Goal: Communication & Community: Answer question/provide support

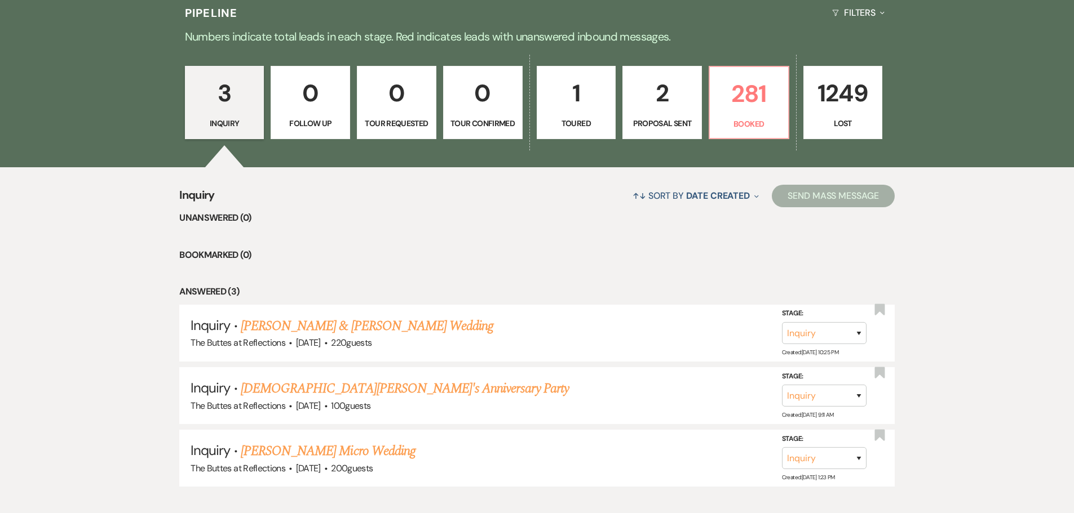
scroll to position [358, 0]
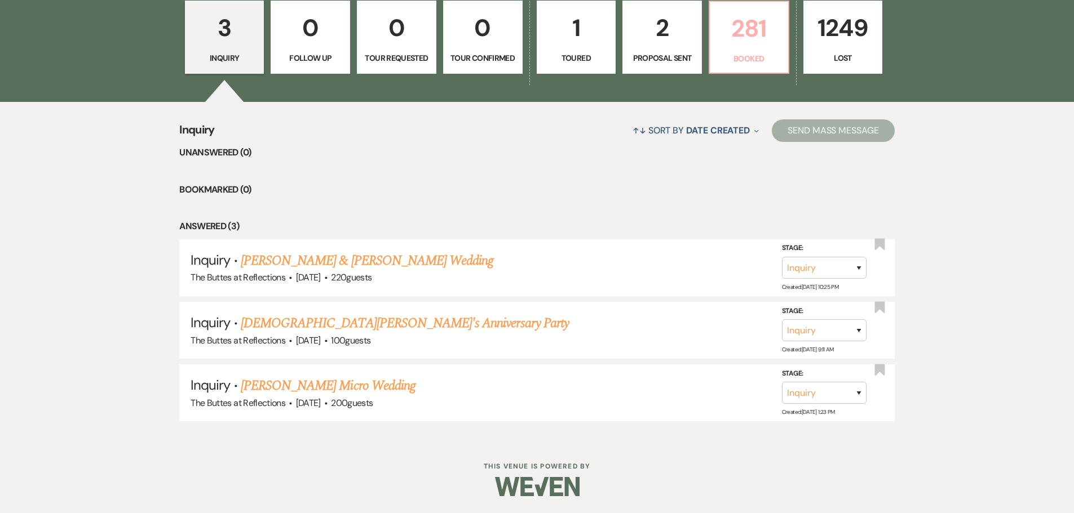
click at [729, 63] on p "Booked" at bounding box center [748, 58] width 65 height 12
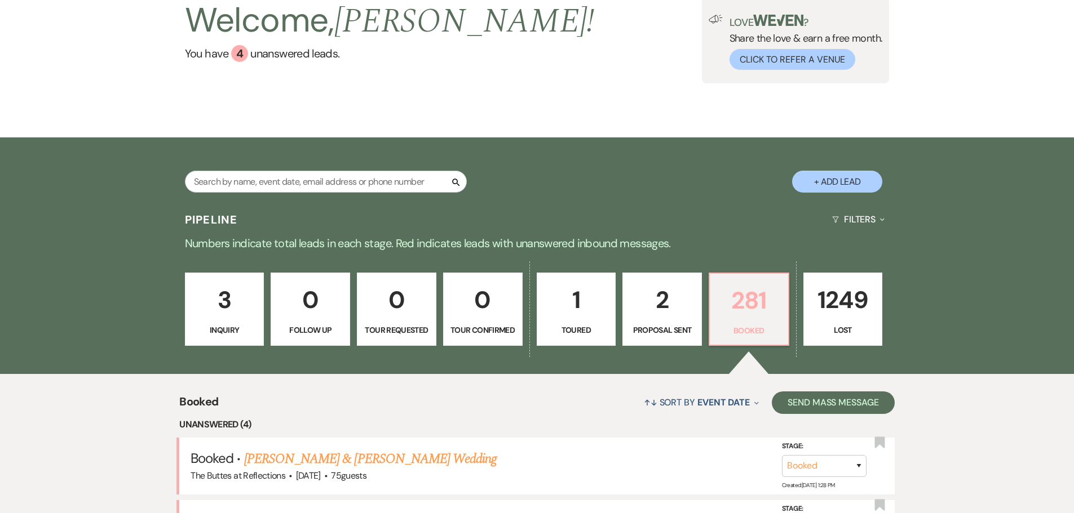
scroll to position [358, 0]
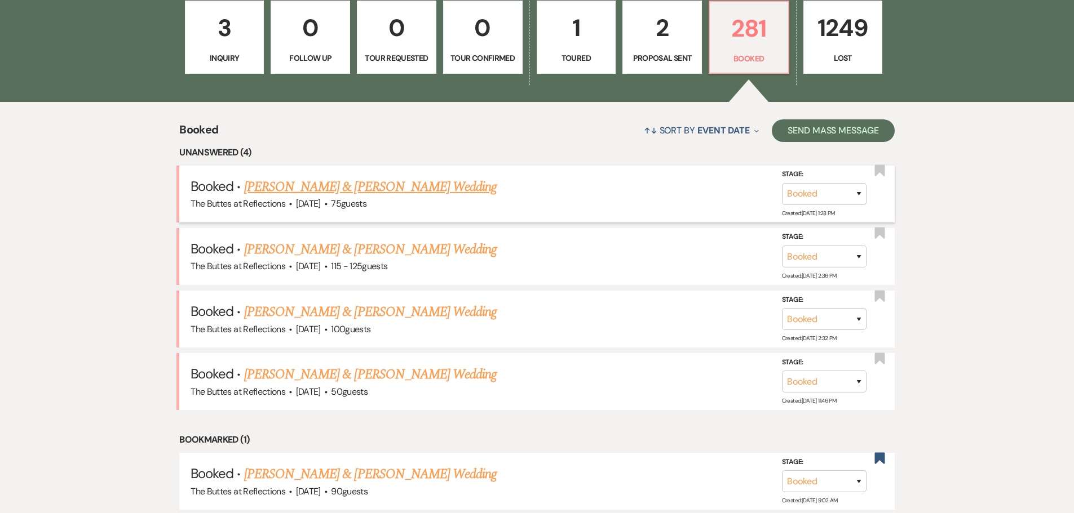
click at [296, 187] on link "[PERSON_NAME] & [PERSON_NAME] Wedding" at bounding box center [370, 187] width 252 height 20
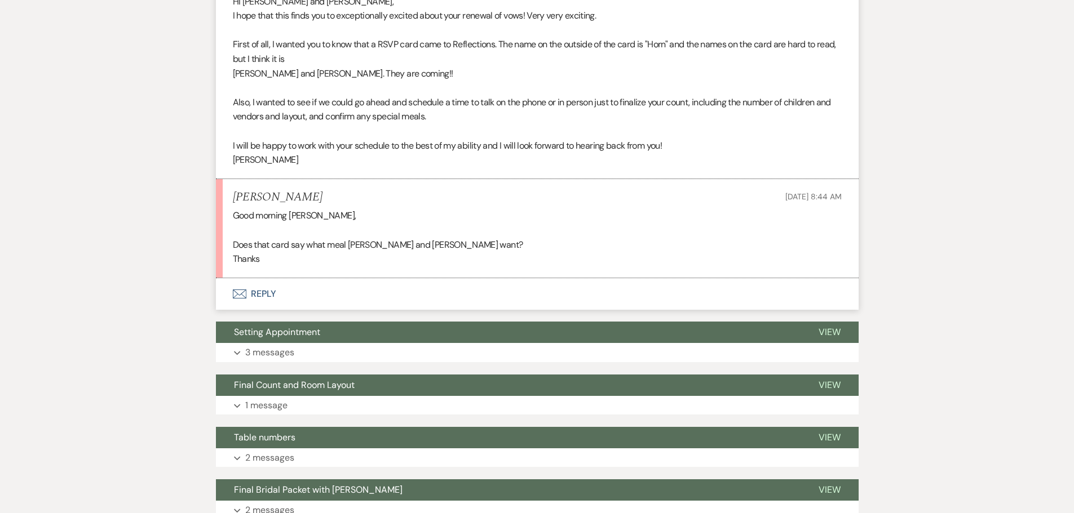
scroll to position [395, 0]
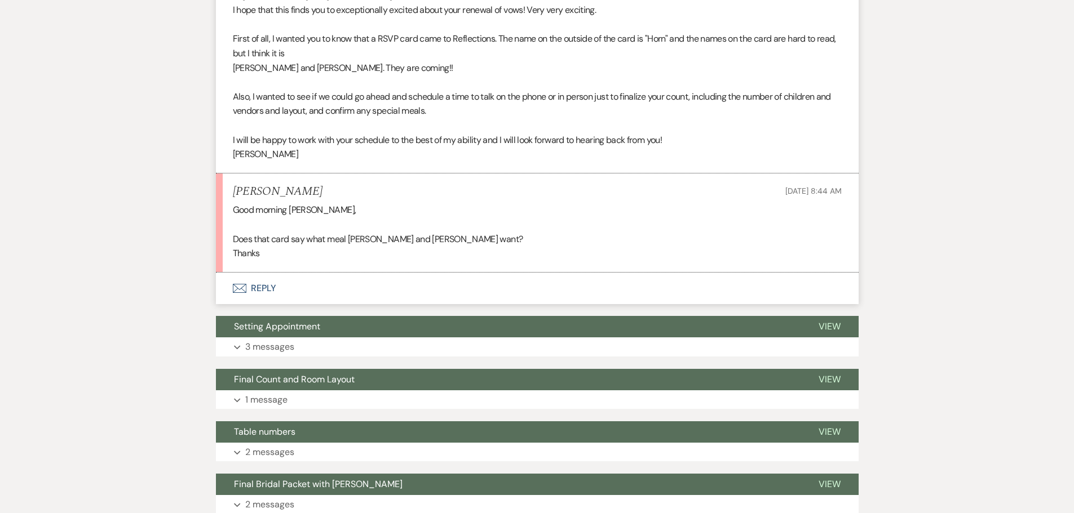
click at [251, 285] on button "Envelope Reply" at bounding box center [537, 289] width 643 height 32
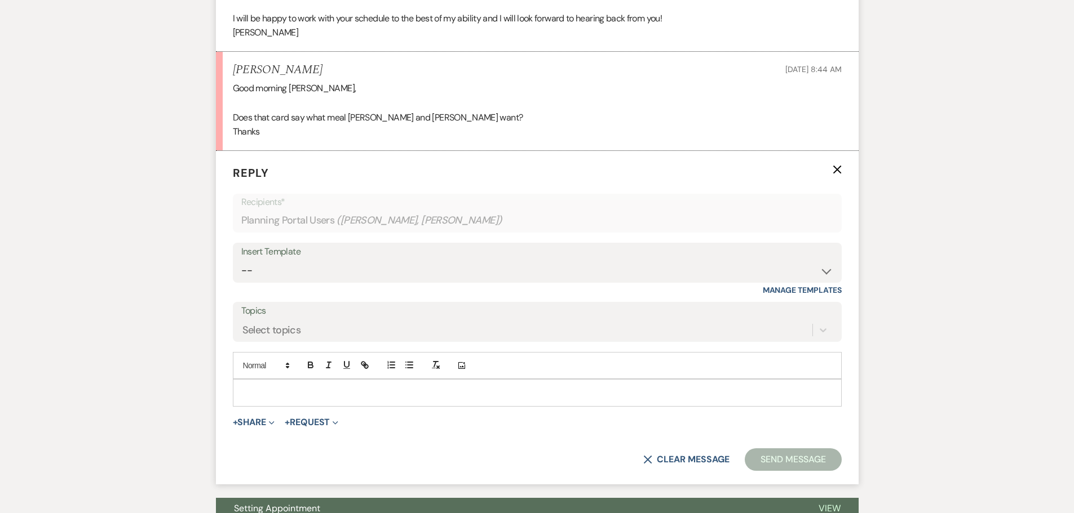
scroll to position [527, 0]
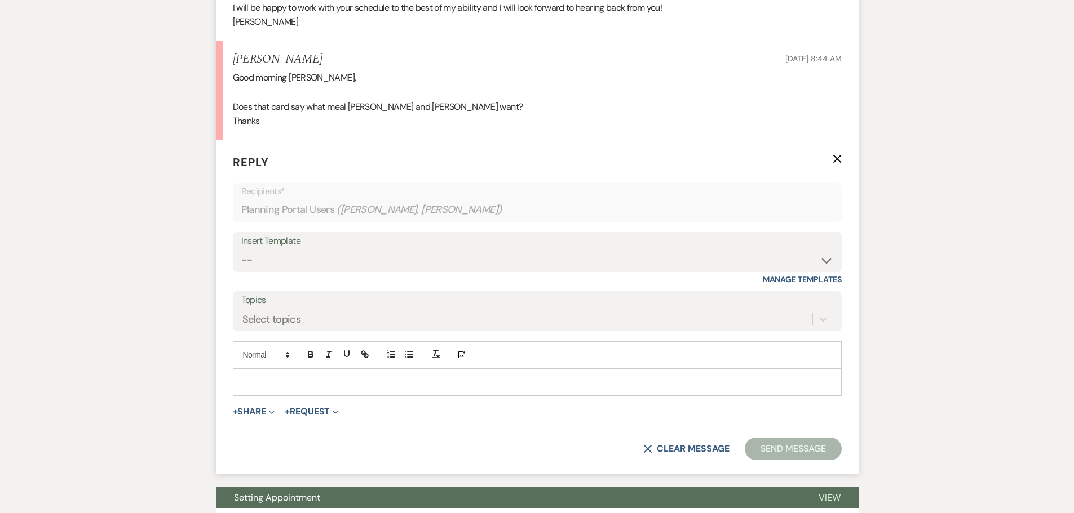
click at [247, 380] on p at bounding box center [537, 382] width 591 height 12
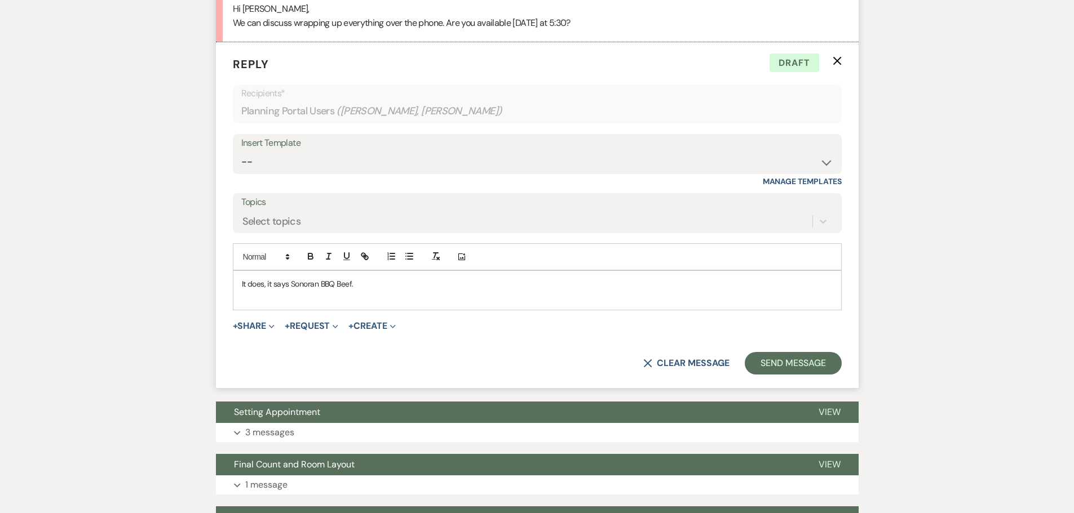
scroll to position [766, 0]
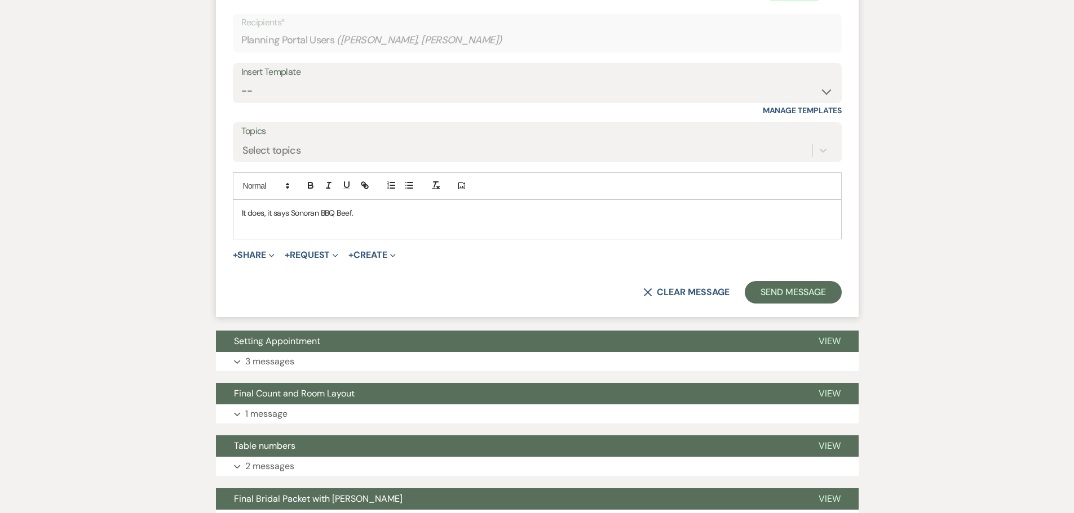
click at [386, 215] on p "It does, it says Sonoran BBQ Beef." at bounding box center [537, 213] width 591 height 12
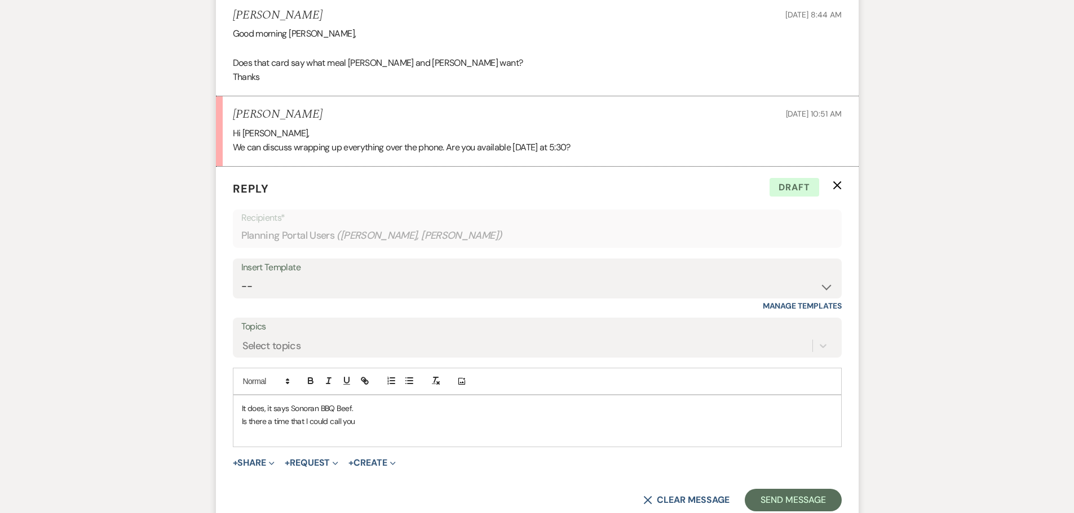
scroll to position [597, 0]
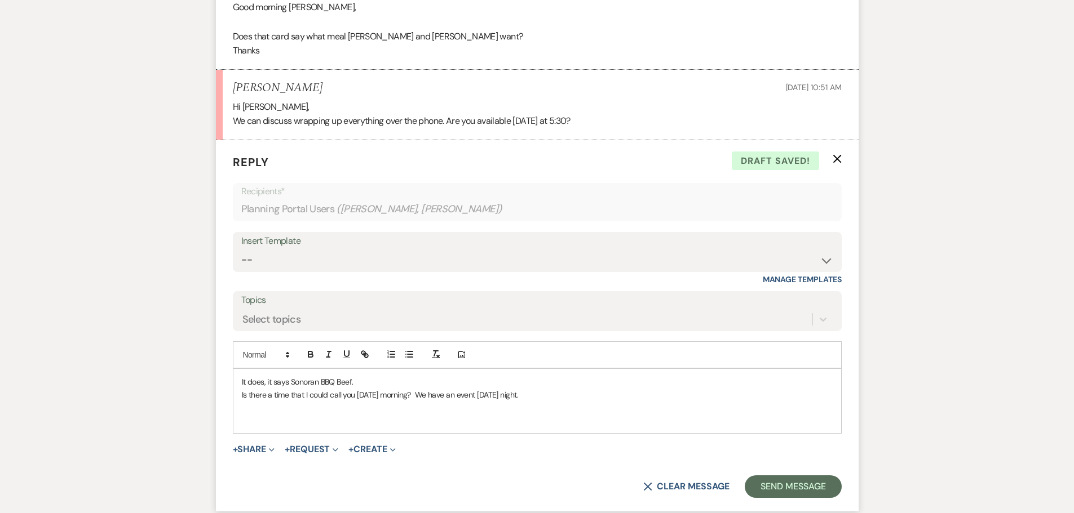
click at [242, 376] on p "It does, it says Sonoran BBQ Beef." at bounding box center [537, 382] width 591 height 12
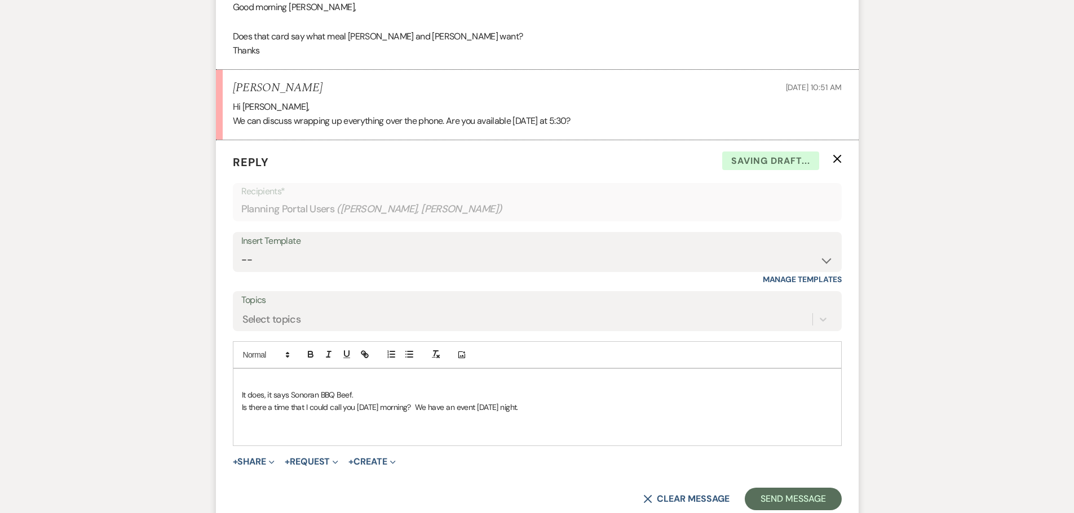
click at [250, 379] on p at bounding box center [537, 382] width 591 height 12
click at [557, 406] on p "Is there a time that I could call you on Saturday morning? We have an event on …" at bounding box center [537, 407] width 591 height 12
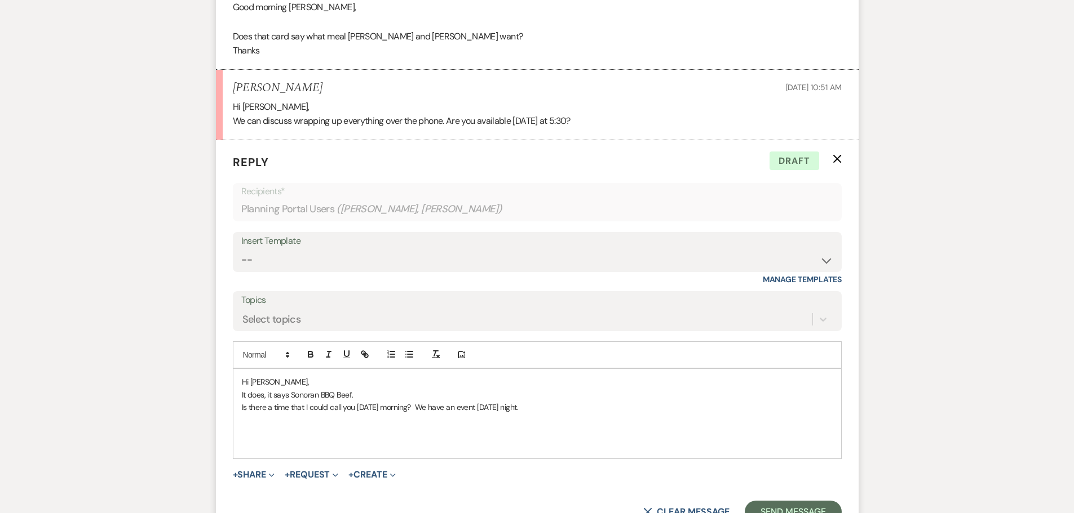
click at [431, 405] on p "Is there a time that I could call you on Saturday morning? We have an event on …" at bounding box center [537, 407] width 591 height 12
click at [427, 406] on p "Is there a time that I could call you on Saturday morning or around 12:15 We ha…" at bounding box center [537, 407] width 591 height 12
click at [517, 406] on p "Is there a time that I could call you on Saturday morning at 9:00 AM or around …" at bounding box center [537, 407] width 591 height 12
click at [668, 406] on p "Is there a time that I could call you [DATE] morning at 9:00 AM or around 12:15…" at bounding box center [537, 407] width 591 height 12
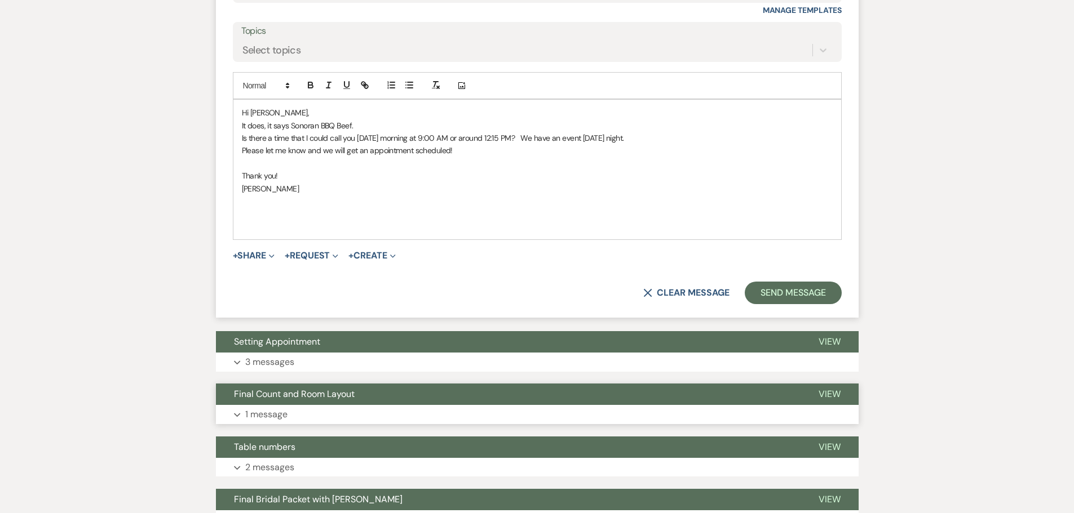
scroll to position [879, 0]
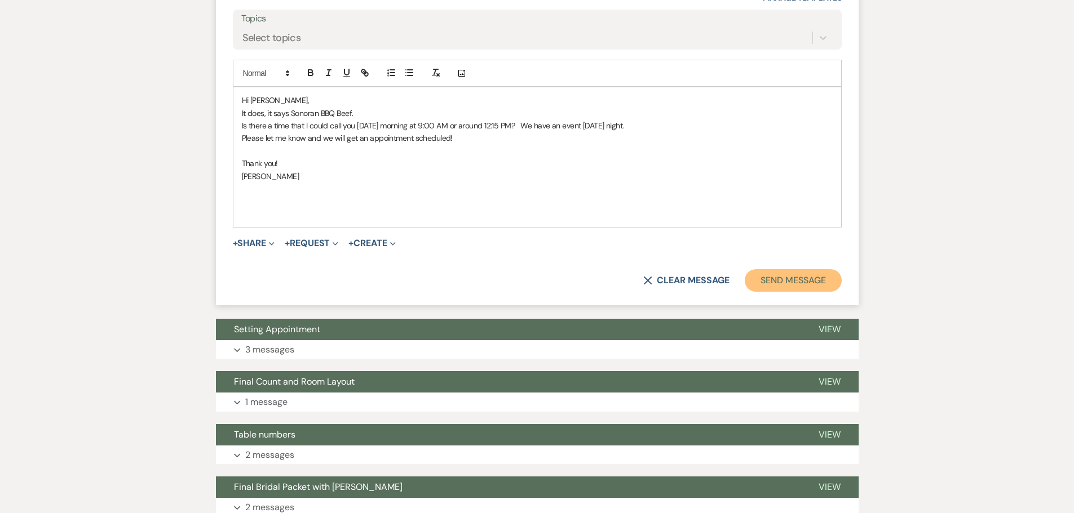
click at [770, 283] on button "Send Message" at bounding box center [793, 280] width 96 height 23
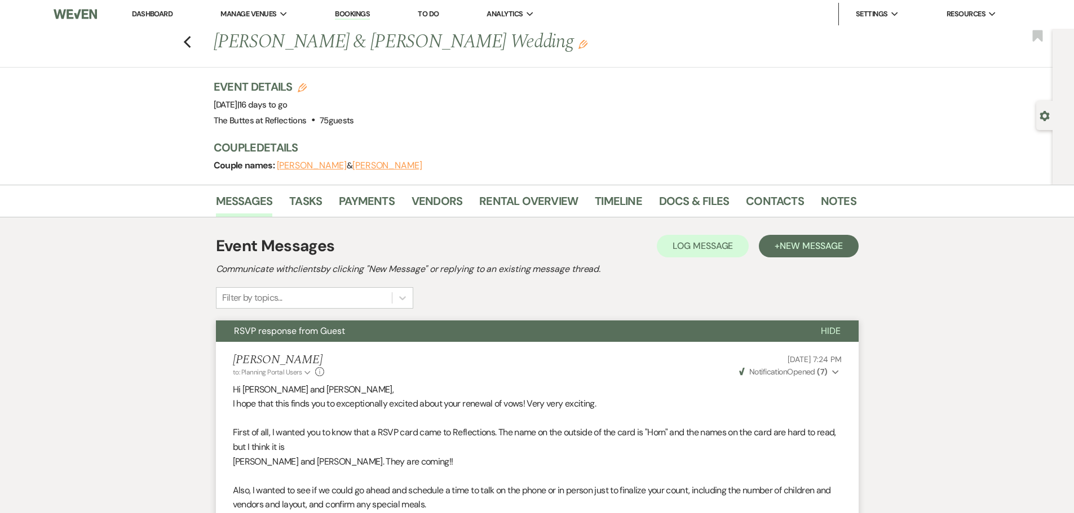
scroll to position [0, 0]
click at [190, 42] on use "button" at bounding box center [186, 43] width 7 height 12
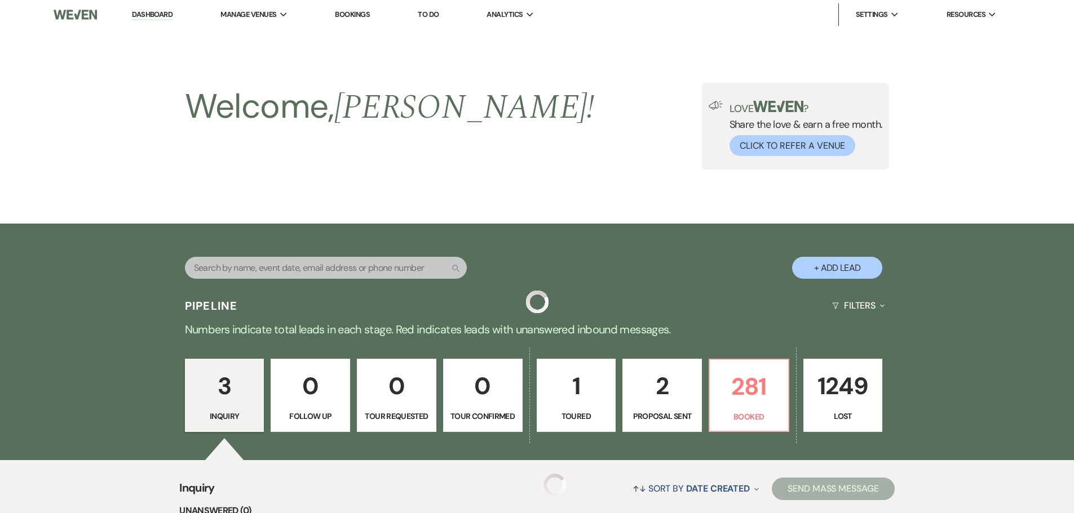
scroll to position [358, 0]
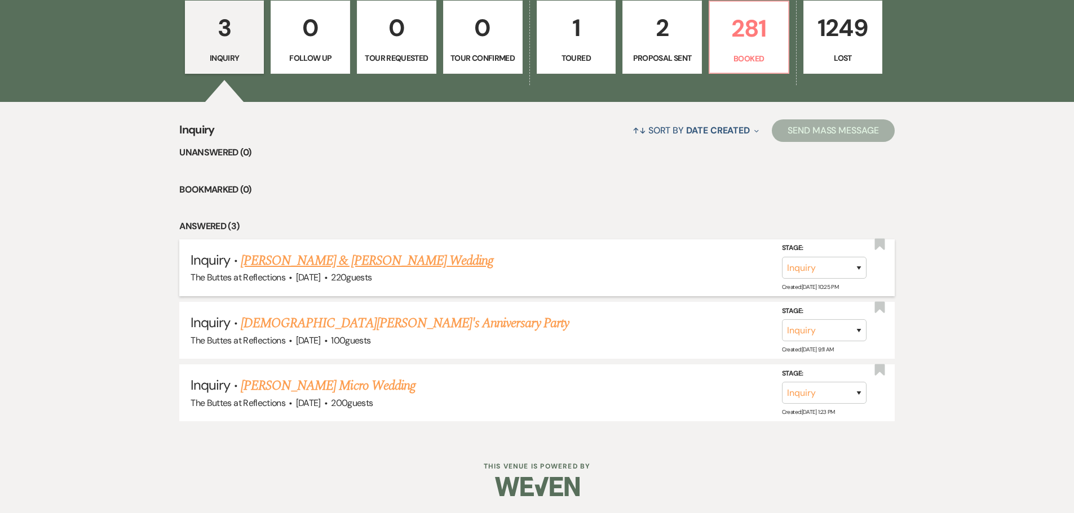
click at [335, 262] on link "[PERSON_NAME] & [PERSON_NAME] Wedding" at bounding box center [367, 261] width 252 height 20
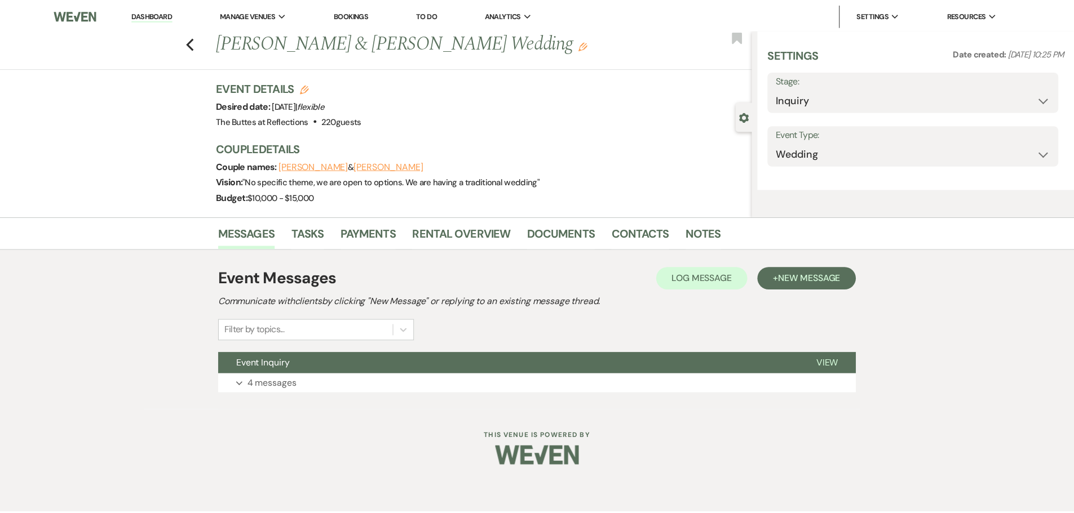
select select "1"
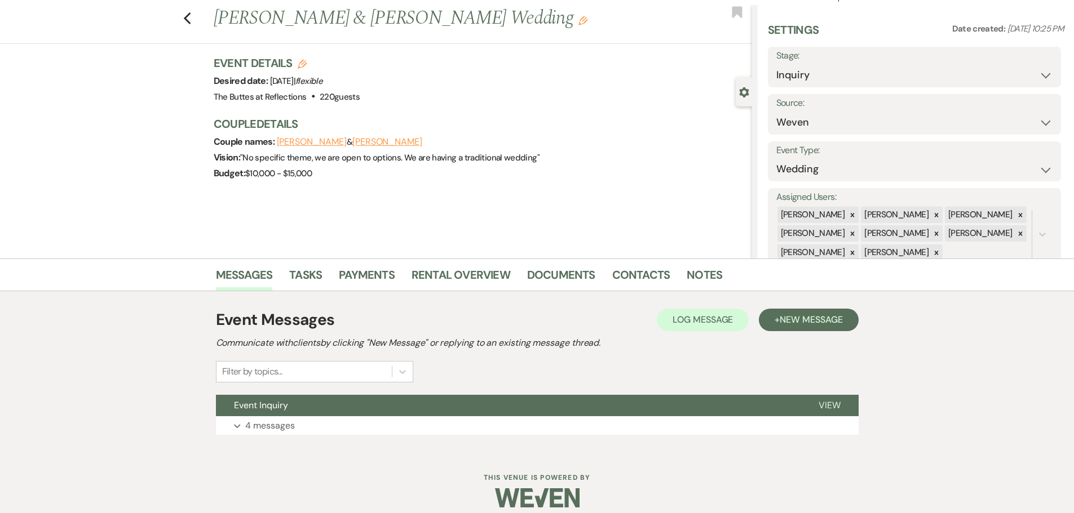
scroll to position [36, 0]
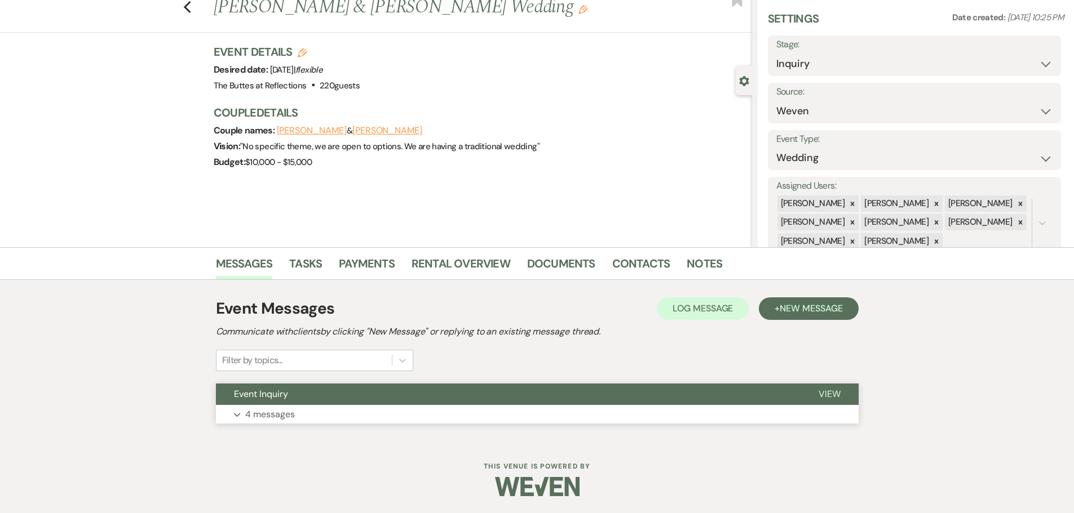
click at [270, 393] on span "Event Inquiry" at bounding box center [261, 394] width 54 height 12
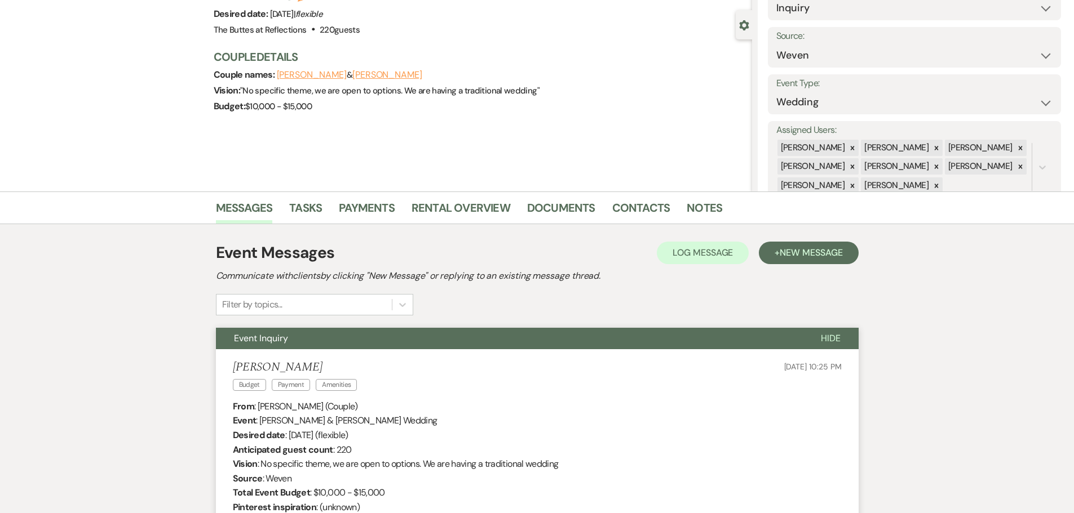
scroll to position [0, 0]
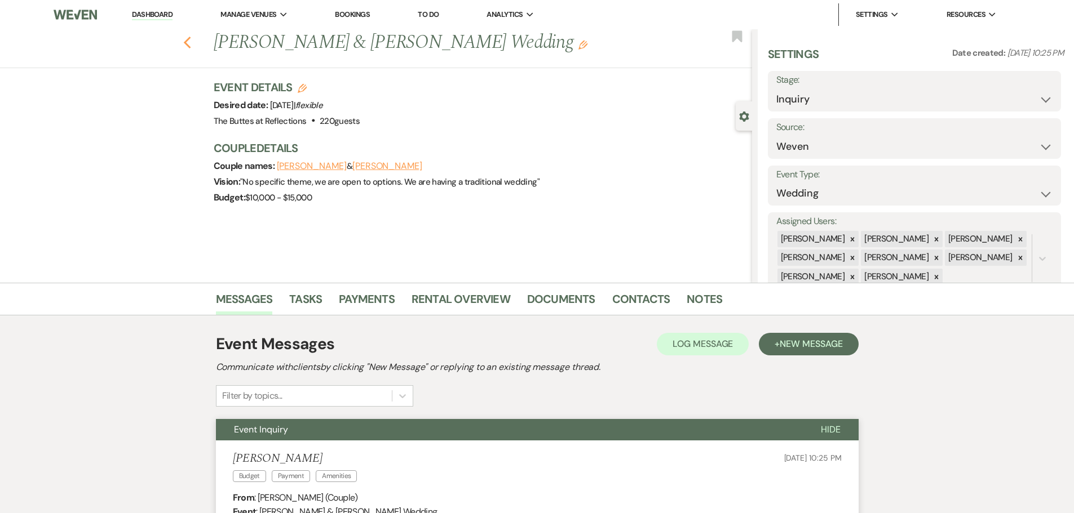
click at [190, 42] on use "button" at bounding box center [186, 43] width 7 height 12
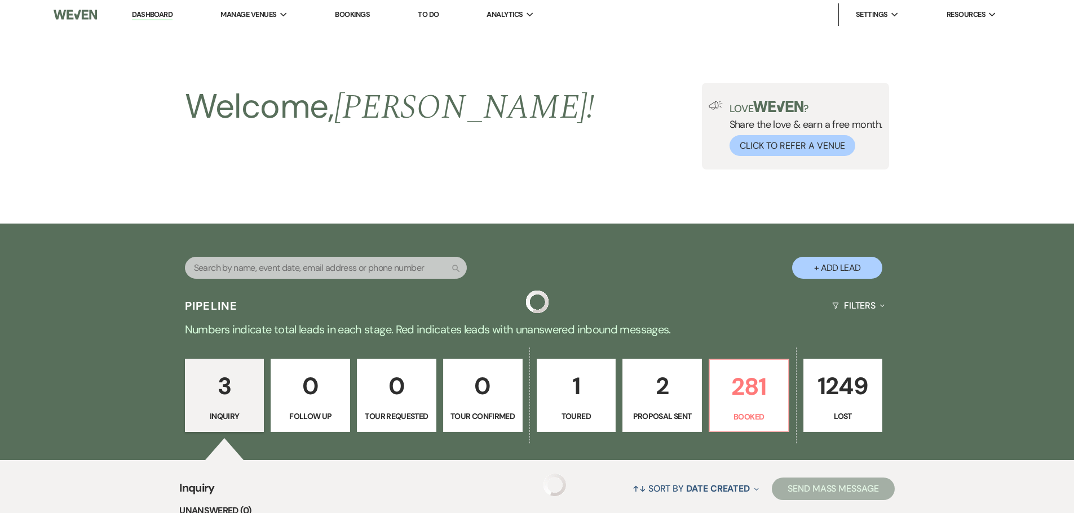
scroll to position [358, 0]
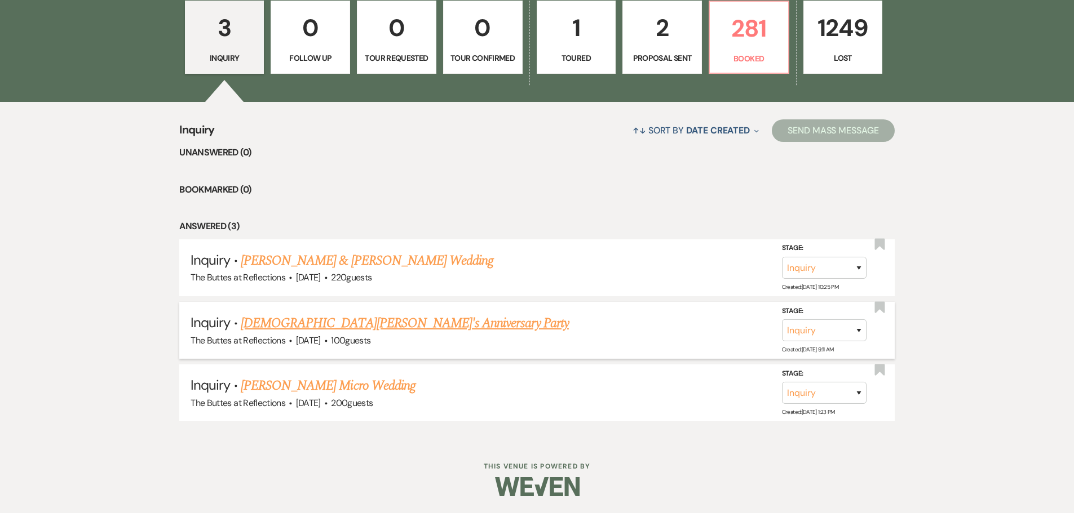
click at [296, 320] on link "[DEMOGRAPHIC_DATA][PERSON_NAME]'s Anniversary Party" at bounding box center [405, 323] width 328 height 20
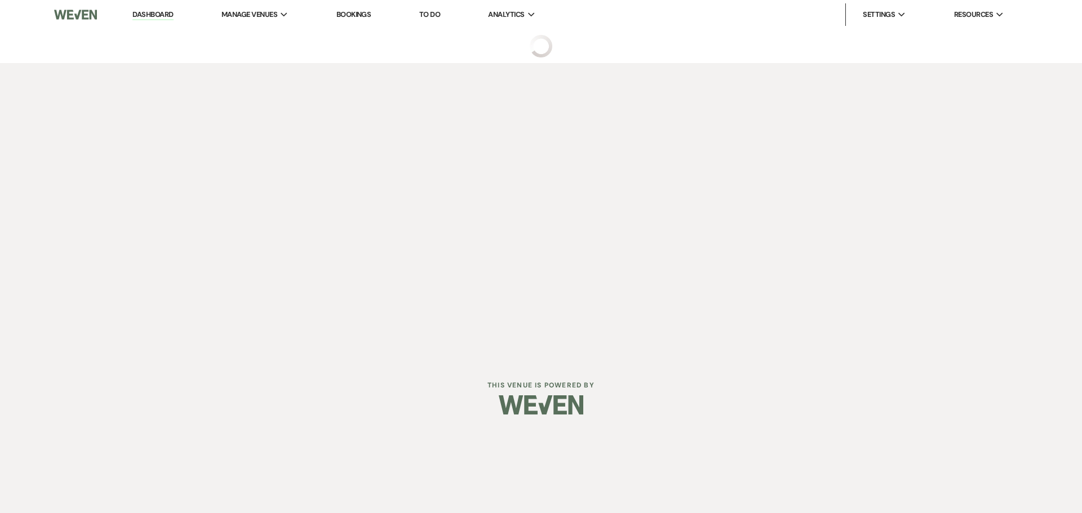
select select "5"
select select "17"
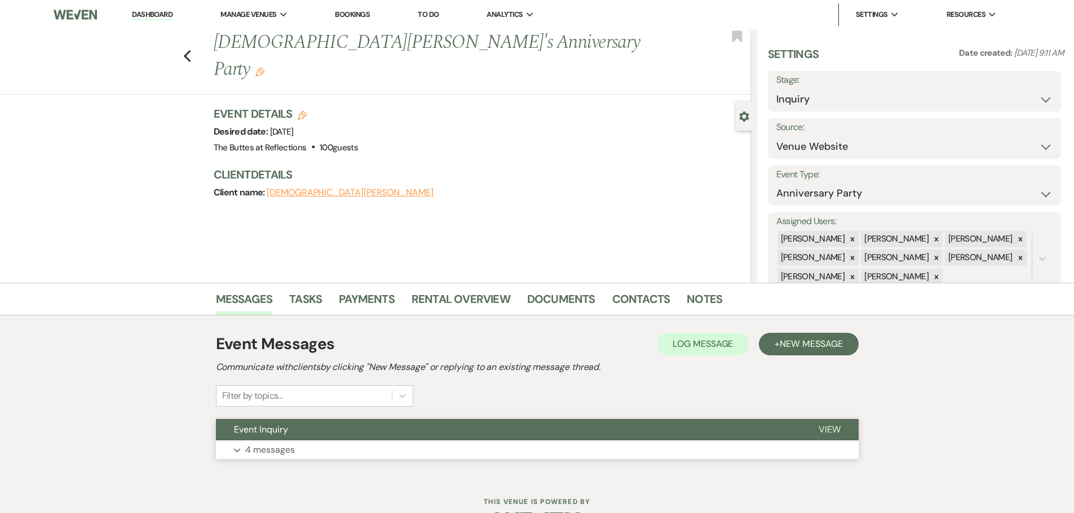
click at [260, 430] on span "Event Inquiry" at bounding box center [261, 430] width 54 height 12
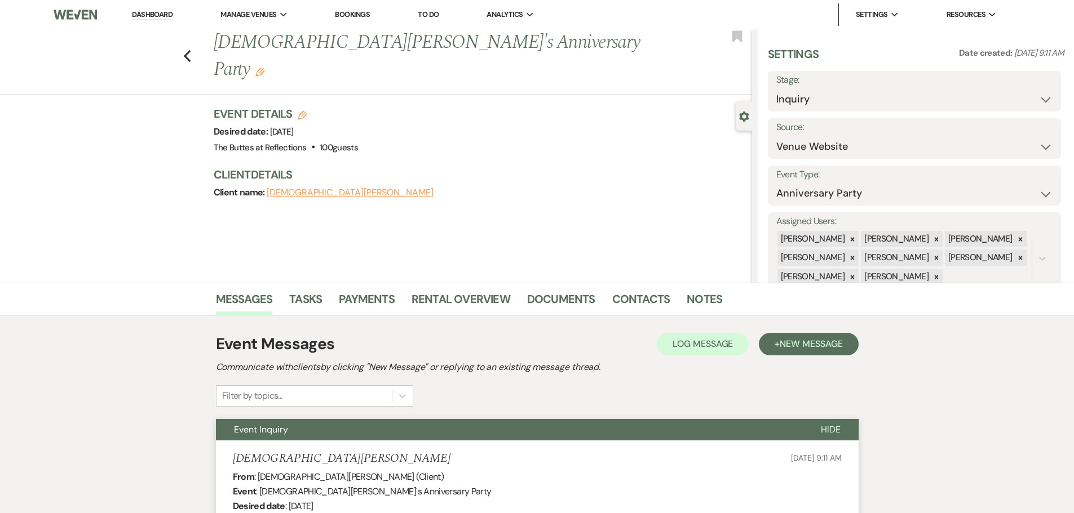
click at [260, 430] on span "Event Inquiry" at bounding box center [261, 430] width 54 height 12
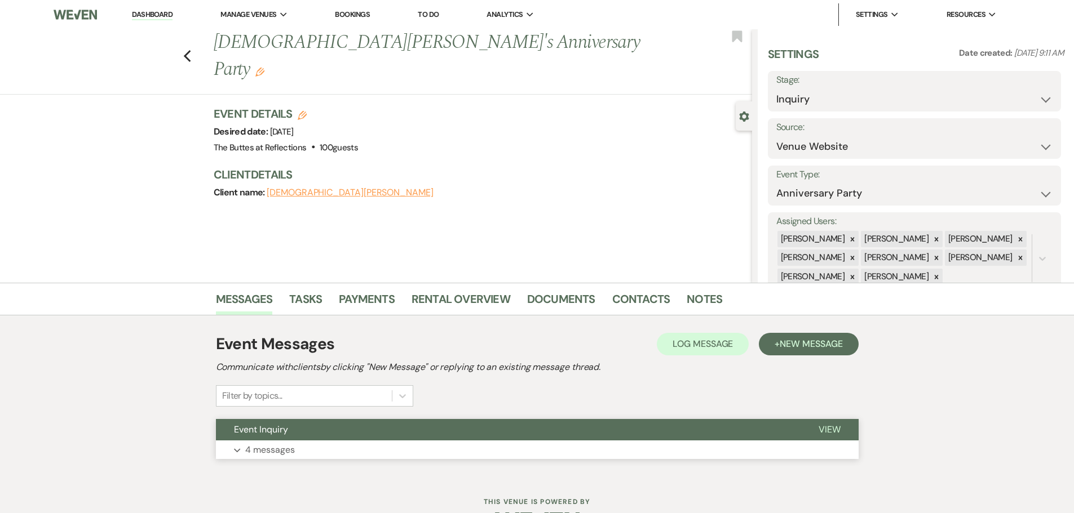
click at [256, 444] on p "4 messages" at bounding box center [270, 450] width 50 height 15
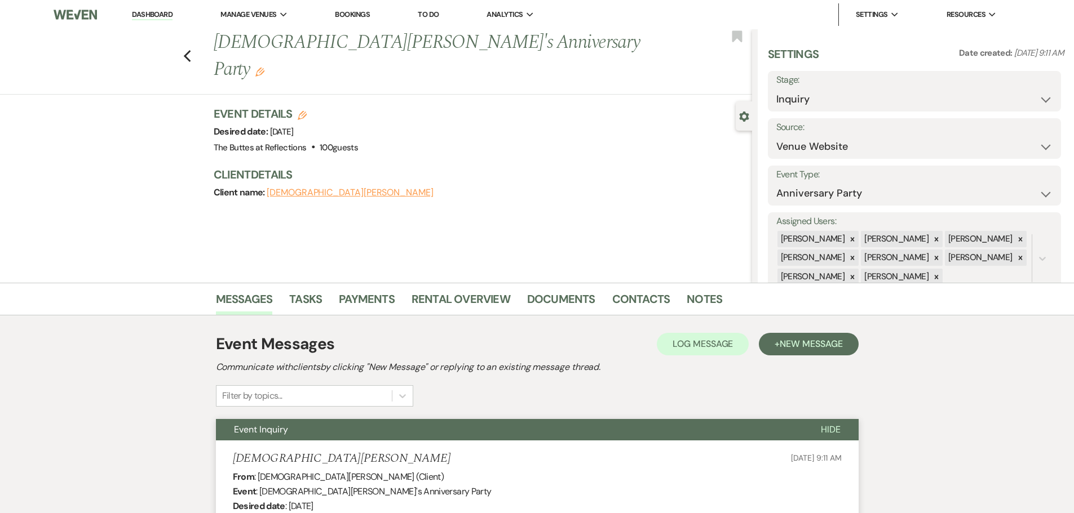
click at [272, 432] on span "Event Inquiry" at bounding box center [261, 430] width 54 height 12
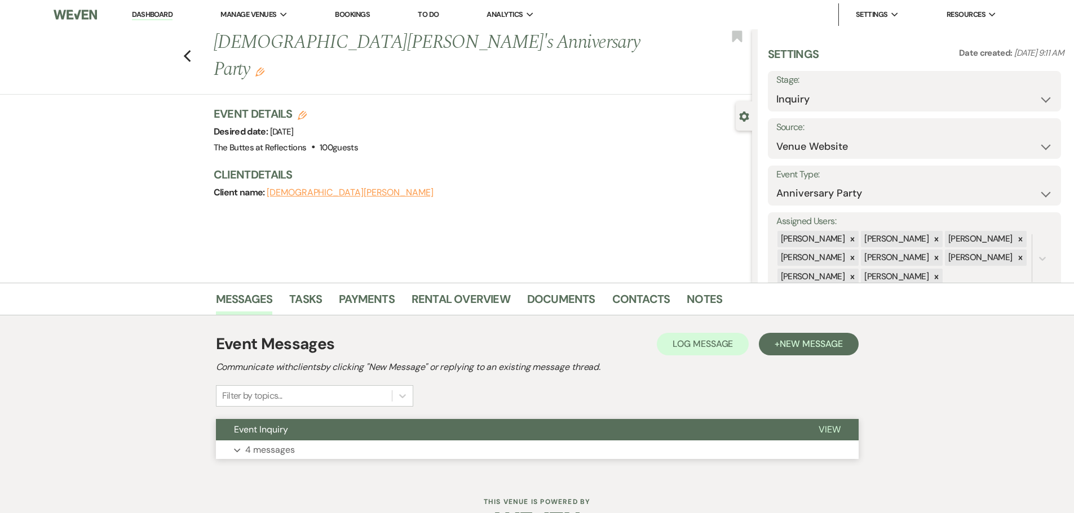
click at [272, 431] on span "Event Inquiry" at bounding box center [261, 430] width 54 height 12
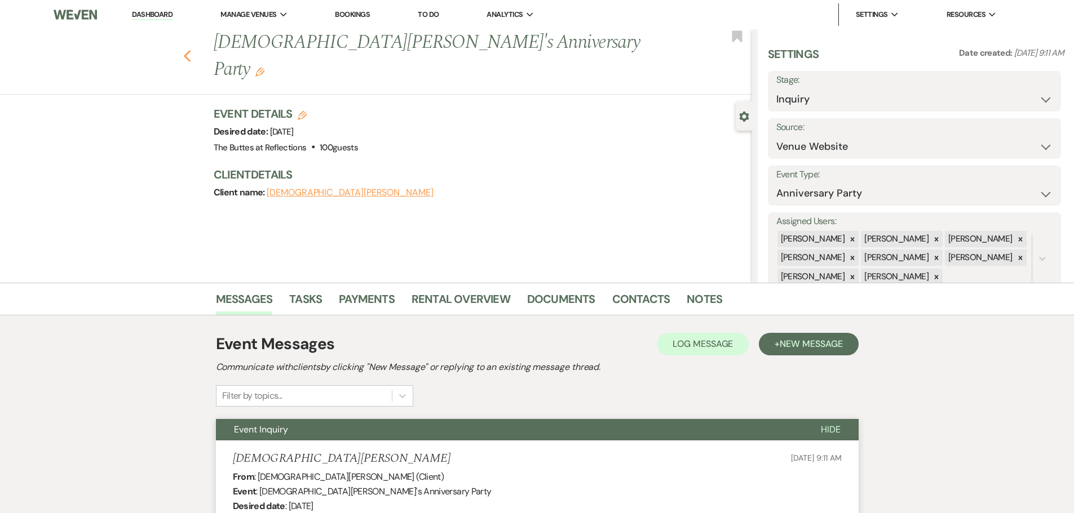
click at [190, 50] on use "button" at bounding box center [186, 56] width 7 height 12
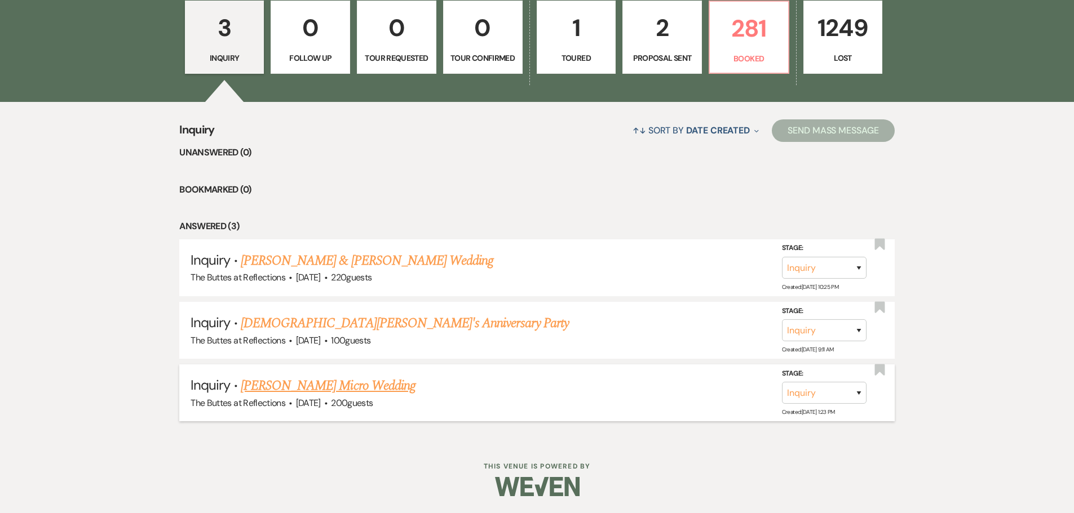
click at [290, 383] on link "[PERSON_NAME] Micro Wedding" at bounding box center [328, 386] width 175 height 20
click at [290, 460] on div at bounding box center [537, 486] width 577 height 53
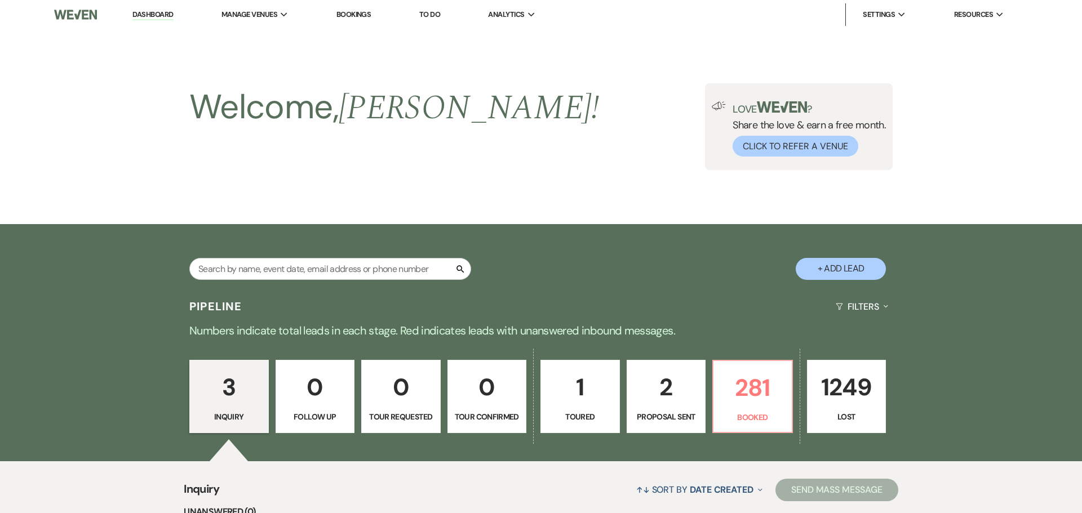
select select "5"
select select "16"
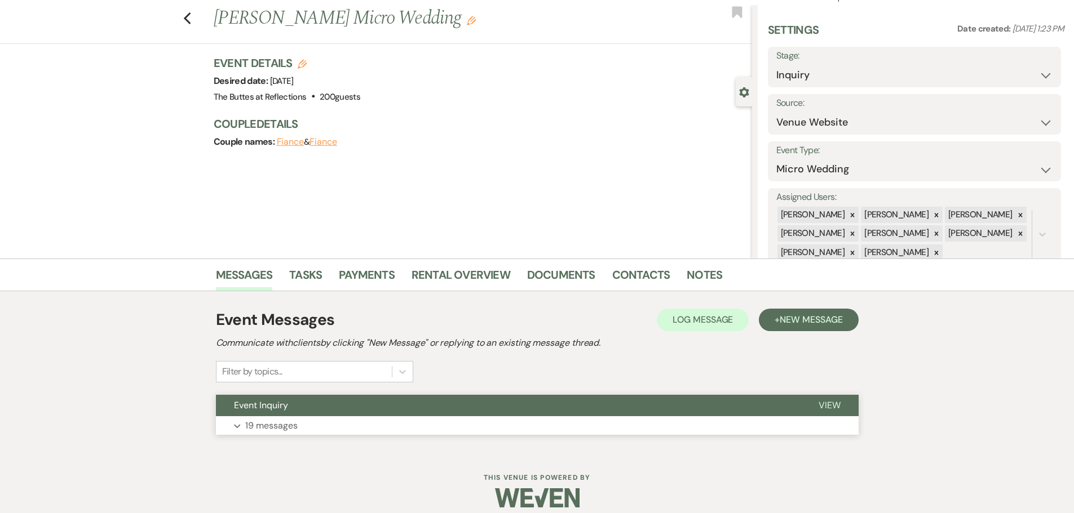
scroll to position [36, 0]
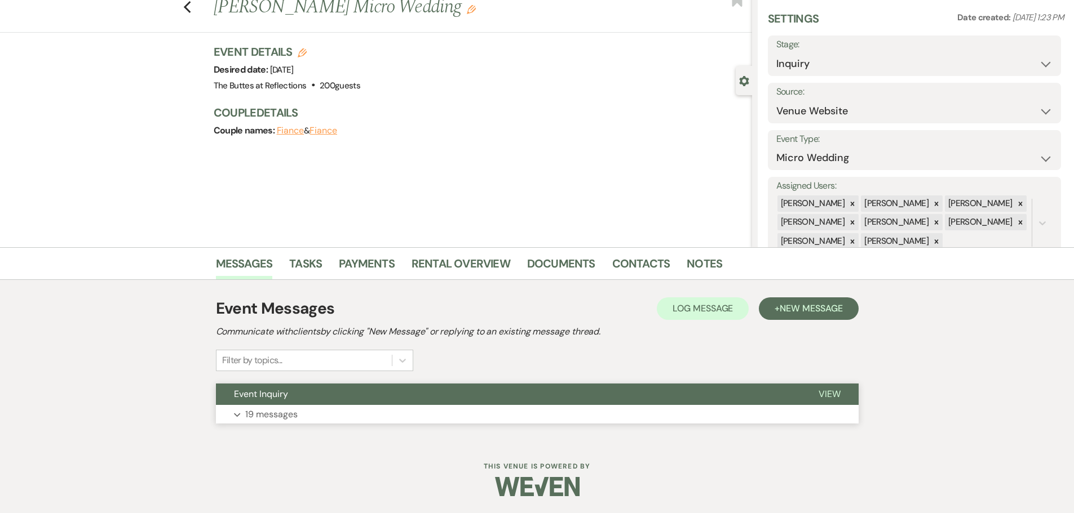
click at [253, 410] on p "19 messages" at bounding box center [271, 414] width 52 height 15
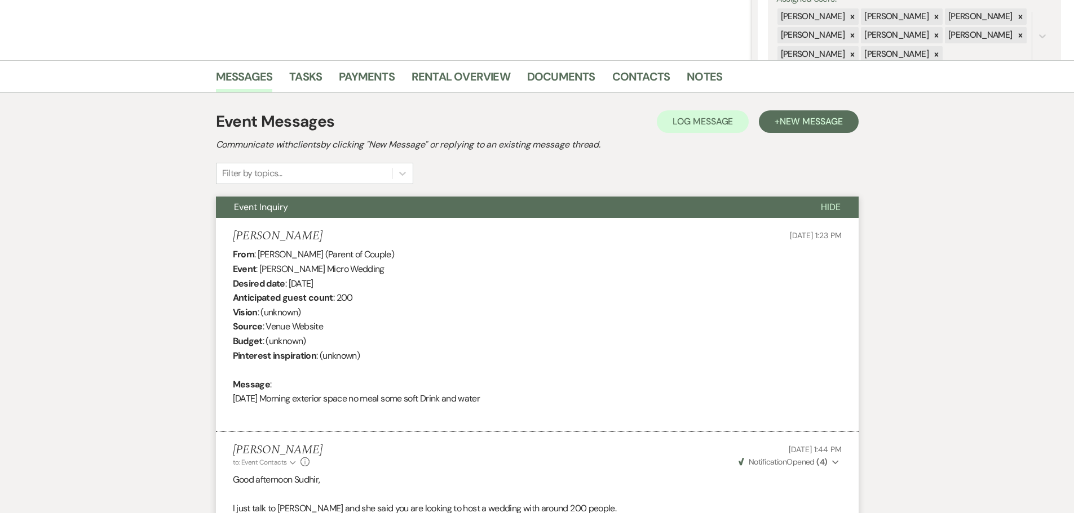
scroll to position [0, 0]
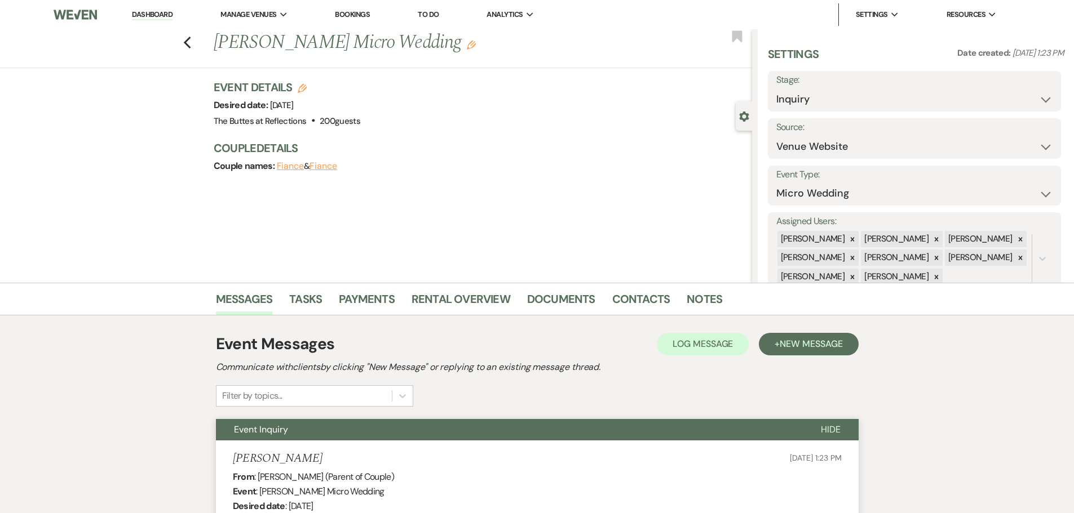
click at [197, 34] on div "Previous Sudhir H Brahmbhatt's Micro Wedding Edit Bookmark" at bounding box center [372, 48] width 757 height 39
click at [190, 43] on use "button" at bounding box center [186, 43] width 7 height 12
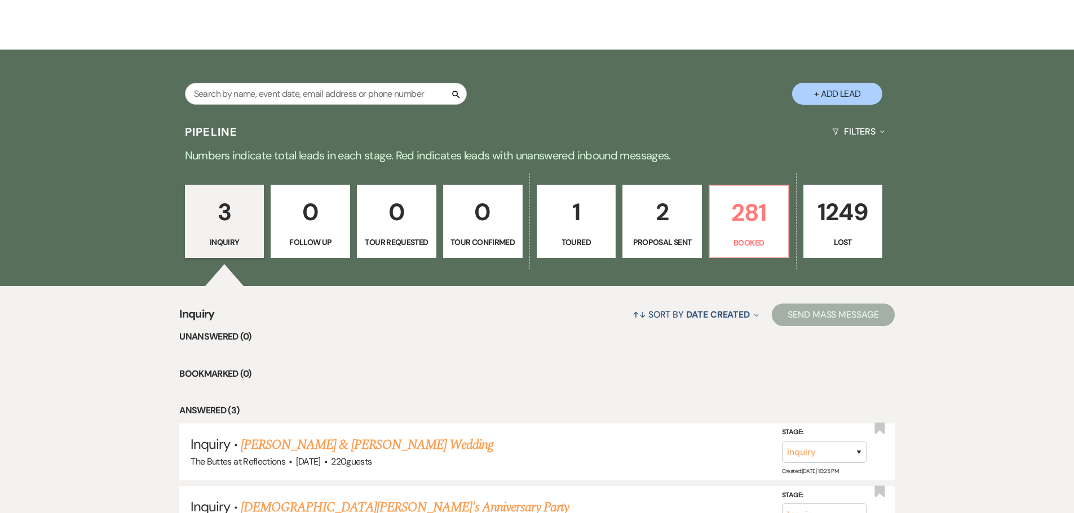
scroll to position [189, 0]
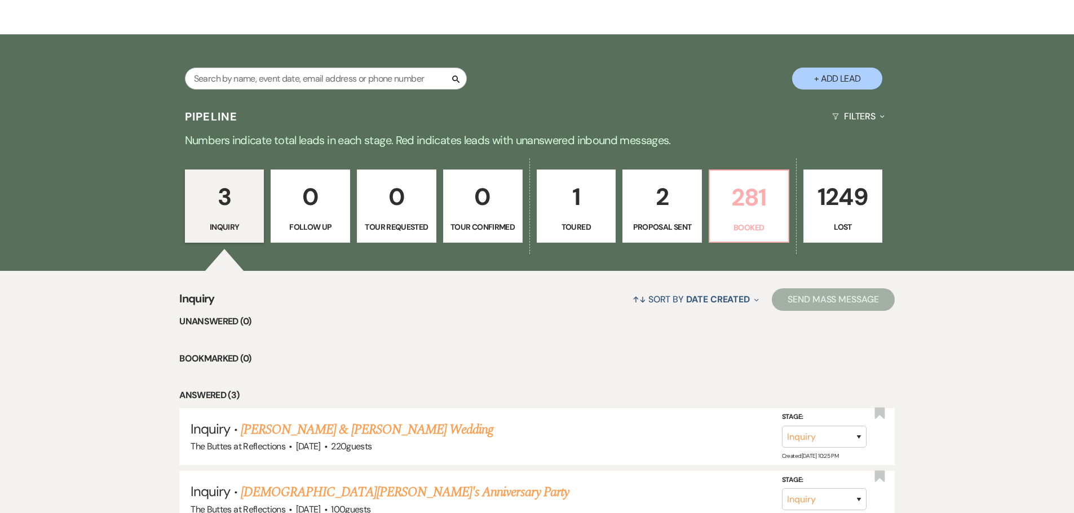
click at [724, 222] on p "Booked" at bounding box center [748, 227] width 65 height 12
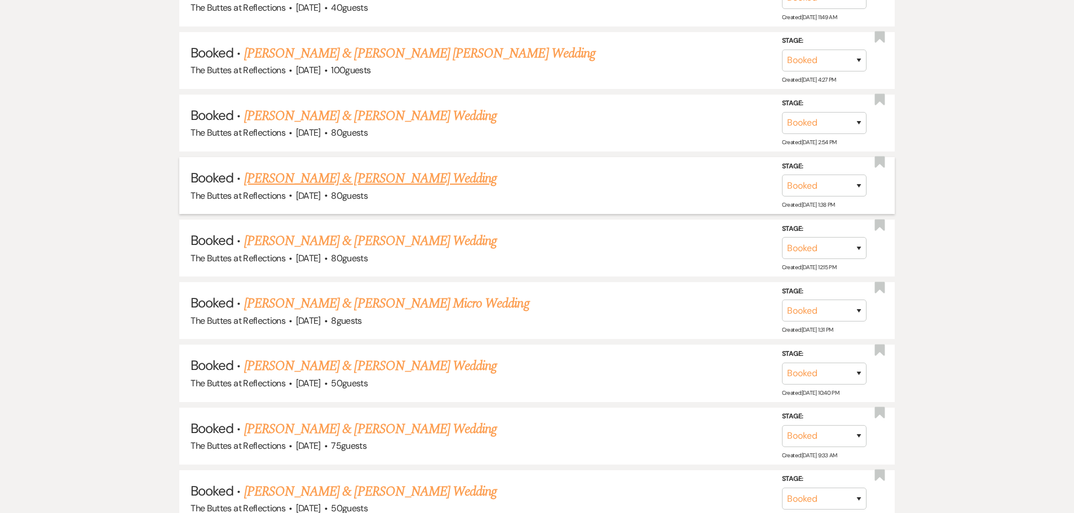
scroll to position [1147, 0]
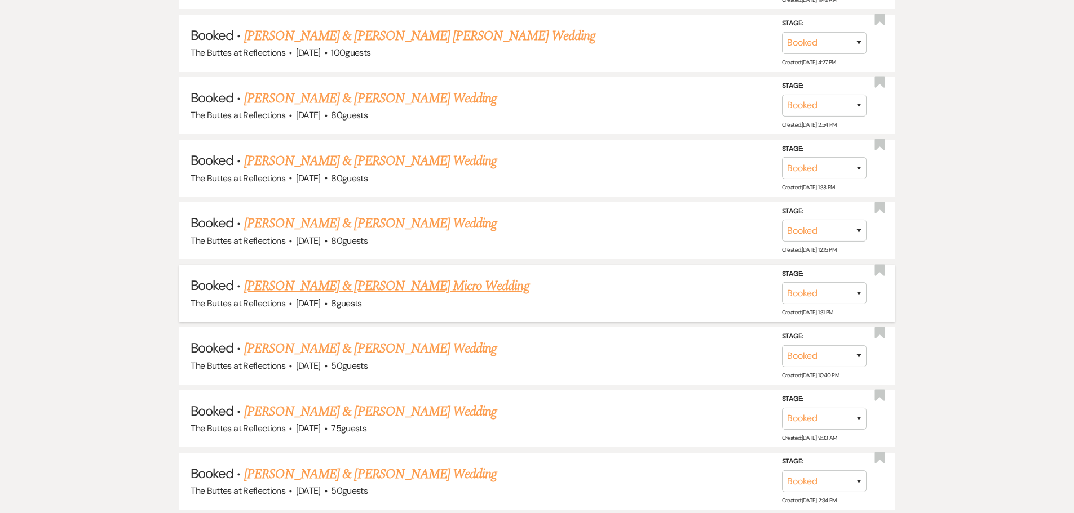
click at [325, 286] on link "[PERSON_NAME] & [PERSON_NAME] Micro Wedding" at bounding box center [386, 286] width 285 height 20
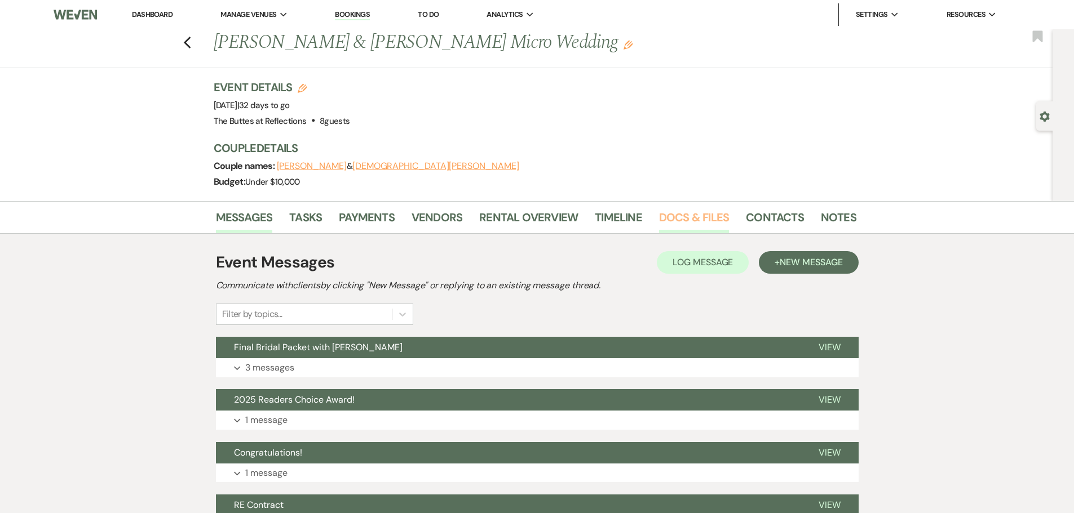
click at [676, 215] on link "Docs & Files" at bounding box center [694, 221] width 70 height 25
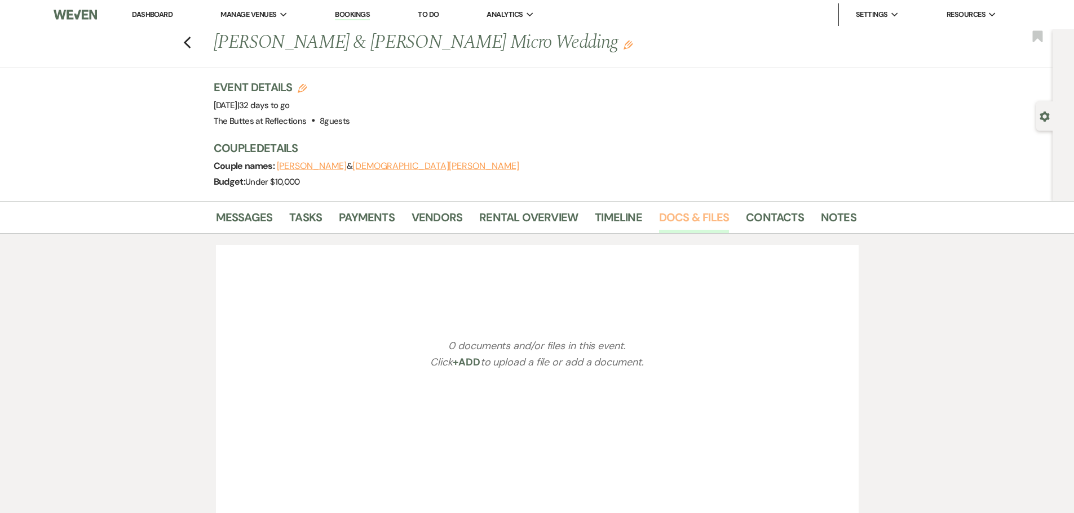
click at [676, 215] on link "Docs & Files" at bounding box center [694, 221] width 70 height 25
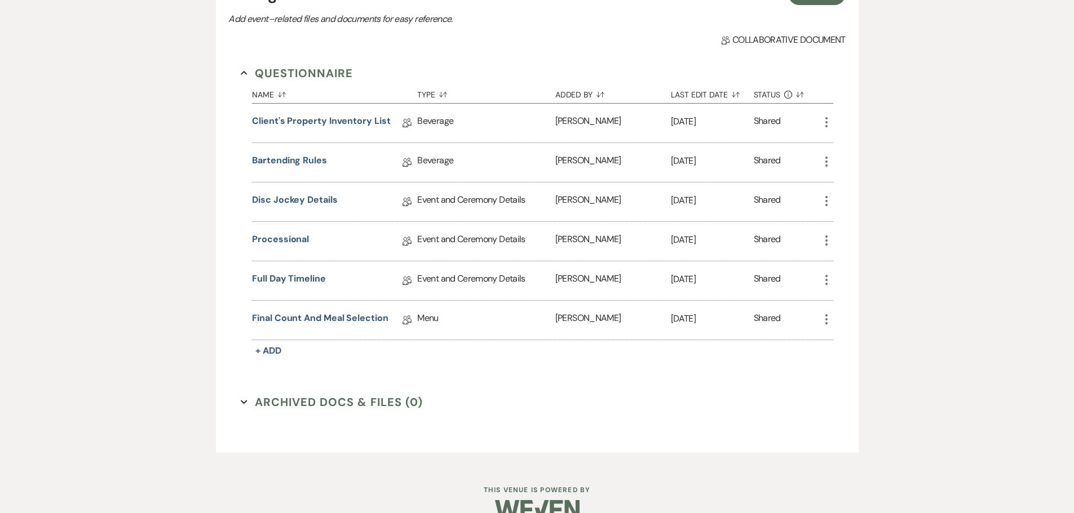
scroll to position [304, 0]
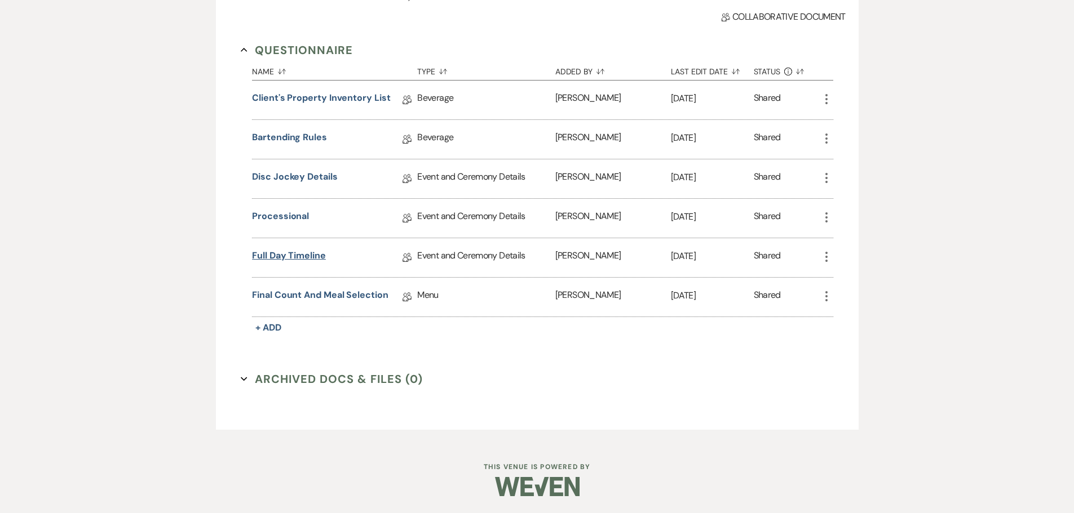
click at [302, 254] on link "Full Day Timeline" at bounding box center [289, 257] width 74 height 17
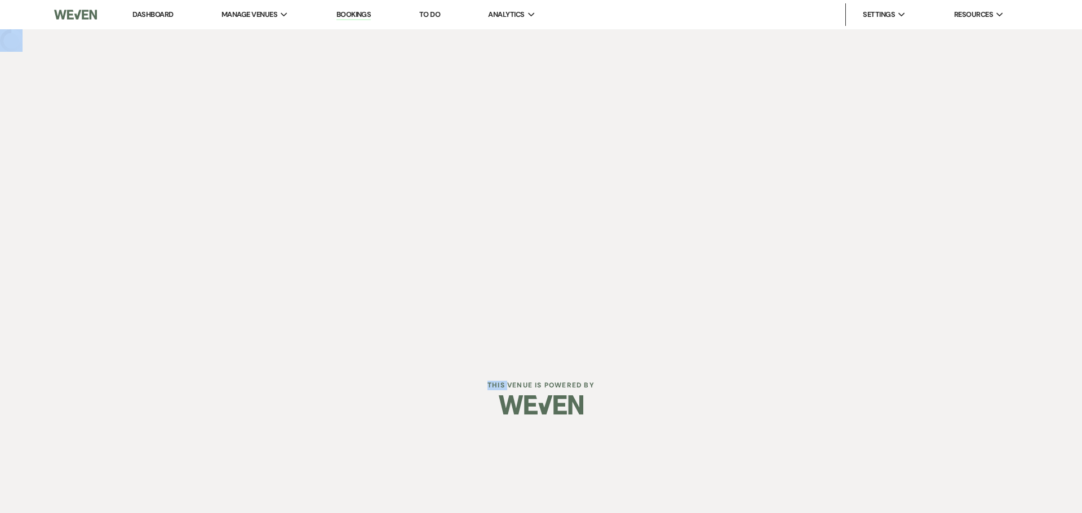
click at [302, 254] on div "Dashboard Manage Venues Expand The Buttes at Reflections Bookings To Do Analyti…" at bounding box center [541, 180] width 1082 height 360
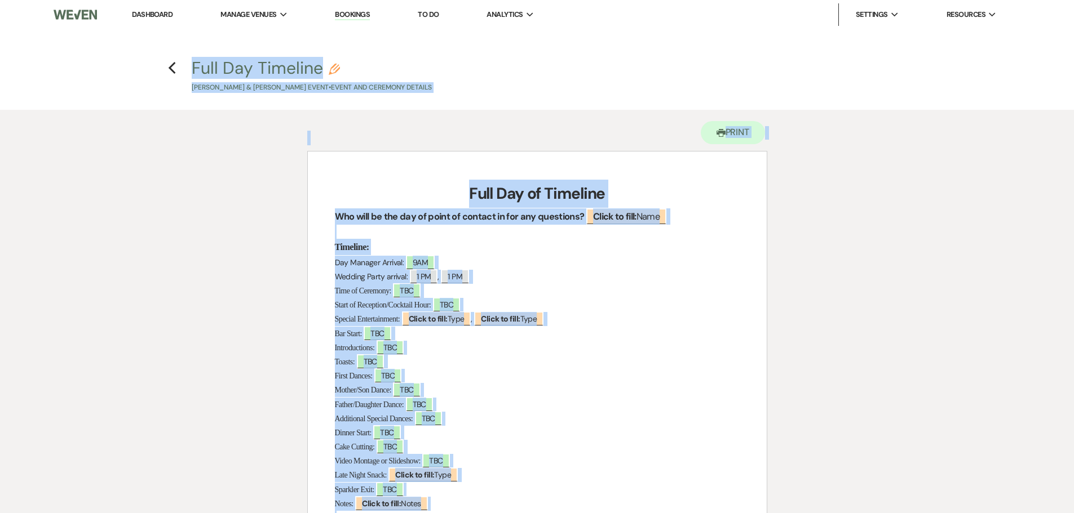
click at [638, 350] on p "Introductions: ﻿ TBC ﻿" at bounding box center [537, 348] width 405 height 14
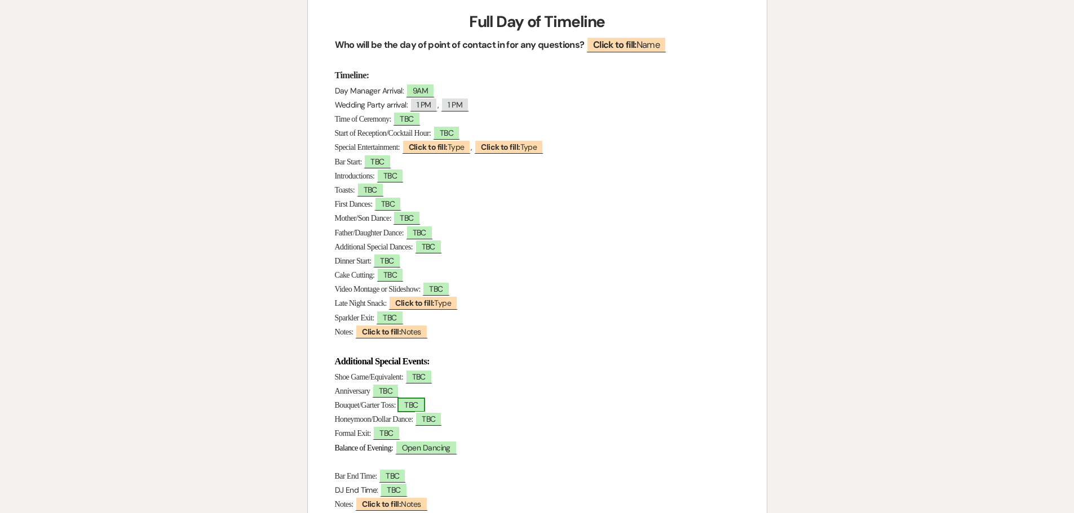
scroll to position [153, 0]
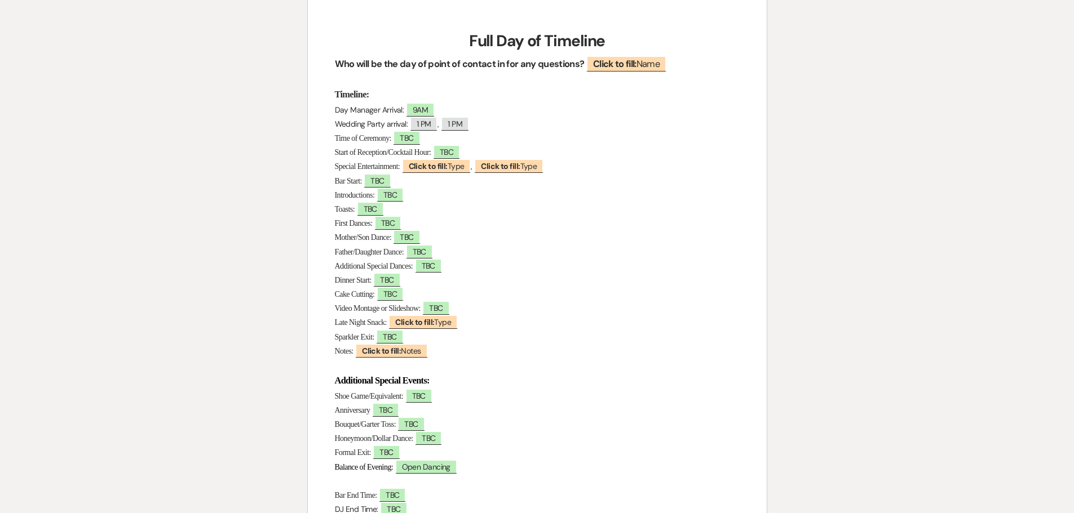
click at [493, 385] on h3 "Additional Special Events:" at bounding box center [537, 381] width 405 height 16
click at [428, 109] on span "9AM" at bounding box center [420, 110] width 29 height 15
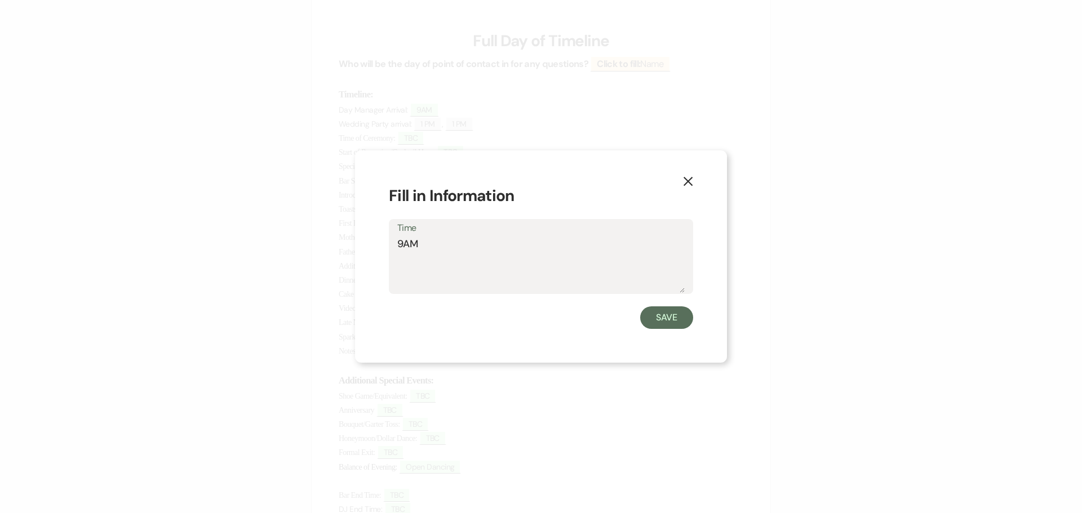
drag, startPoint x: 424, startPoint y: 242, endPoint x: 397, endPoint y: 243, distance: 26.5
click at [397, 243] on textarea "9AM" at bounding box center [540, 265] width 287 height 56
type textarea "3:00 PM arrival and ending time of 6:00 PM"
click at [646, 316] on button "Save" at bounding box center [666, 318] width 53 height 23
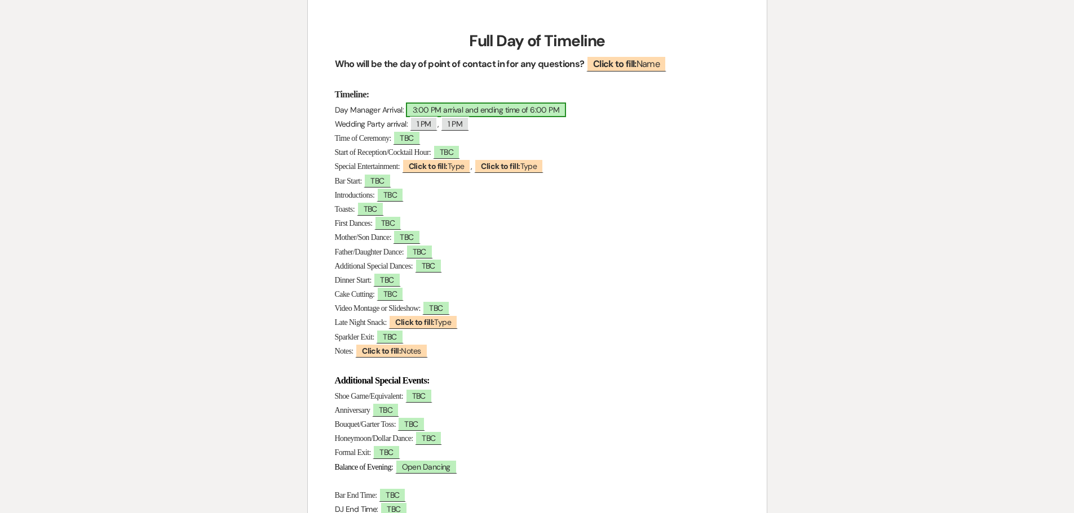
click at [434, 110] on span "3:00 PM arrival and ending time of 6:00 PM" at bounding box center [486, 110] width 160 height 15
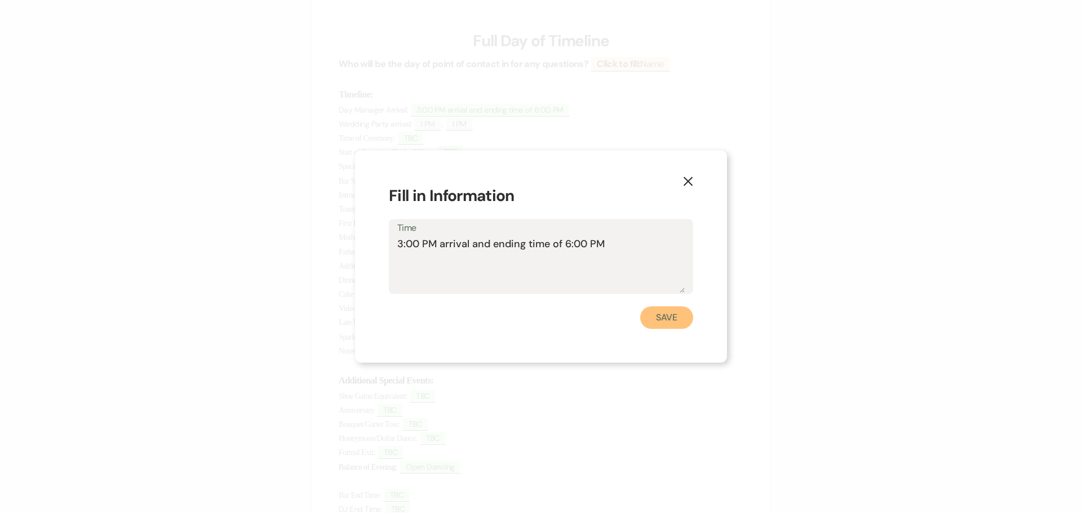
click at [659, 315] on button "Save" at bounding box center [666, 318] width 53 height 23
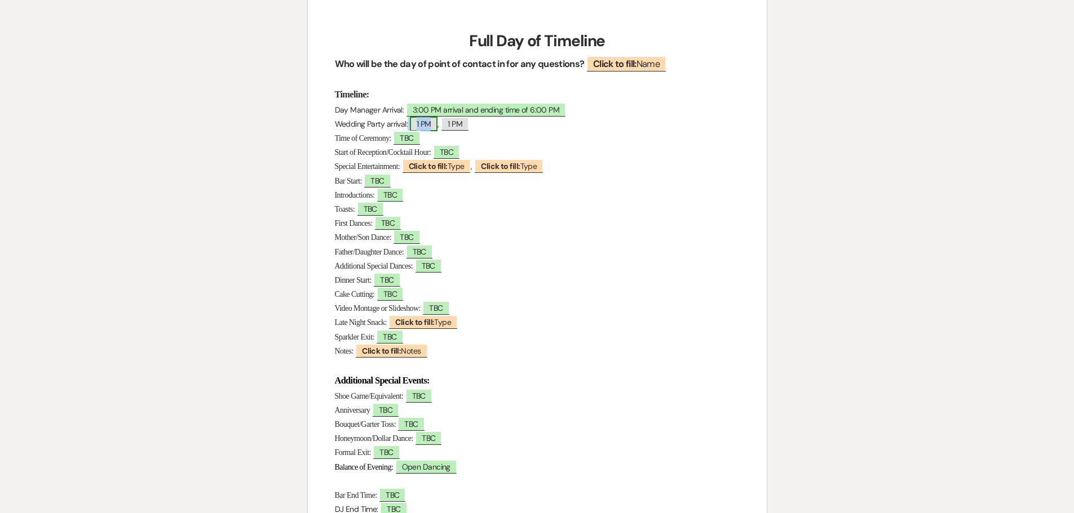
click at [418, 124] on span "1 PM" at bounding box center [424, 124] width 28 height 15
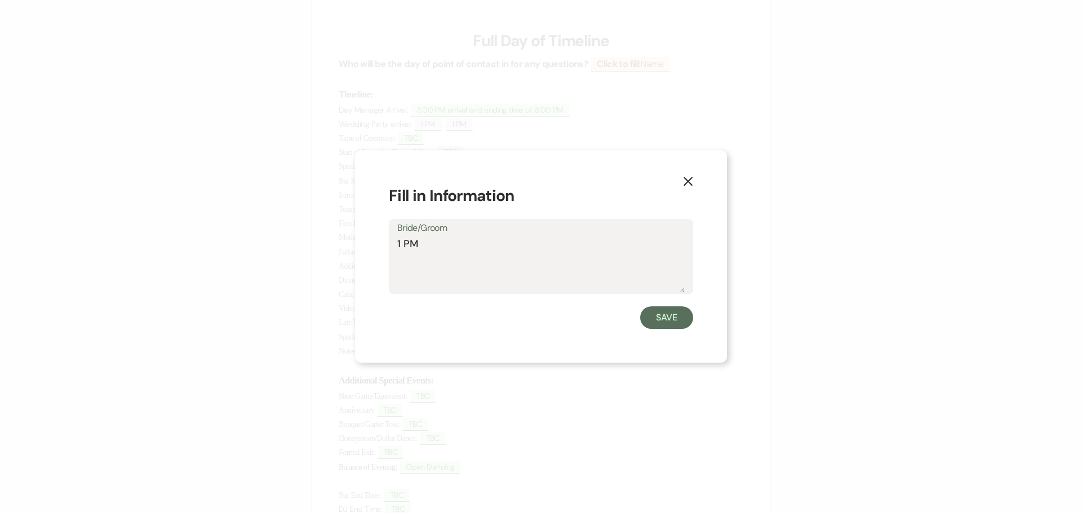
drag, startPoint x: 419, startPoint y: 241, endPoint x: 398, endPoint y: 241, distance: 20.9
click at [398, 241] on textarea "1 PM" at bounding box center [540, 265] width 287 height 56
type textarea "3:00 PM Arrival time"
drag, startPoint x: 672, startPoint y: 312, endPoint x: 640, endPoint y: 302, distance: 33.7
click at [672, 311] on button "Save" at bounding box center [666, 318] width 53 height 23
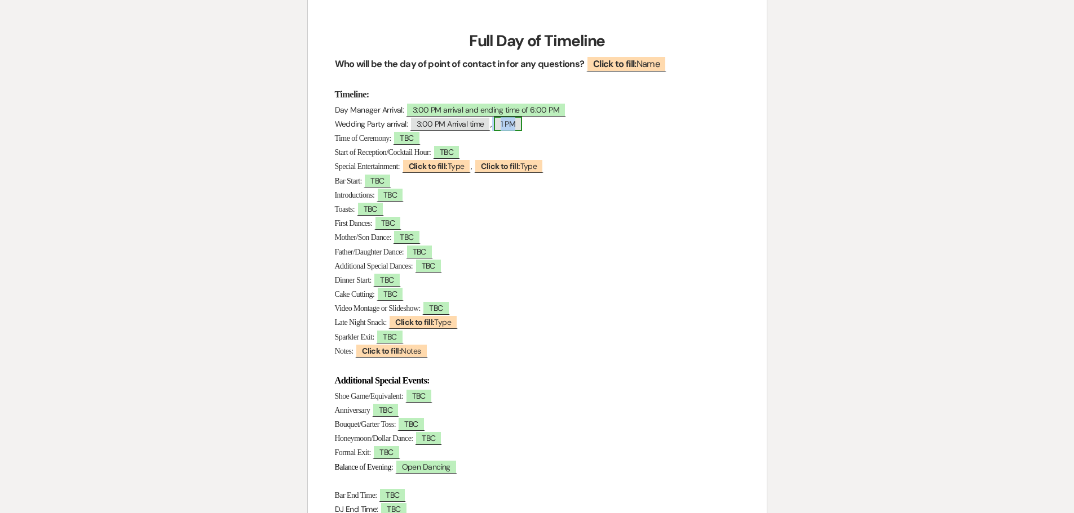
click at [511, 124] on span "1 PM" at bounding box center [508, 124] width 28 height 15
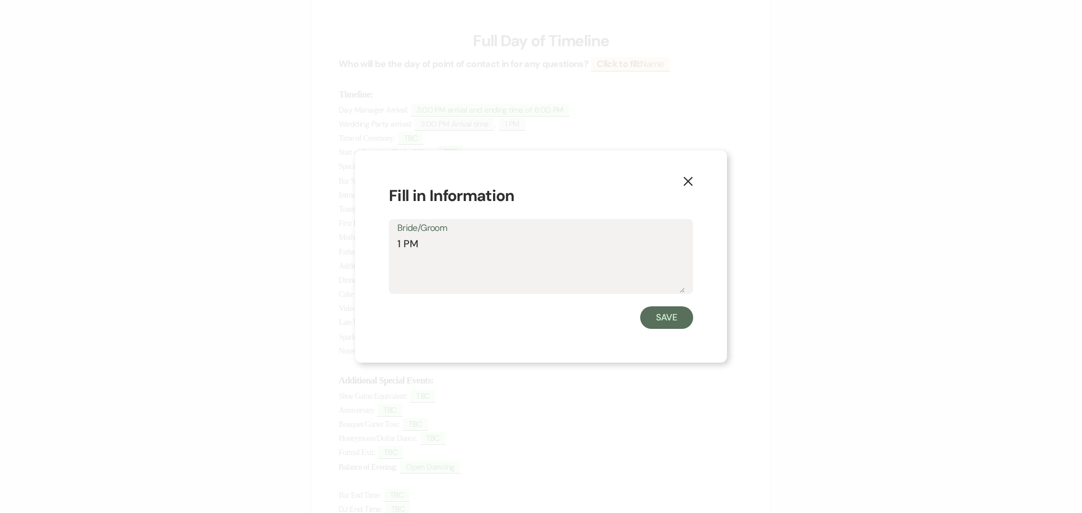
click at [441, 238] on textarea "1 PM" at bounding box center [540, 265] width 287 height 56
type textarea "1"
type textarea "6:00 PM ending time"
drag, startPoint x: 655, startPoint y: 312, endPoint x: 643, endPoint y: 311, distance: 12.4
click at [655, 312] on button "Save" at bounding box center [666, 318] width 53 height 23
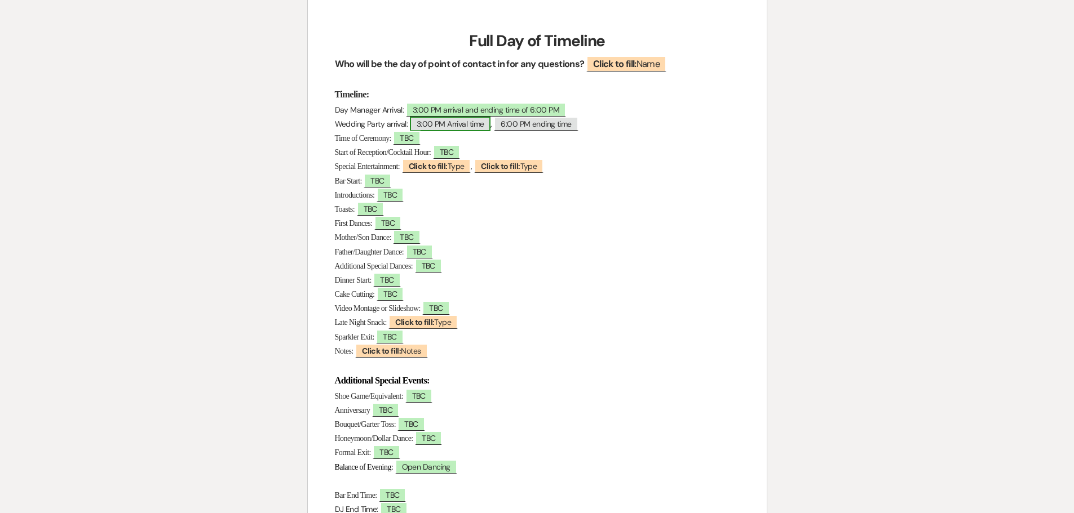
click at [418, 123] on span "3:00 PM Arrival time" at bounding box center [450, 124] width 81 height 15
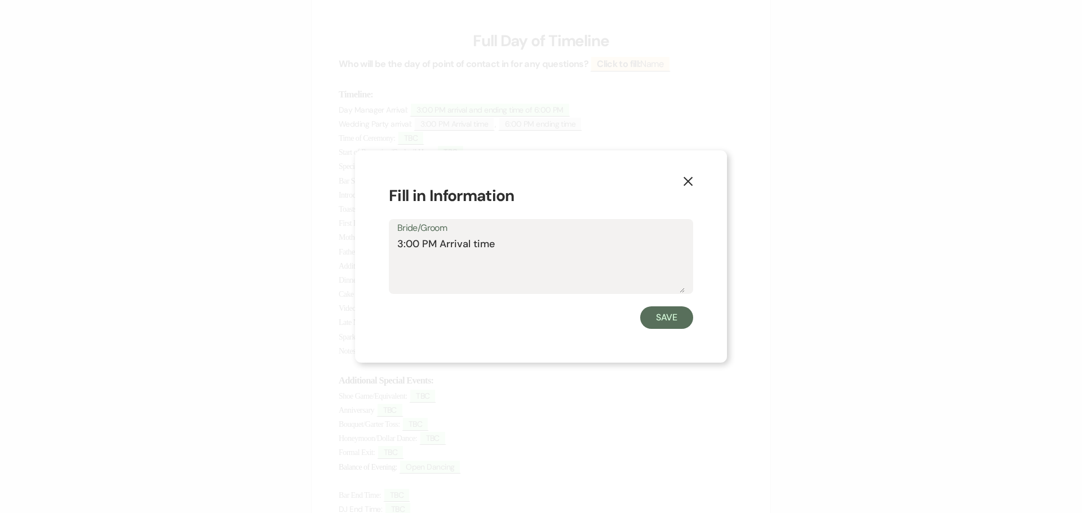
click at [400, 242] on textarea "3:00 PM Arrival time" at bounding box center [540, 265] width 287 height 56
click at [534, 242] on textarea "1:00 - 3:00 PM Arrival time" at bounding box center [540, 265] width 287 height 56
type textarea "1:00 - 3:00 PM Bridal Suite Use"
click at [663, 320] on button "Save" at bounding box center [666, 318] width 53 height 23
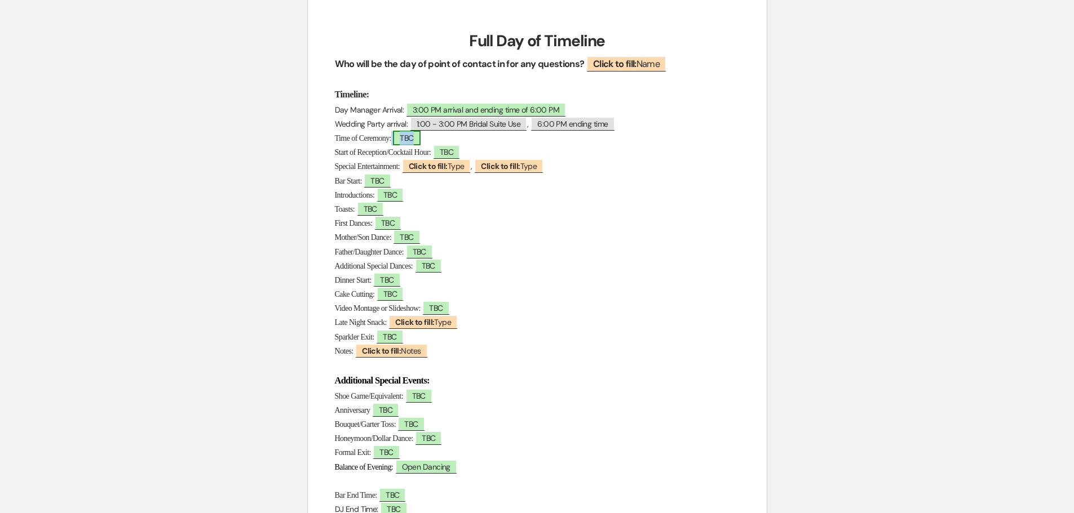
click at [412, 137] on span "TBC" at bounding box center [406, 138] width 27 height 15
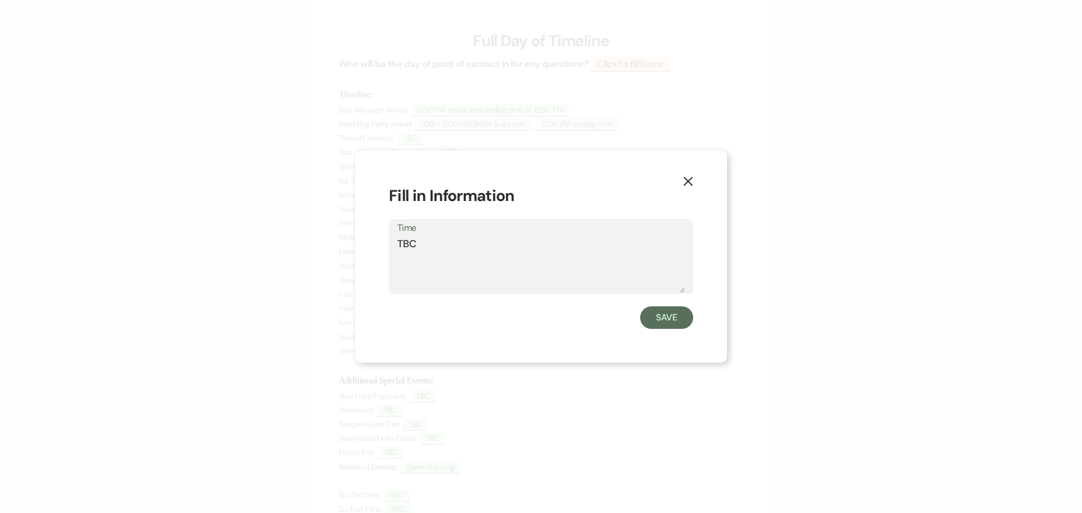
click at [434, 251] on textarea "TBC" at bounding box center [540, 265] width 287 height 56
type textarea "T"
type textarea "3:00 - 6:00 PM for ceremony and pictures"
click at [666, 319] on button "Save" at bounding box center [666, 318] width 53 height 23
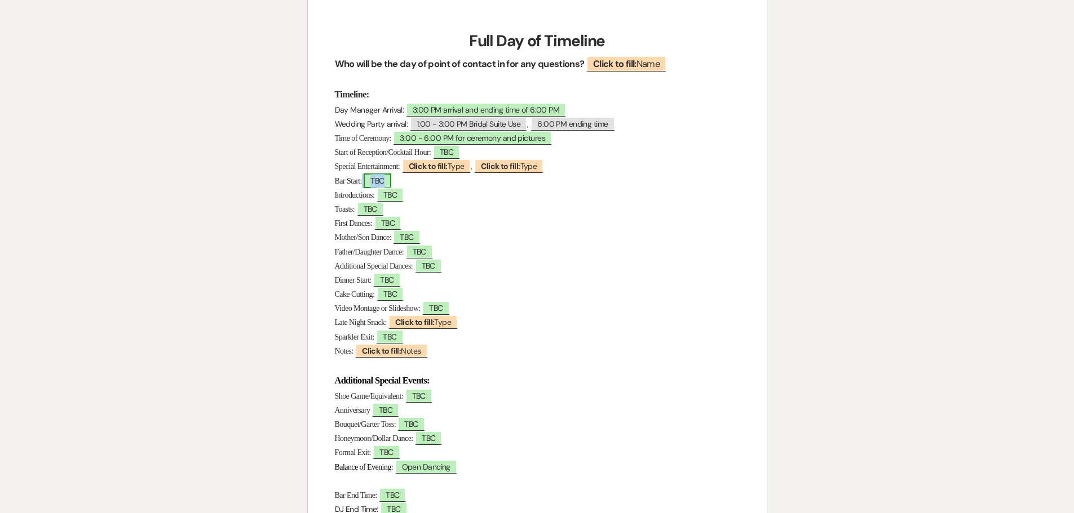
click at [385, 180] on span "TBC" at bounding box center [377, 181] width 27 height 15
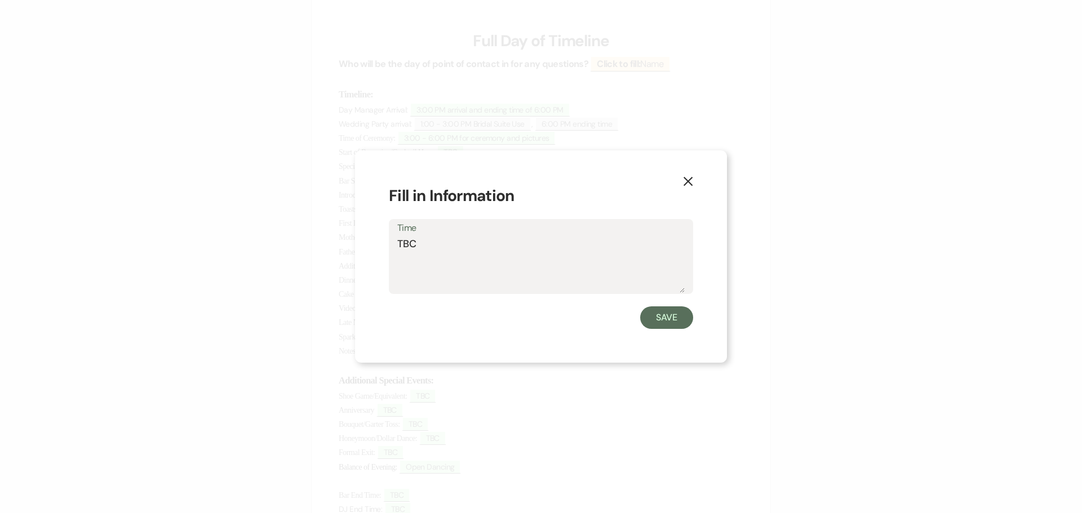
click at [420, 238] on textarea "TBC" at bounding box center [540, 265] width 287 height 56
type textarea "T"
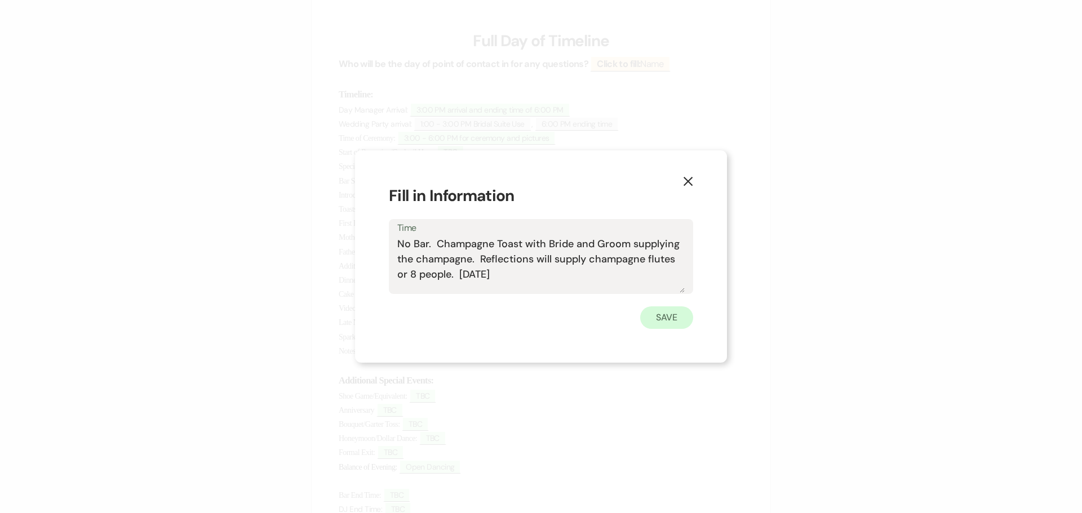
type textarea "No Bar. Champagne Toast with Bride and Groom supplying the champagne. Reflectio…"
click at [661, 311] on button "Save" at bounding box center [666, 318] width 53 height 23
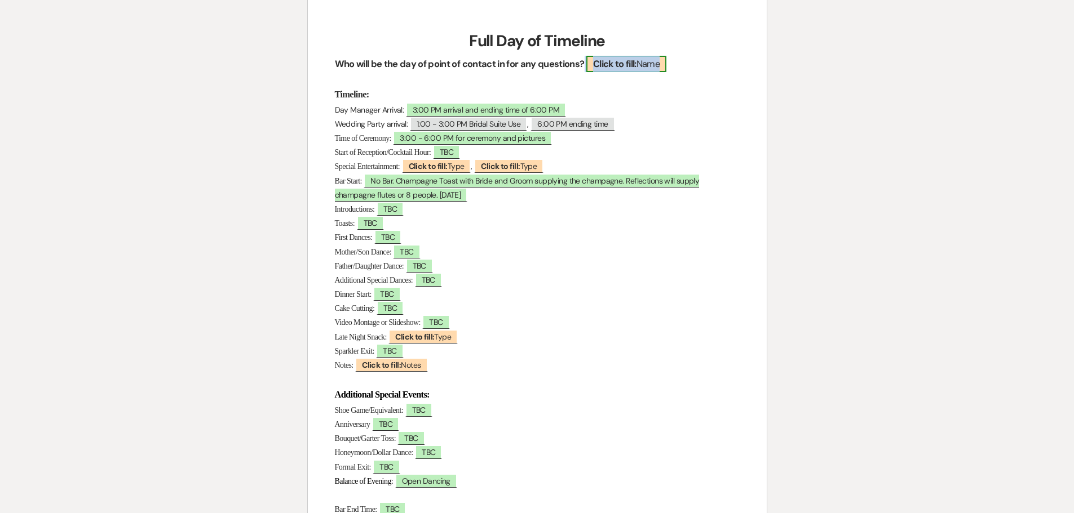
click at [598, 59] on b "Click to fill:" at bounding box center [614, 64] width 43 height 12
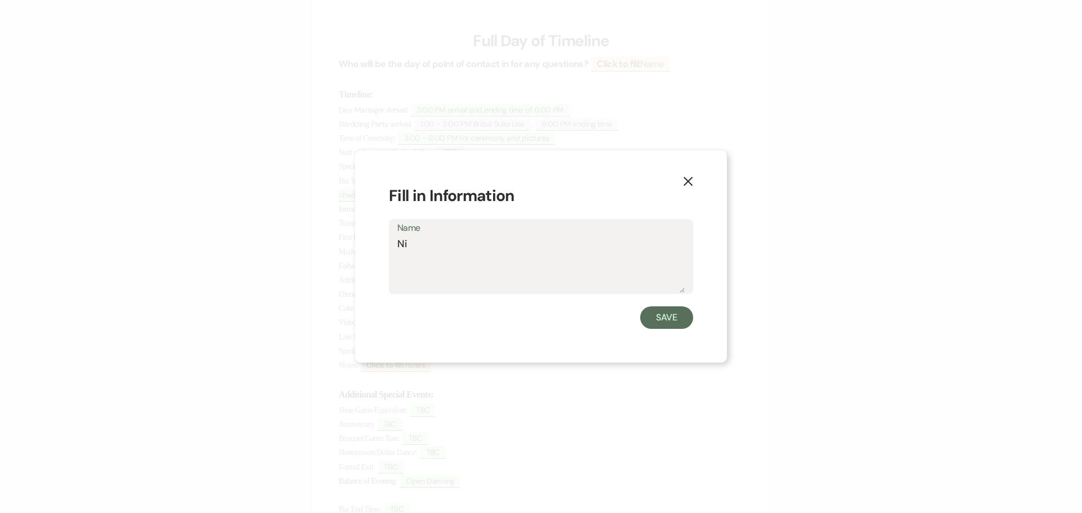
type textarea "N"
type textarea "Day Manager is TBC 09.17.2025"
click at [663, 313] on button "Save" at bounding box center [666, 318] width 53 height 23
click at [663, 313] on p "Cake Cutting: ﻿ TBC ﻿" at bounding box center [541, 309] width 405 height 14
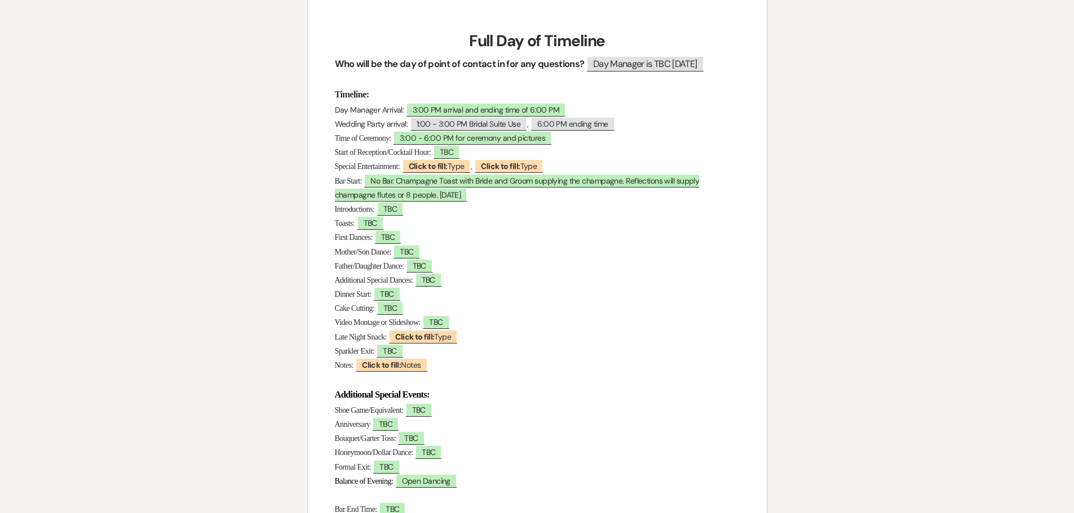
scroll to position [0, 0]
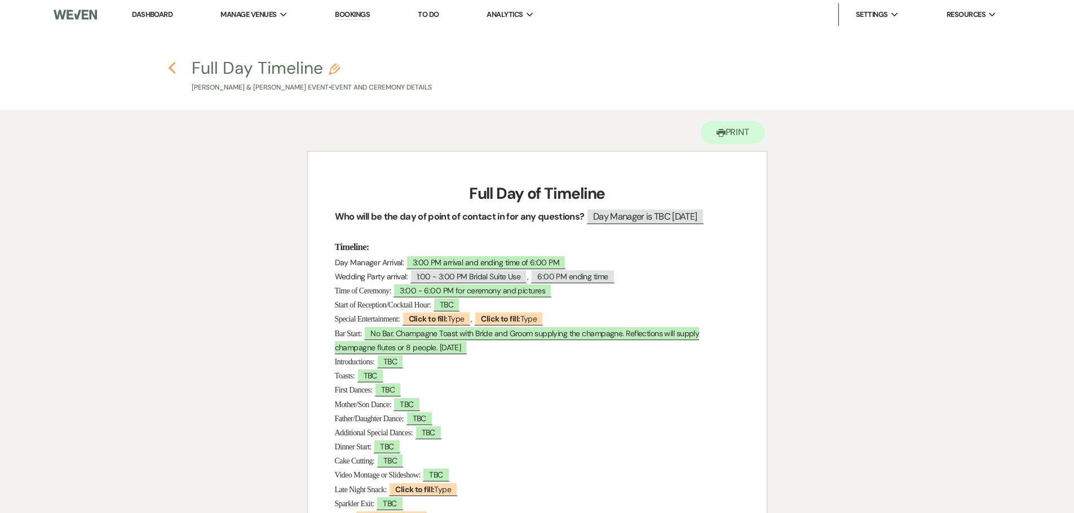
click at [174, 67] on icon "Previous" at bounding box center [172, 68] width 8 height 14
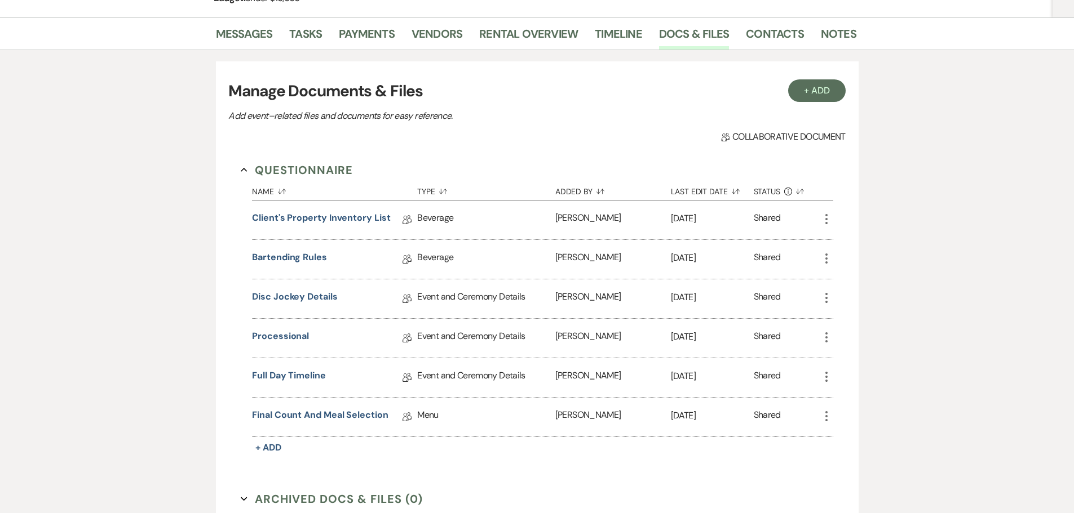
scroll to position [22, 0]
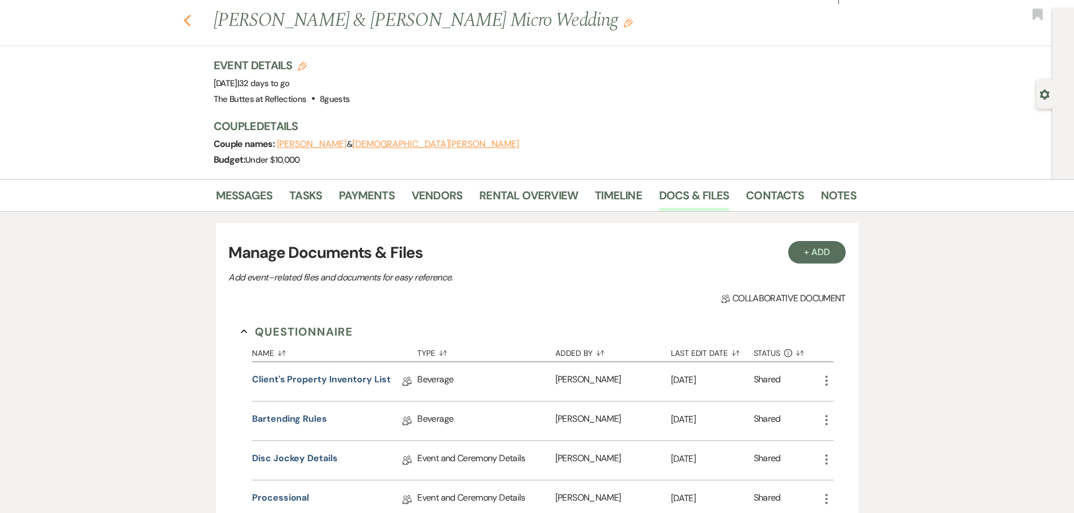
click at [192, 20] on icon "Previous" at bounding box center [187, 21] width 8 height 14
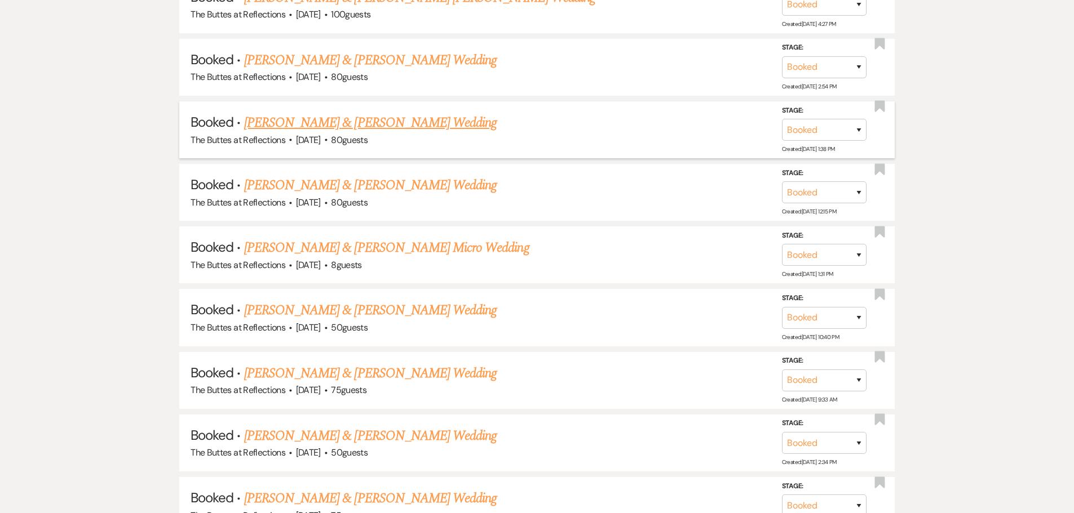
scroll to position [1204, 0]
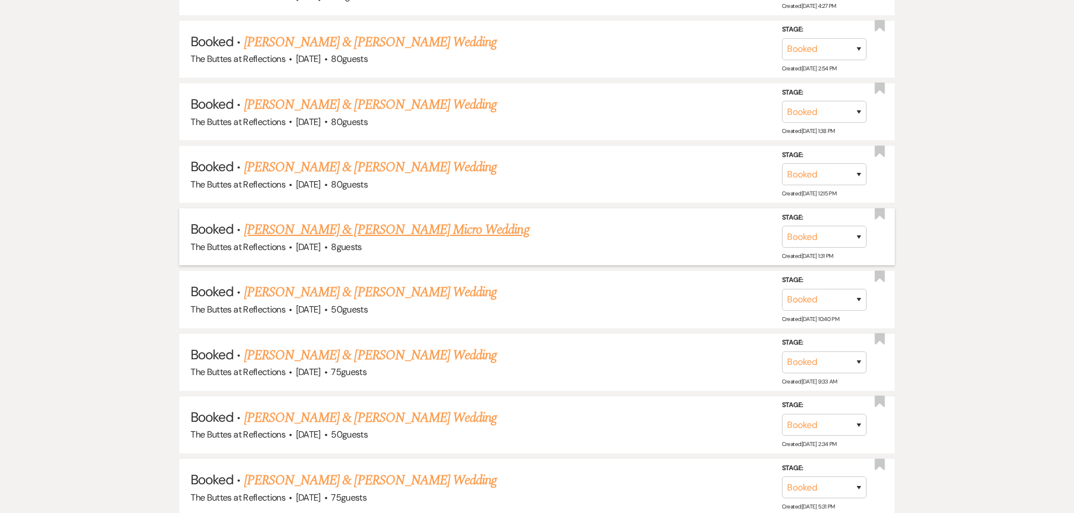
click at [348, 232] on link "[PERSON_NAME] & [PERSON_NAME] Micro Wedding" at bounding box center [386, 230] width 285 height 20
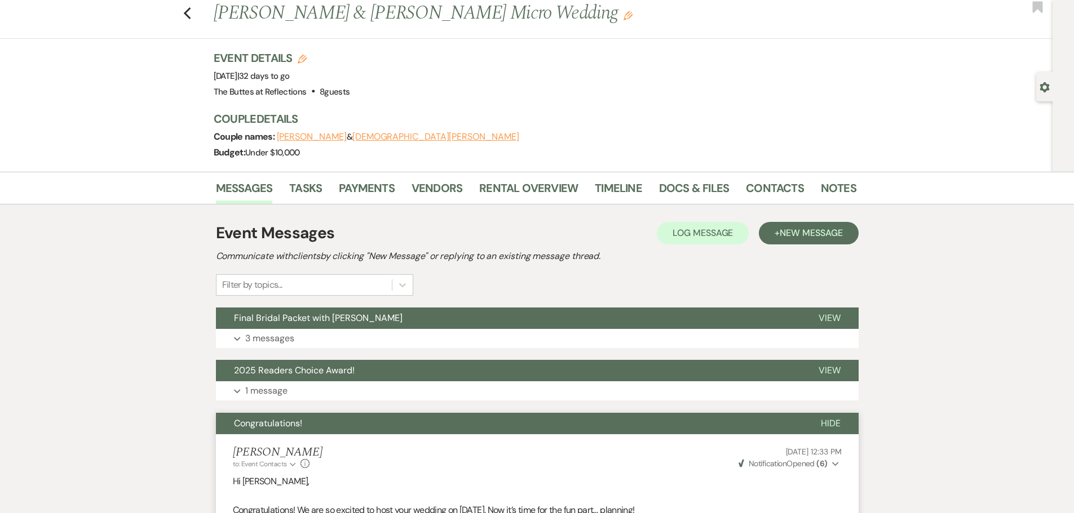
scroll to position [23, 0]
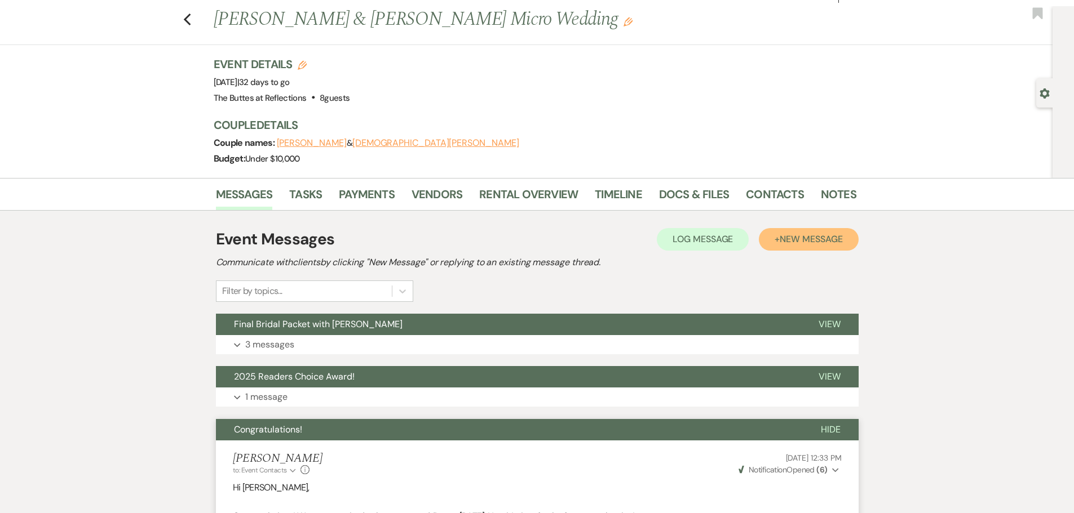
click at [772, 241] on button "+ New Message" at bounding box center [808, 239] width 99 height 23
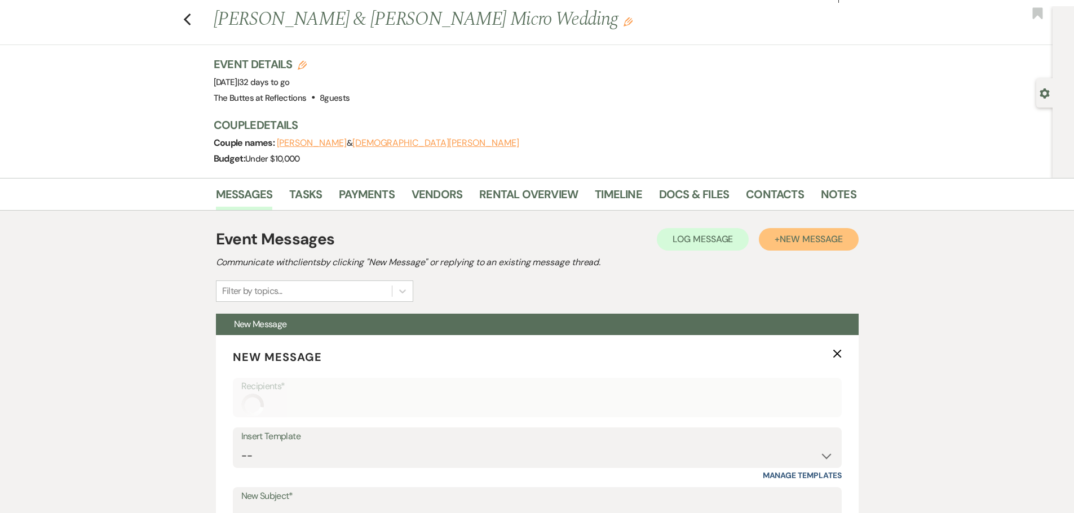
click at [772, 241] on button "+ New Message" at bounding box center [808, 239] width 99 height 23
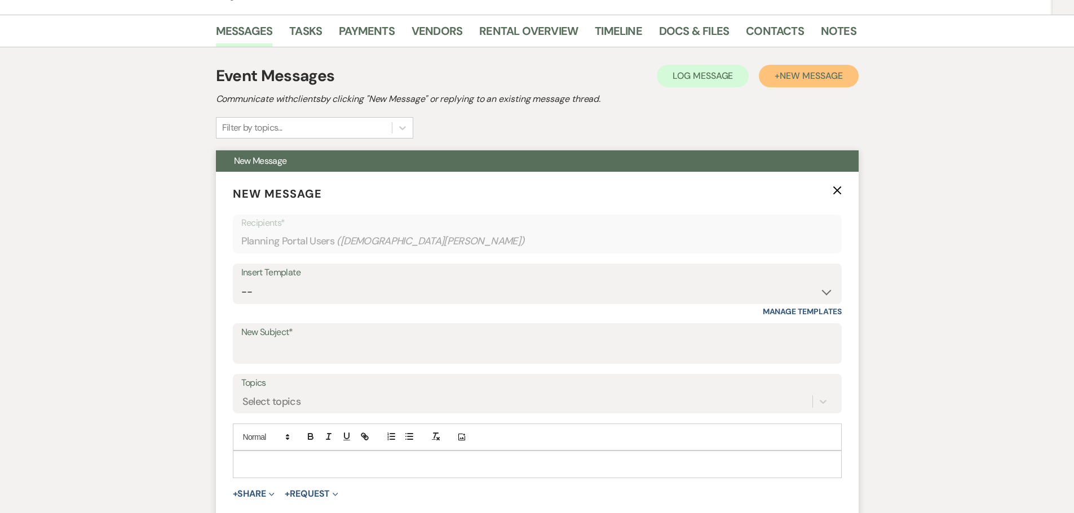
scroll to position [192, 0]
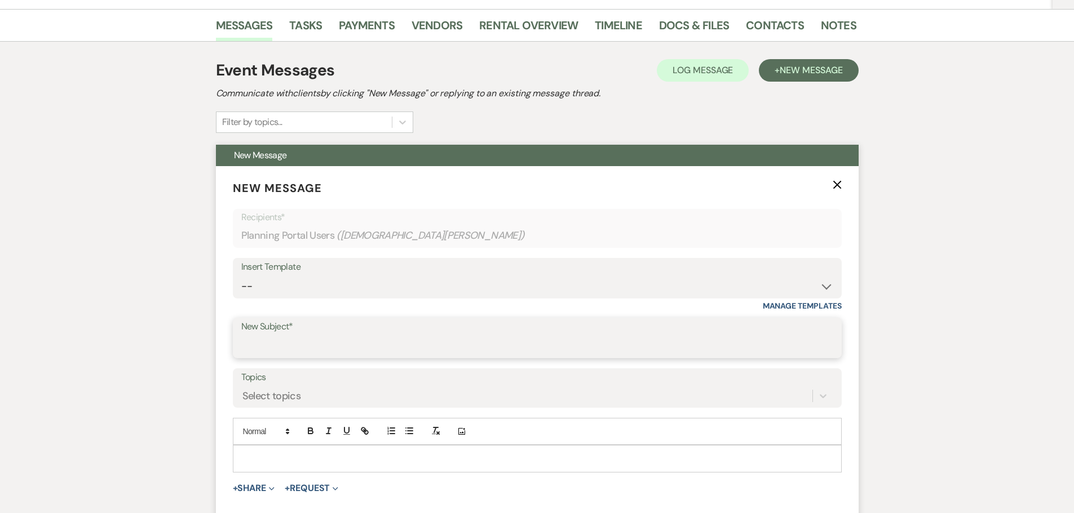
click at [255, 344] on input "New Subject*" at bounding box center [537, 346] width 592 height 22
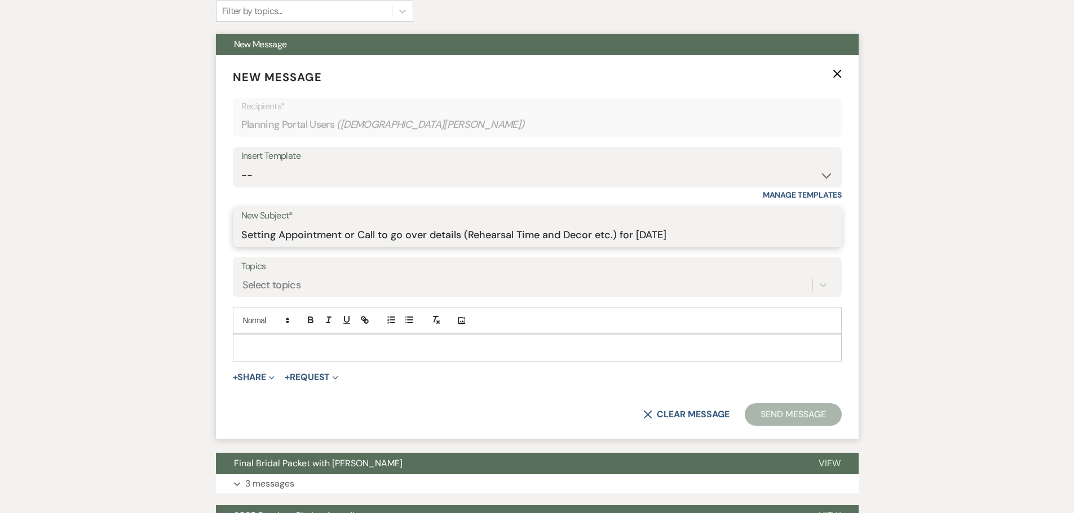
scroll to position [305, 0]
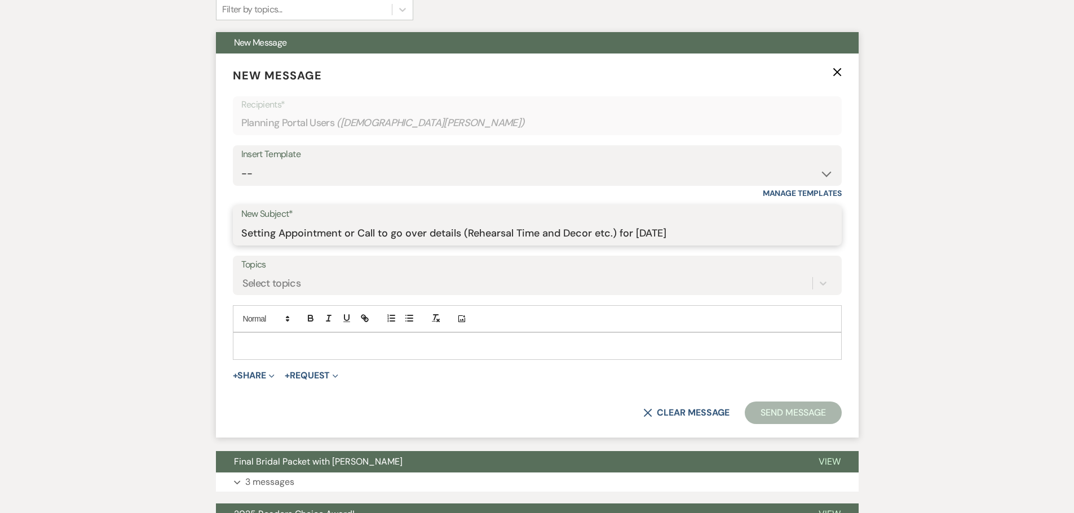
type input "Setting Appointment or Call to go over details (Rehearsal Time and Decor etc.) …"
drag, startPoint x: 238, startPoint y: 343, endPoint x: 240, endPoint y: 328, distance: 14.8
click at [239, 340] on div at bounding box center [537, 346] width 608 height 26
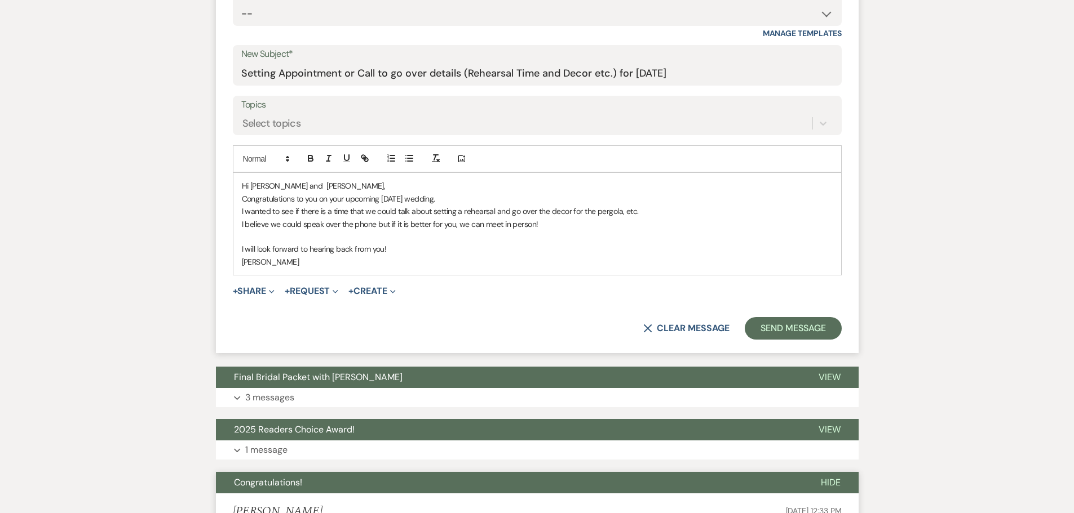
scroll to position [474, 0]
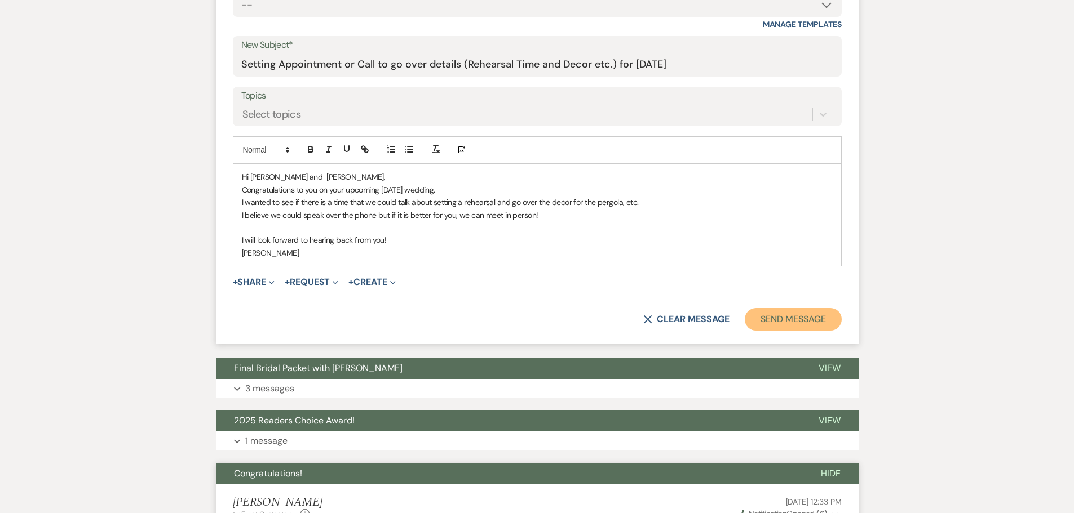
drag, startPoint x: 778, startPoint y: 313, endPoint x: 784, endPoint y: 306, distance: 8.8
click at [779, 313] on button "Send Message" at bounding box center [793, 319] width 96 height 23
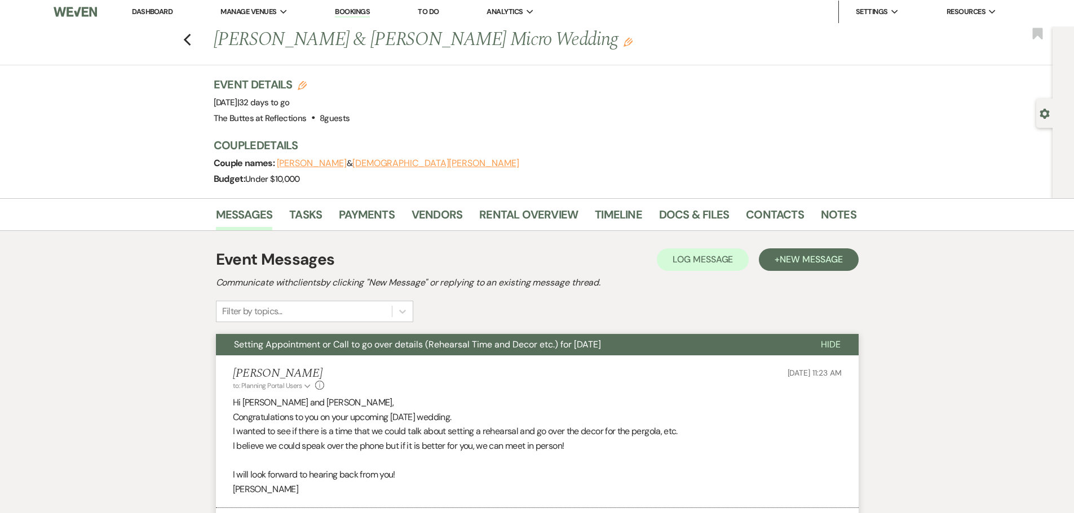
scroll to position [0, 0]
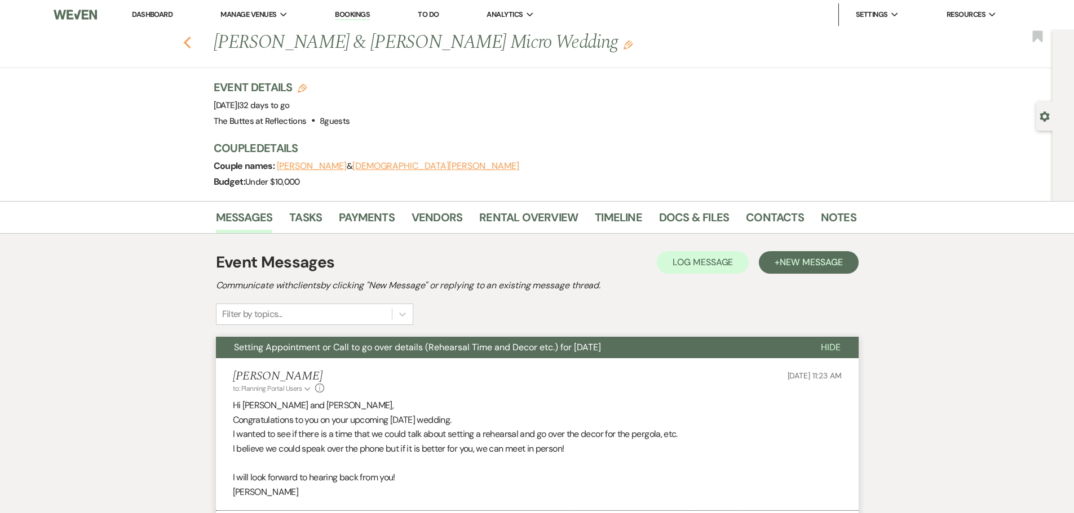
click at [188, 41] on icon "Previous" at bounding box center [187, 43] width 8 height 14
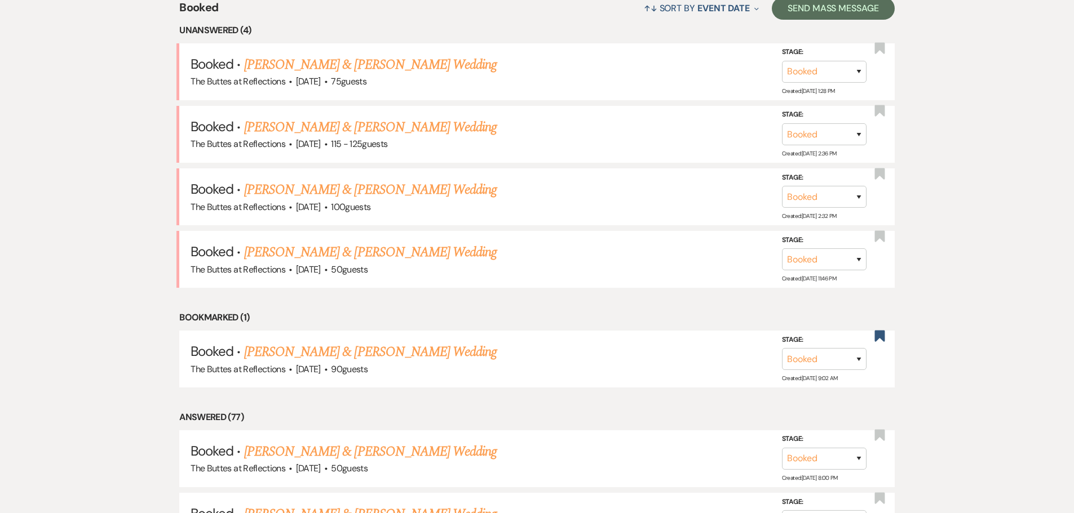
scroll to position [471, 0]
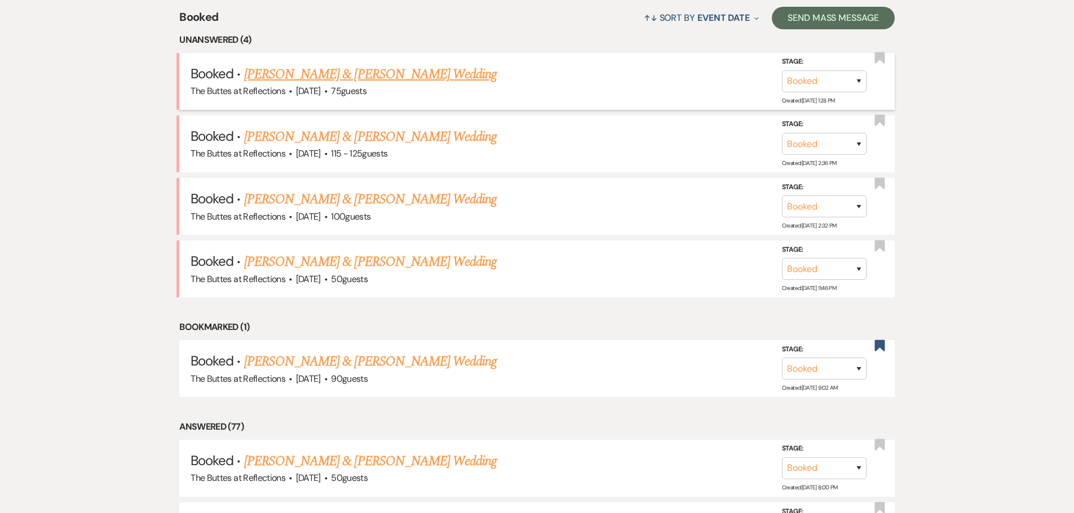
click at [320, 75] on link "[PERSON_NAME] & [PERSON_NAME] Wedding" at bounding box center [370, 74] width 252 height 20
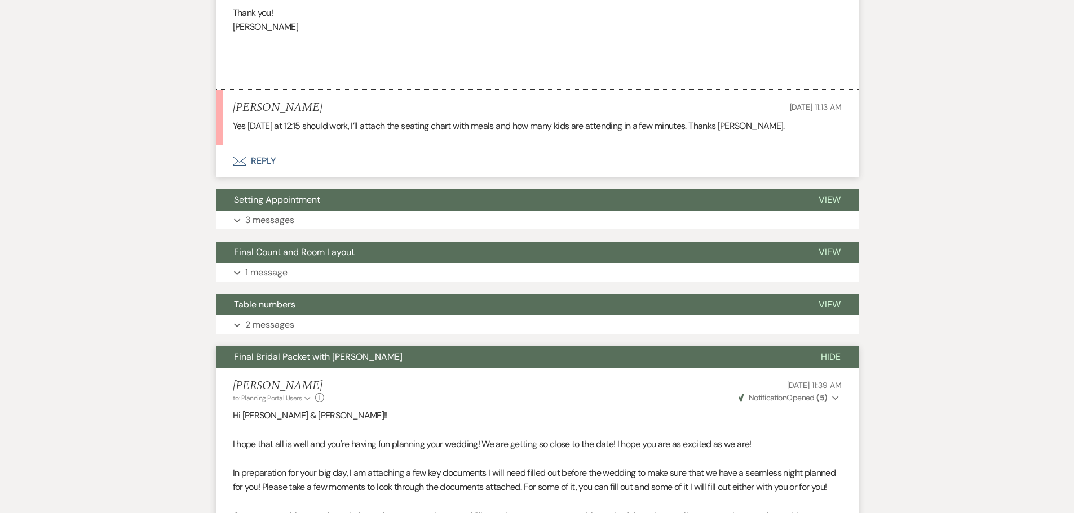
scroll to position [1034, 0]
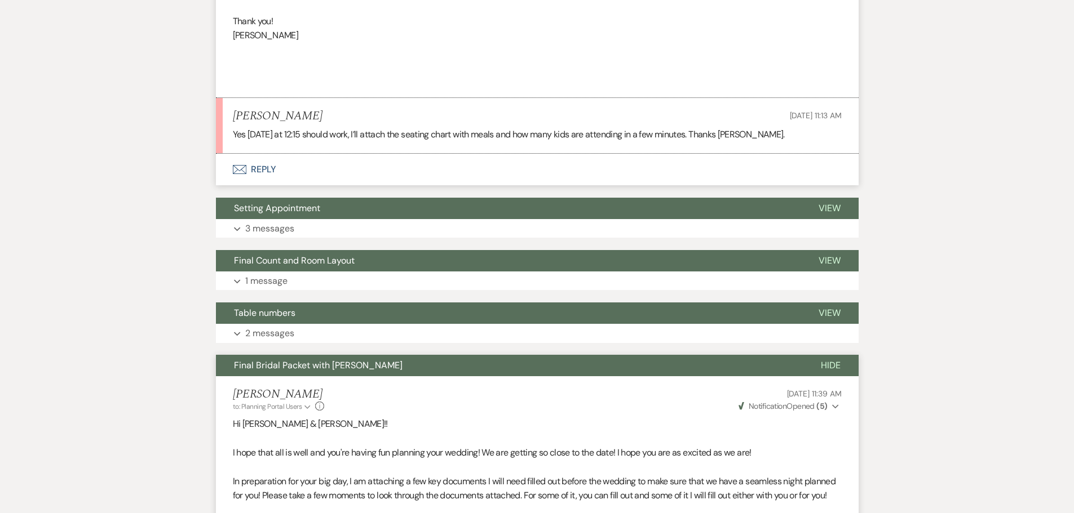
click at [249, 165] on button "Envelope Reply" at bounding box center [537, 170] width 643 height 32
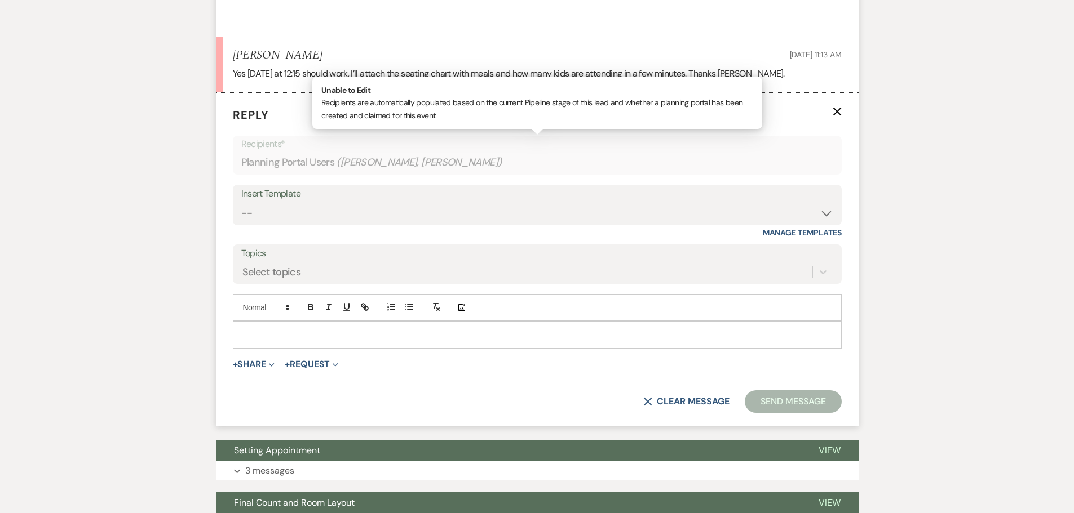
scroll to position [1098, 0]
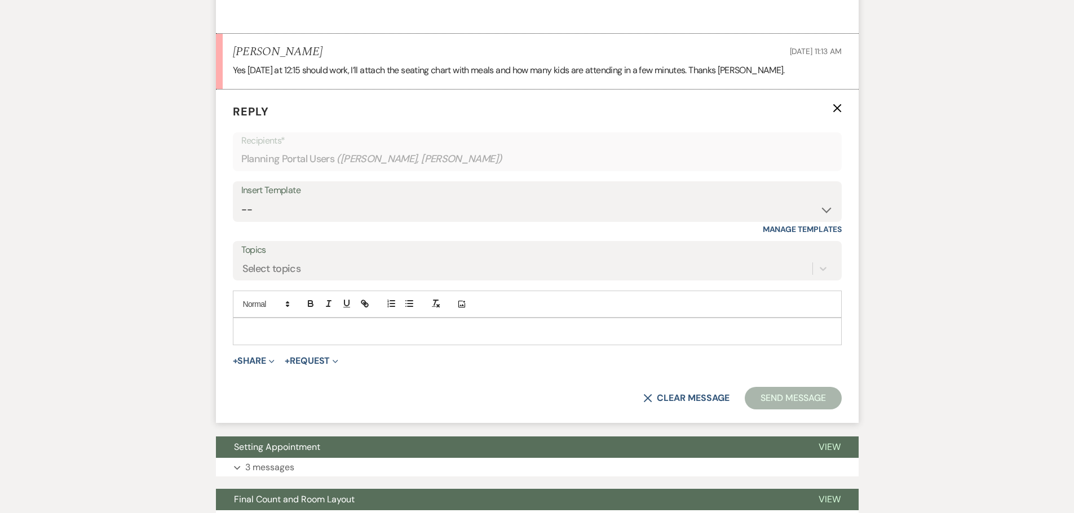
drag, startPoint x: 254, startPoint y: 326, endPoint x: 270, endPoint y: 296, distance: 33.8
click at [254, 325] on p at bounding box center [537, 331] width 591 height 12
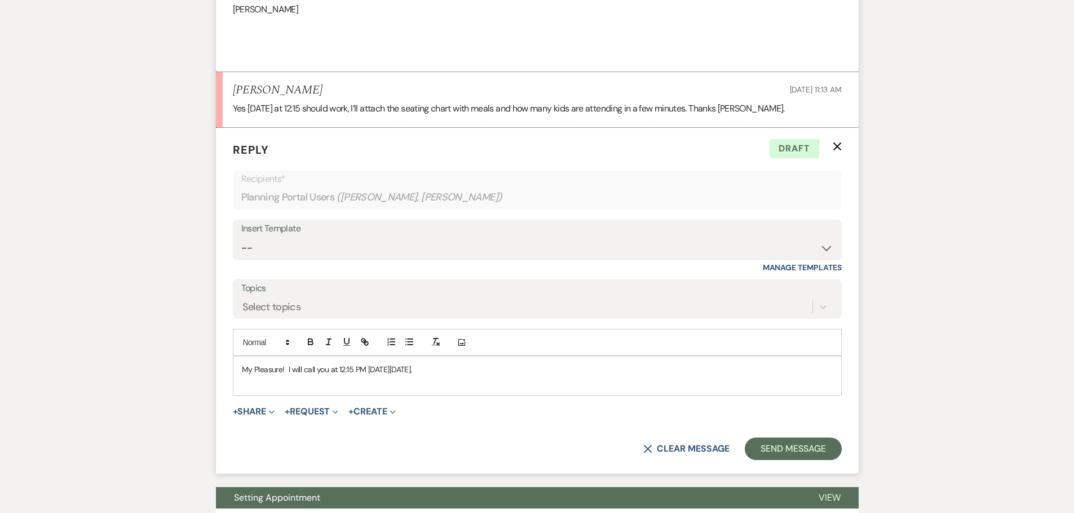
scroll to position [1042, 0]
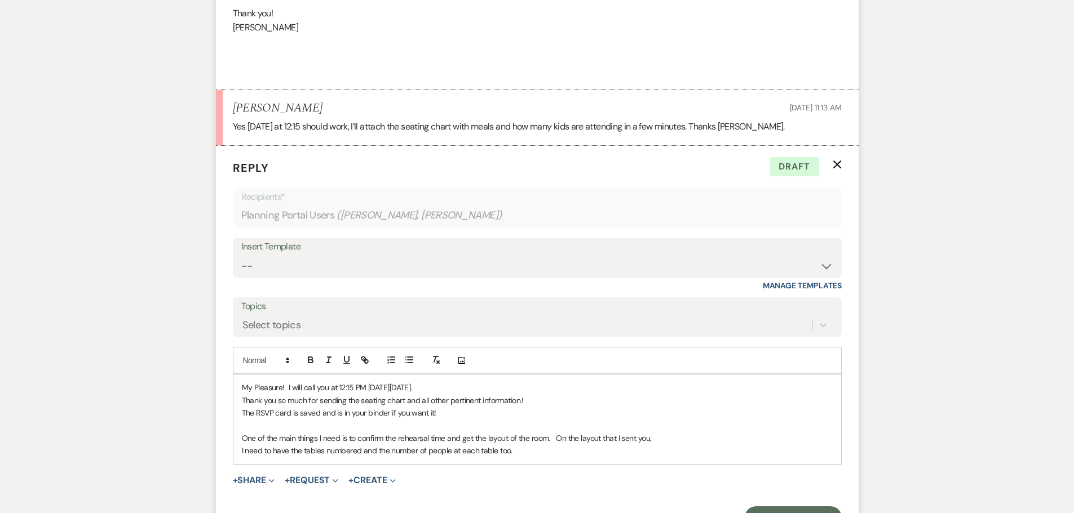
drag, startPoint x: 448, startPoint y: 438, endPoint x: 441, endPoint y: 438, distance: 6.8
click at [447, 438] on p "One of the main things I need is to confirm the rehearsal time and get the layo…" at bounding box center [537, 438] width 591 height 12
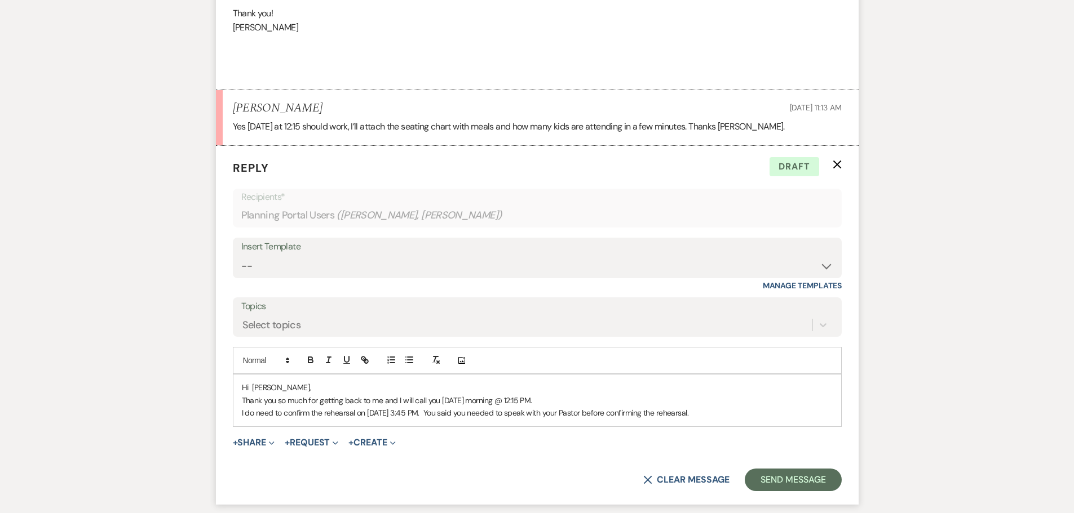
click at [755, 417] on p "I do need to confirm the rehearsal on [DATE] 3:45 PM. You said you needed to sp…" at bounding box center [537, 413] width 591 height 12
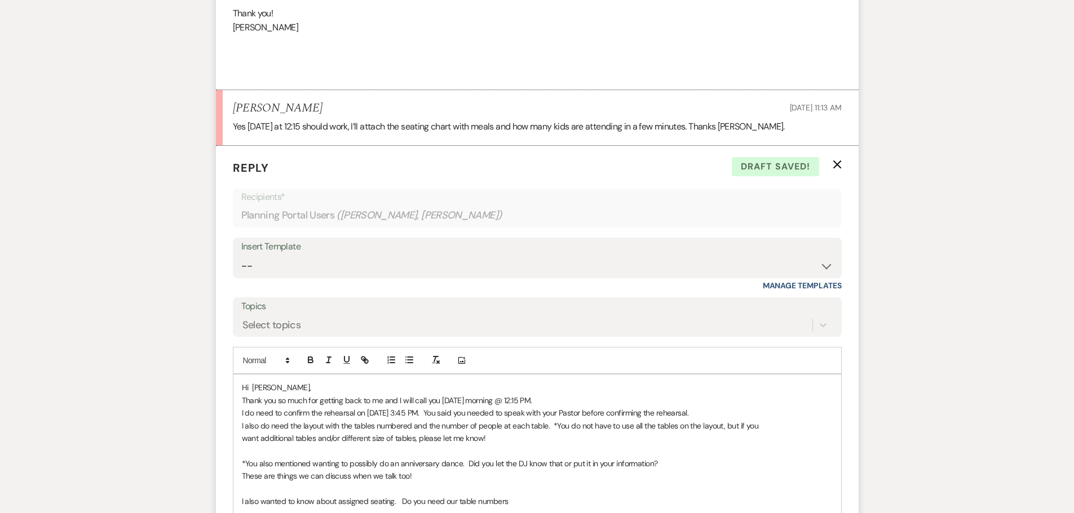
click at [444, 503] on p "I also wanted to know about assigned seating. Do you need our table numbers" at bounding box center [537, 501] width 591 height 12
click at [528, 502] on p "I also wanted to know about assigned seating. Do you need any of our table numb…" at bounding box center [537, 501] width 591 height 12
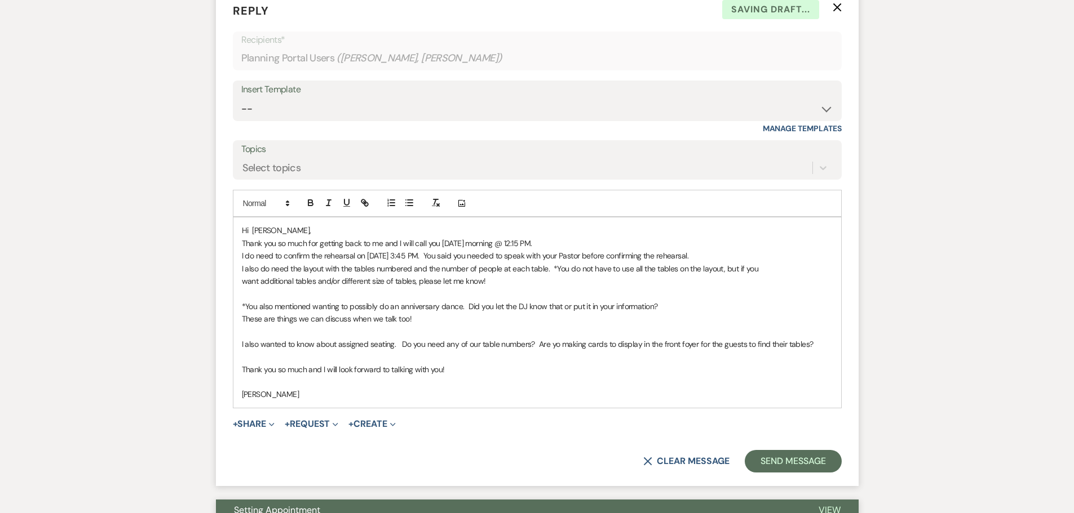
scroll to position [1286, 0]
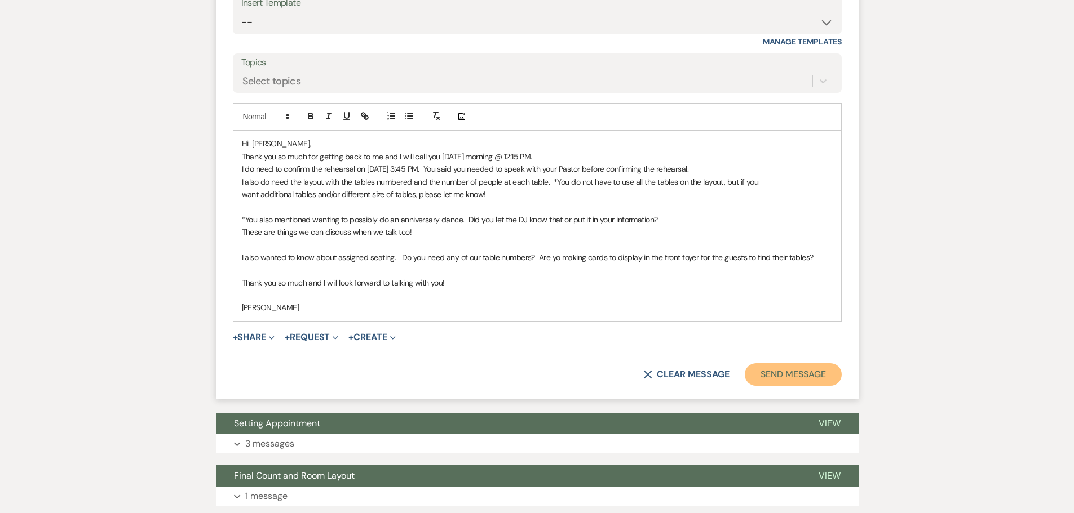
click at [781, 379] on button "Send Message" at bounding box center [793, 375] width 96 height 23
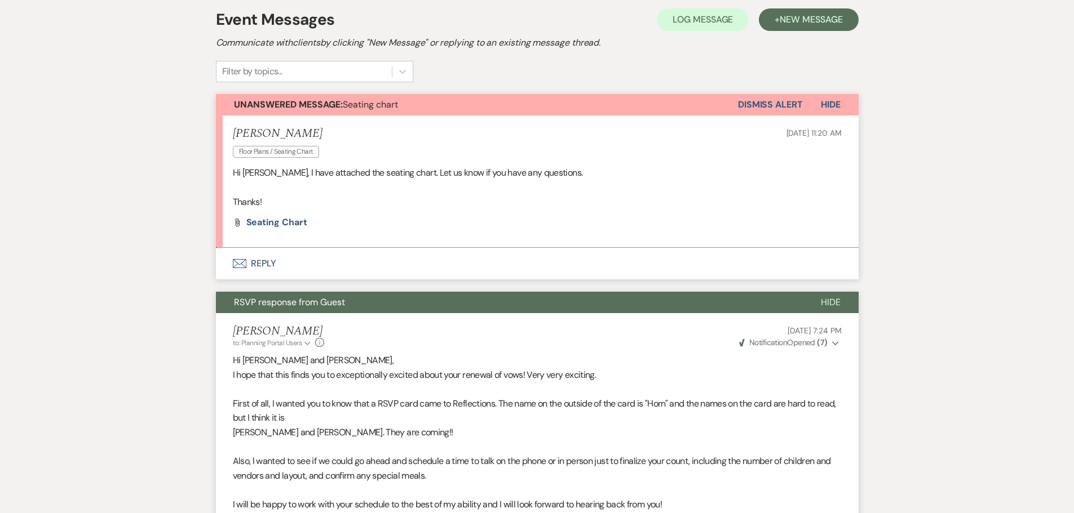
scroll to position [224, 0]
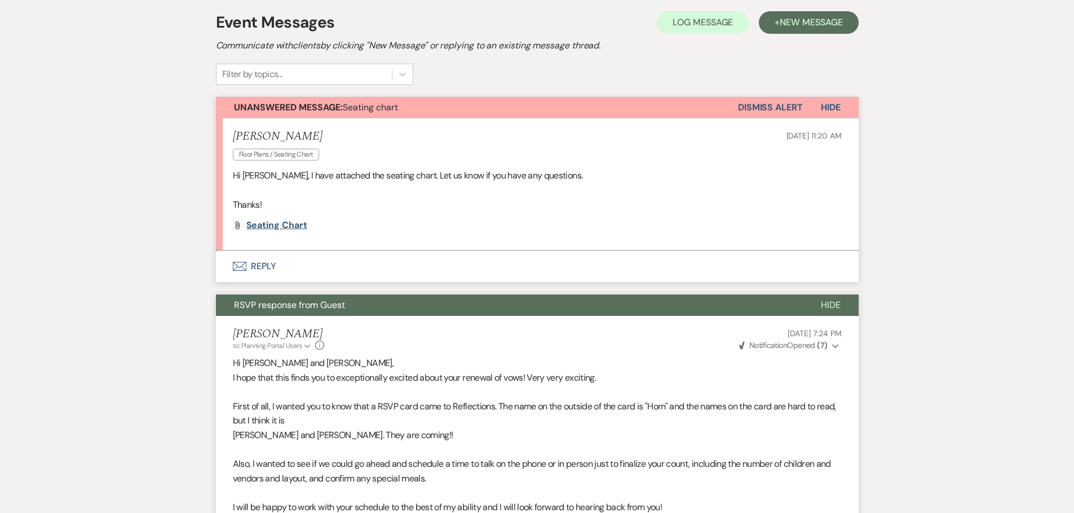
click at [274, 224] on span "Seating chart" at bounding box center [276, 225] width 61 height 12
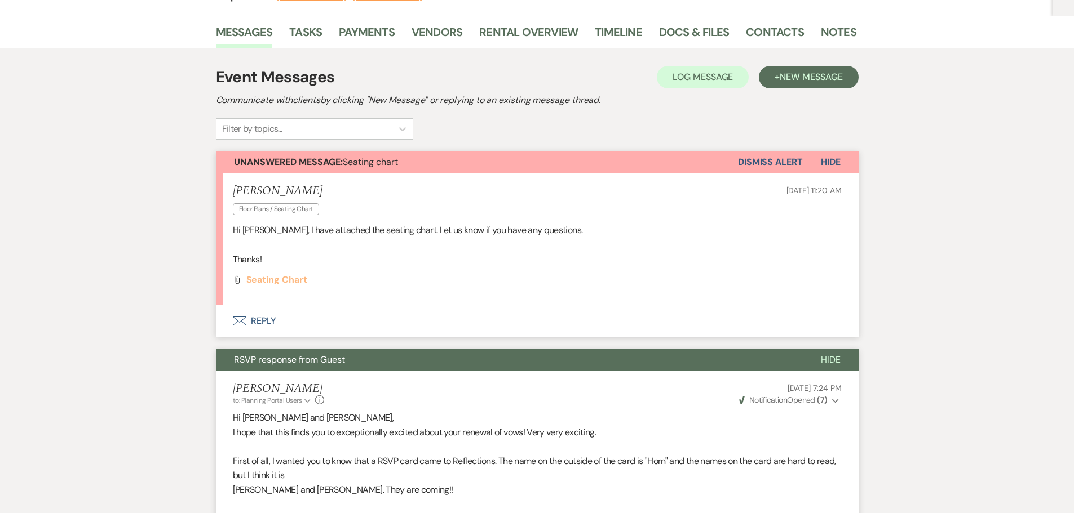
scroll to position [0, 0]
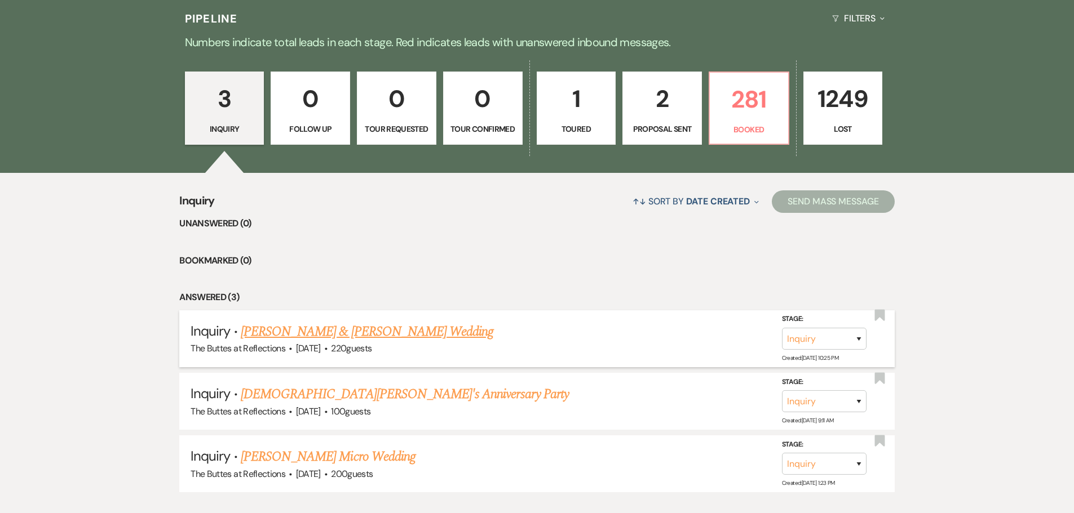
scroll to position [77, 0]
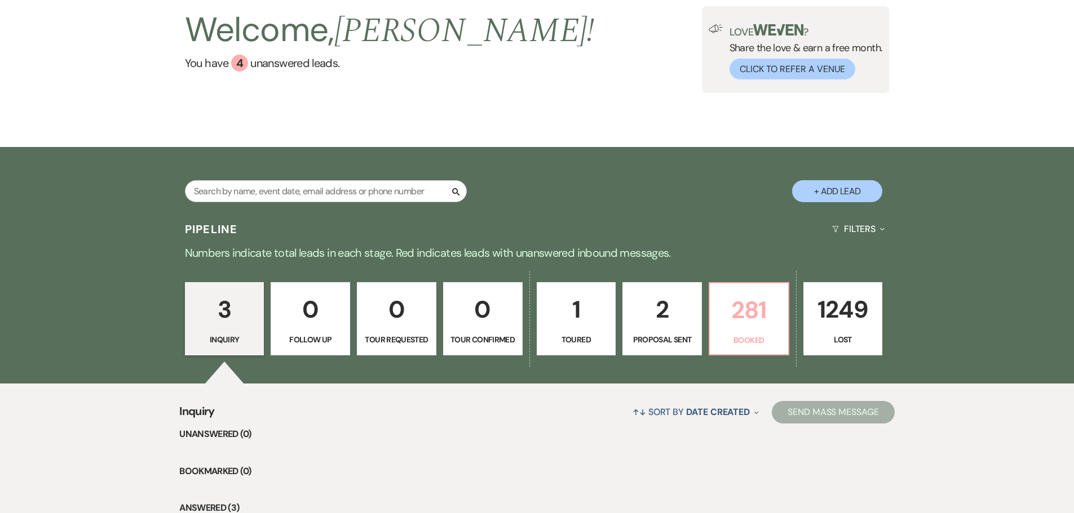
click at [738, 330] on link "281 Booked" at bounding box center [748, 318] width 81 height 73
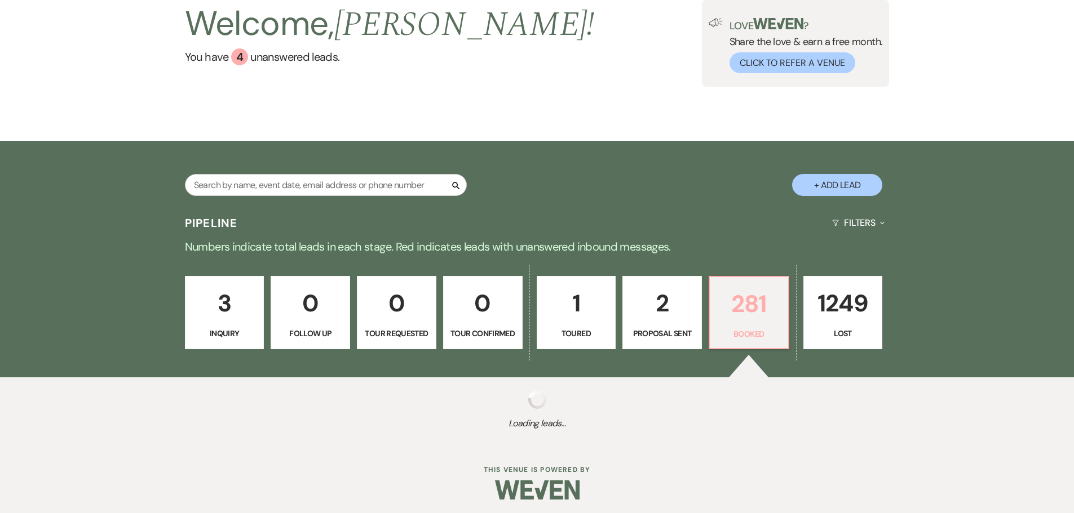
scroll to position [86, 0]
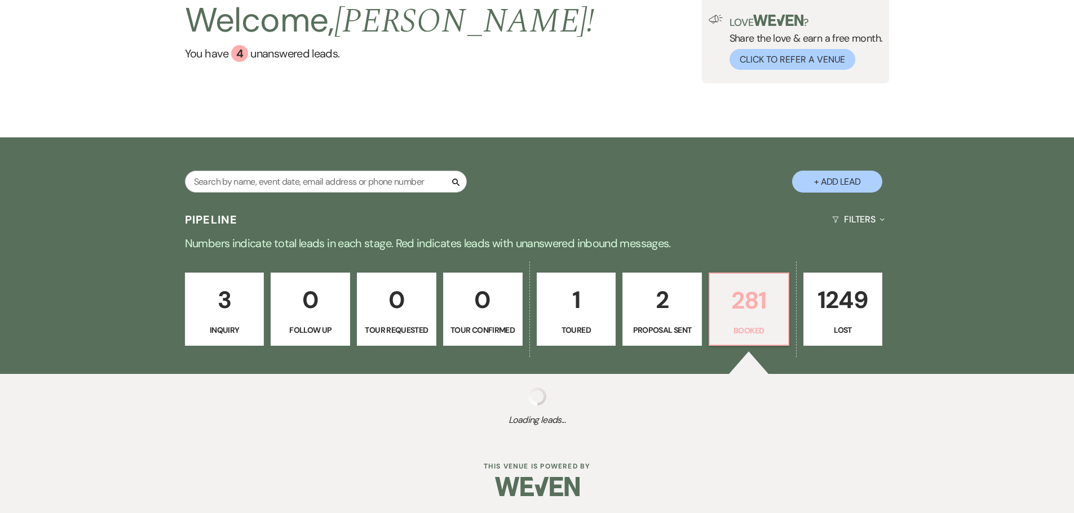
click at [730, 303] on p "281" at bounding box center [748, 301] width 65 height 38
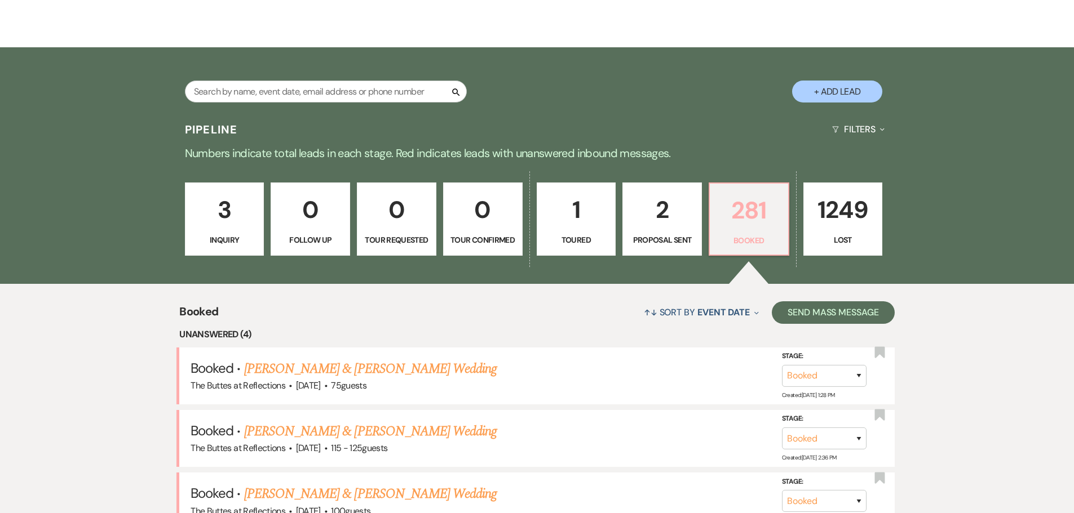
scroll to position [255, 0]
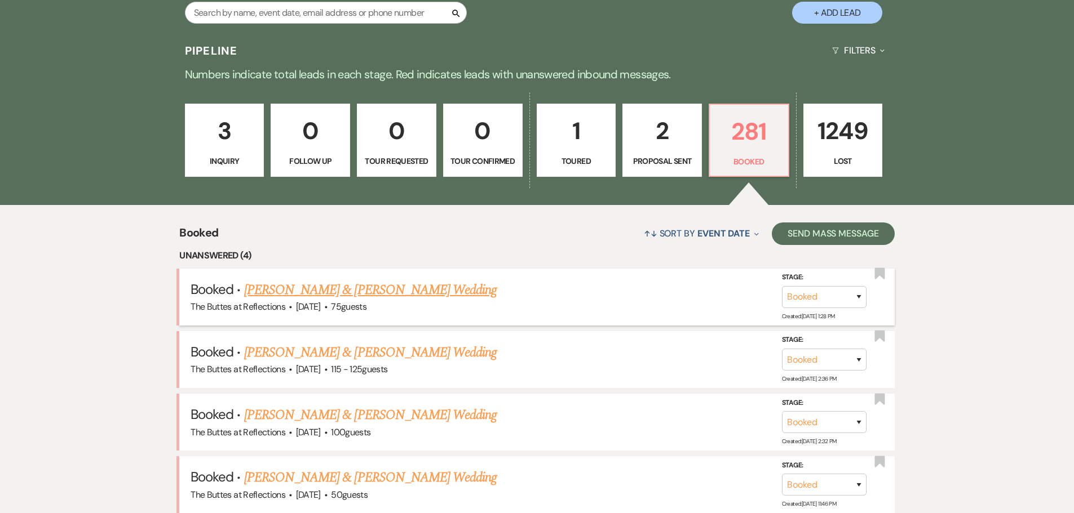
click at [334, 287] on link "[PERSON_NAME] & [PERSON_NAME] Wedding" at bounding box center [370, 290] width 252 height 20
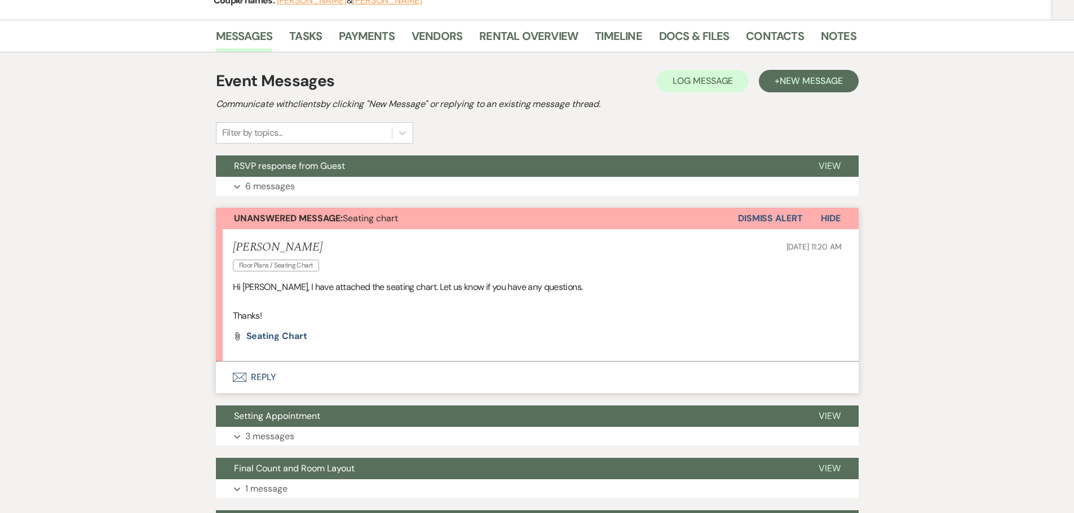
scroll to position [225, 0]
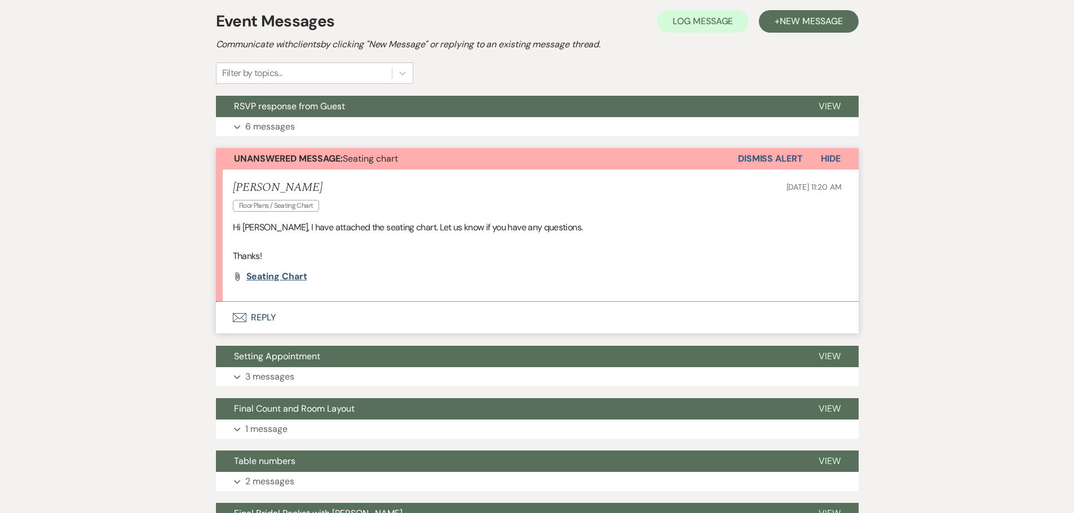
click at [276, 275] on span "Seating chart" at bounding box center [276, 277] width 61 height 12
click at [264, 274] on span "Seating chart" at bounding box center [276, 277] width 61 height 12
click at [285, 273] on span "Seating chart" at bounding box center [276, 277] width 61 height 12
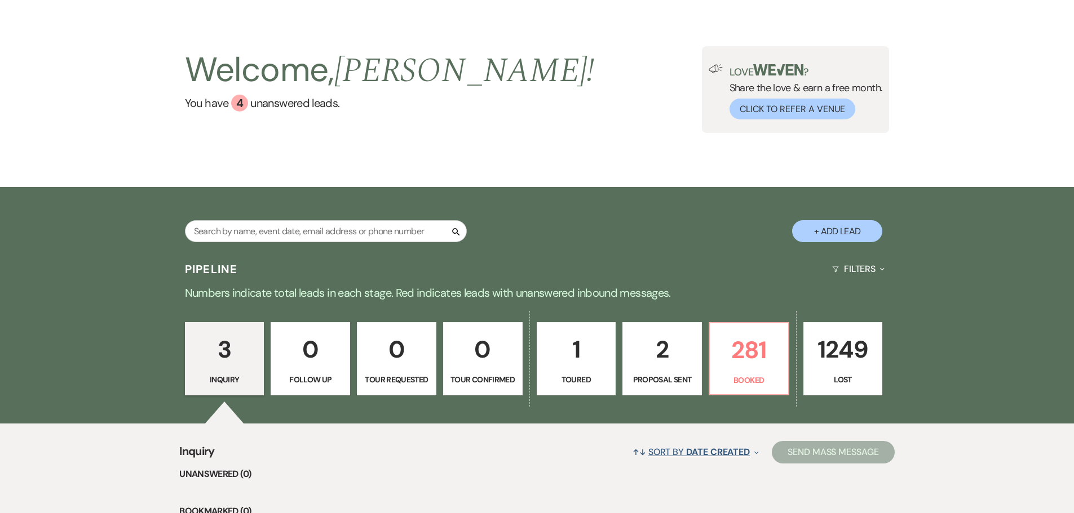
scroll to position [56, 0]
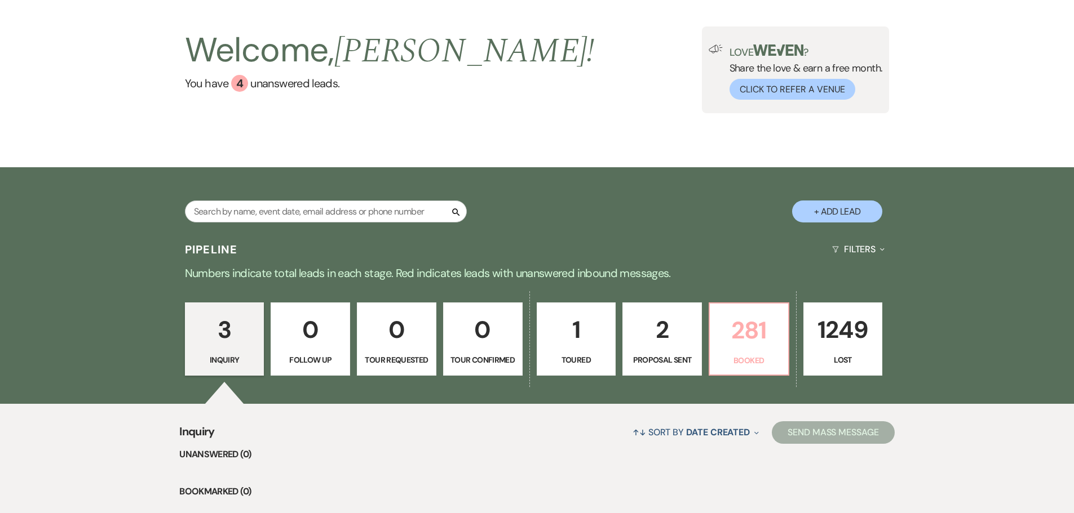
click at [754, 335] on p "281" at bounding box center [748, 331] width 65 height 38
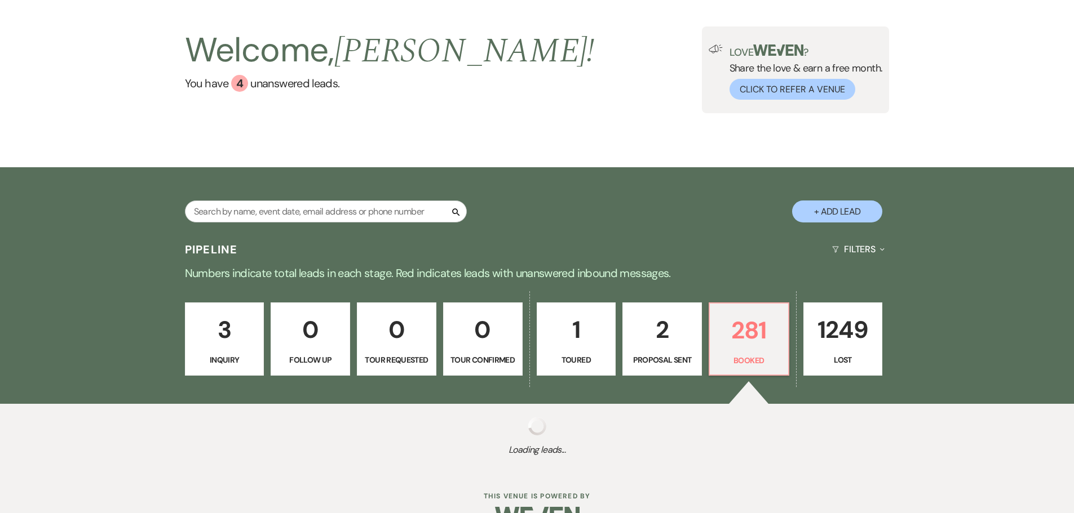
click at [754, 335] on p "281" at bounding box center [748, 331] width 65 height 38
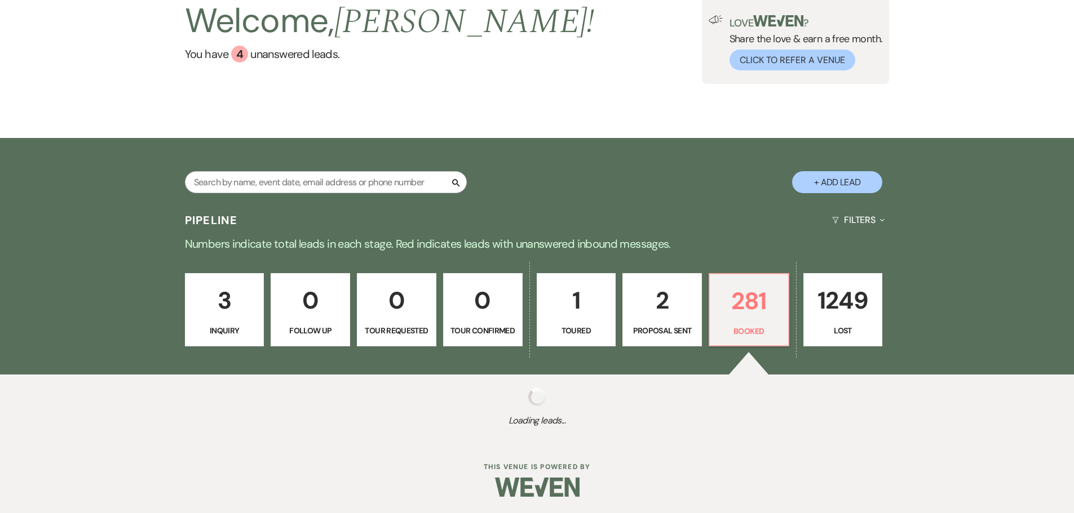
scroll to position [86, 0]
click at [754, 326] on p "Booked" at bounding box center [748, 331] width 65 height 12
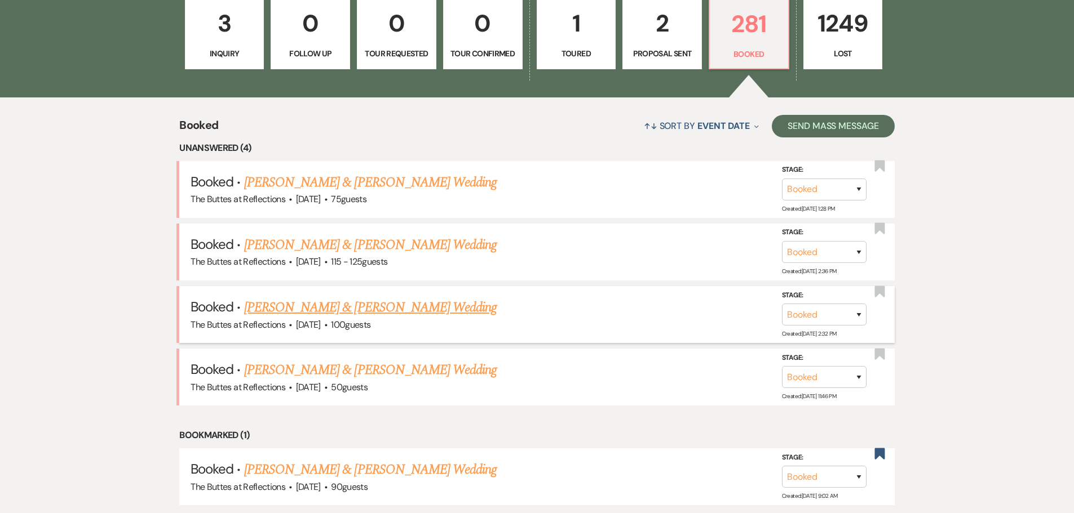
scroll to position [368, 0]
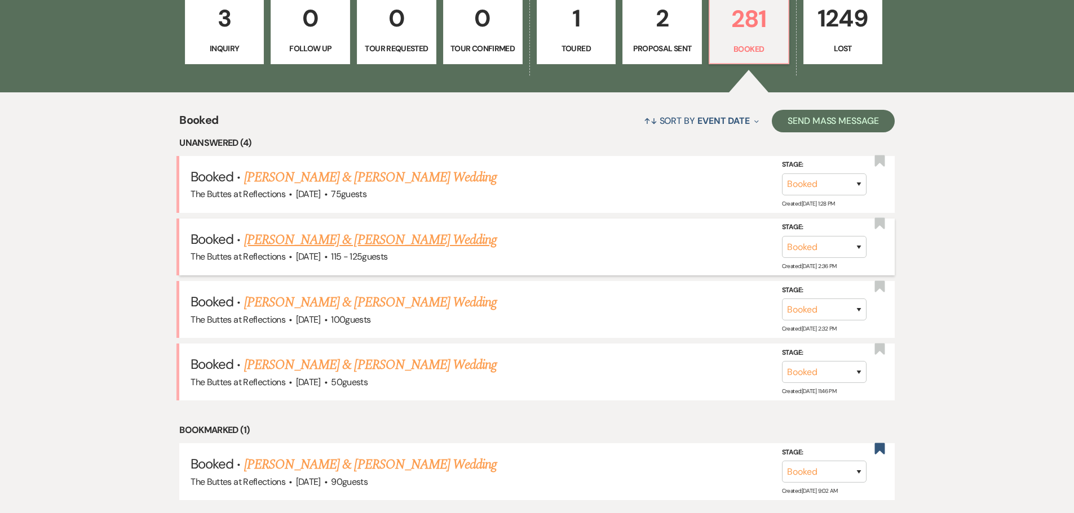
click at [302, 240] on link "[PERSON_NAME] & [PERSON_NAME] Wedding" at bounding box center [370, 240] width 252 height 20
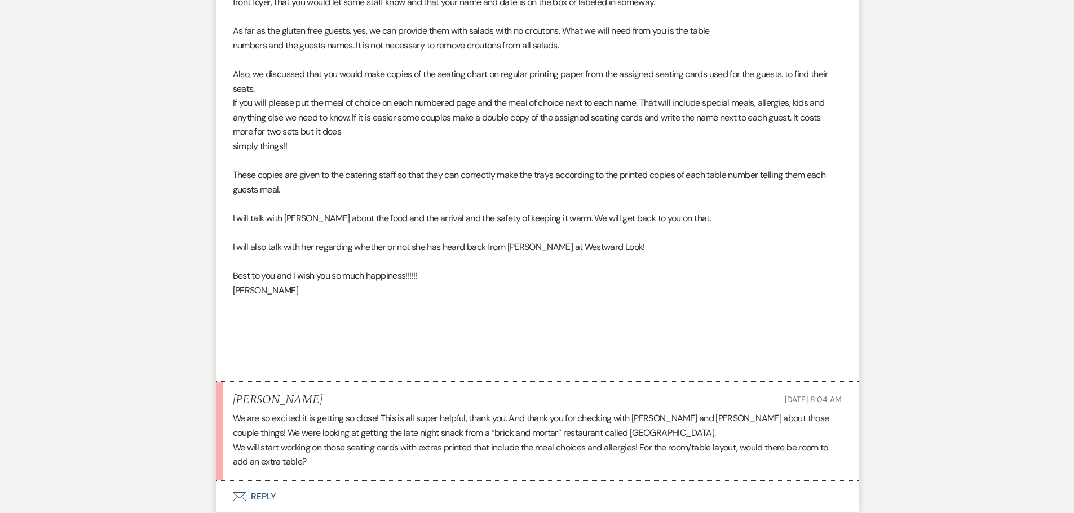
scroll to position [958, 0]
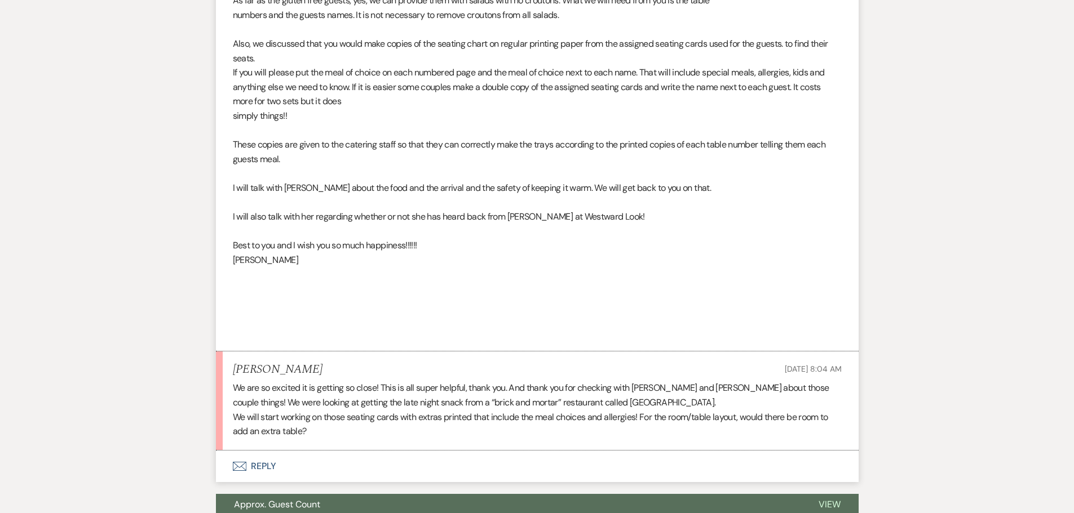
click at [241, 471] on icon "Envelope" at bounding box center [240, 466] width 14 height 9
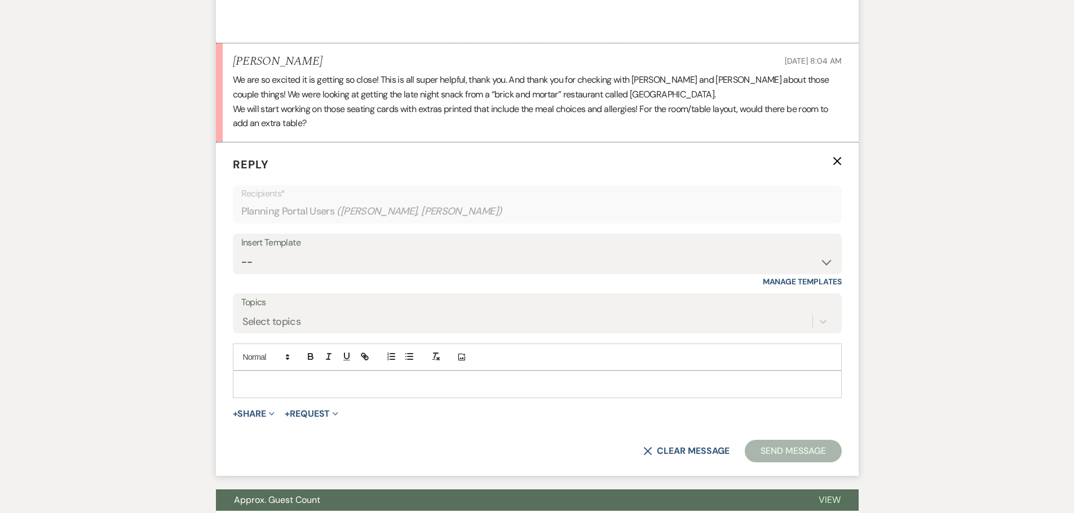
scroll to position [1282, 0]
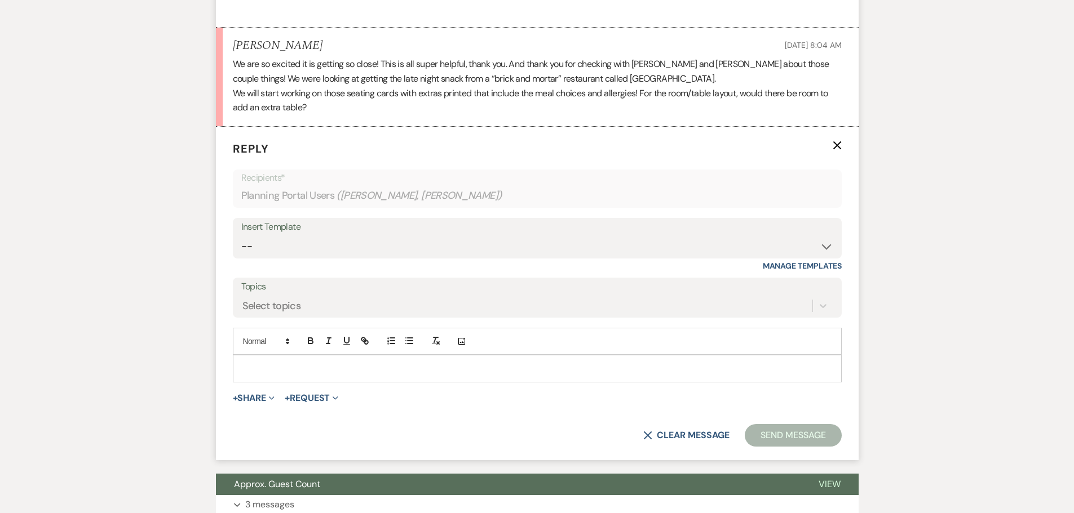
click at [252, 371] on div at bounding box center [537, 369] width 608 height 26
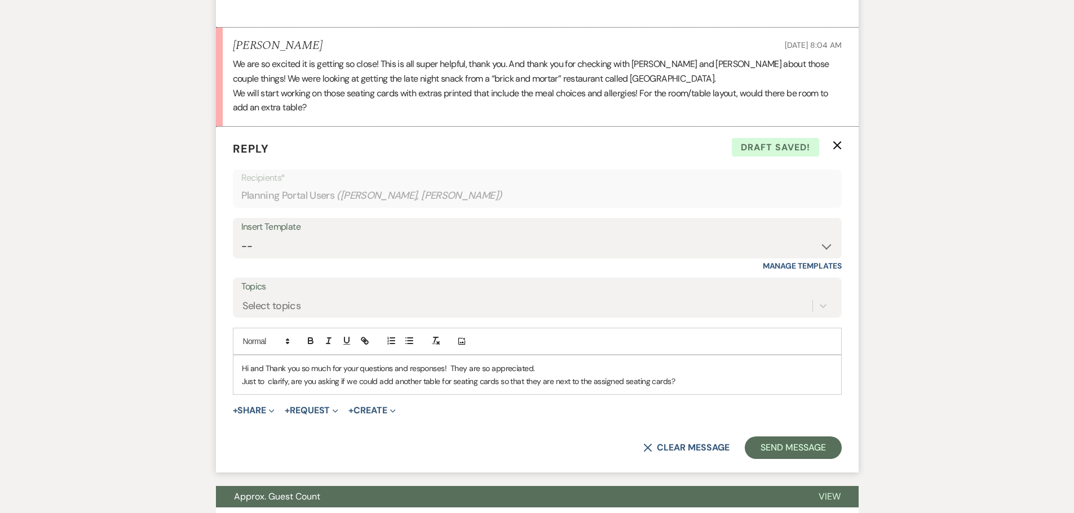
click at [495, 388] on p "Just to clarify, are you asking if we could add another table for seating cards…" at bounding box center [537, 381] width 591 height 12
click at [712, 388] on p "Just to clarify, are you asking if we could add another table for seating cards…" at bounding box center [537, 381] width 591 height 12
drag, startPoint x: 716, startPoint y: 396, endPoint x: 457, endPoint y: 400, distance: 258.7
click at [457, 388] on p "Just to clarify, are you asking if we could add another table for seating cards…" at bounding box center [537, 381] width 591 height 12
click at [562, 374] on div "Hi and Thank you so much for your questions and responses! They are so apprecia…" at bounding box center [537, 375] width 608 height 39
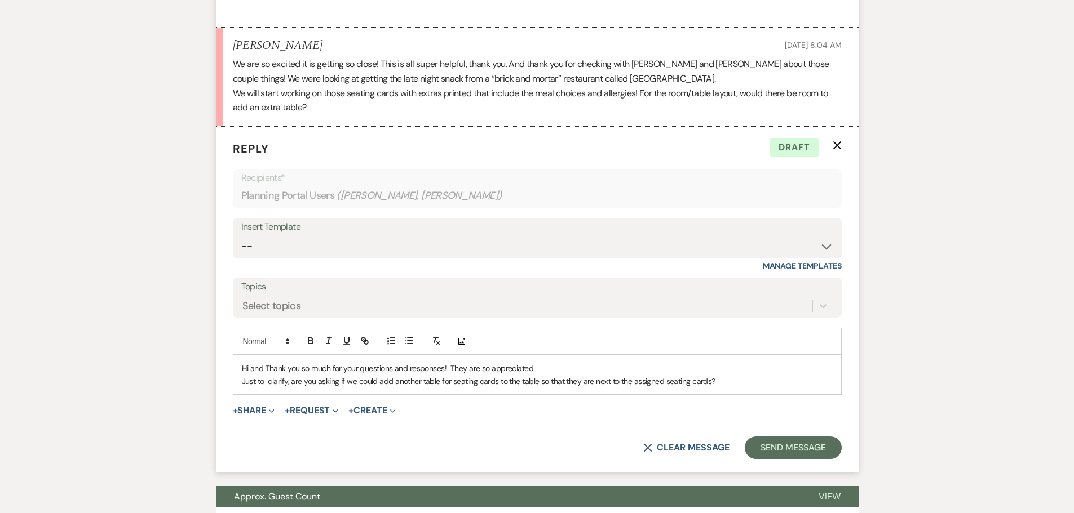
click at [473, 388] on p "Just to clarify, are you asking if we could add another table for seating cards…" at bounding box center [537, 381] width 591 height 12
drag, startPoint x: 531, startPoint y: 395, endPoint x: 470, endPoint y: 399, distance: 61.0
click at [470, 388] on p "Just to clarify, are you asking if we could add another table for place cards t…" at bounding box center [537, 381] width 591 height 12
click at [513, 388] on p "Just to clarify, are you asking if we could add another table for place cards s…" at bounding box center [537, 381] width 591 height 12
click at [515, 388] on p "Just to clarify, are you asking if we could add another table for place cards s…" at bounding box center [537, 381] width 591 height 12
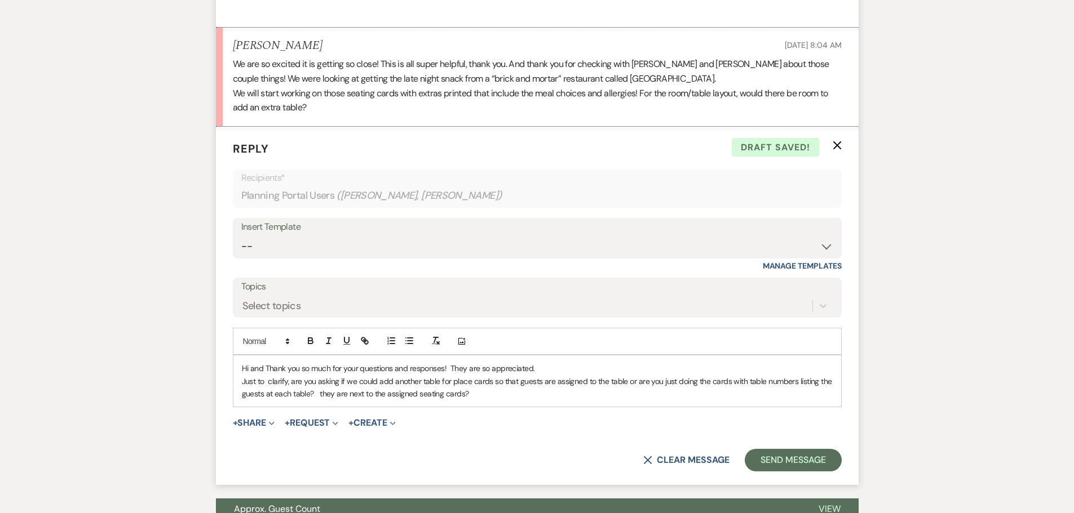
click at [480, 398] on p "Just to clarify, are you asking if we could add another table for place cards s…" at bounding box center [537, 387] width 591 height 25
click at [477, 401] on p "Just to clarify, are you asking if we could add another table for place cards s…" at bounding box center [537, 387] width 591 height 25
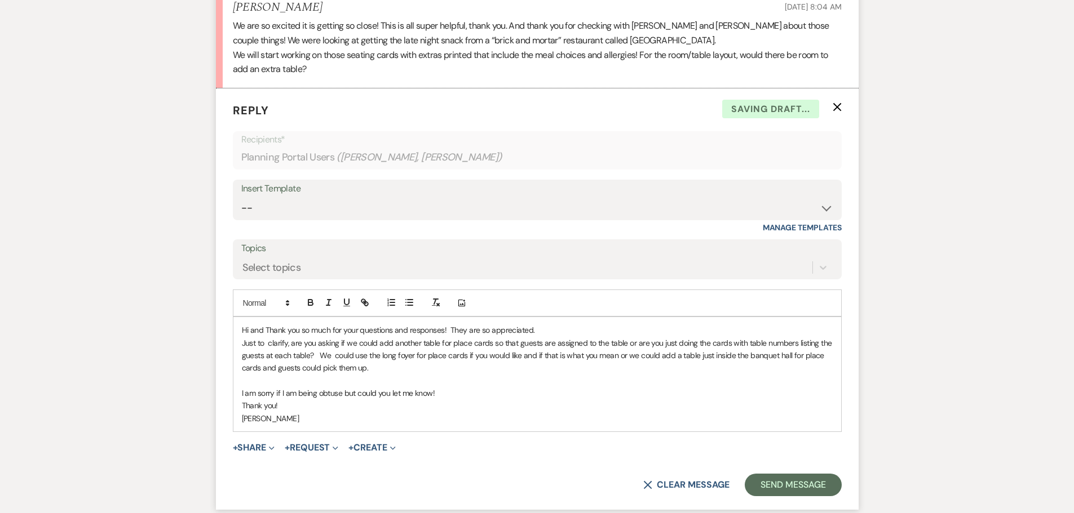
scroll to position [1339, 0]
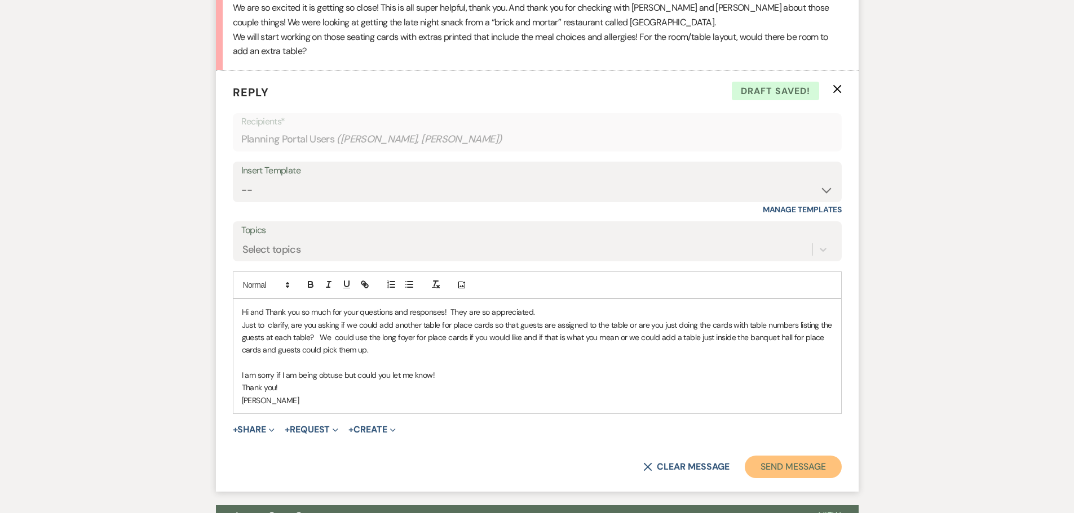
click at [793, 478] on button "Send Message" at bounding box center [793, 467] width 96 height 23
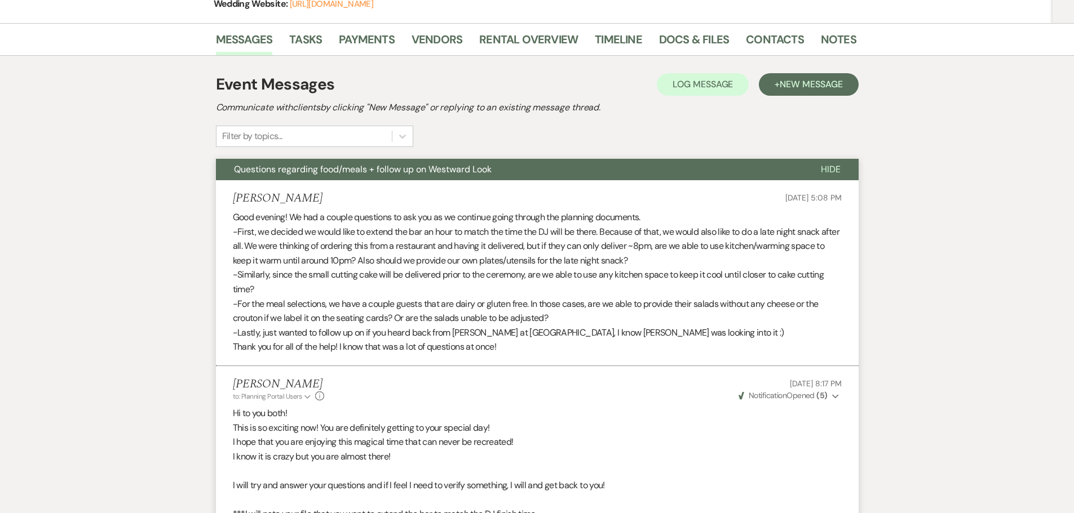
scroll to position [0, 0]
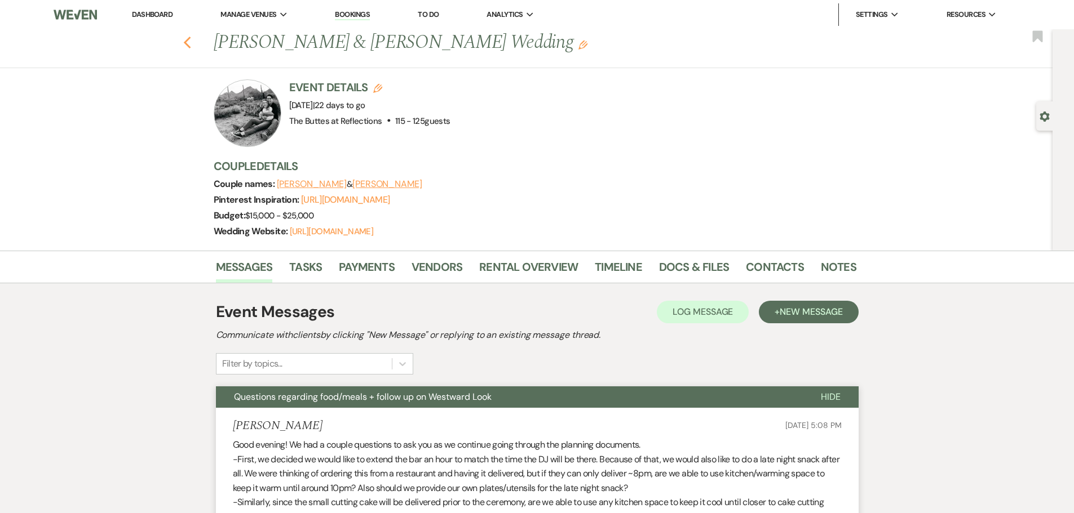
click at [190, 40] on use "button" at bounding box center [186, 43] width 7 height 12
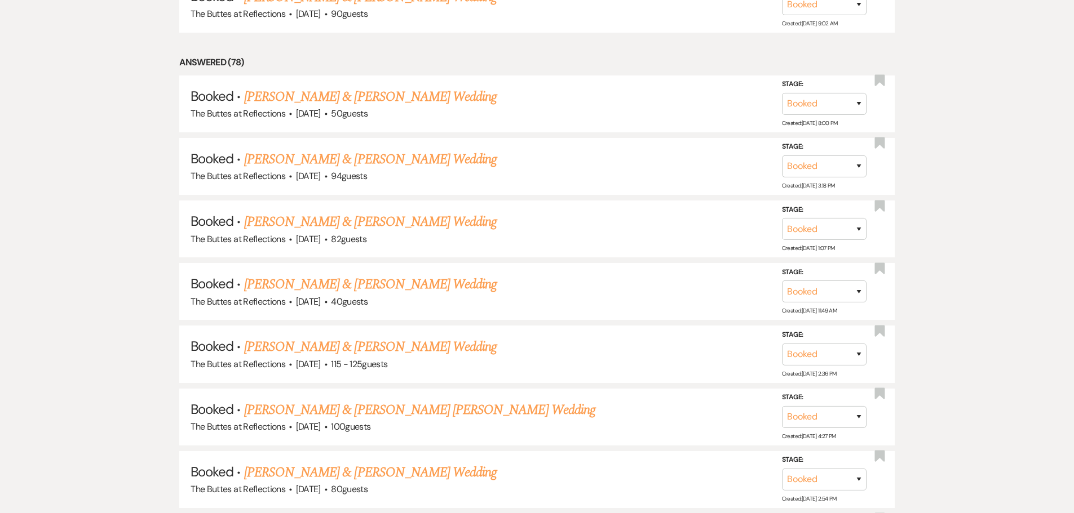
scroll to position [932, 0]
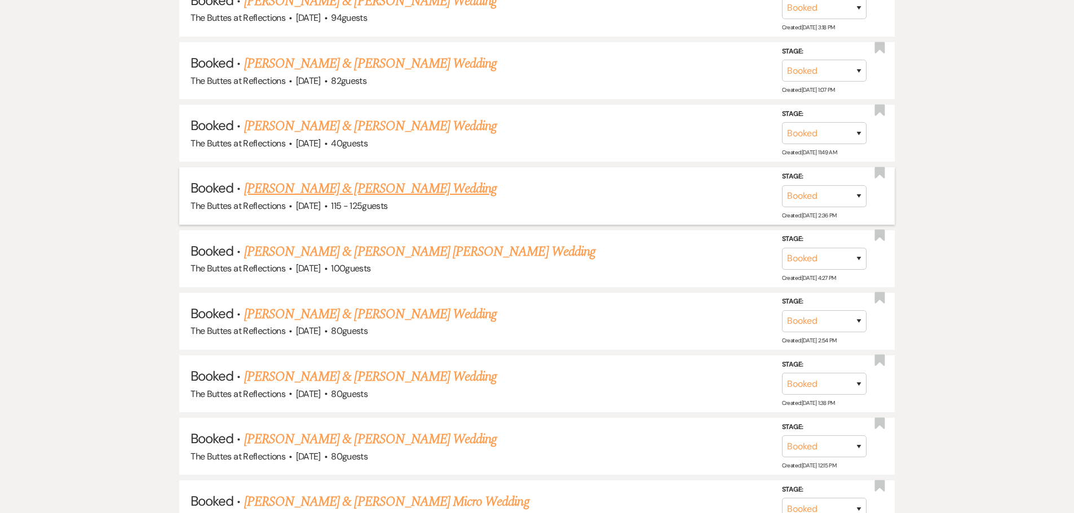
click at [336, 184] on link "[PERSON_NAME] & [PERSON_NAME] Wedding" at bounding box center [370, 189] width 252 height 20
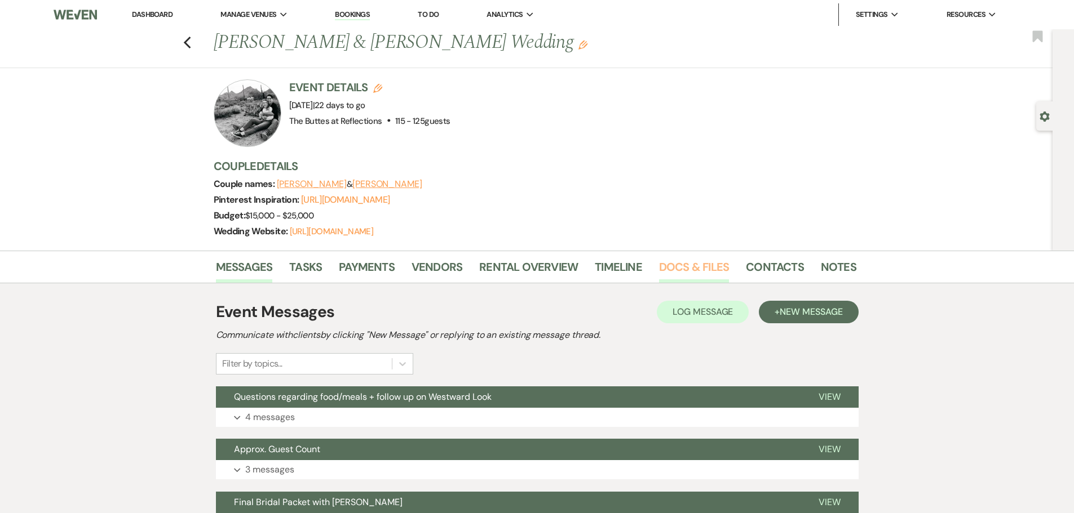
click at [677, 278] on link "Docs & Files" at bounding box center [694, 270] width 70 height 25
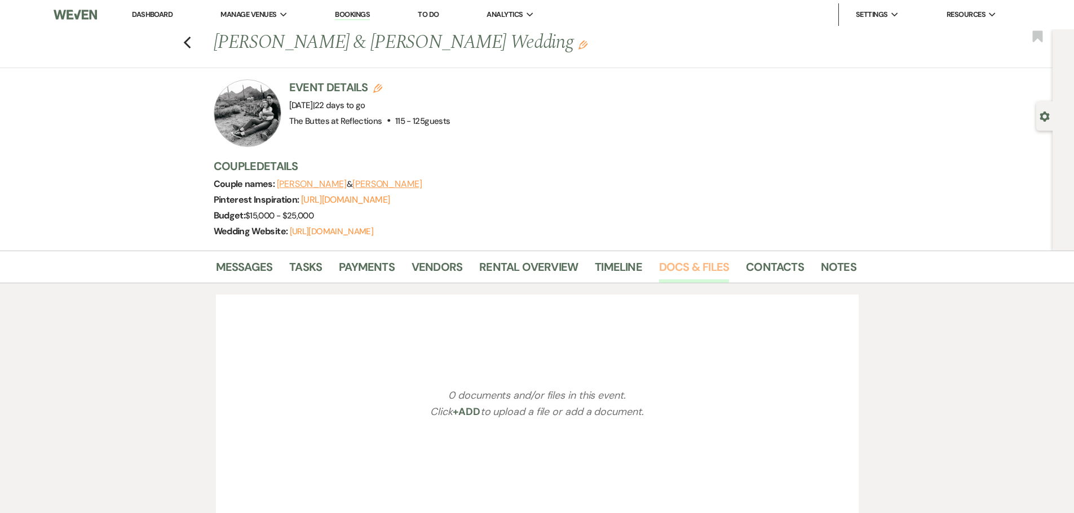
click at [677, 278] on link "Docs & Files" at bounding box center [694, 270] width 70 height 25
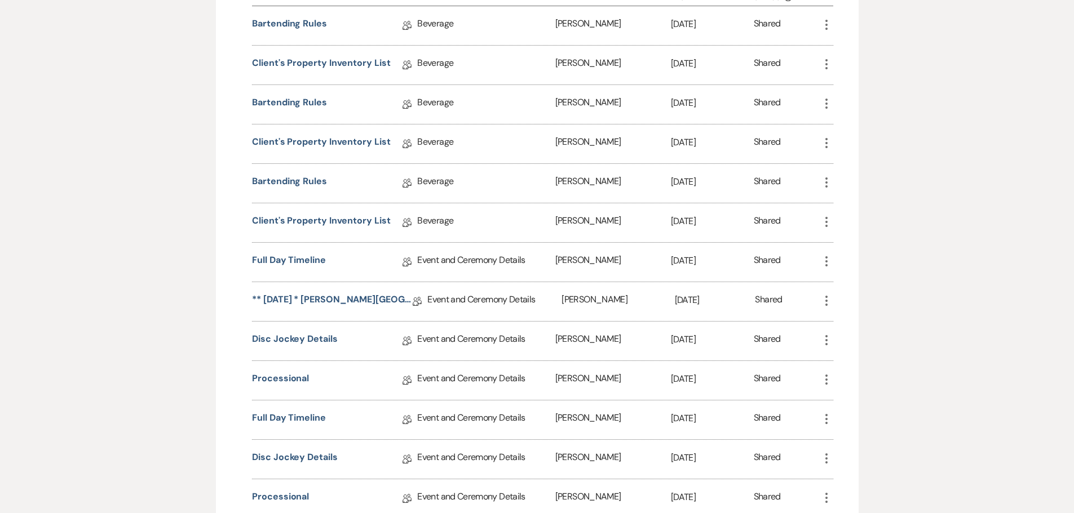
scroll to position [987, 0]
click at [826, 305] on use "button" at bounding box center [826, 300] width 2 height 10
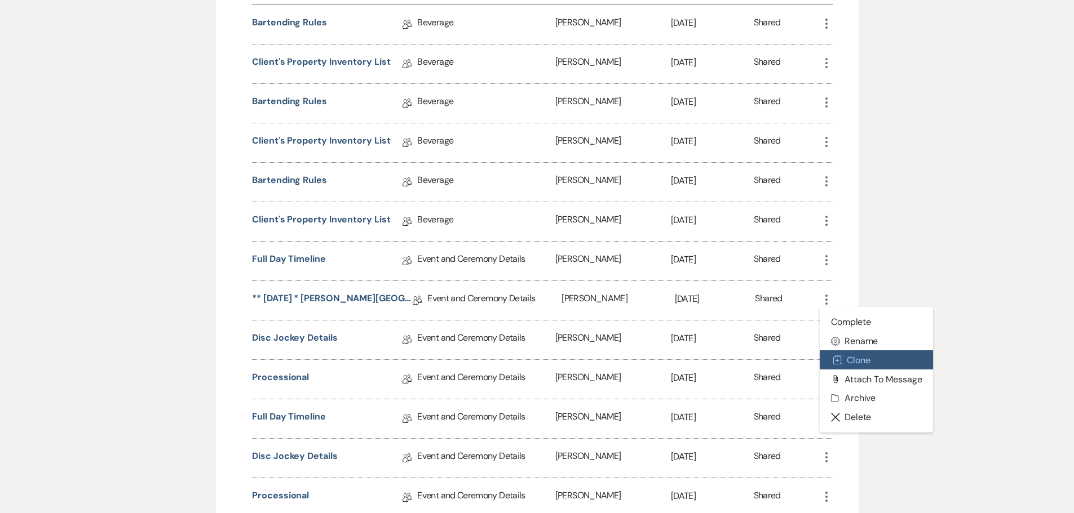
click at [851, 370] on button "Duplicate Clone" at bounding box center [876, 360] width 114 height 19
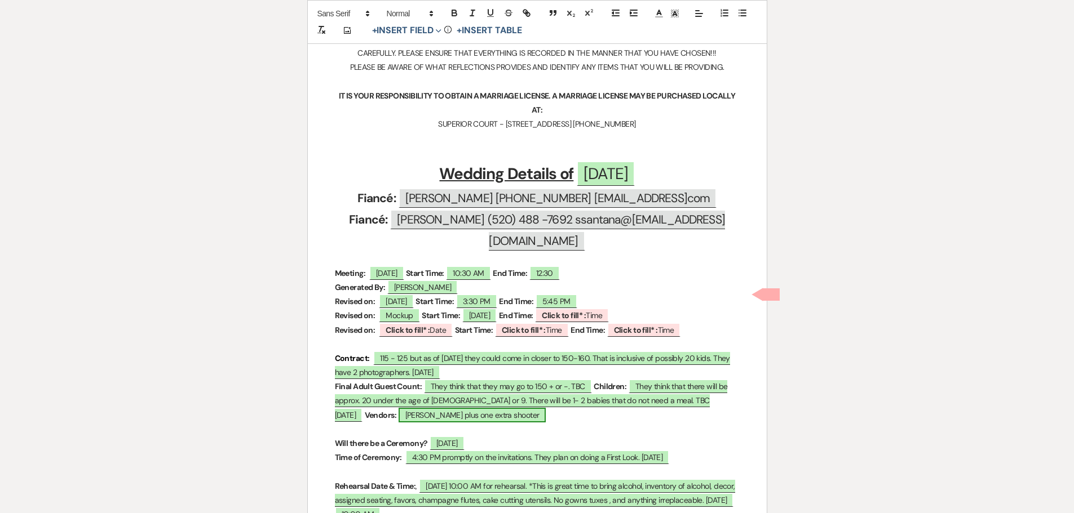
scroll to position [395, 0]
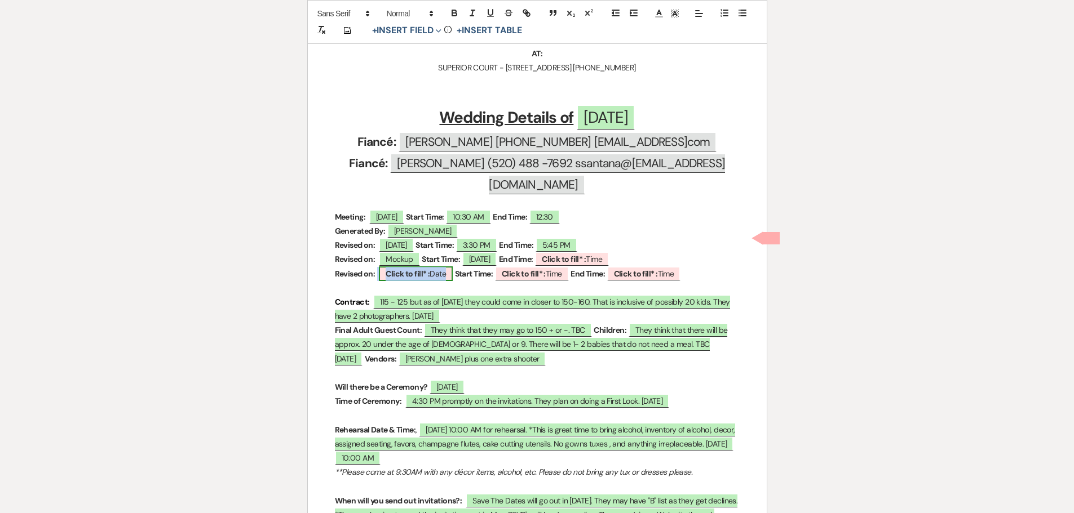
click at [393, 269] on b "Click to fill* :" at bounding box center [408, 274] width 44 height 10
select select "owner"
select select "Date"
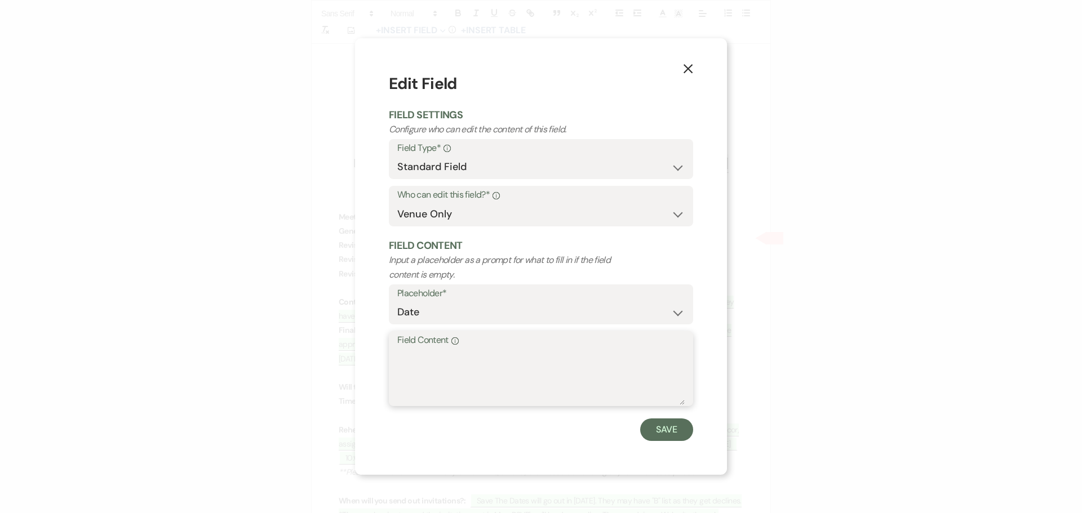
click at [420, 361] on textarea "Field Content Info" at bounding box center [540, 377] width 287 height 56
type textarea "Added info."
drag, startPoint x: 655, startPoint y: 432, endPoint x: 645, endPoint y: 422, distance: 14.8
click at [655, 432] on button "Save" at bounding box center [666, 430] width 53 height 23
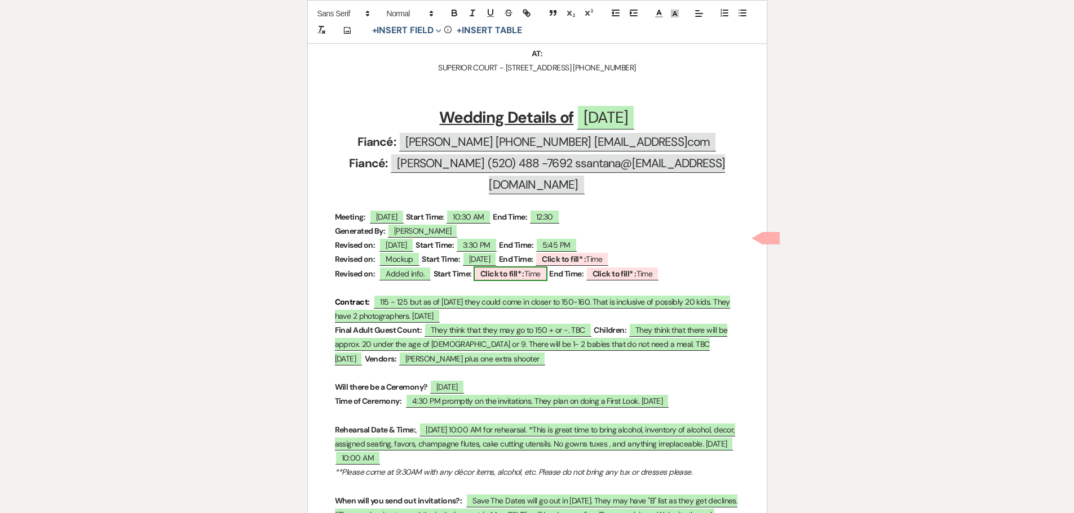
click at [500, 269] on b "Click to fill* :" at bounding box center [502, 274] width 44 height 10
select select "owner"
select select "Time"
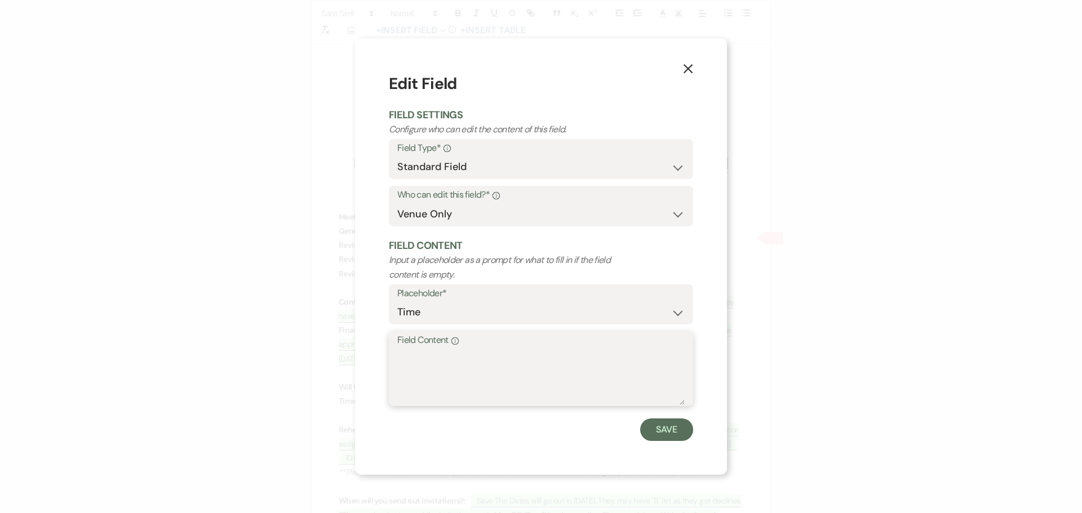
drag, startPoint x: 427, startPoint y: 365, endPoint x: 432, endPoint y: 360, distance: 7.2
click at [432, 360] on textarea "Field Content Info" at bounding box center [540, 377] width 287 height 56
type textarea "[DATE]"
click at [670, 431] on button "Save" at bounding box center [666, 430] width 53 height 23
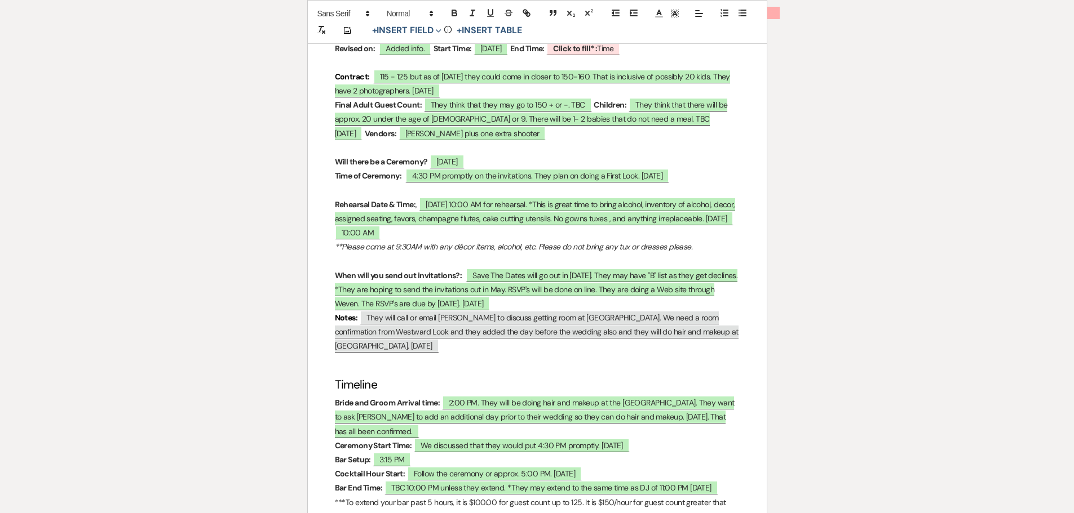
scroll to position [845, 0]
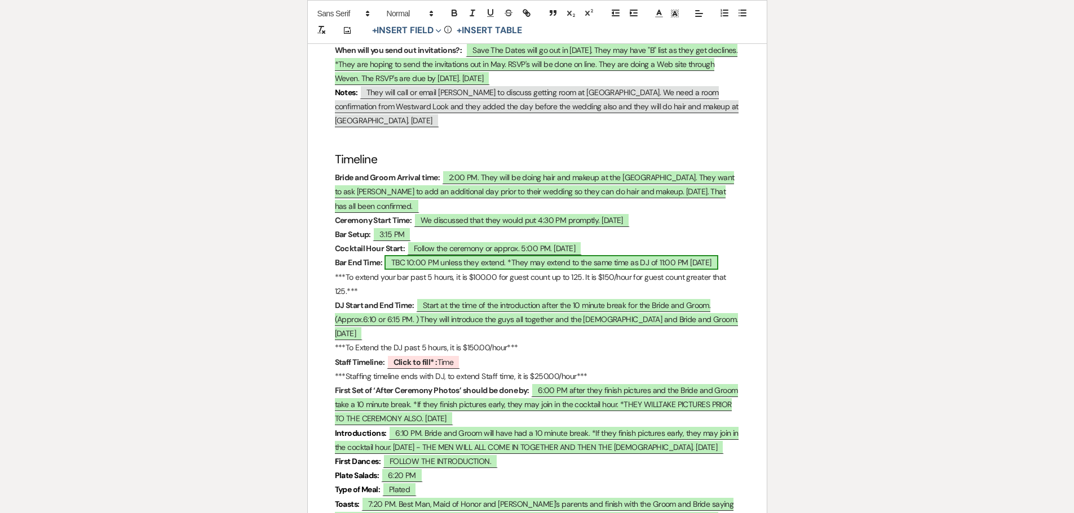
click at [718, 255] on span "TBC 10:00 PM unless they extend. *They may extend to the same time as DJ of 11:…" at bounding box center [551, 262] width 334 height 15
select select "owner"
select select "Time"
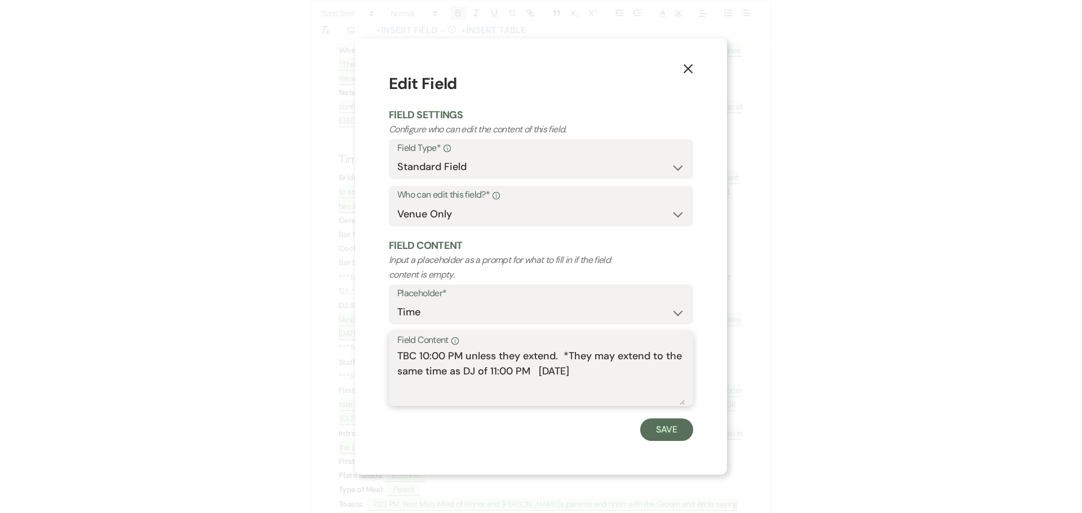
click at [397, 352] on textarea "TBC 10:00 PM unless they extend. *They may extend to the same time as DJ of 11:…" at bounding box center [540, 377] width 287 height 56
click at [616, 368] on textarea "[DATE] - They are adding another hour onto the bar. TBC 10:00 PM unless they ex…" at bounding box center [540, 377] width 287 height 56
drag, startPoint x: 561, startPoint y: 371, endPoint x: 394, endPoint y: 370, distance: 166.8
click at [395, 370] on div "Field Content Info [DATE] - They are adding another hour onto the bar. TBC 10:0…" at bounding box center [541, 368] width 304 height 75
click at [418, 385] on textarea "[DATE] - They are adding another hour onto the bar. *They want to extend to the…" at bounding box center [540, 377] width 287 height 56
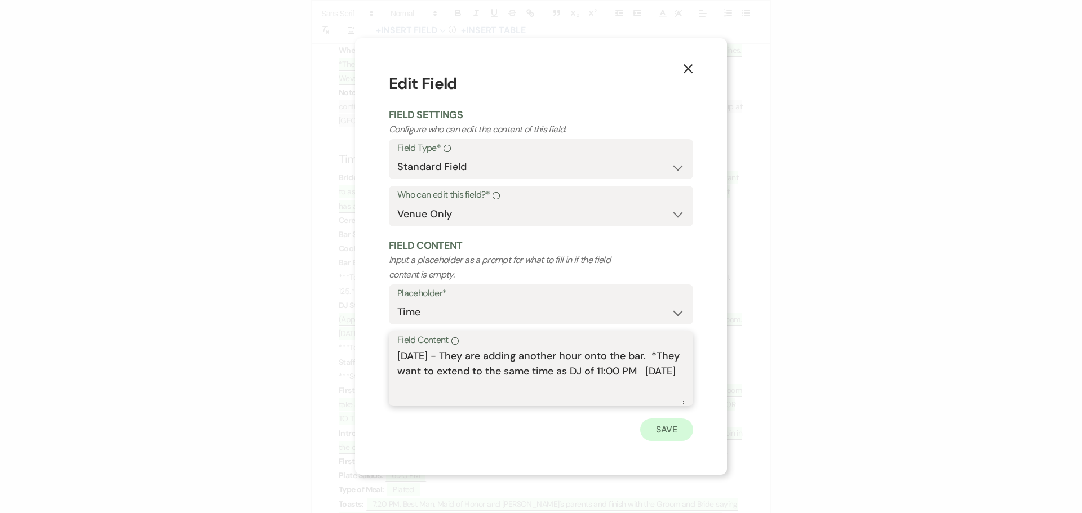
type textarea "[DATE] - They are adding another hour onto the bar. *They want to extend to the…"
click at [665, 429] on button "Save" at bounding box center [666, 430] width 53 height 23
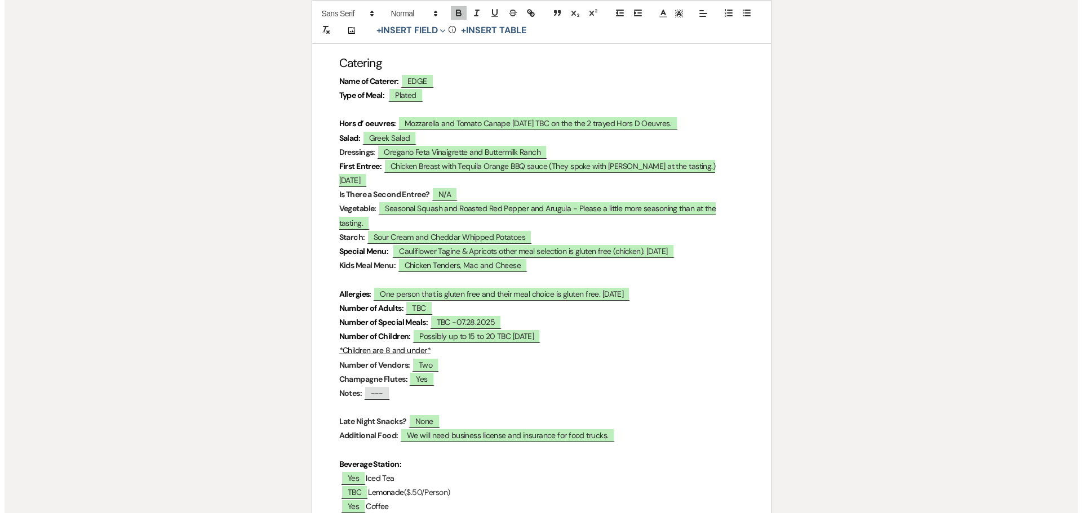
scroll to position [3776, 0]
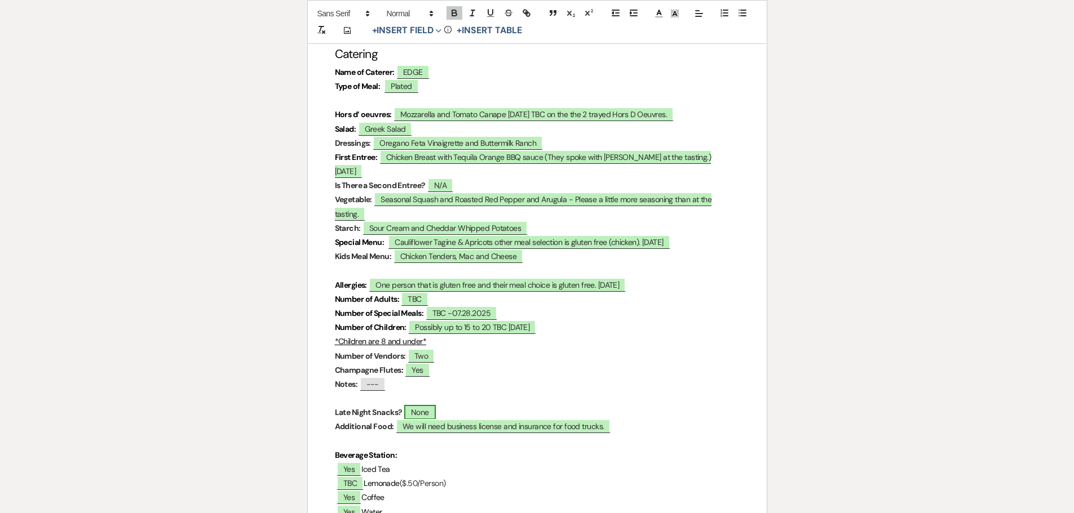
click at [423, 405] on span "None" at bounding box center [420, 412] width 32 height 15
select select "owner"
select select "custom_placeholder"
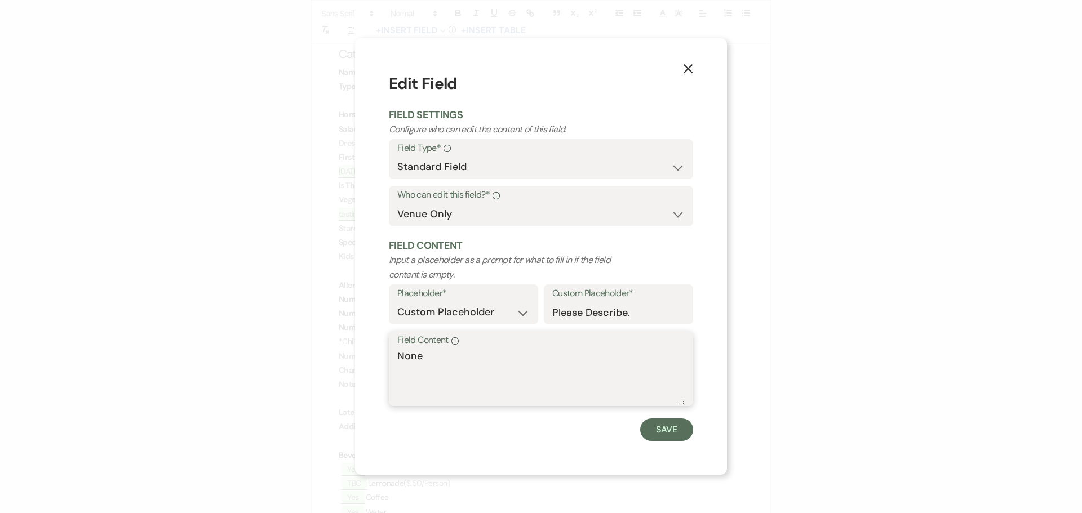
drag, startPoint x: 431, startPoint y: 357, endPoint x: 390, endPoint y: 358, distance: 40.6
click at [390, 358] on div "Field Content Info None" at bounding box center [541, 368] width 304 height 75
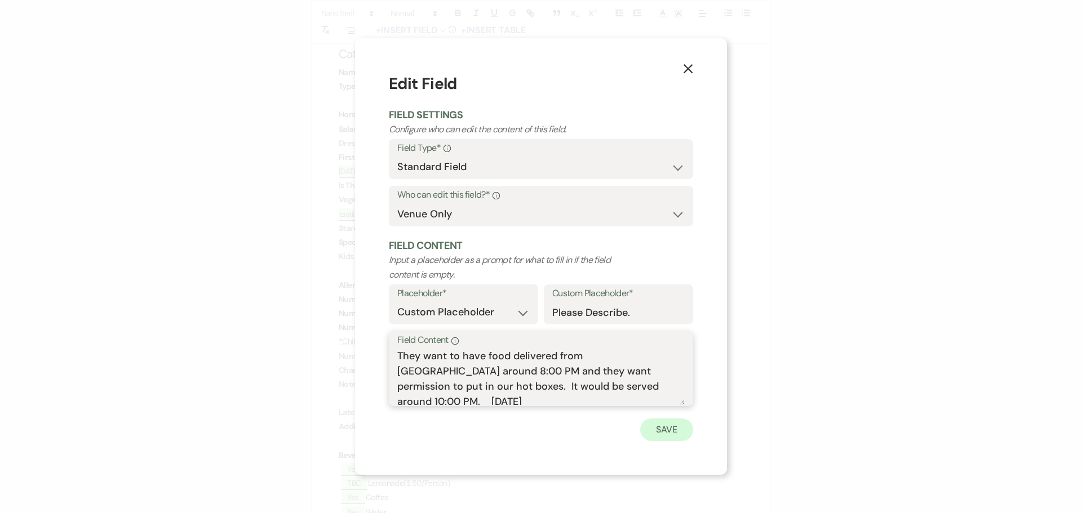
type textarea "They want to have food delivered from [GEOGRAPHIC_DATA] around 8:00 PM and they…"
click at [673, 428] on button "Save" at bounding box center [666, 430] width 53 height 23
click at [673, 506] on p "﻿ Yes ﻿ Water" at bounding box center [541, 513] width 405 height 14
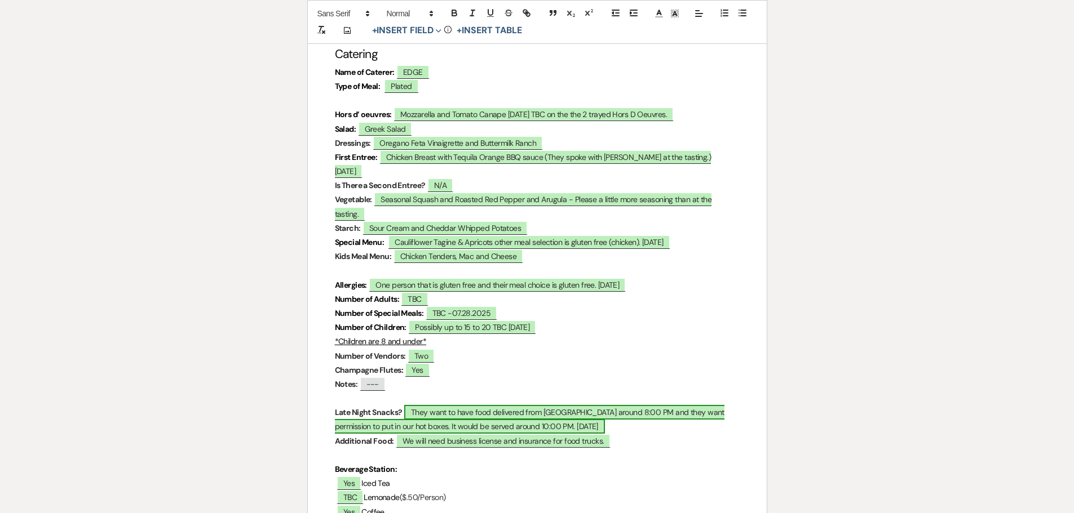
click at [563, 405] on span "They want to have food delivered from [GEOGRAPHIC_DATA] around 8:00 PM and they…" at bounding box center [529, 419] width 389 height 29
select select "owner"
select select "custom_placeholder"
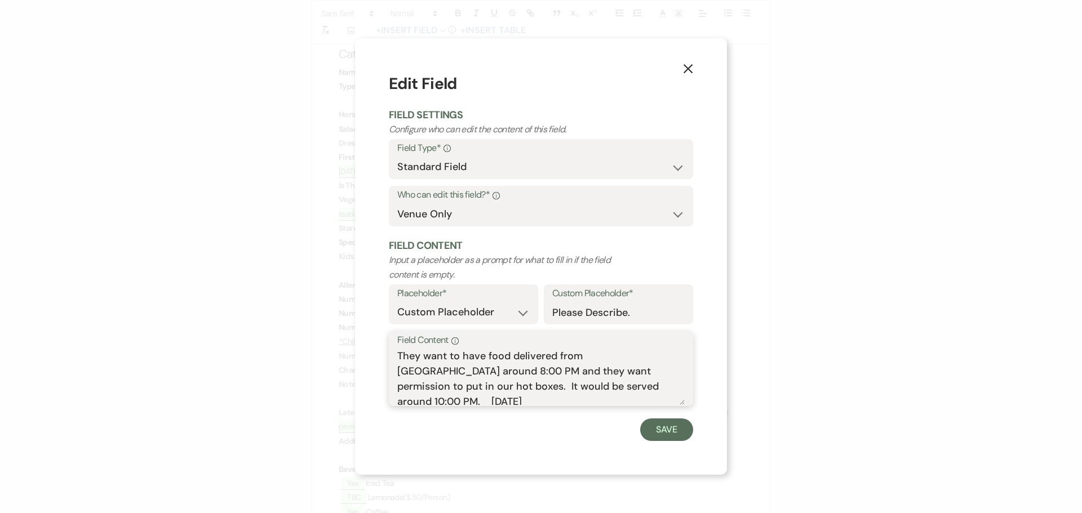
click at [647, 388] on textarea "They want to have food delivered from [GEOGRAPHIC_DATA] around 8:00 PM and they…" at bounding box center [540, 377] width 287 height 56
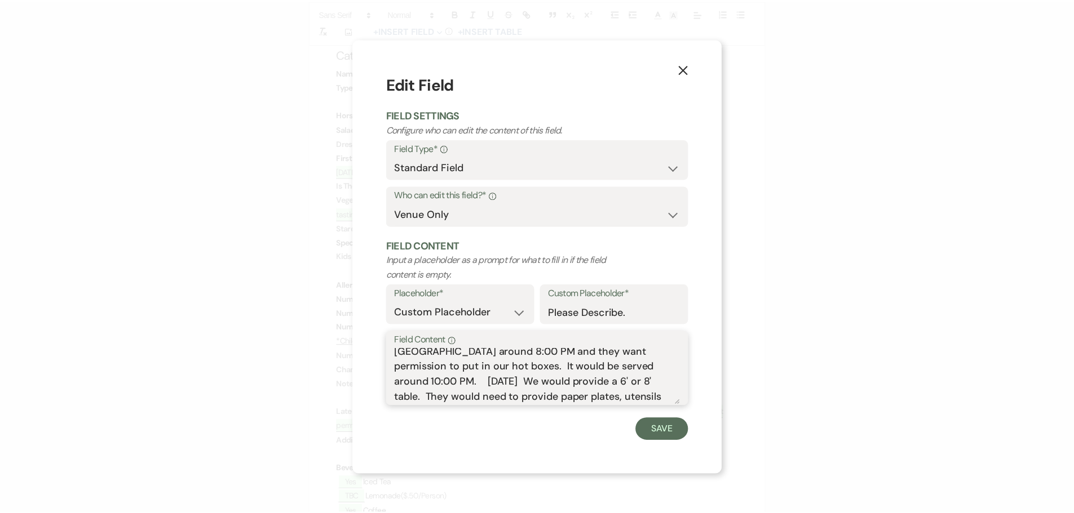
scroll to position [34, 0]
type textarea "They want to have food delivered from [GEOGRAPHIC_DATA] around 8:00 PM and they…"
drag, startPoint x: 664, startPoint y: 431, endPoint x: 672, endPoint y: 429, distance: 8.0
click at [666, 431] on button "Save" at bounding box center [666, 430] width 53 height 23
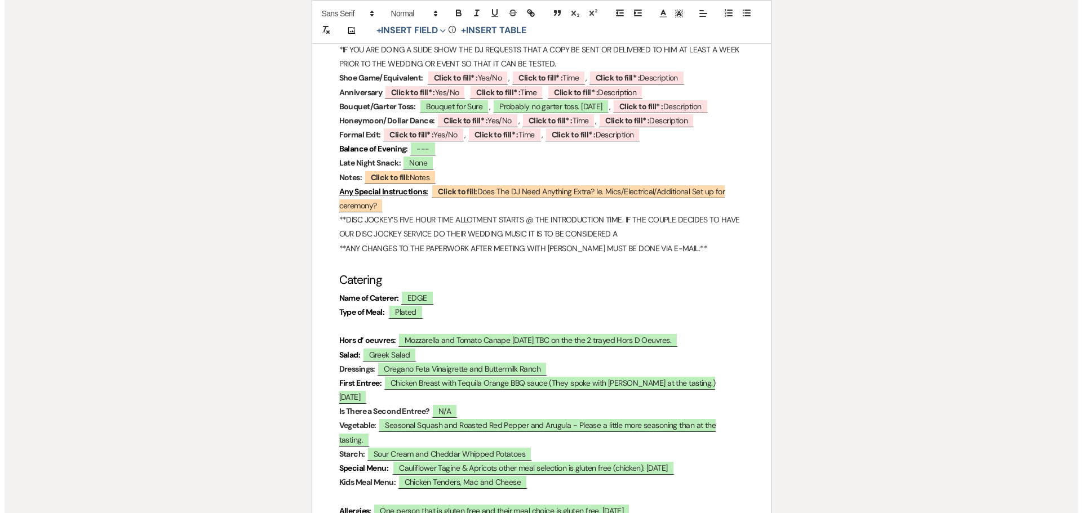
scroll to position [3551, 0]
click at [405, 347] on span "Greek Salad" at bounding box center [385, 354] width 55 height 15
select select "owner"
select select "custom_placeholder"
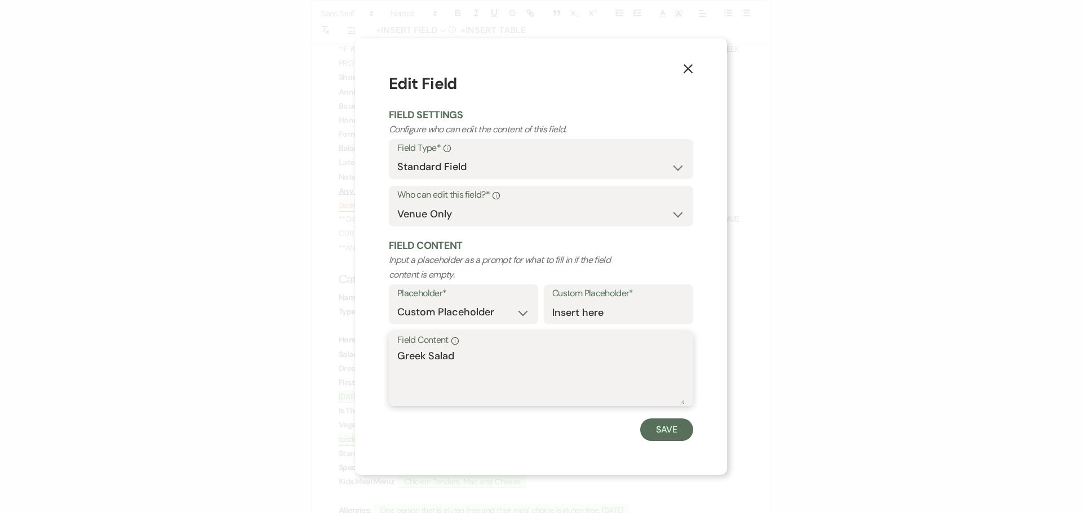
click at [476, 358] on textarea "Greek Salad" at bounding box center [540, 377] width 287 height 56
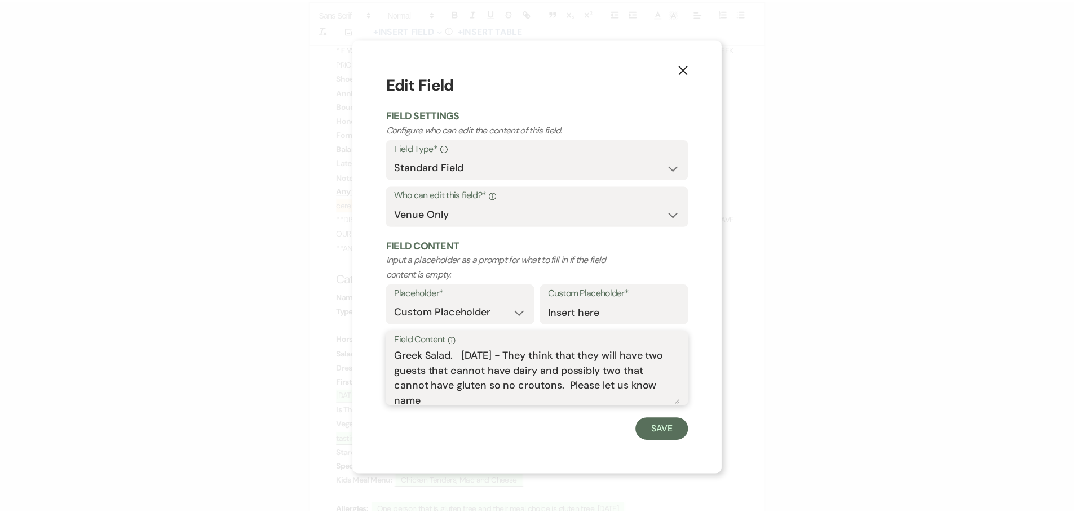
scroll to position [4, 0]
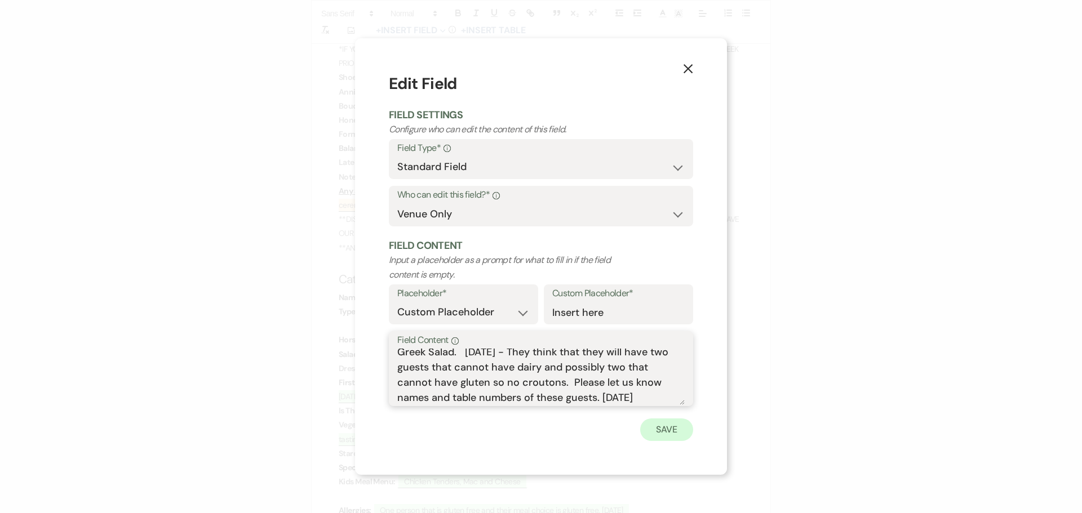
type textarea "Greek Salad. [DATE] - They think that they will have two guests that cannot hav…"
click at [665, 432] on button "Save" at bounding box center [666, 430] width 53 height 23
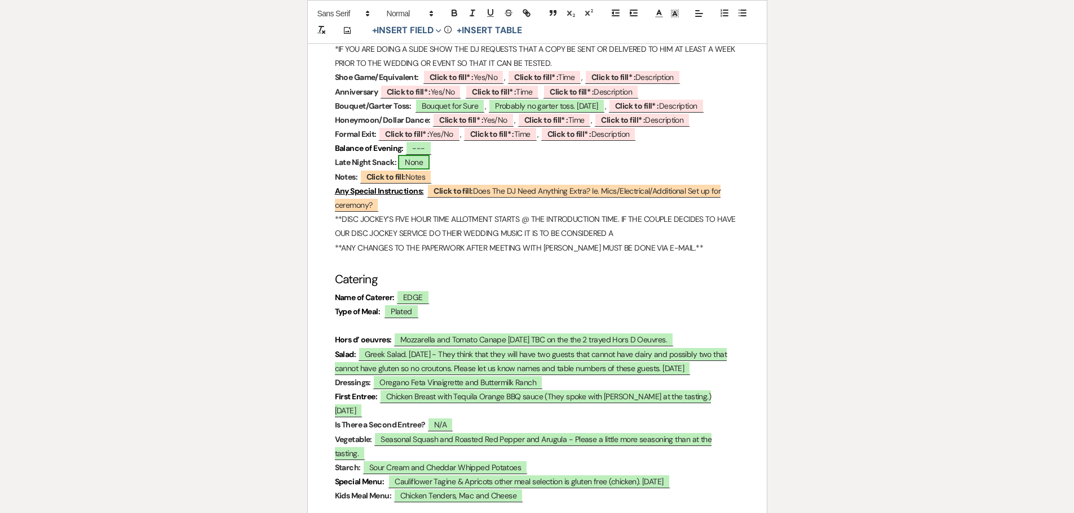
click at [418, 155] on span "None" at bounding box center [414, 162] width 32 height 15
select select "owner"
select select "Type"
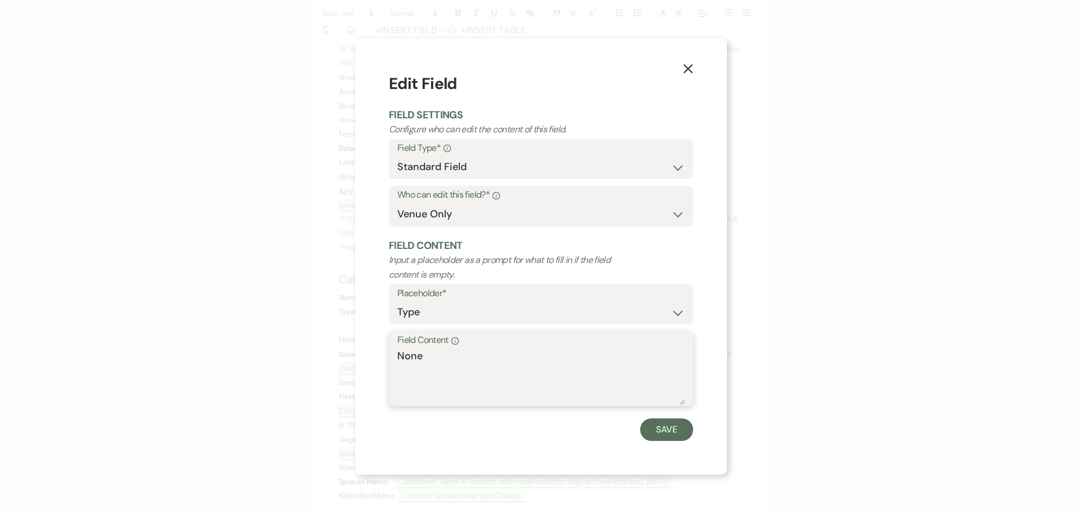
drag, startPoint x: 427, startPoint y: 355, endPoint x: 376, endPoint y: 353, distance: 50.2
click at [376, 354] on div "X Edit Field Field Settings Configure who can edit the content of this field. F…" at bounding box center [541, 256] width 372 height 437
drag, startPoint x: 671, startPoint y: 434, endPoint x: 654, endPoint y: 415, distance: 24.8
click at [671, 434] on button "Save" at bounding box center [666, 430] width 53 height 23
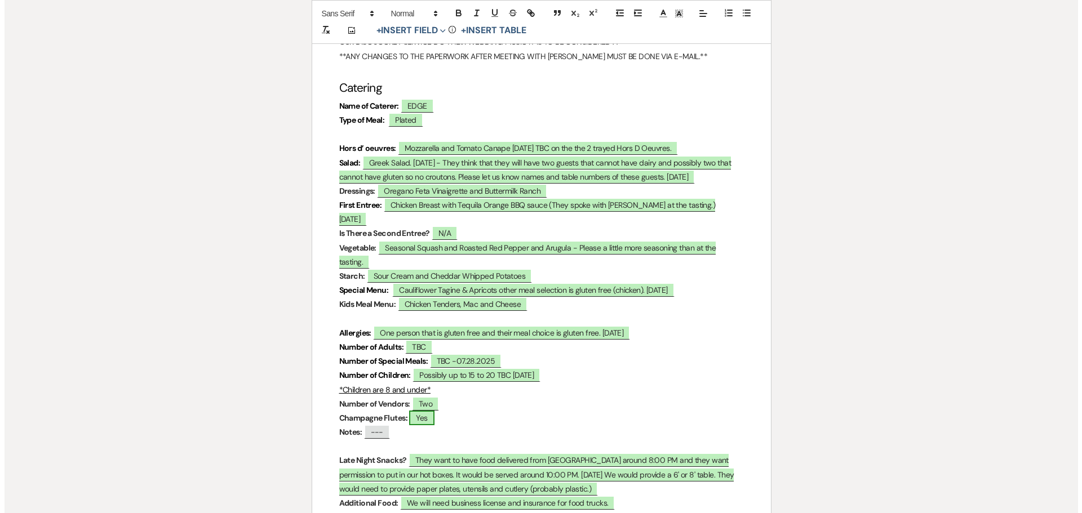
scroll to position [3776, 0]
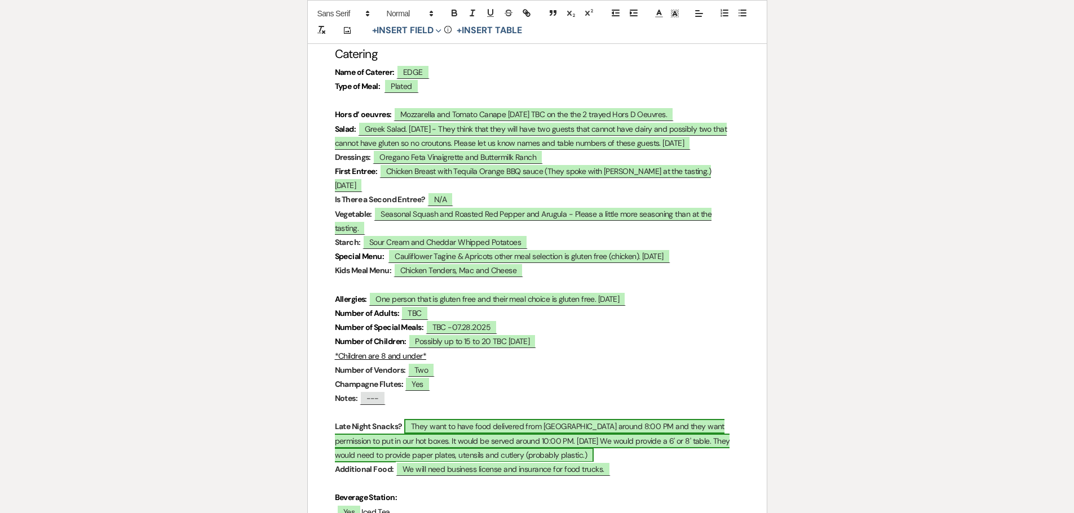
click at [412, 419] on span "They want to have food delivered from [GEOGRAPHIC_DATA] around 8:00 PM and they…" at bounding box center [532, 440] width 395 height 43
select select "owner"
select select "custom_placeholder"
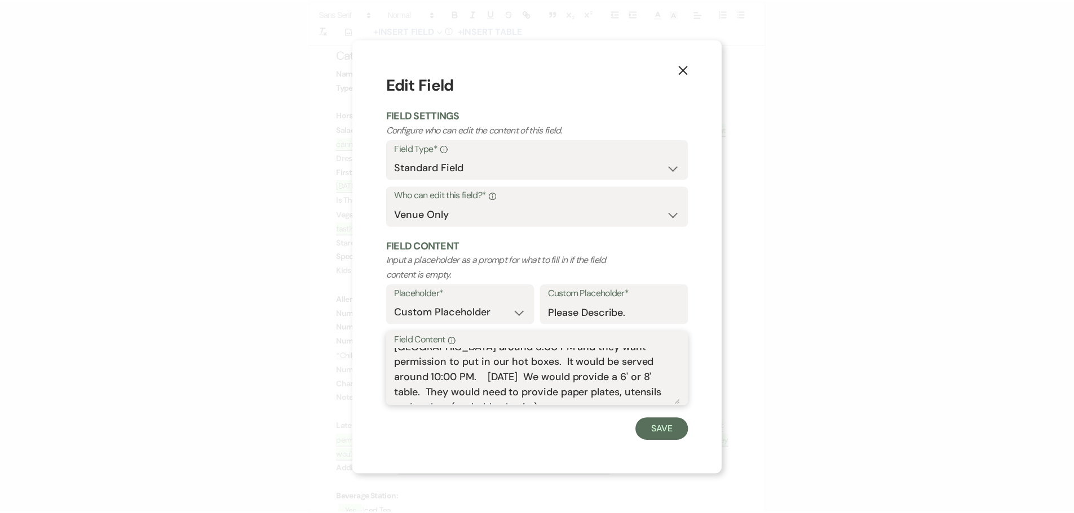
scroll to position [35, 0]
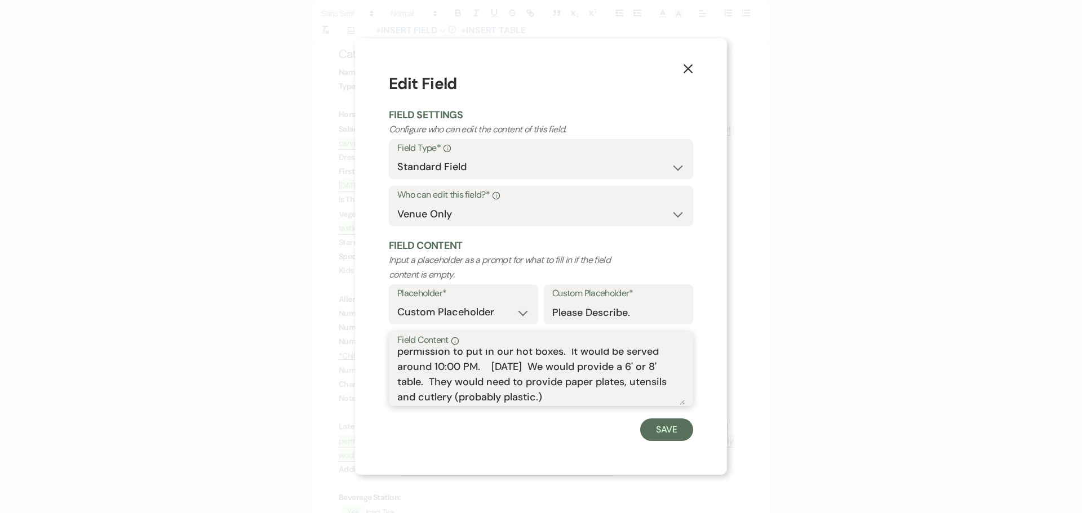
drag, startPoint x: 398, startPoint y: 351, endPoint x: 652, endPoint y: 400, distance: 258.4
click at [652, 400] on textarea "They want to have food delivered from [GEOGRAPHIC_DATA] around 8:00 PM and they…" at bounding box center [540, 377] width 287 height 56
click at [674, 429] on button "Save" at bounding box center [666, 430] width 53 height 23
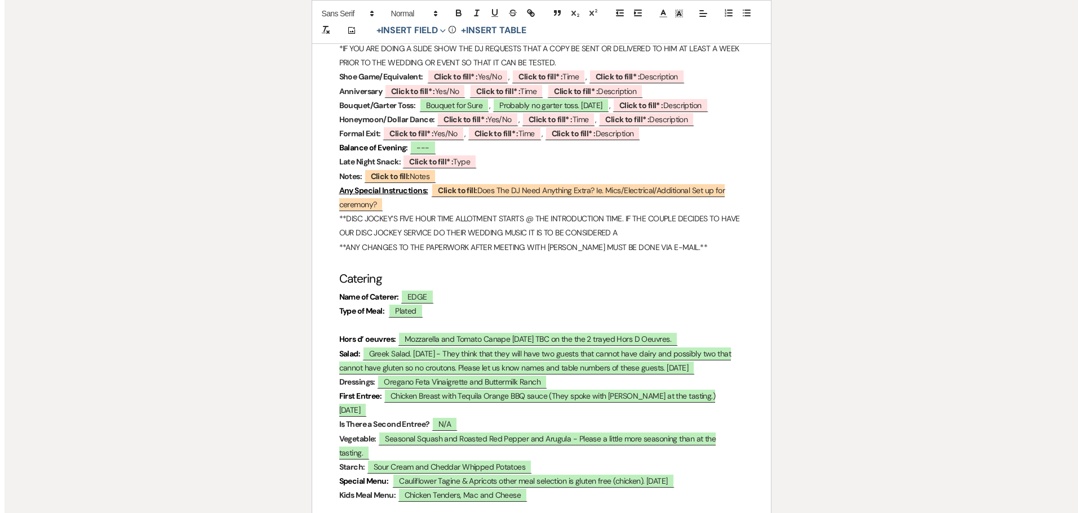
scroll to position [3551, 0]
click at [425, 157] on b "Click to fill* :" at bounding box center [427, 162] width 44 height 10
select select "owner"
select select "Type"
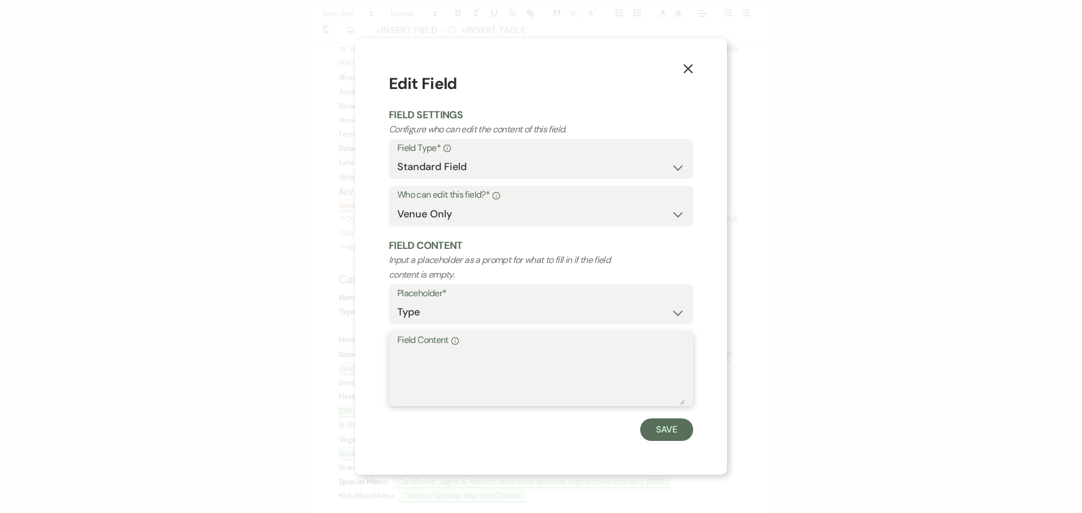
paste textarea "They want to have food delivered from [GEOGRAPHIC_DATA] around 8:00 PM and they…"
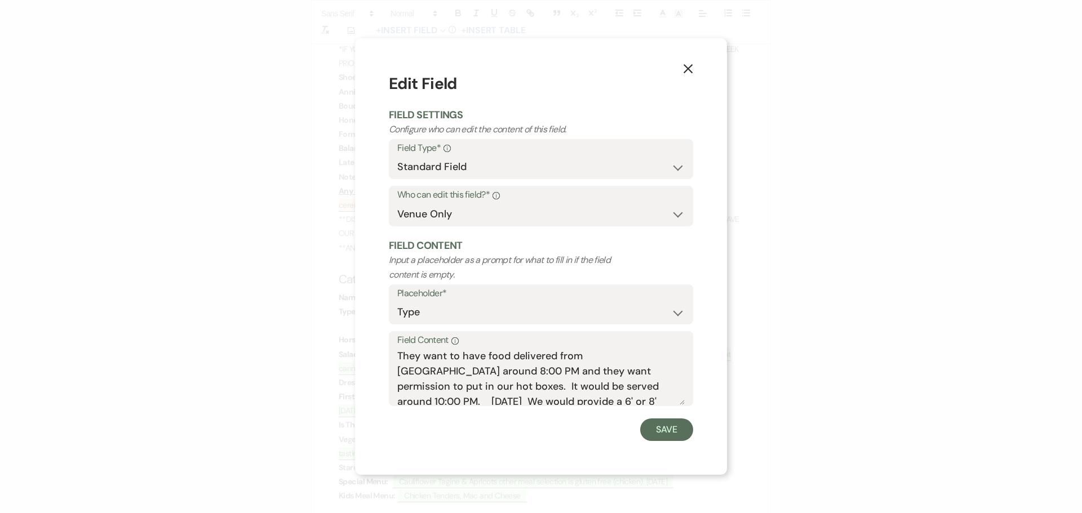
click at [431, 227] on form "Edit Field Field Settings Configure who can edit the content of this field. Fie…" at bounding box center [541, 256] width 304 height 369
click at [444, 399] on textarea "They want to have food delivered from [GEOGRAPHIC_DATA] around 8:00 PM and they…" at bounding box center [540, 377] width 287 height 56
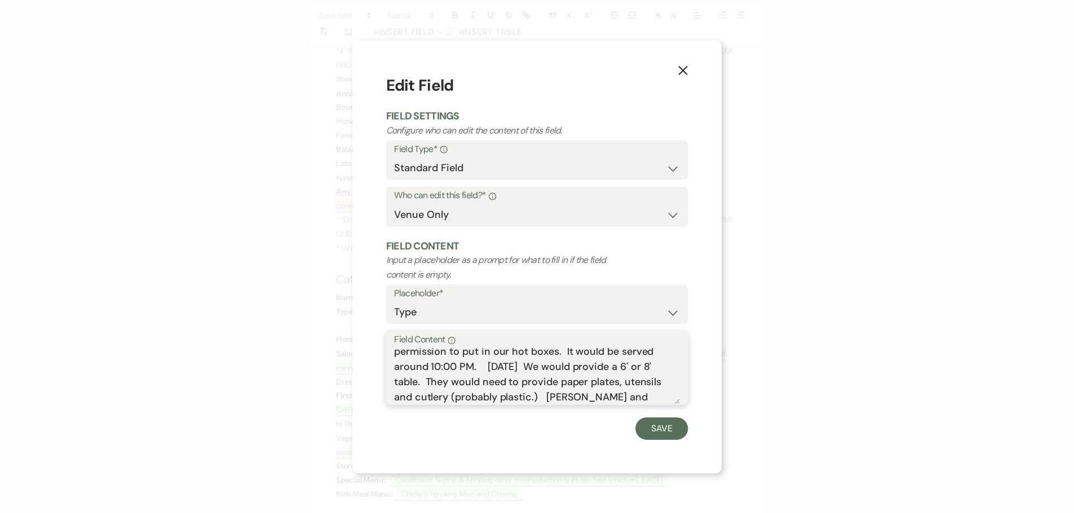
scroll to position [50, 0]
type textarea "They want to have food delivered from [GEOGRAPHIC_DATA] around 8:00 PM and they…"
click at [674, 434] on button "Save" at bounding box center [666, 430] width 53 height 23
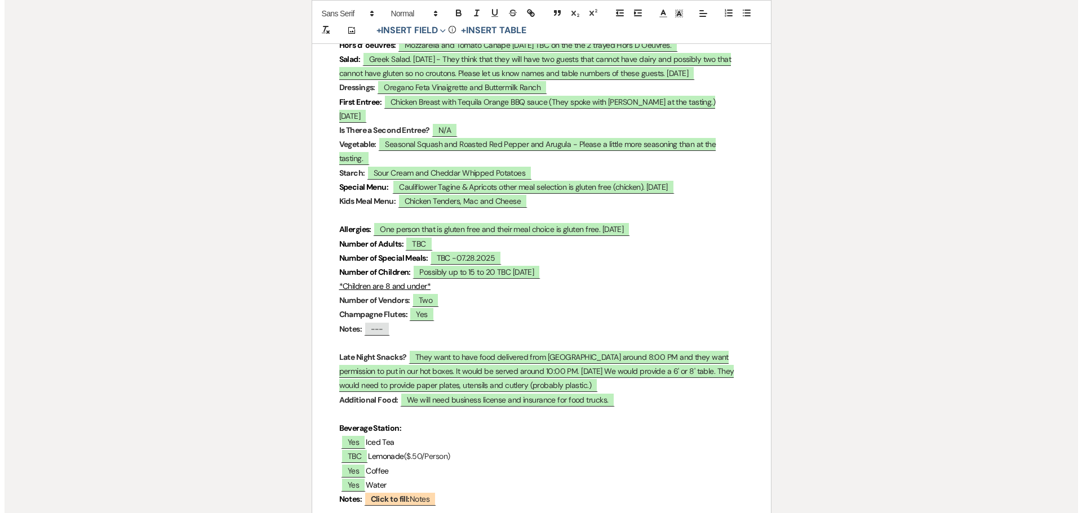
scroll to position [3889, 0]
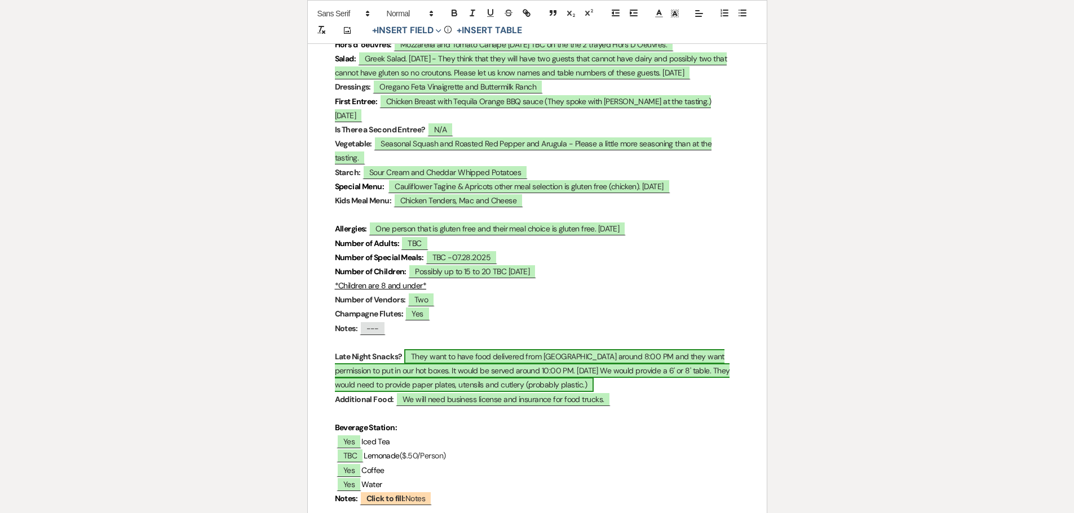
click at [546, 349] on span "They want to have food delivered from [GEOGRAPHIC_DATA] around 8:00 PM and they…" at bounding box center [532, 370] width 395 height 43
select select "owner"
select select "custom_placeholder"
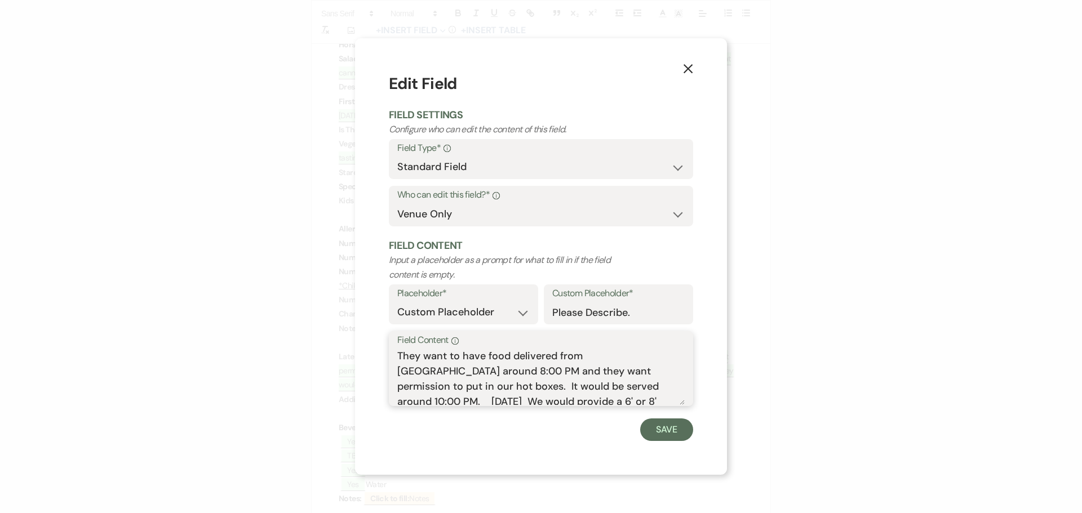
drag, startPoint x: 486, startPoint y: 370, endPoint x: 509, endPoint y: 366, distance: 23.4
click at [509, 366] on textarea "They want to have food delivered from [GEOGRAPHIC_DATA] around 8:00 PM and they…" at bounding box center [540, 377] width 287 height 56
click at [671, 370] on textarea "They want to have food delivered from [GEOGRAPHIC_DATA] around 8:00 PM and they…" at bounding box center [540, 377] width 287 height 56
click at [674, 370] on textarea "They want to have food delivered from [GEOGRAPHIC_DATA] around 8:00 PM and they…" at bounding box center [540, 377] width 287 height 56
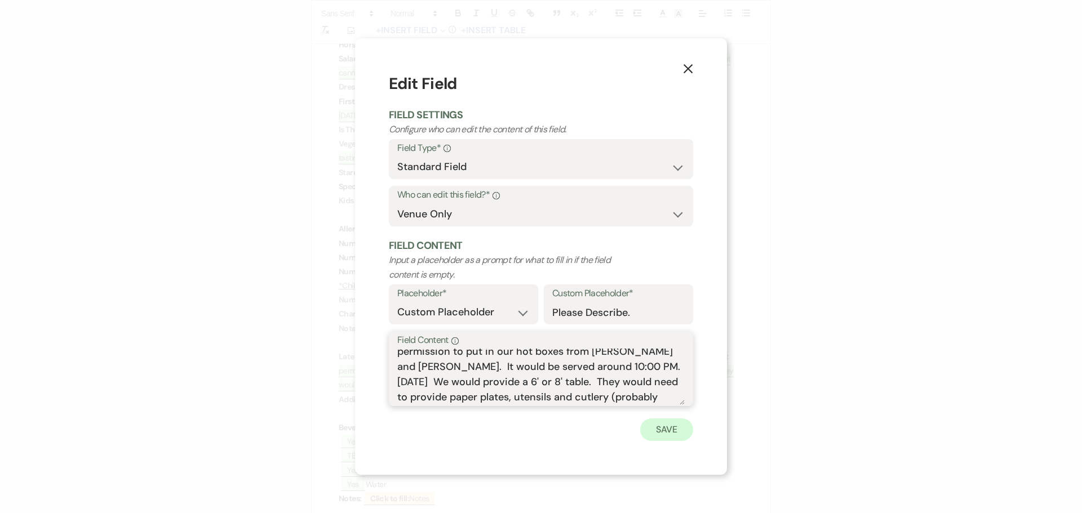
type textarea "They want to have food delivered from [GEOGRAPHIC_DATA] around 8:00 PM and they…"
click at [670, 431] on button "Save" at bounding box center [666, 430] width 53 height 23
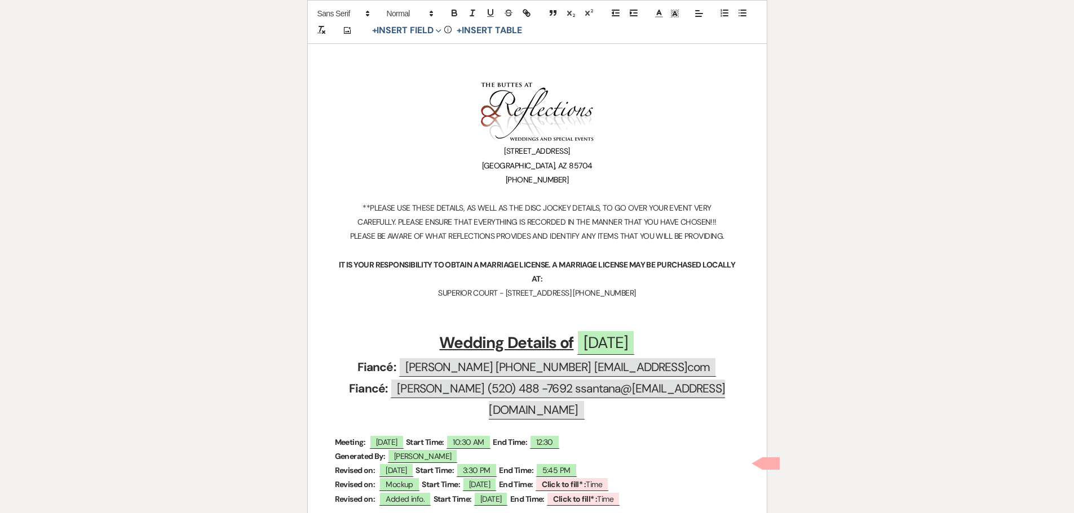
scroll to position [0, 0]
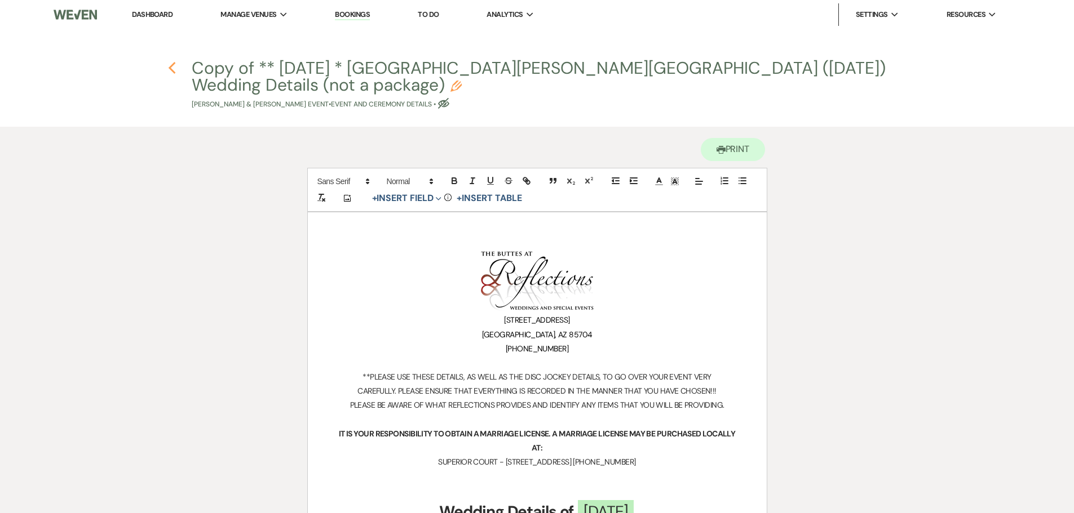
click at [170, 69] on use "button" at bounding box center [172, 68] width 7 height 12
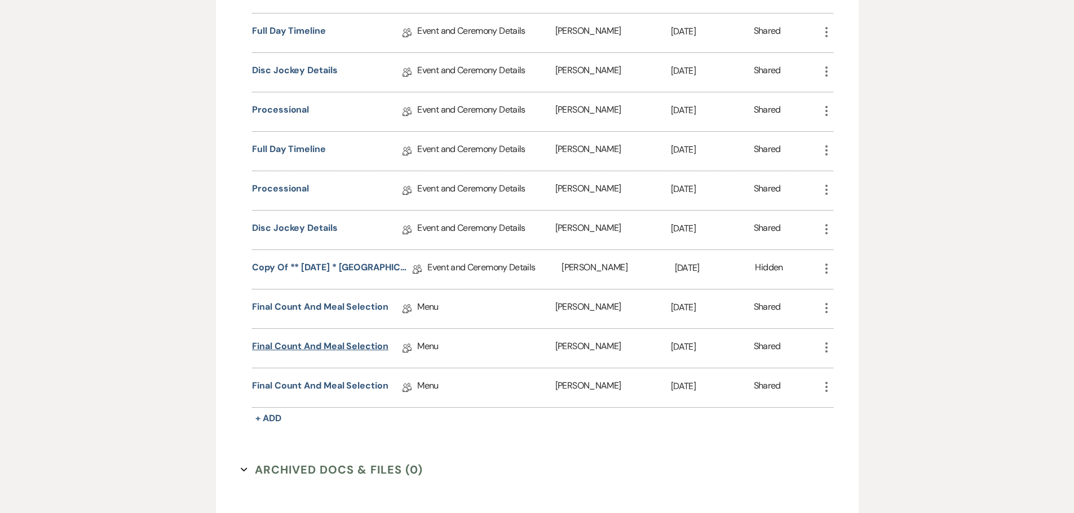
scroll to position [1381, 0]
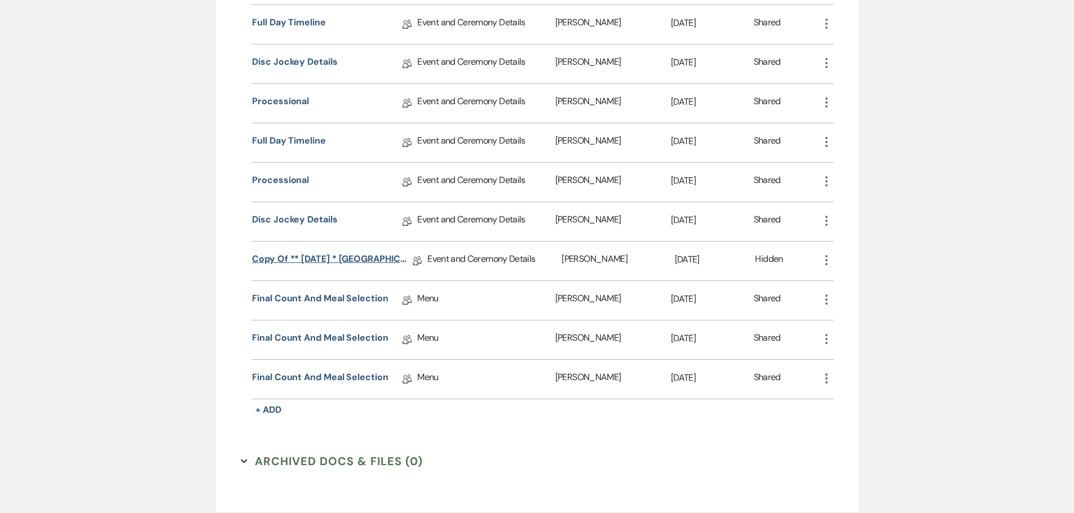
click at [335, 270] on link "Copy of ** [DATE] * [GEOGRAPHIC_DATA][PERSON_NAME][GEOGRAPHIC_DATA] ([DATE]) We…" at bounding box center [332, 260] width 161 height 17
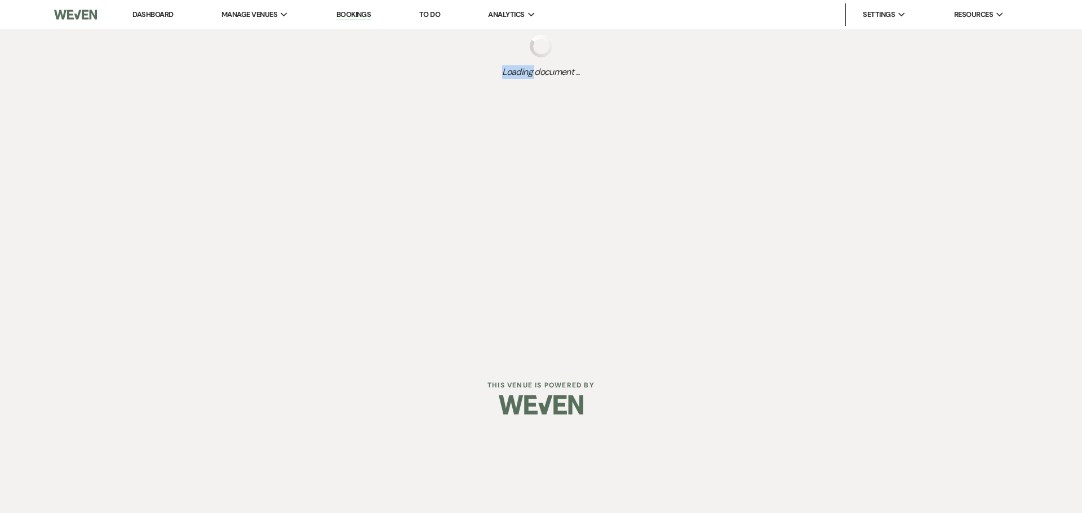
click at [335, 270] on div "Dashboard Manage Venues Expand The Buttes at Reflections Bookings To Do Analyti…" at bounding box center [541, 180] width 1082 height 360
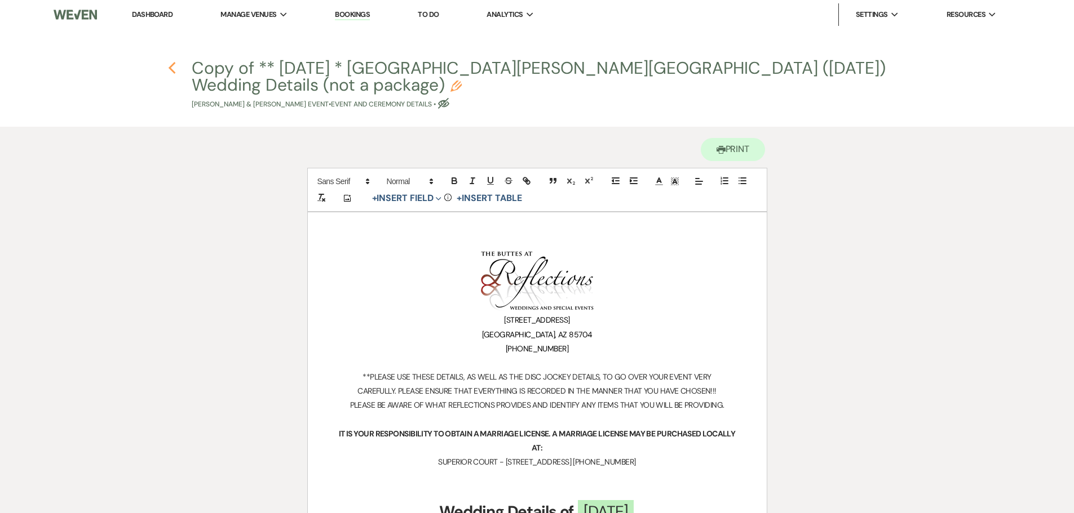
click at [171, 67] on use "button" at bounding box center [172, 68] width 7 height 12
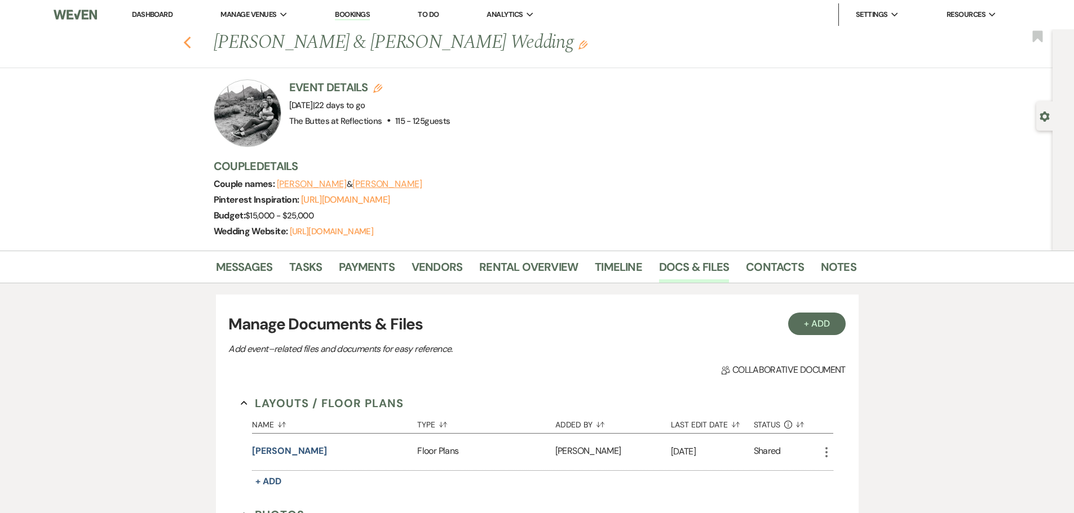
click at [190, 39] on use "button" at bounding box center [186, 43] width 7 height 12
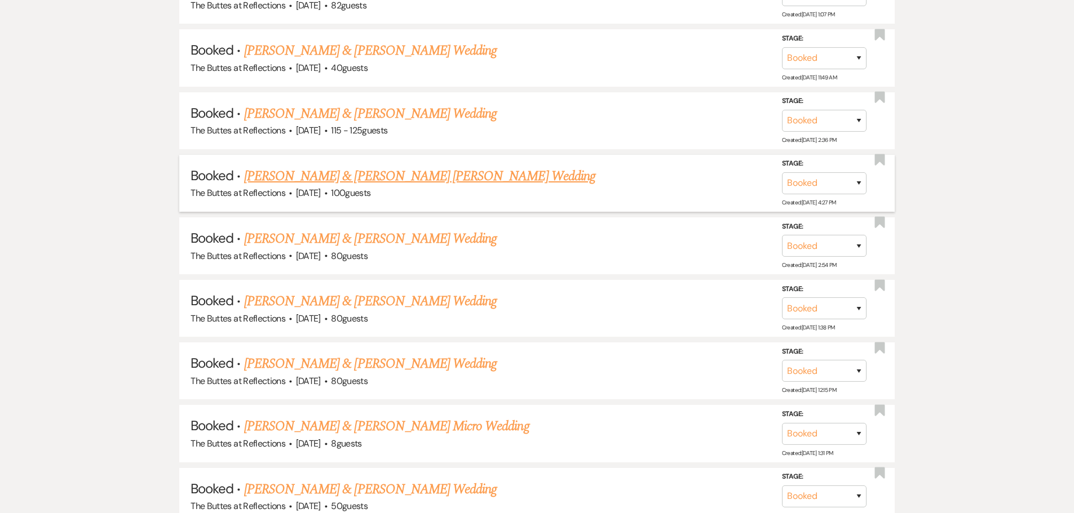
scroll to position [1051, 0]
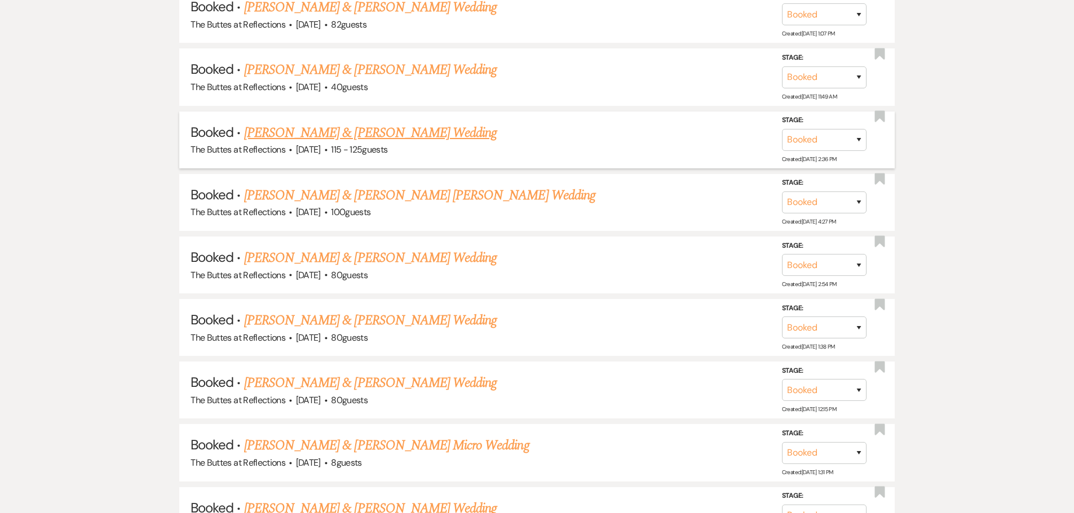
click at [320, 131] on link "[PERSON_NAME] & [PERSON_NAME] Wedding" at bounding box center [370, 133] width 252 height 20
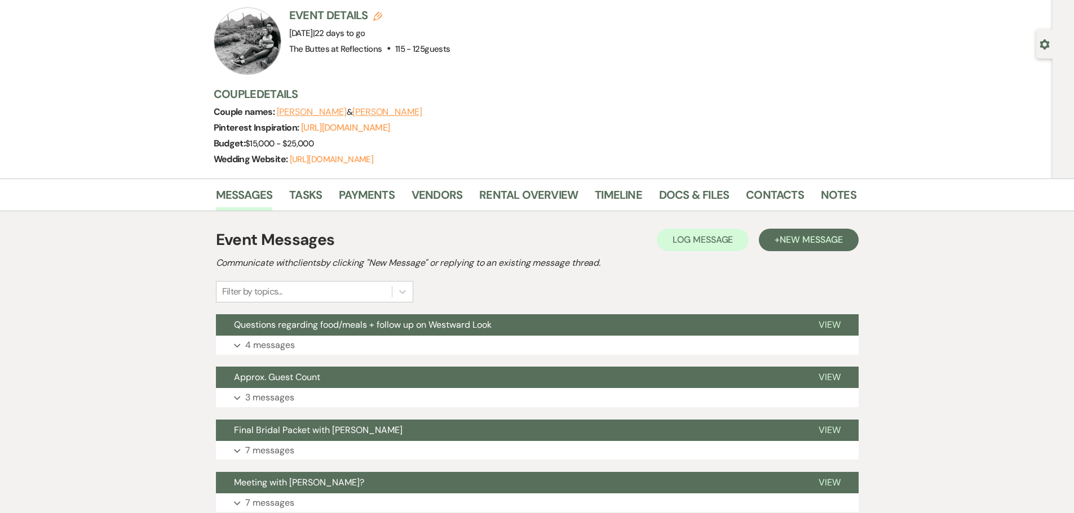
scroll to position [23, 0]
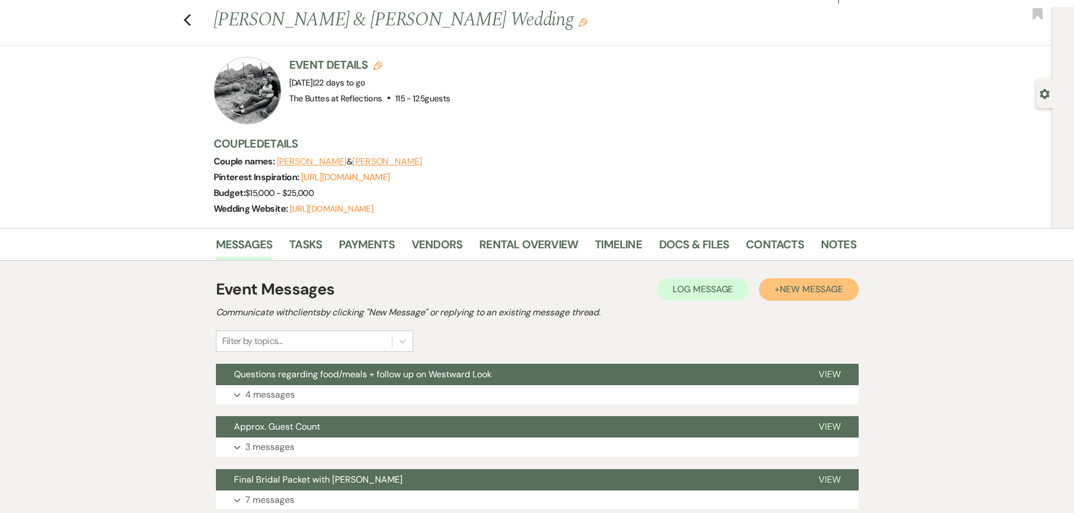
click at [777, 300] on button "+ New Message" at bounding box center [808, 289] width 99 height 23
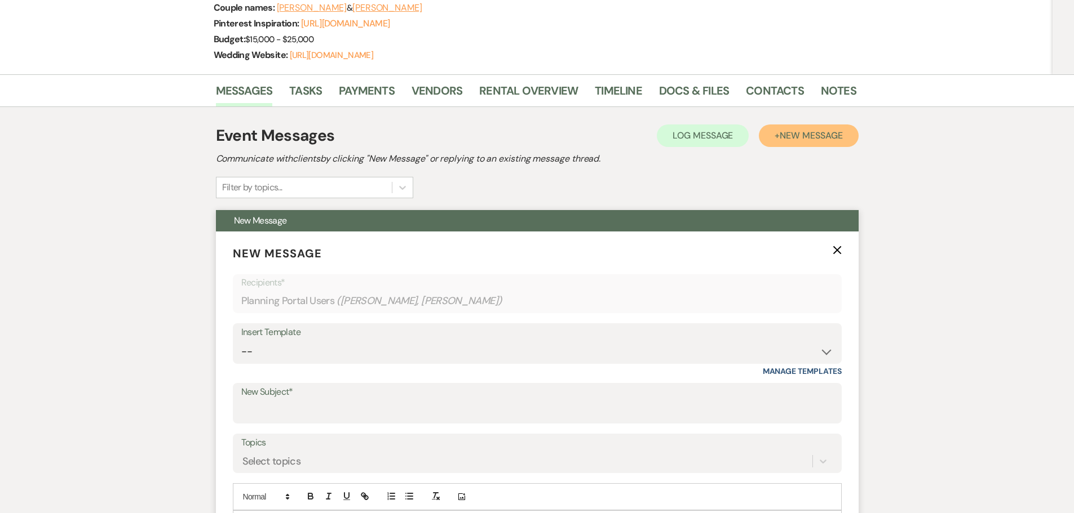
scroll to position [192, 0]
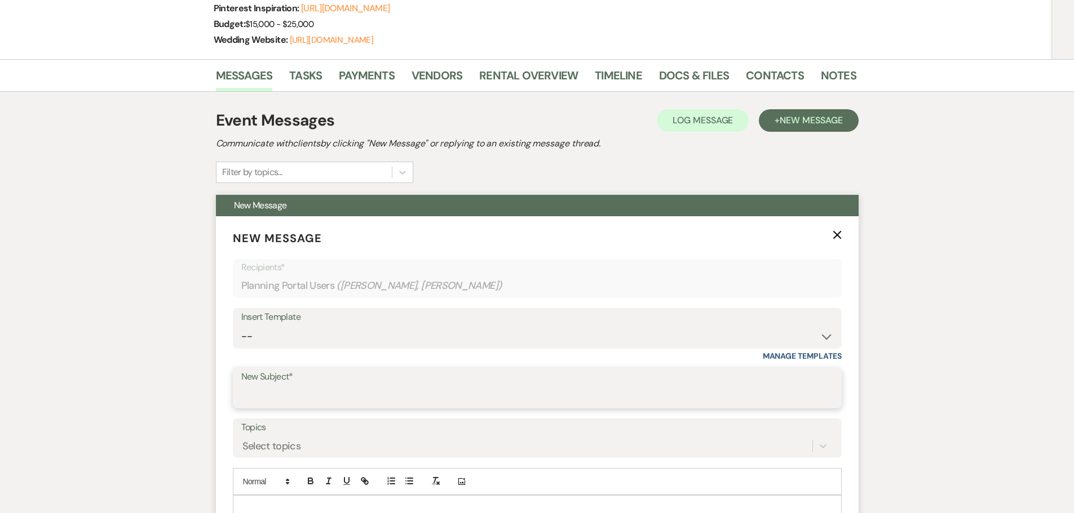
click at [253, 402] on input "New Subject*" at bounding box center [537, 397] width 592 height 22
type input "F"
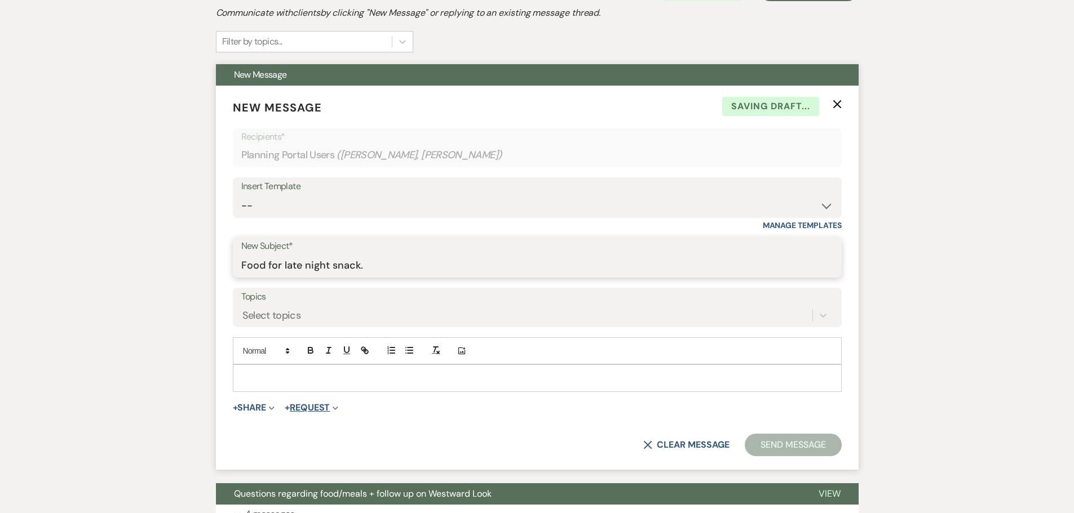
scroll to position [361, 0]
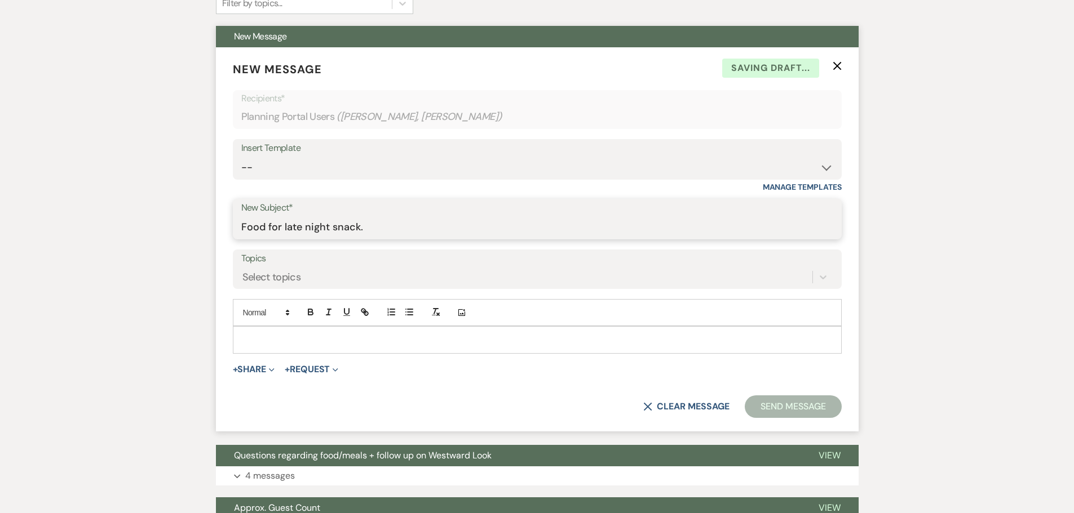
type input "Food for late night snack."
click at [267, 346] on p at bounding box center [537, 340] width 591 height 12
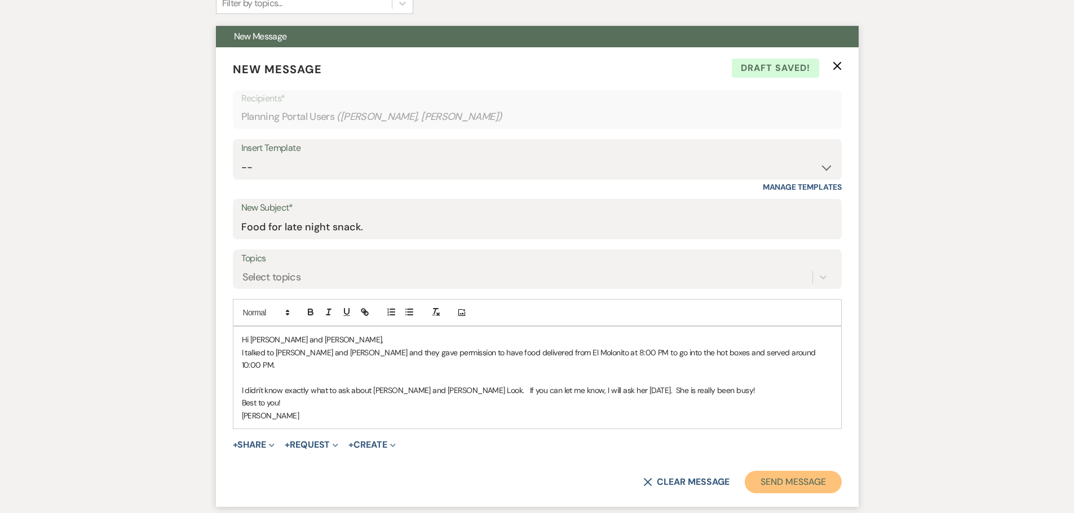
click at [786, 485] on button "Send Message" at bounding box center [793, 482] width 96 height 23
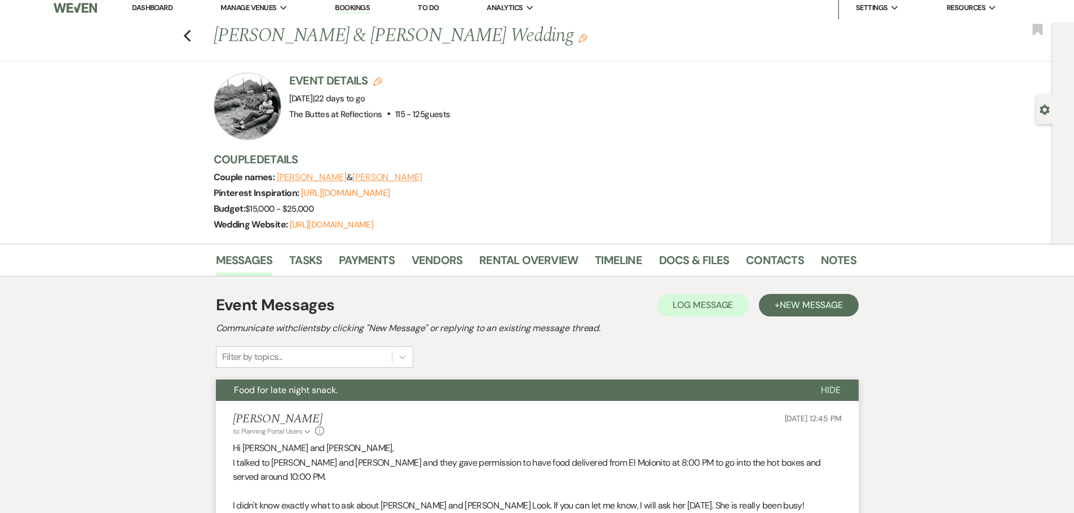
scroll to position [0, 0]
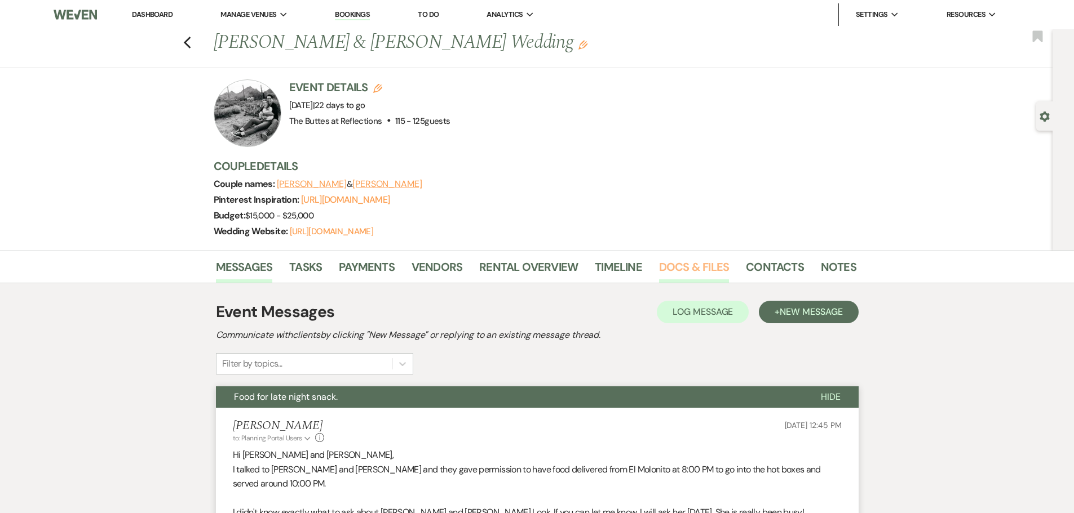
click at [695, 278] on link "Docs & Files" at bounding box center [694, 270] width 70 height 25
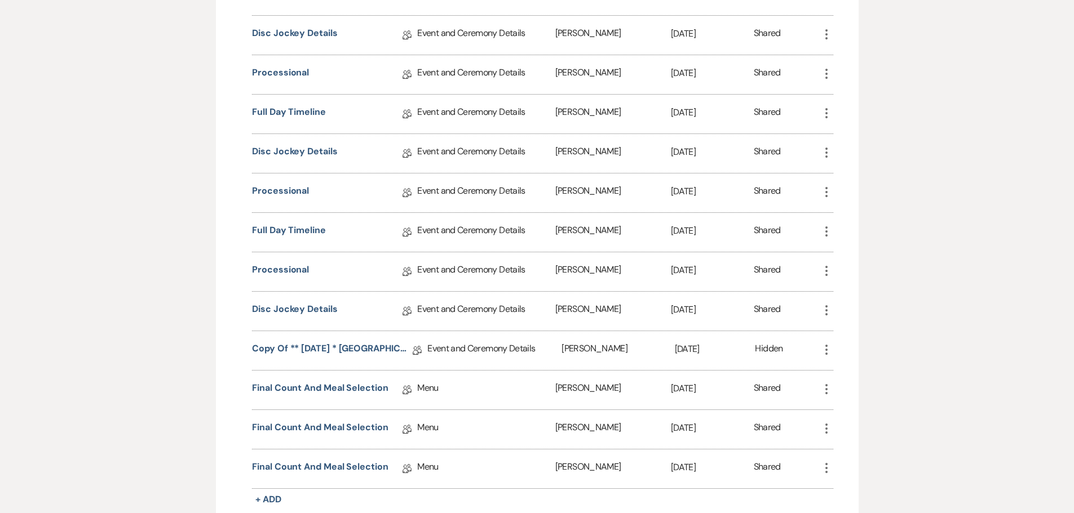
scroll to position [1296, 0]
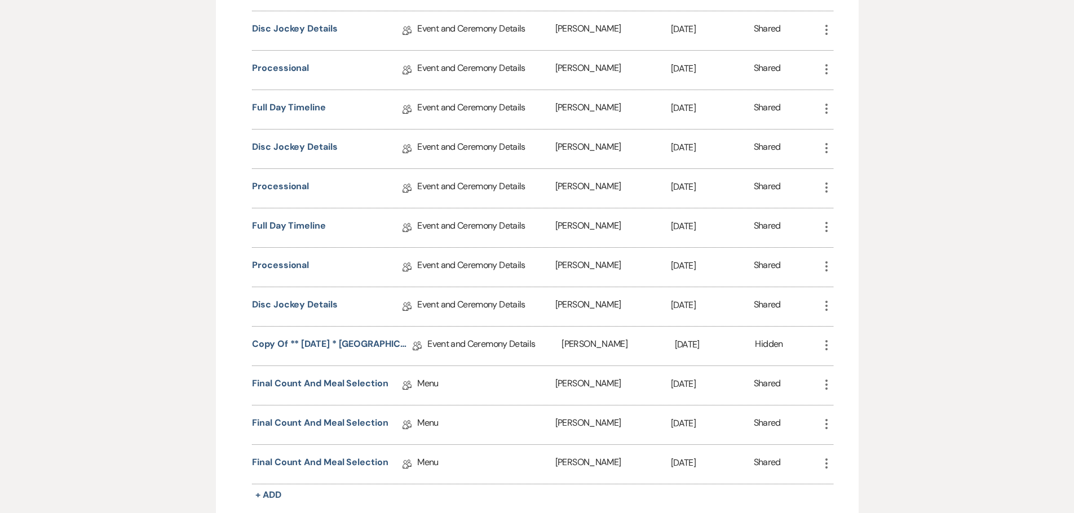
click at [828, 352] on icon "More" at bounding box center [826, 346] width 14 height 14
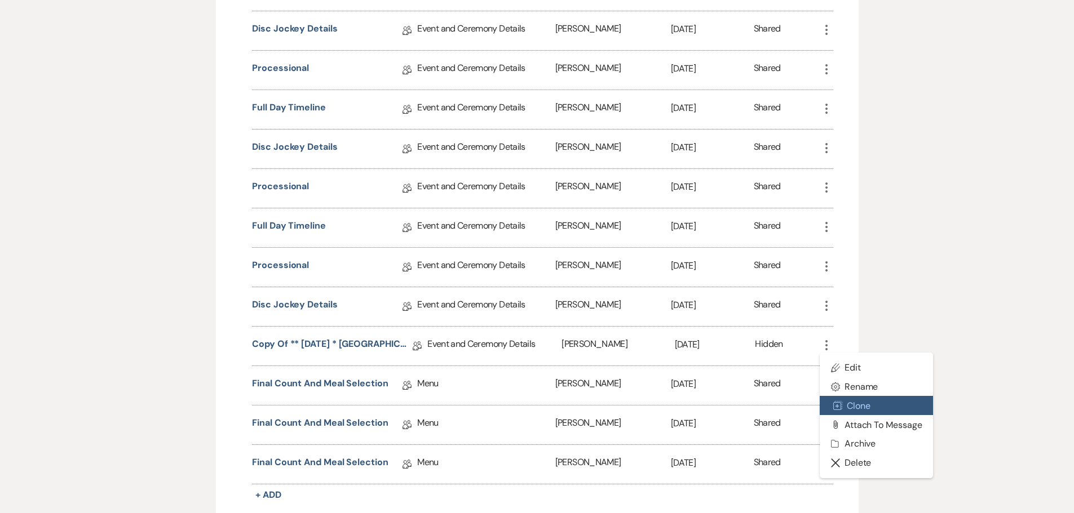
click at [840, 410] on use "button" at bounding box center [837, 405] width 9 height 9
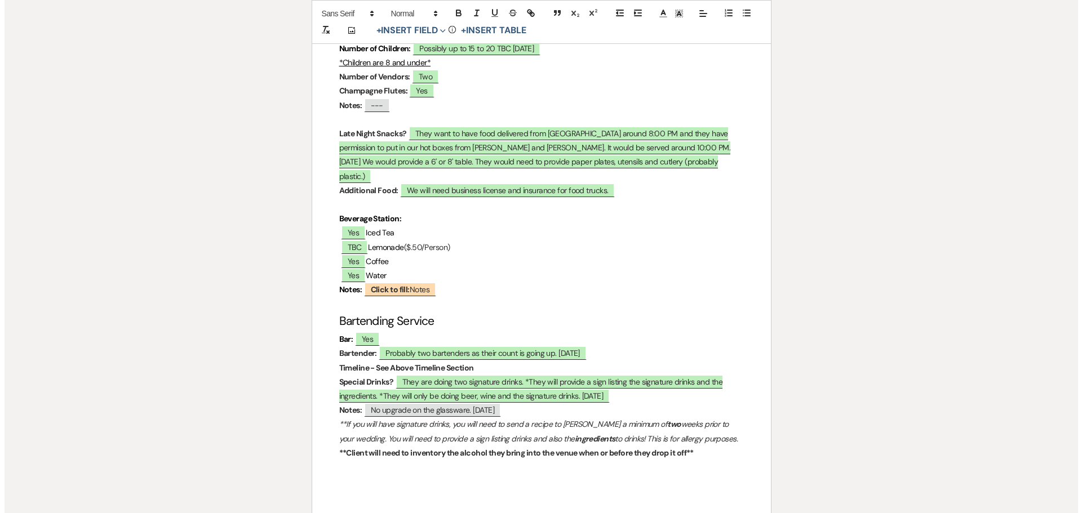
scroll to position [4114, 0]
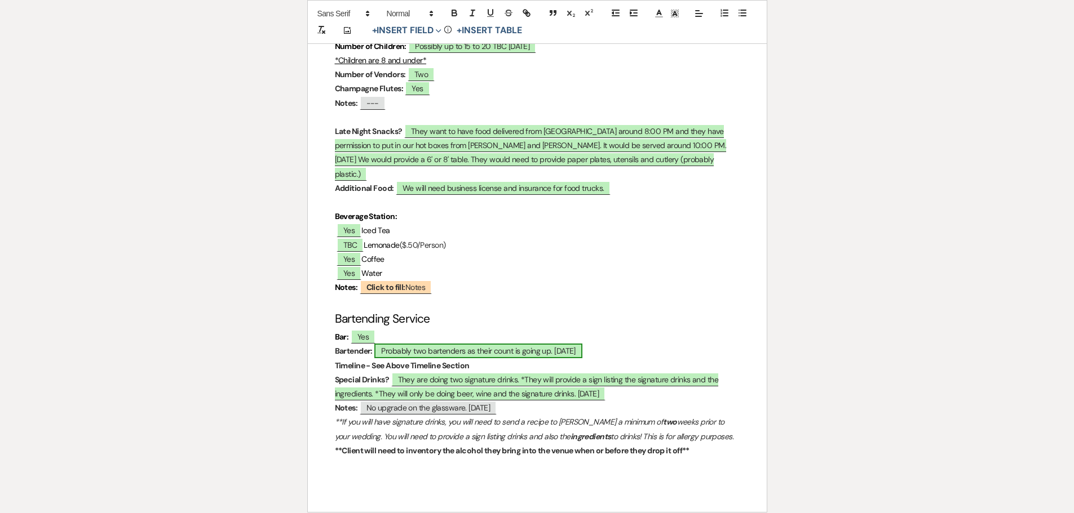
click at [582, 344] on span "Probably two bartenders as their count is going up. [DATE]" at bounding box center [478, 351] width 208 height 15
select select "owner"
select select "Type"
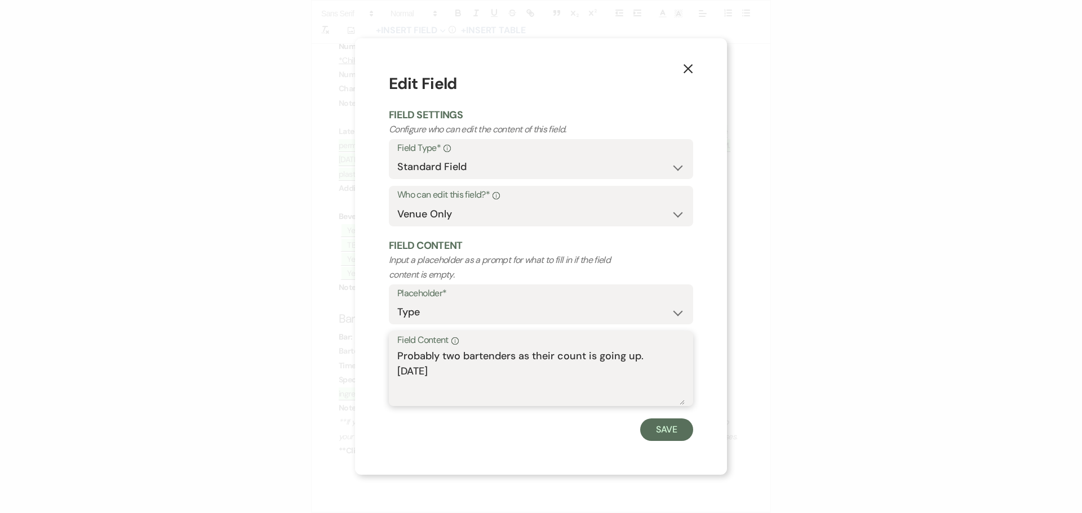
click at [463, 366] on textarea "Probably two bartenders as their count is going up. [DATE]" at bounding box center [540, 377] width 287 height 56
drag, startPoint x: 452, startPoint y: 370, endPoint x: 397, endPoint y: 368, distance: 54.7
click at [399, 368] on textarea "Probably two bartenders as their count is going up. [DATE] [DATE] - They are ad…" at bounding box center [540, 377] width 287 height 56
click at [657, 352] on textarea "Probably two bartenders as their count is going up. [DATE] [DATE] - They are ad…" at bounding box center [540, 377] width 287 height 56
click at [460, 371] on textarea "Probably two bartenders as their count is going up. [DATE] [DATE] - They are ad…" at bounding box center [540, 377] width 287 height 56
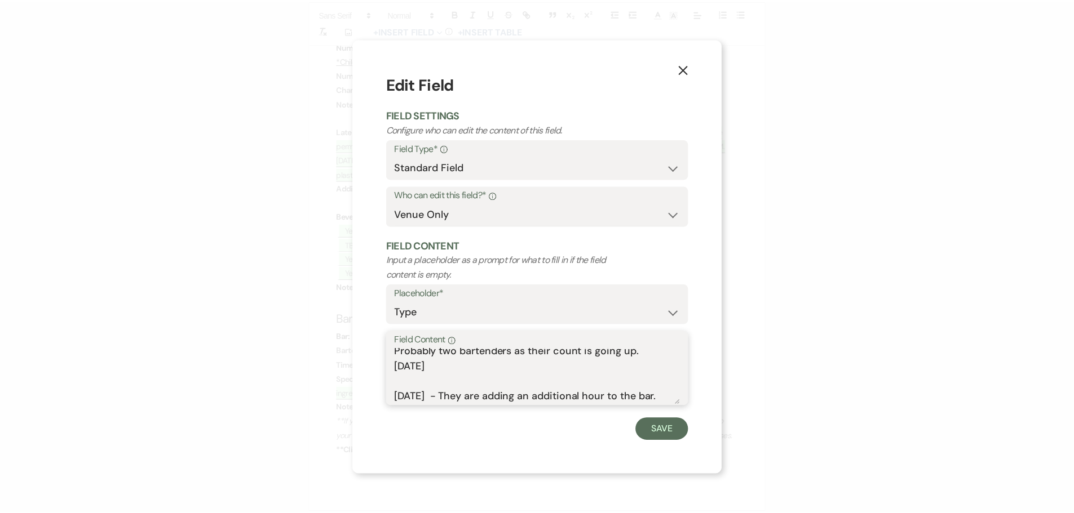
scroll to position [20, 0]
click at [454, 393] on textarea "Probably two bartenders as their count is going up. [DATE] [DATE] - They are ad…" at bounding box center [540, 377] width 287 height 56
type textarea "Probably two bartenders as their count is going up. [DATE] [DATE] - They are ad…"
click at [657, 430] on button "Save" at bounding box center [666, 430] width 53 height 23
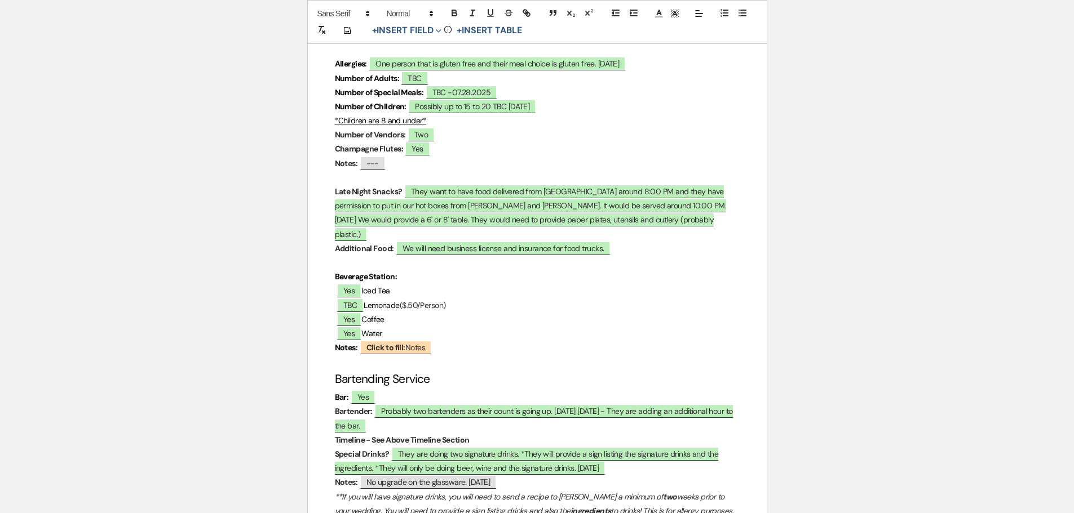
scroll to position [4142, 0]
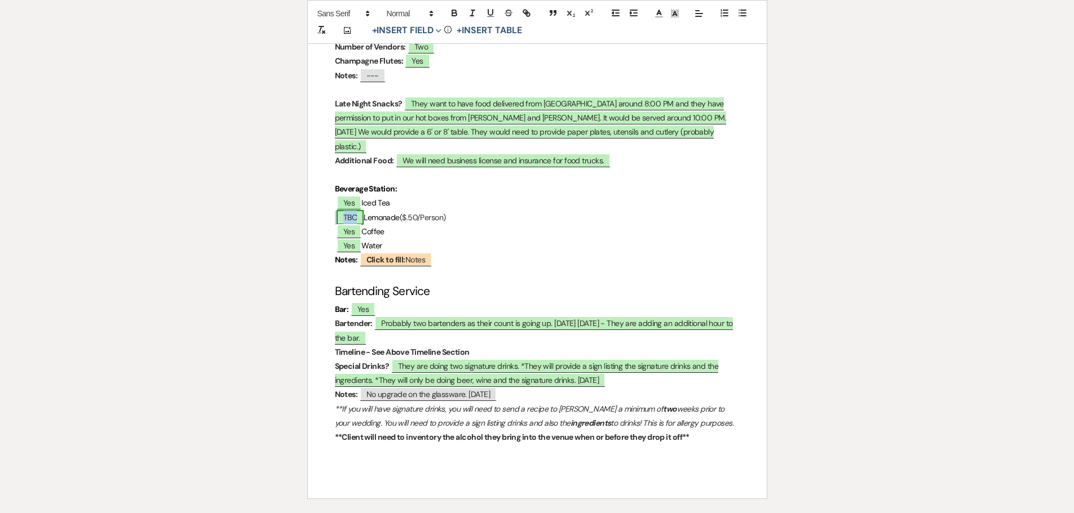
click at [353, 210] on span "TBC" at bounding box center [349, 217] width 27 height 15
select select "owner"
select select "custom_placeholder"
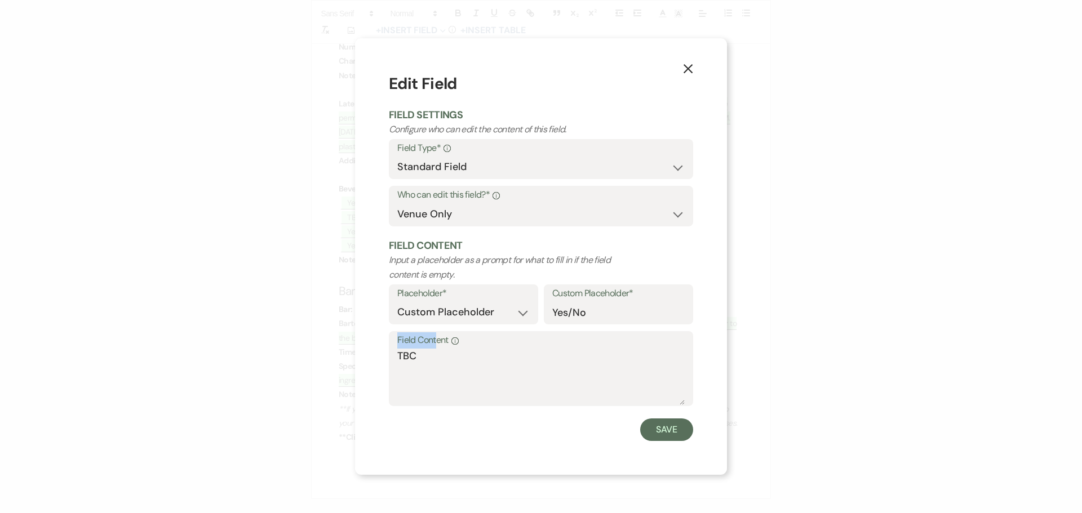
drag, startPoint x: 437, startPoint y: 348, endPoint x: 387, endPoint y: 361, distance: 52.0
click at [417, 358] on div "Field Content Info TBC" at bounding box center [541, 368] width 304 height 75
drag, startPoint x: 409, startPoint y: 359, endPoint x: 415, endPoint y: 356, distance: 6.6
click at [410, 358] on textarea "TBC" at bounding box center [540, 377] width 287 height 56
drag, startPoint x: 423, startPoint y: 352, endPoint x: 363, endPoint y: 345, distance: 60.7
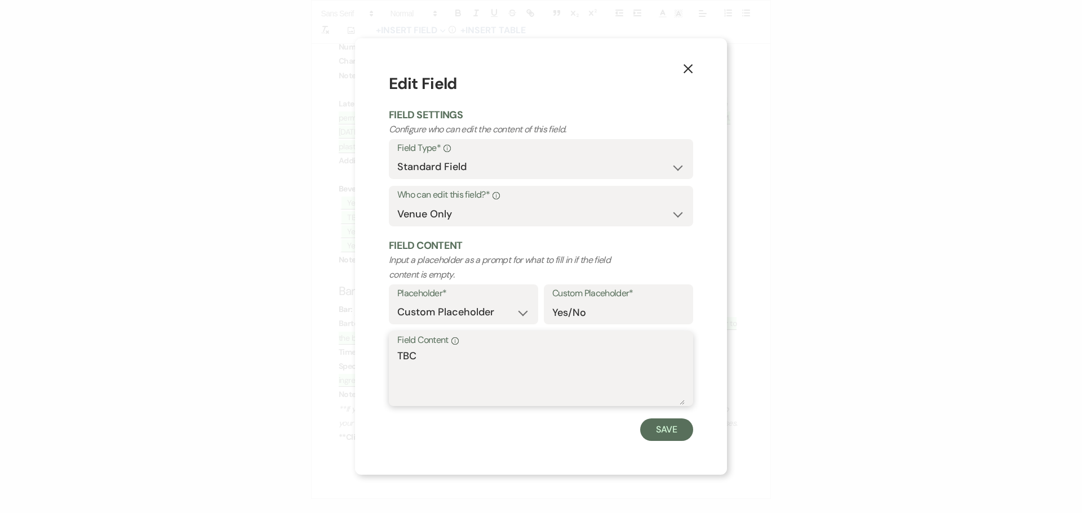
click at [363, 345] on div "X Edit Field Field Settings Configure who can edit the content of this field. F…" at bounding box center [541, 256] width 372 height 437
type textarea "NO"
click at [657, 432] on button "Save" at bounding box center [666, 430] width 53 height 23
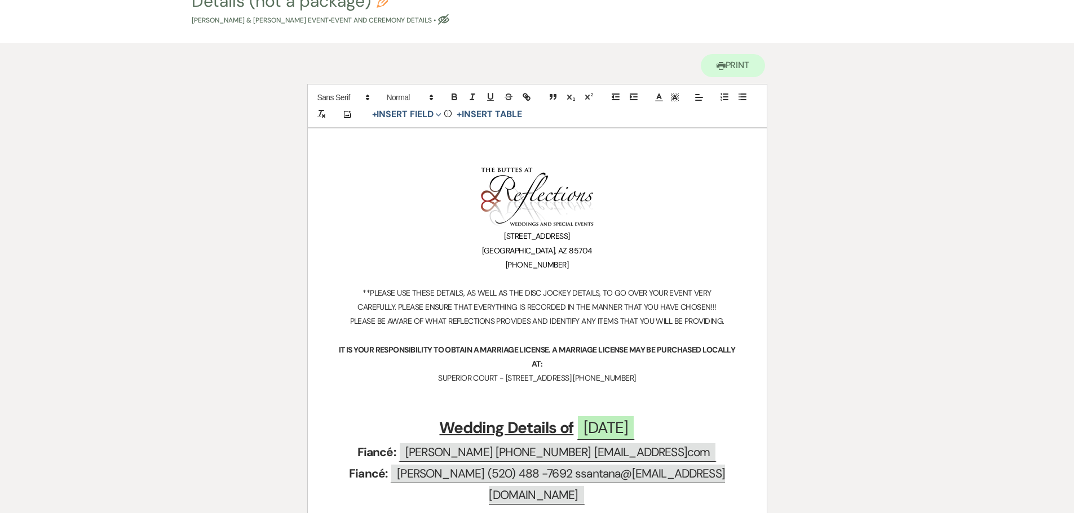
scroll to position [0, 0]
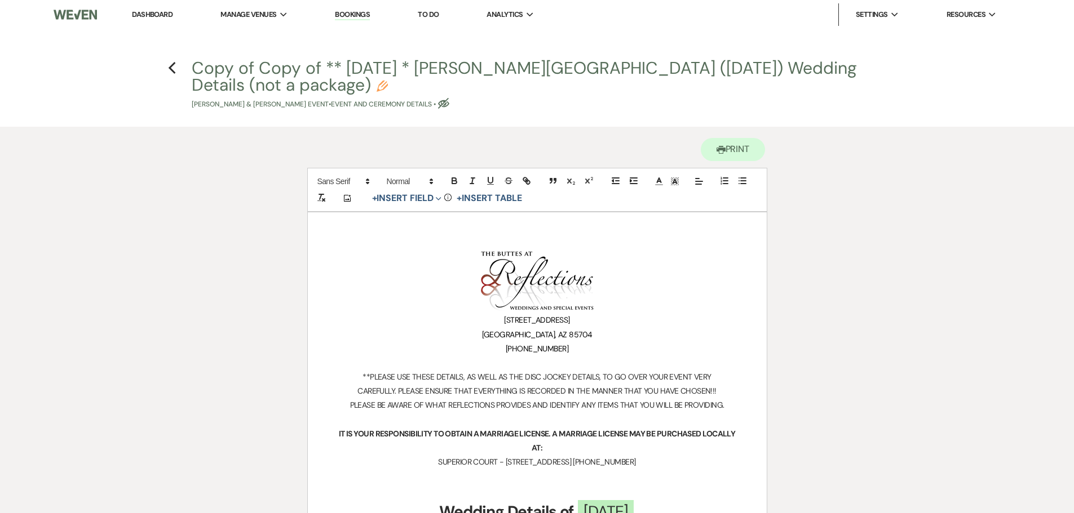
click at [286, 72] on button "Copy of Copy of ** [DATE] * [PERSON_NAME][GEOGRAPHIC_DATA] ([DATE]) Wedding Det…" at bounding box center [541, 85] width 698 height 50
select select "49"
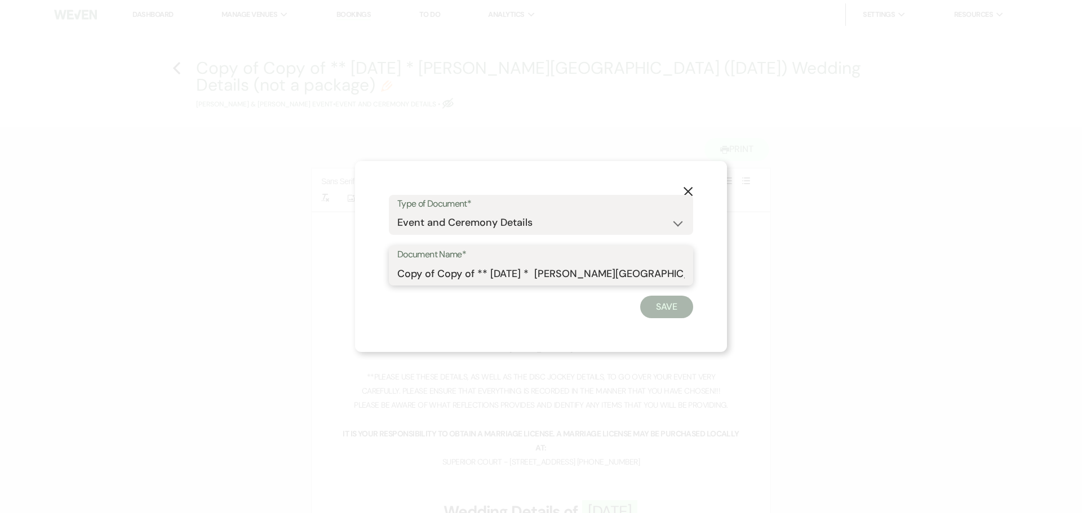
drag, startPoint x: 477, startPoint y: 275, endPoint x: 398, endPoint y: 276, distance: 78.3
click at [398, 276] on input "Copy of Copy of ** [DATE] * [PERSON_NAME][GEOGRAPHIC_DATA] ([DATE]) Wedding Det…" at bounding box center [540, 274] width 287 height 22
click at [436, 271] on input "** [DATE] * [PERSON_NAME][GEOGRAPHIC_DATA] ([DATE]) Wedding Details (not a pack…" at bounding box center [540, 274] width 287 height 22
click at [471, 274] on input "** [DATE] * [PERSON_NAME][GEOGRAPHIC_DATA] ([DATE]) Wedding Details (not a pack…" at bounding box center [540, 274] width 287 height 22
type input "** [DATE] - [GEOGRAPHIC_DATA][PERSON_NAME][GEOGRAPHIC_DATA] ([DATE]) Wedding De…"
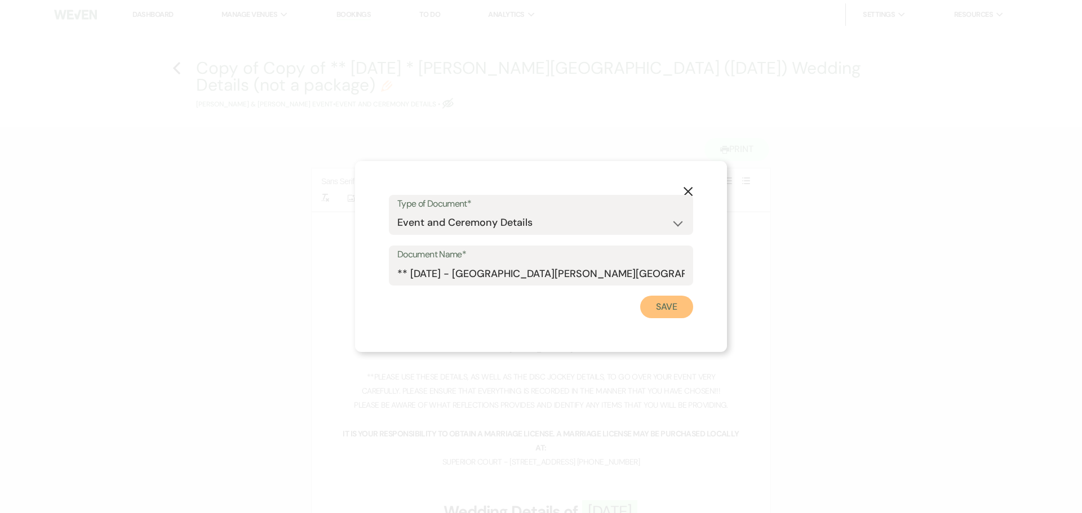
click at [668, 306] on button "Save" at bounding box center [666, 307] width 53 height 23
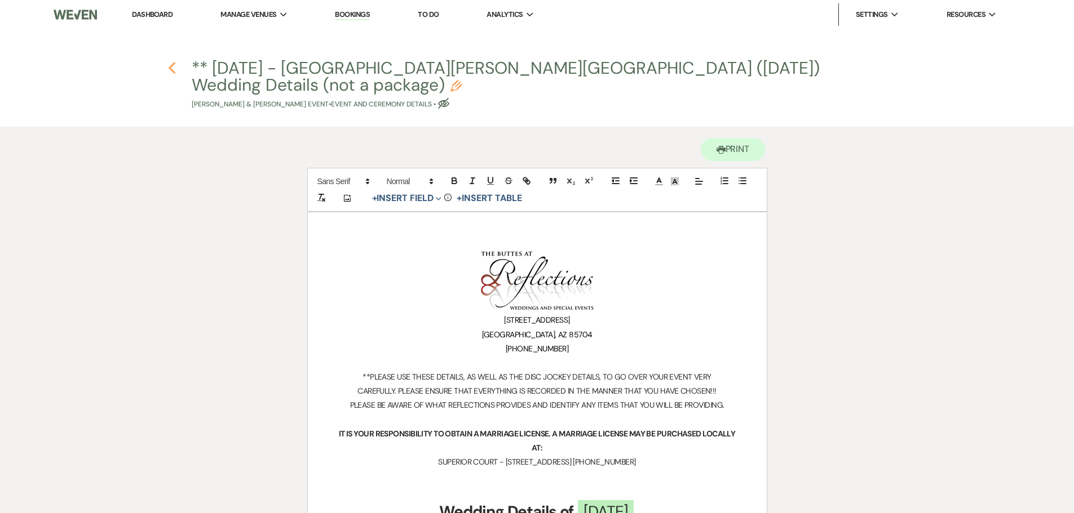
click at [174, 67] on icon "Previous" at bounding box center [172, 68] width 8 height 14
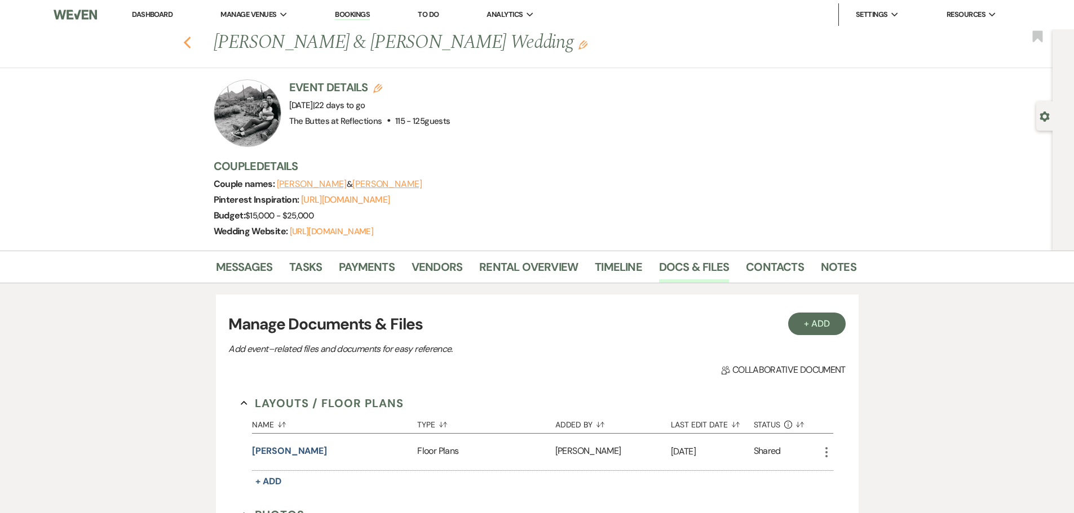
click at [192, 37] on icon "Previous" at bounding box center [187, 43] width 8 height 14
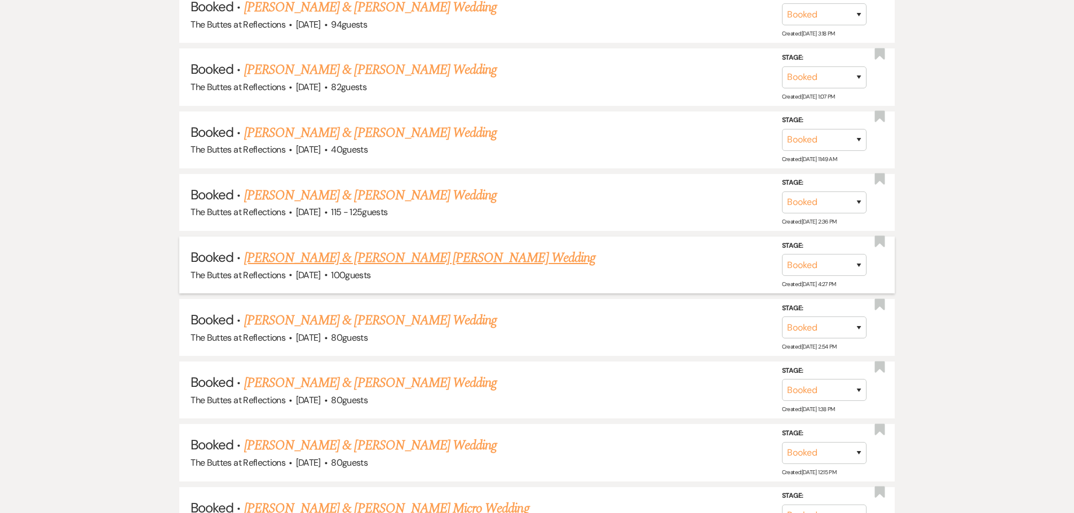
scroll to position [1113, 0]
click at [317, 256] on link "[PERSON_NAME] & [PERSON_NAME] Wedding" at bounding box center [370, 258] width 252 height 20
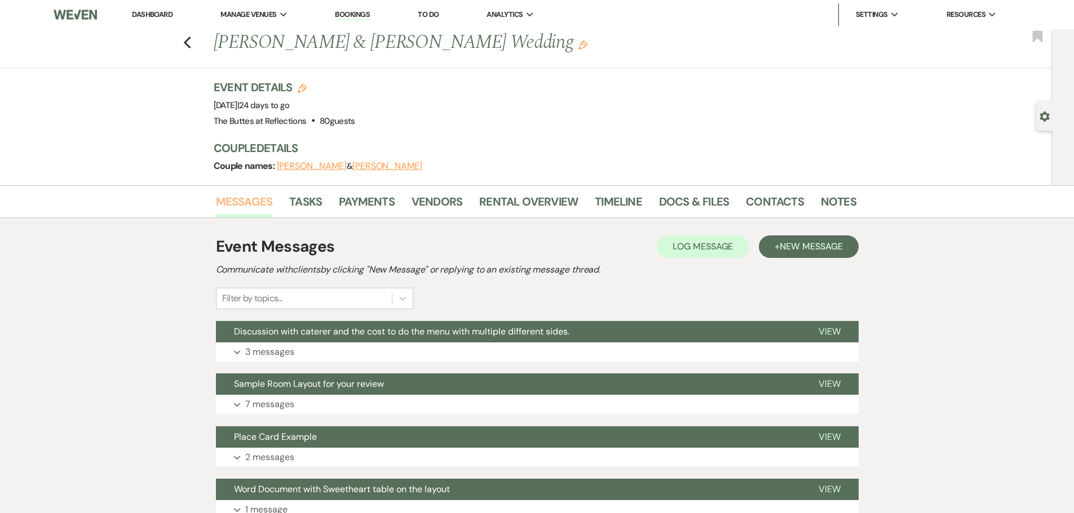
click at [246, 201] on link "Messages" at bounding box center [244, 205] width 57 height 25
click at [246, 202] on link "Messages" at bounding box center [244, 205] width 57 height 25
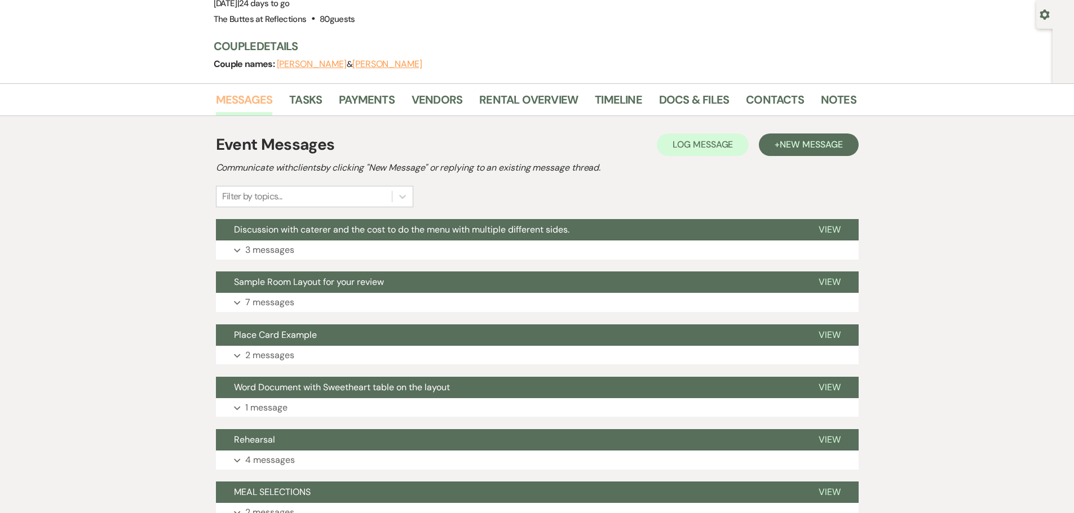
scroll to position [56, 0]
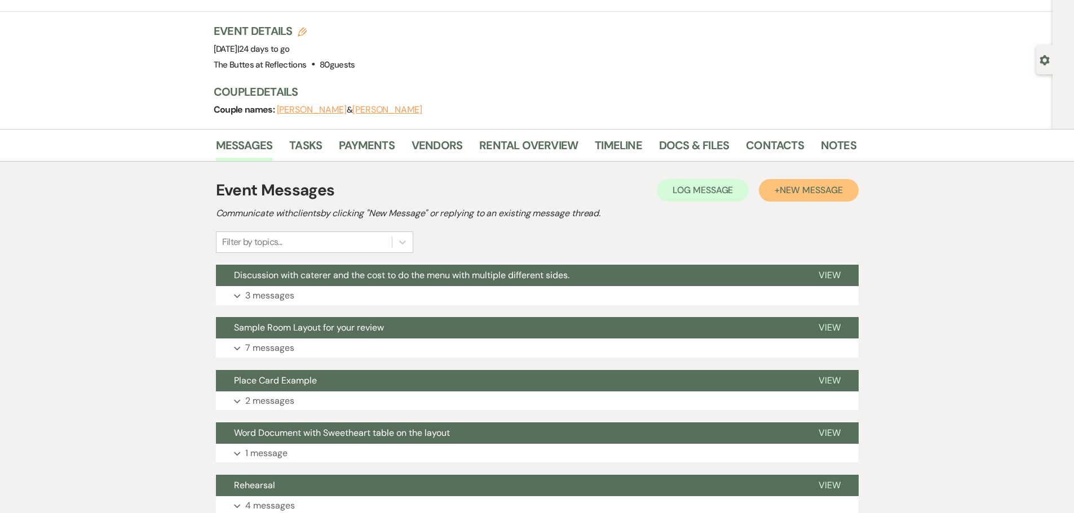
click at [797, 193] on span "New Message" at bounding box center [810, 190] width 63 height 12
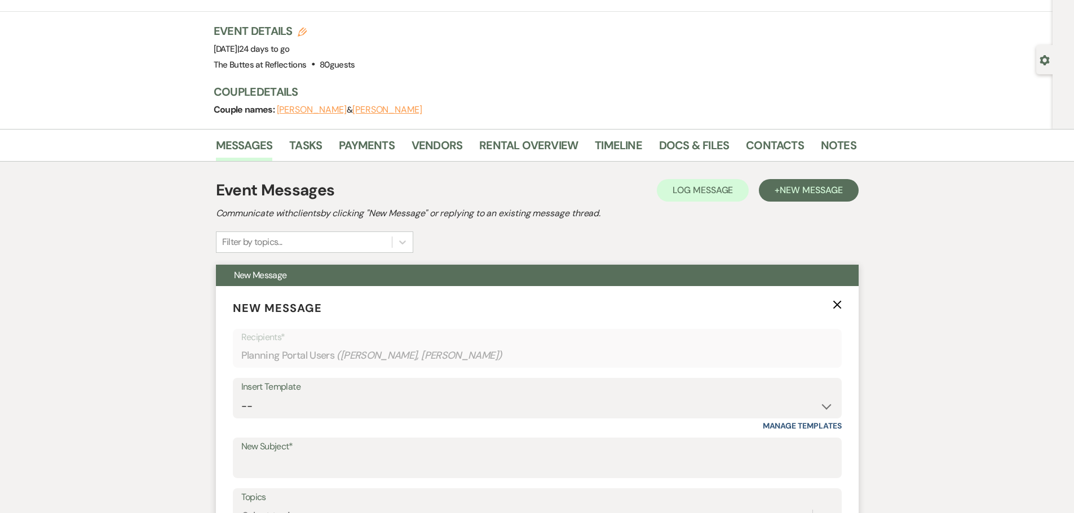
click at [298, 453] on label "New Subject*" at bounding box center [537, 447] width 592 height 16
click at [298, 455] on input "New Subject*" at bounding box center [537, 466] width 592 height 22
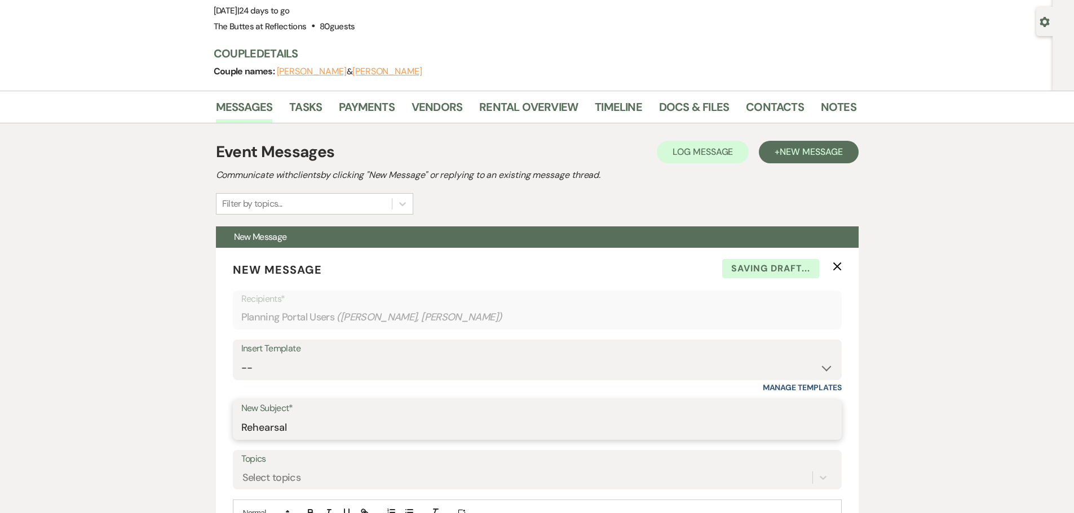
scroll to position [169, 0]
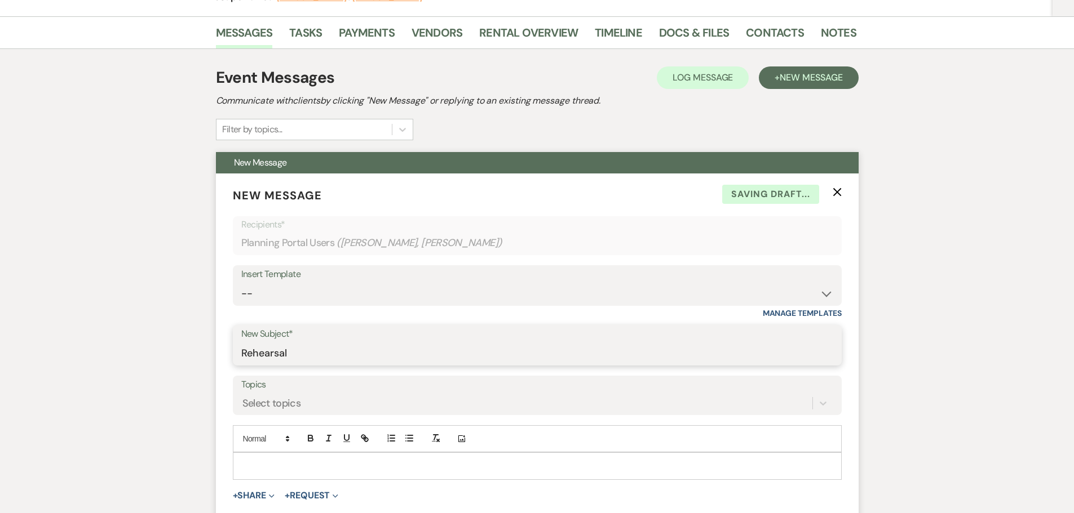
type input "Rehearsal"
click at [260, 460] on p at bounding box center [537, 466] width 591 height 12
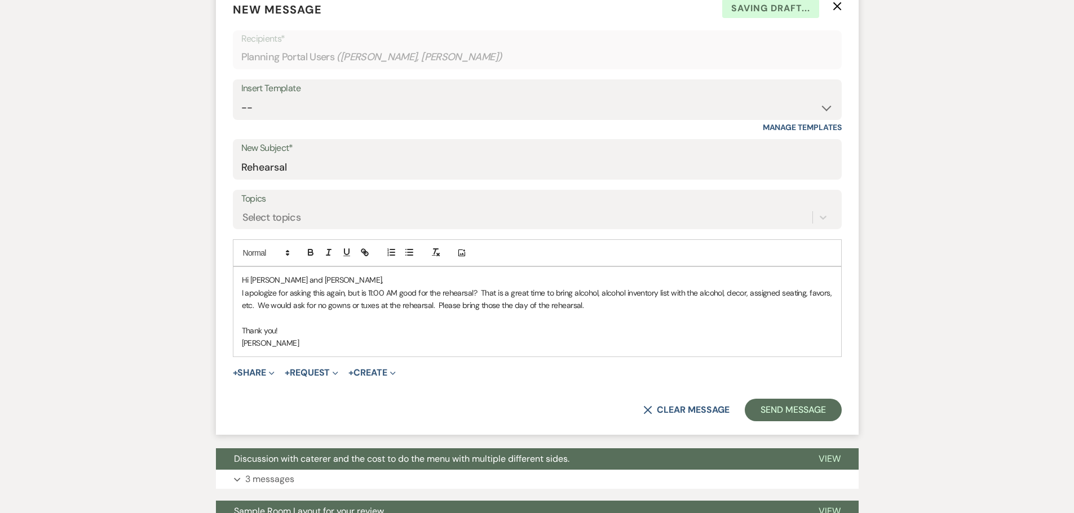
scroll to position [360, 0]
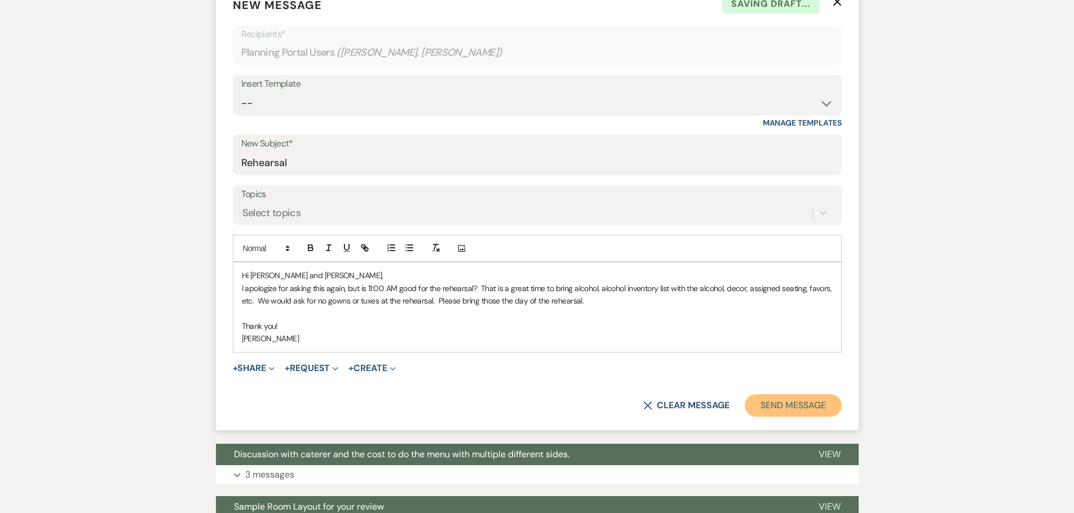
click at [804, 405] on button "Send Message" at bounding box center [793, 406] width 96 height 23
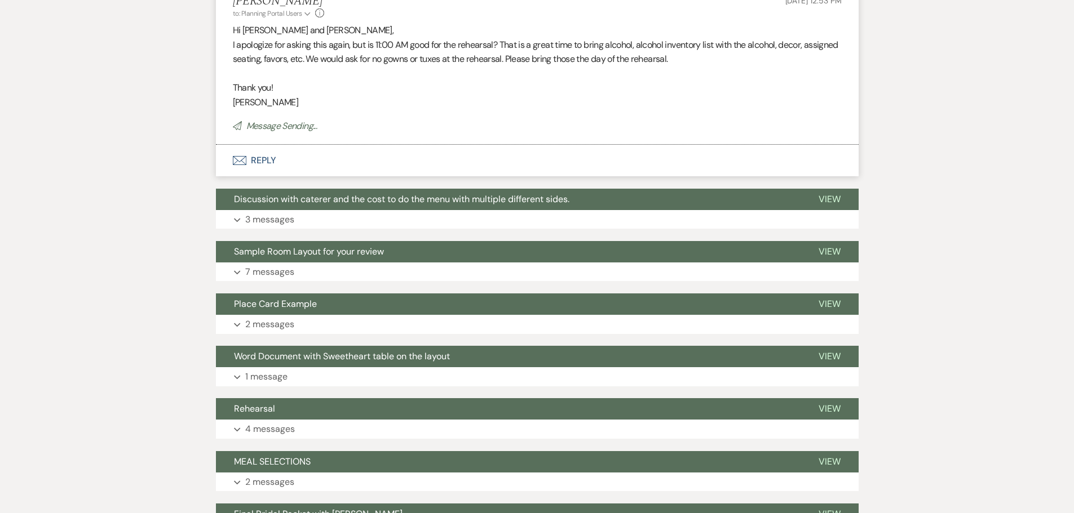
scroll to position [0, 0]
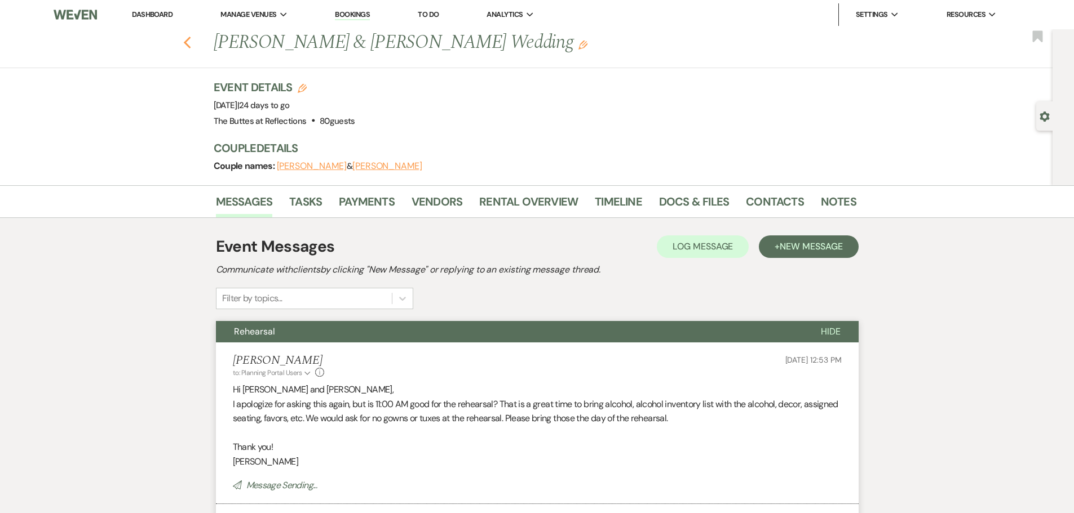
click at [190, 41] on use "button" at bounding box center [186, 43] width 7 height 12
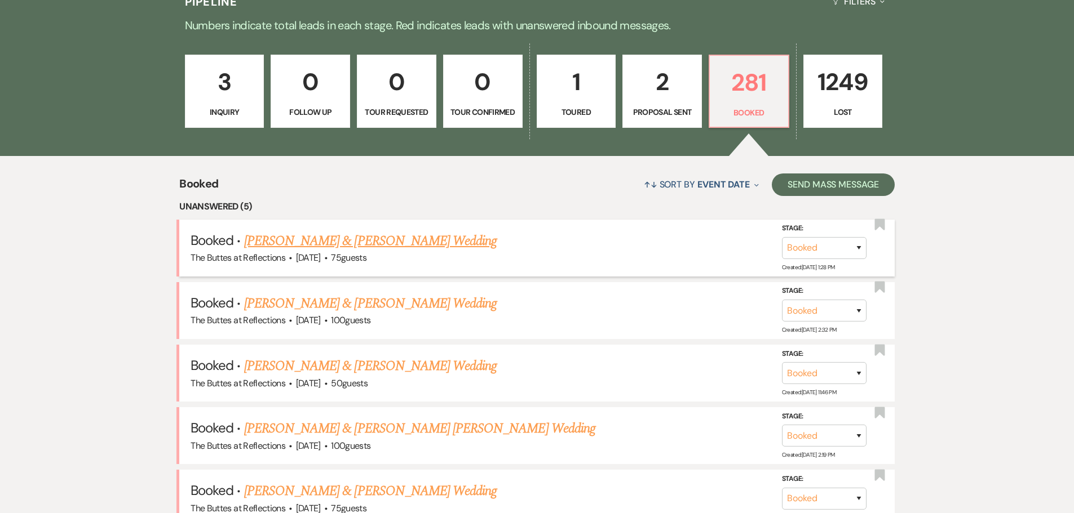
scroll to position [268, 0]
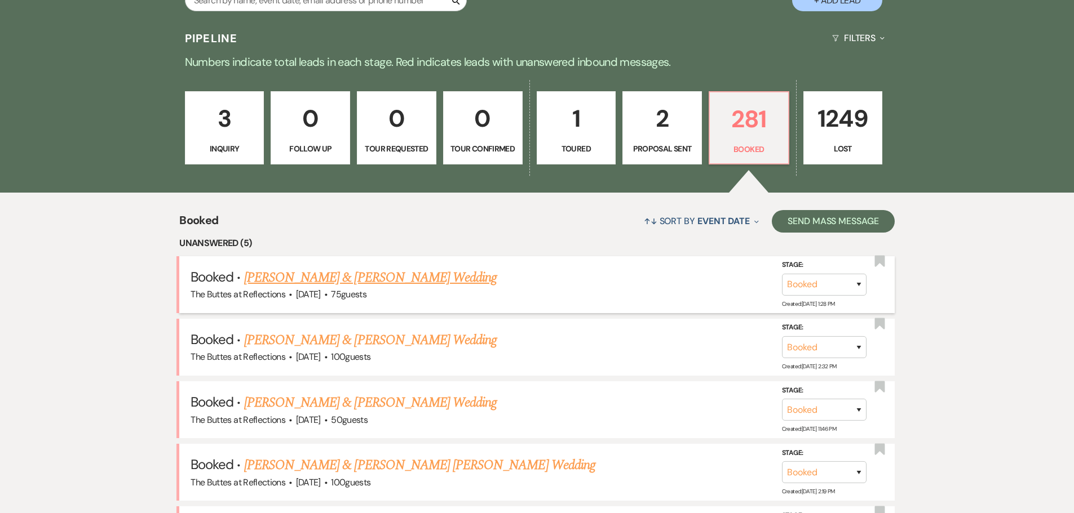
click at [339, 280] on link "[PERSON_NAME] & [PERSON_NAME] Wedding" at bounding box center [370, 278] width 252 height 20
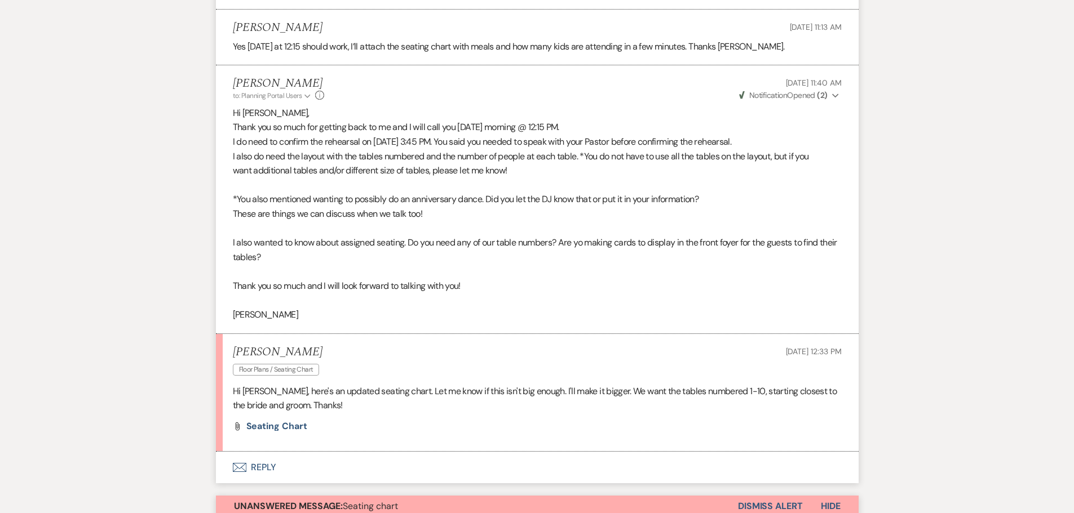
scroll to position [958, 0]
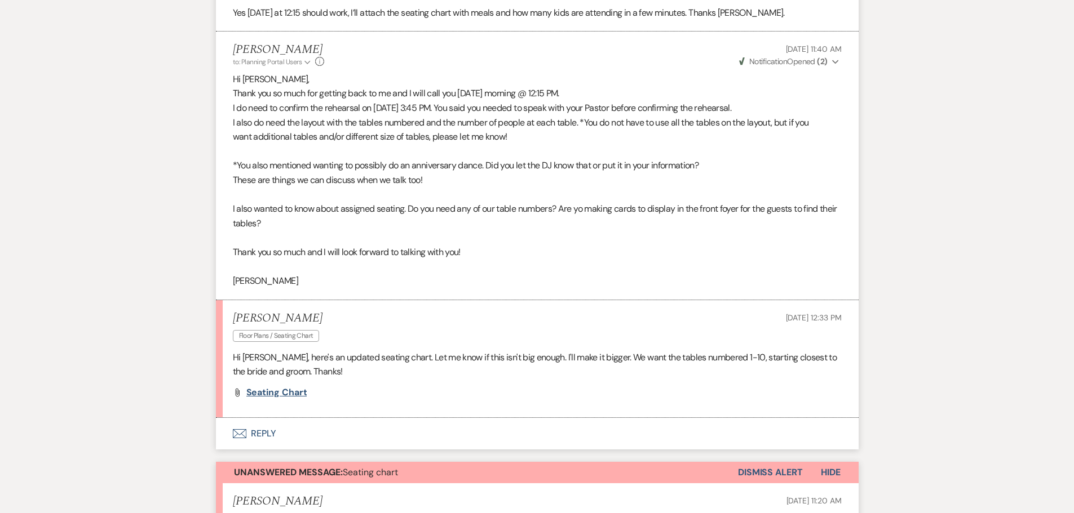
click at [270, 394] on span "Seating chart" at bounding box center [276, 393] width 61 height 12
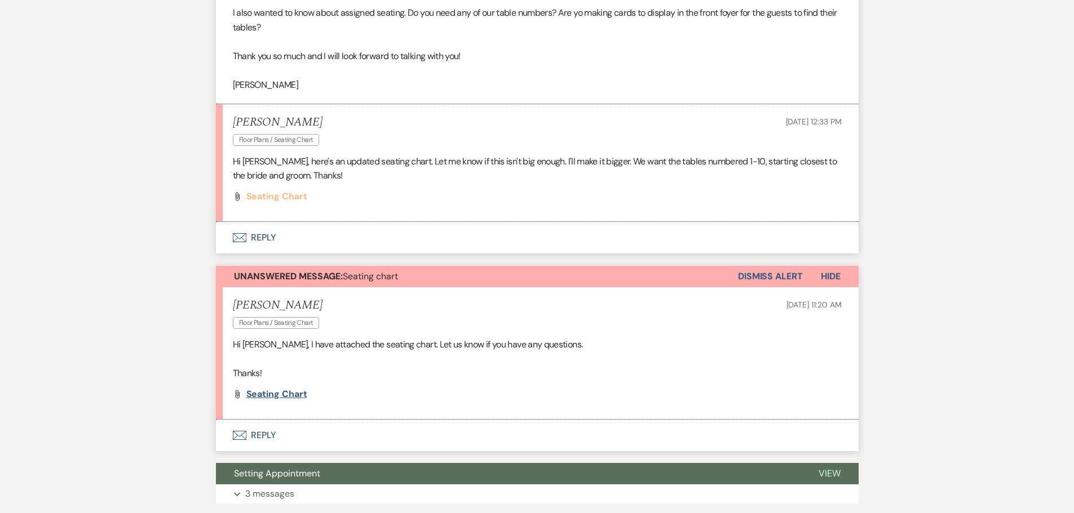
scroll to position [1184, 0]
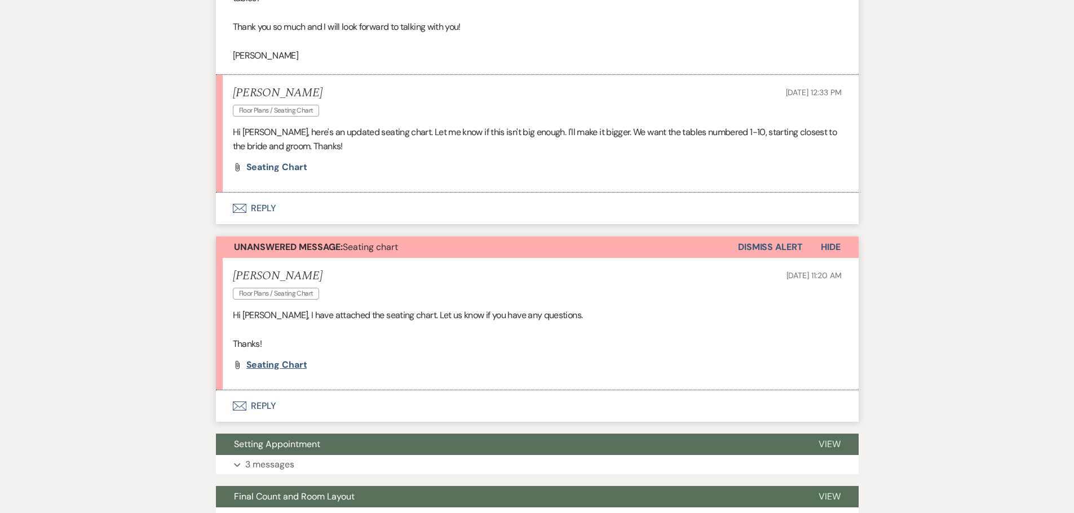
click at [263, 366] on span "Seating chart" at bounding box center [276, 365] width 61 height 12
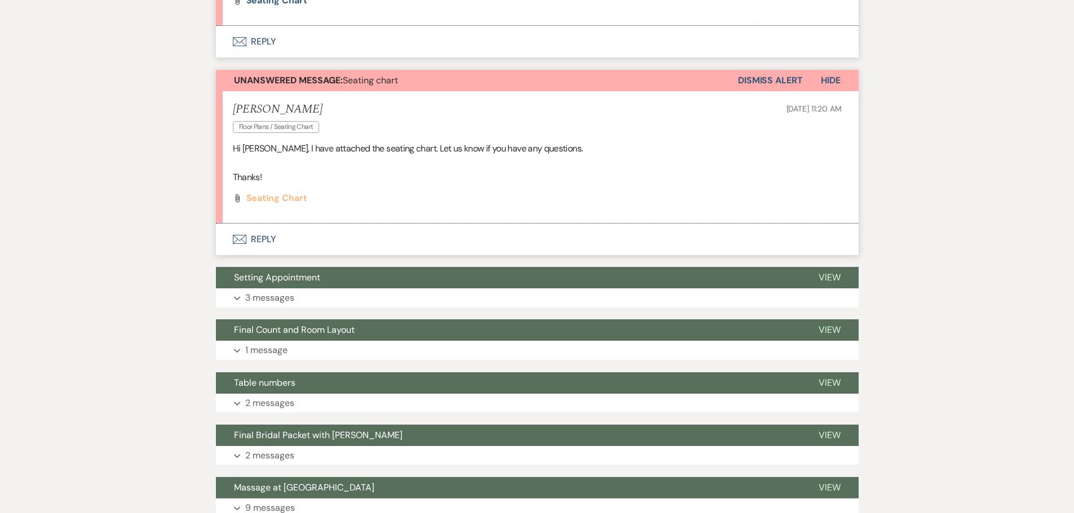
scroll to position [1353, 0]
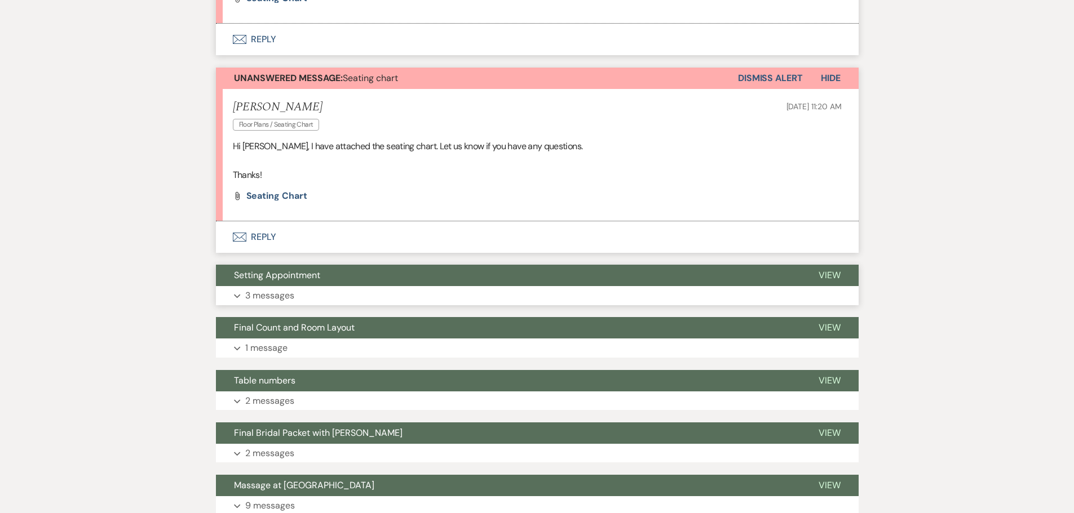
click at [259, 275] on span "Setting Appointment" at bounding box center [277, 275] width 86 height 12
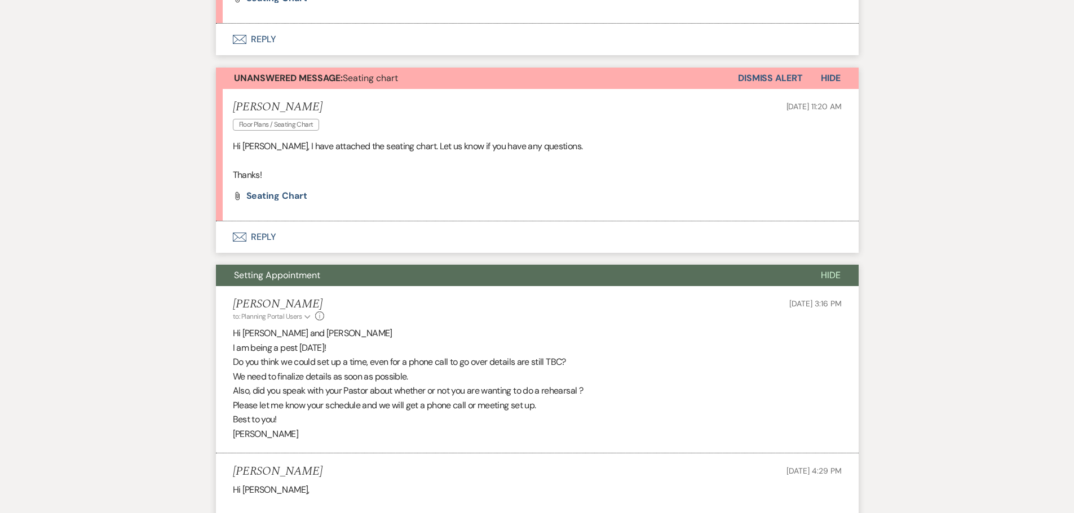
click at [259, 275] on span "Setting Appointment" at bounding box center [277, 275] width 86 height 12
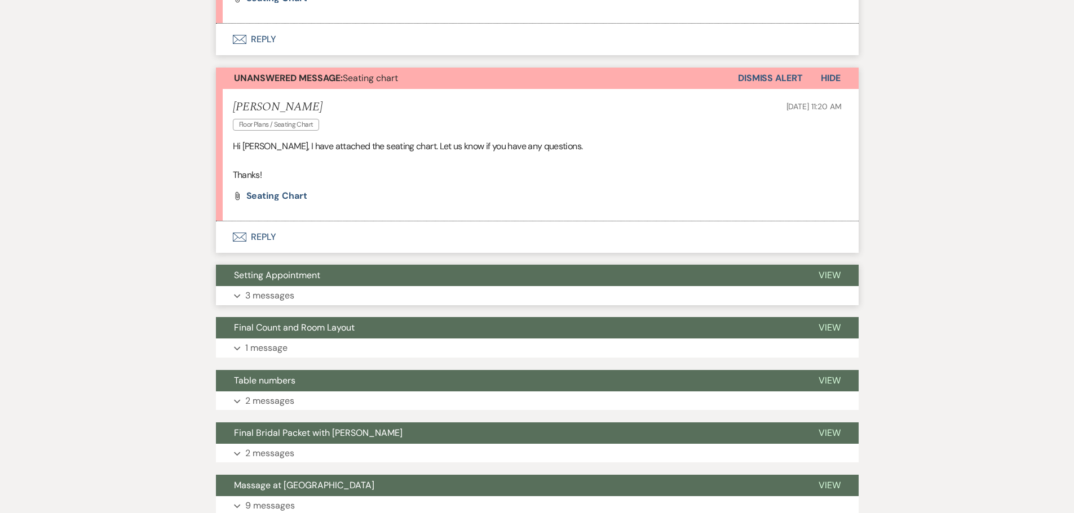
click at [260, 275] on span "Setting Appointment" at bounding box center [277, 275] width 86 height 12
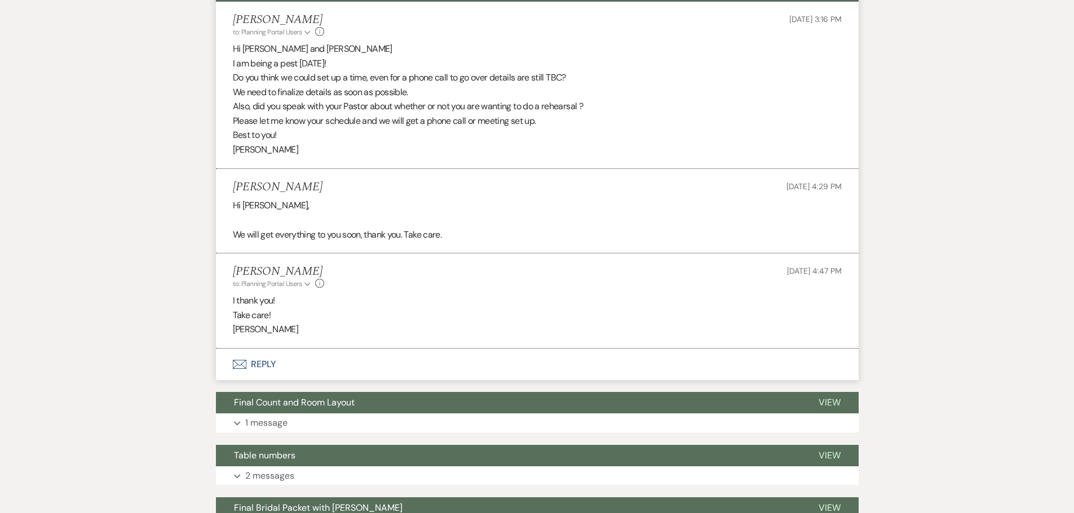
scroll to position [1691, 0]
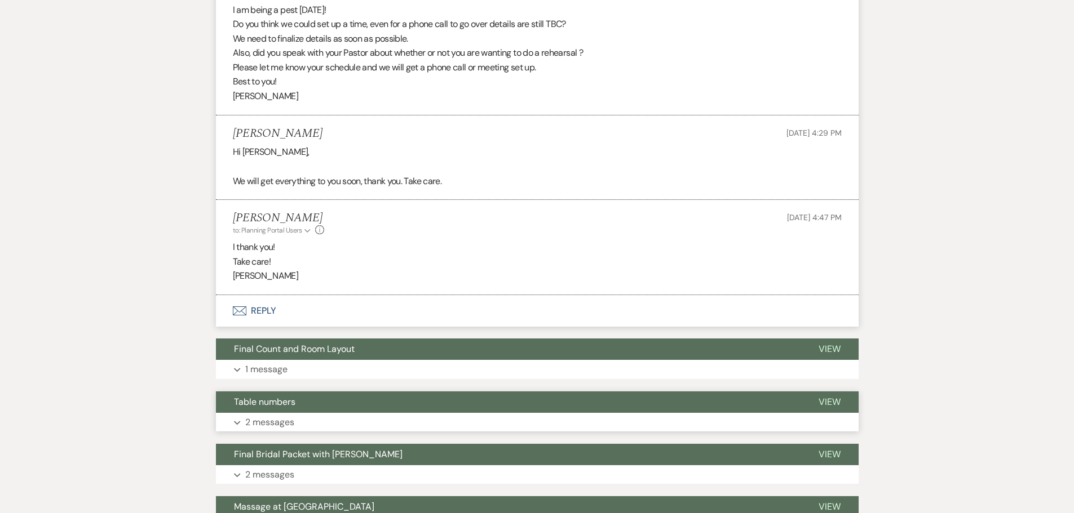
click at [257, 406] on span "Table numbers" at bounding box center [264, 402] width 61 height 12
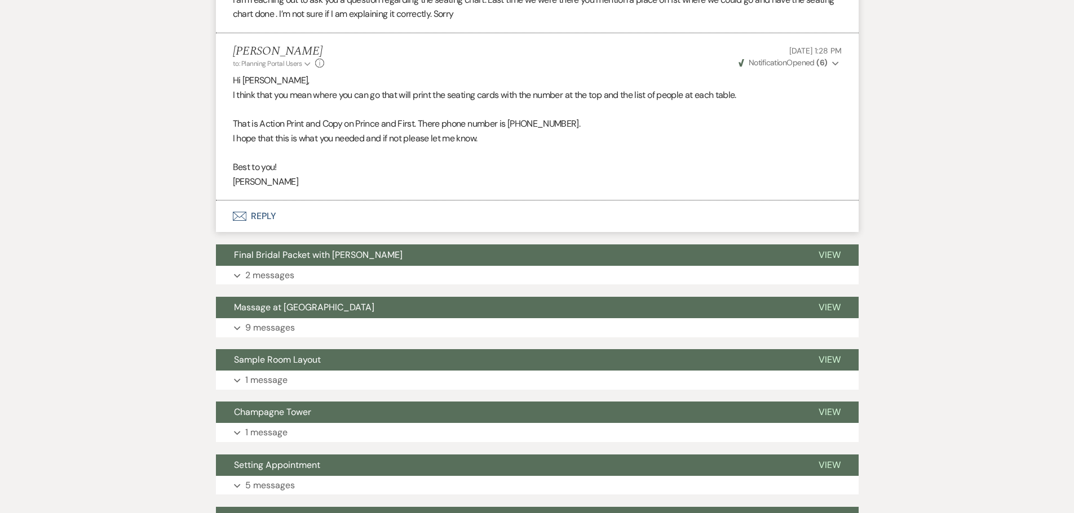
scroll to position [2198, 0]
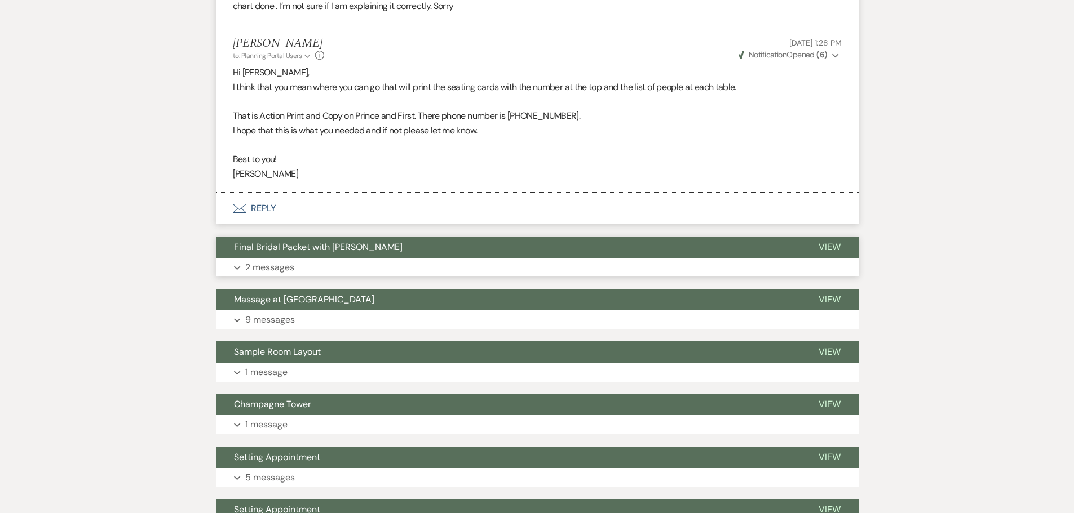
click at [274, 246] on span "Final Bridal Packet with [PERSON_NAME]" at bounding box center [318, 247] width 169 height 12
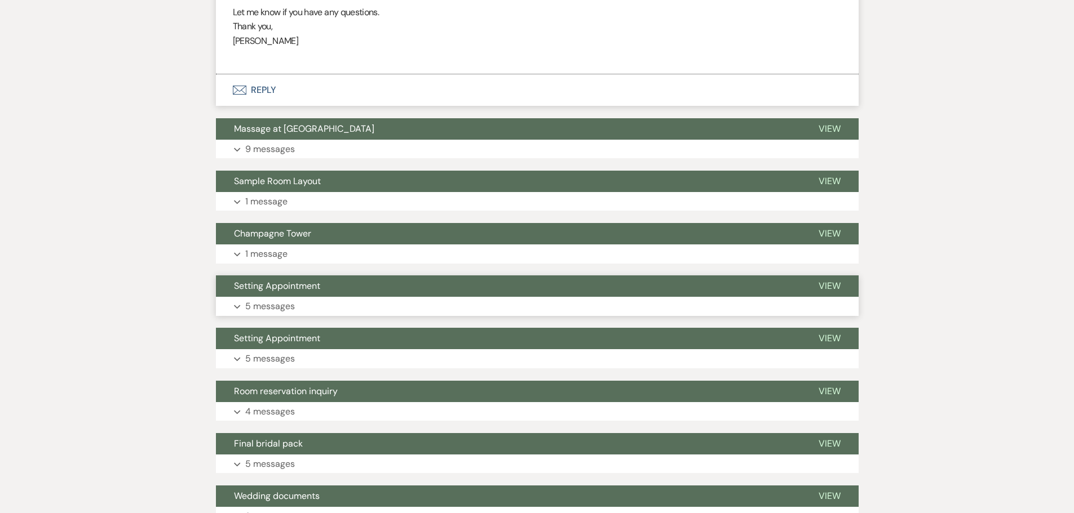
scroll to position [2987, 0]
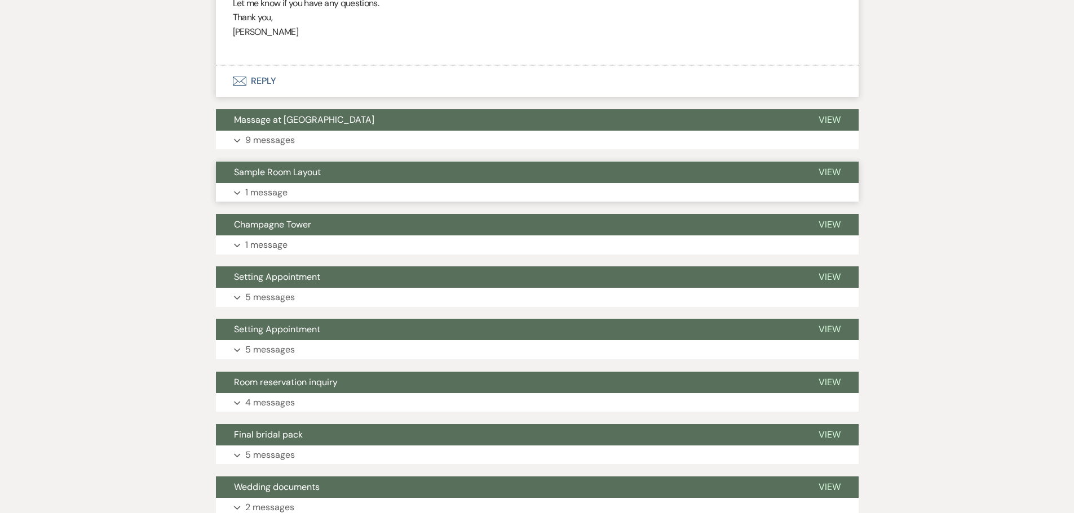
click at [266, 171] on span "Sample Room Layout" at bounding box center [277, 172] width 87 height 12
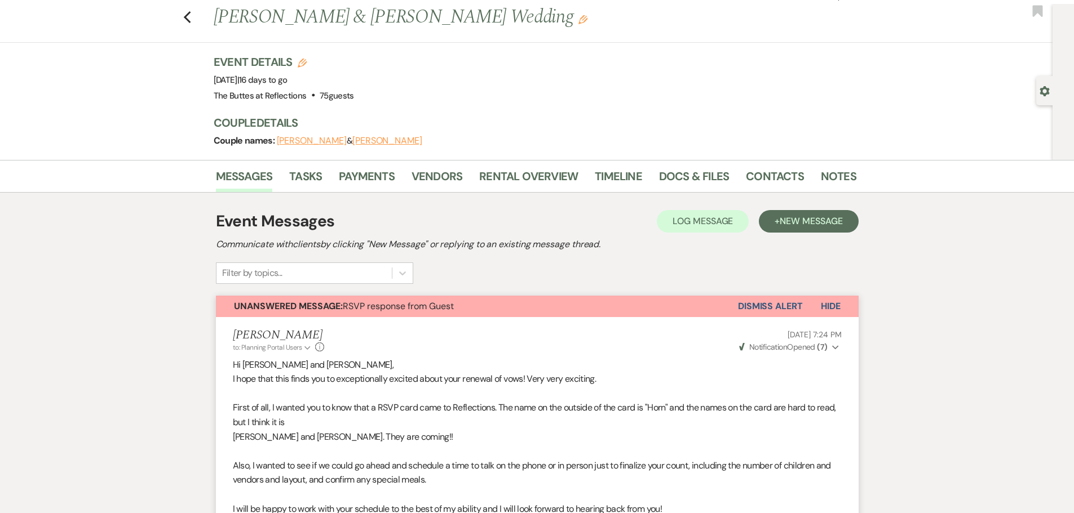
scroll to position [0, 0]
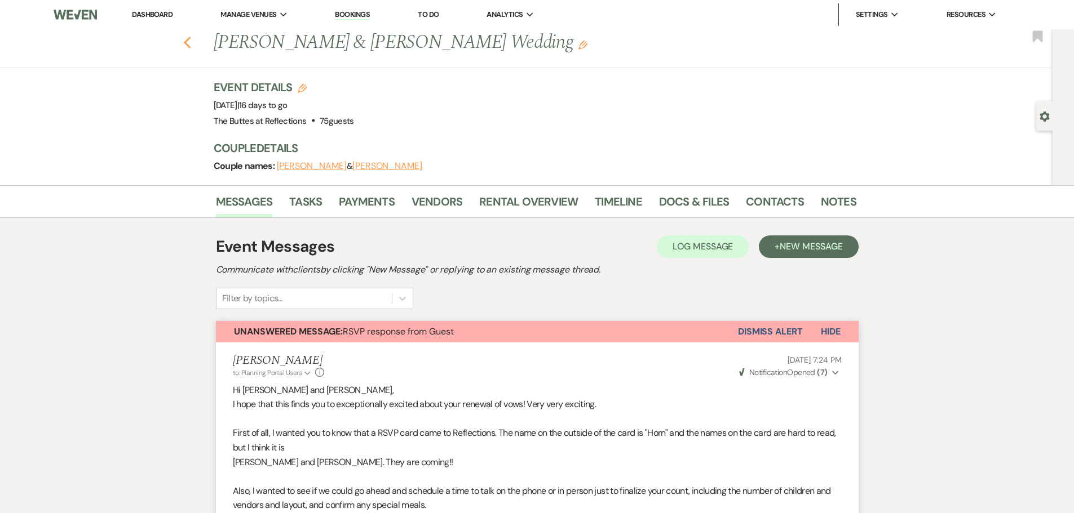
click at [189, 42] on use "button" at bounding box center [186, 43] width 7 height 12
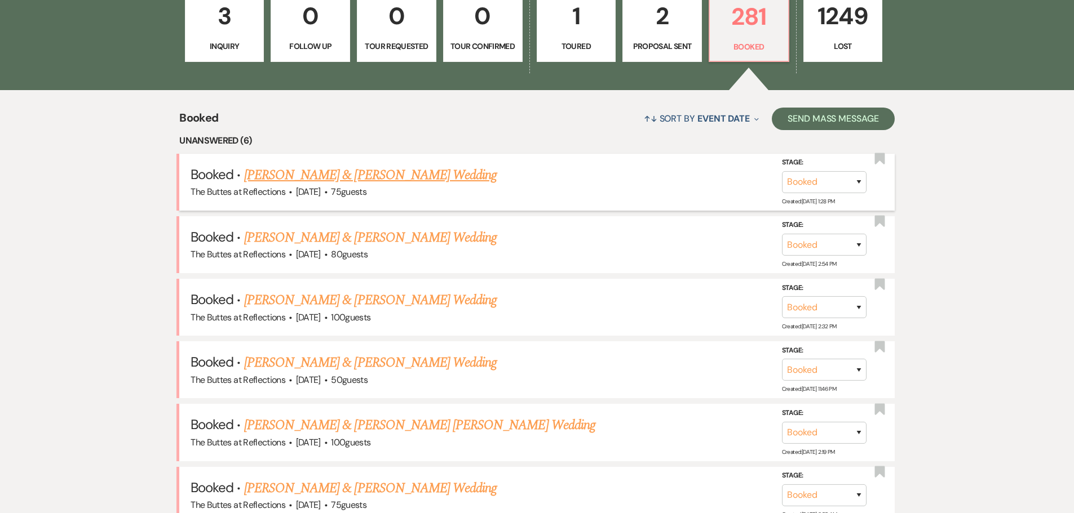
scroll to position [380, 0]
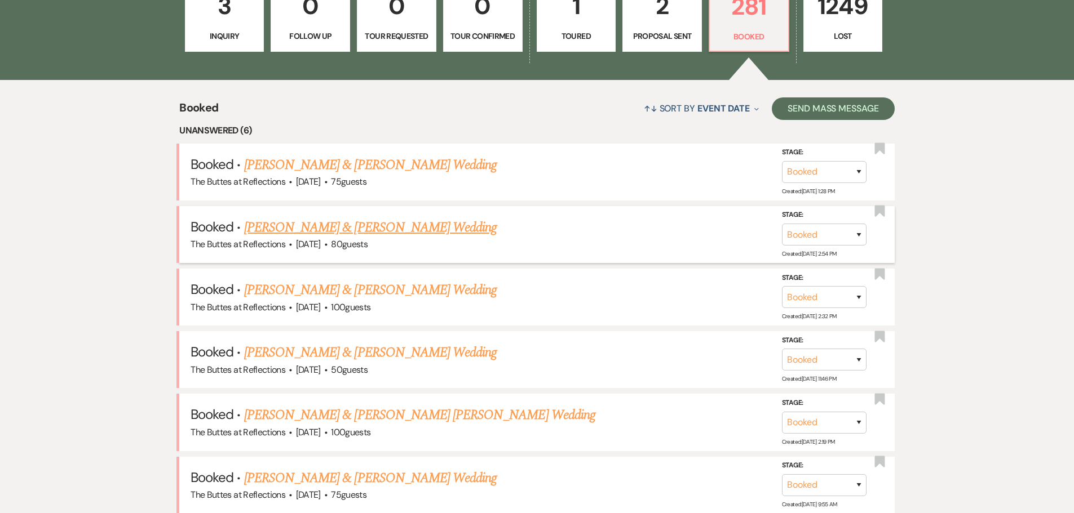
click at [312, 228] on link "[PERSON_NAME] & [PERSON_NAME] Wedding" at bounding box center [370, 228] width 252 height 20
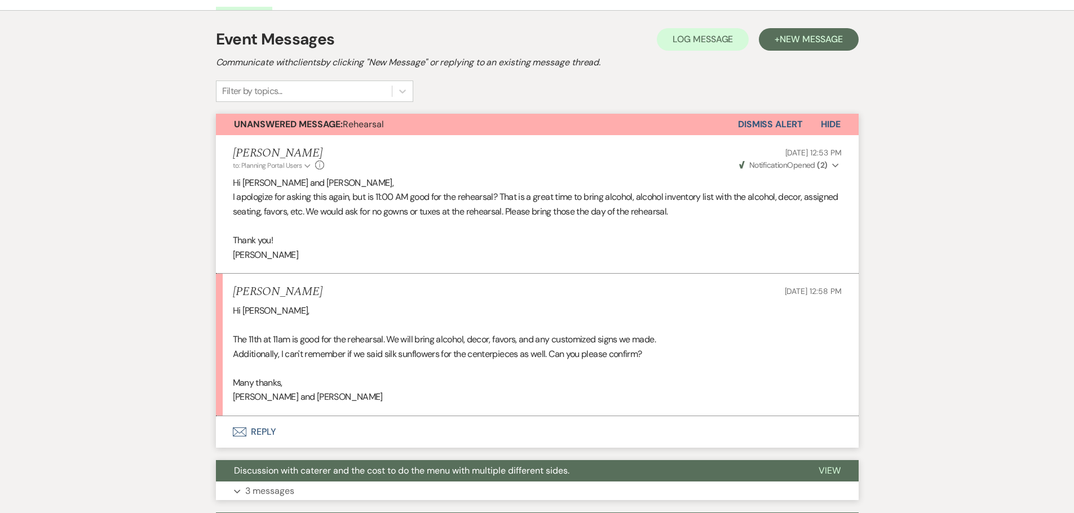
scroll to position [76, 0]
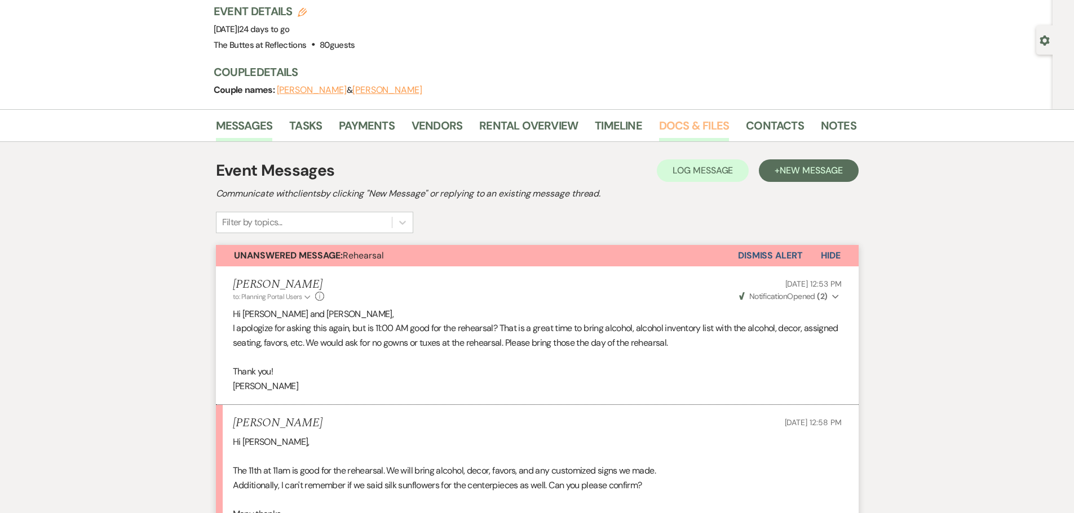
click at [685, 126] on link "Docs & Files" at bounding box center [694, 129] width 70 height 25
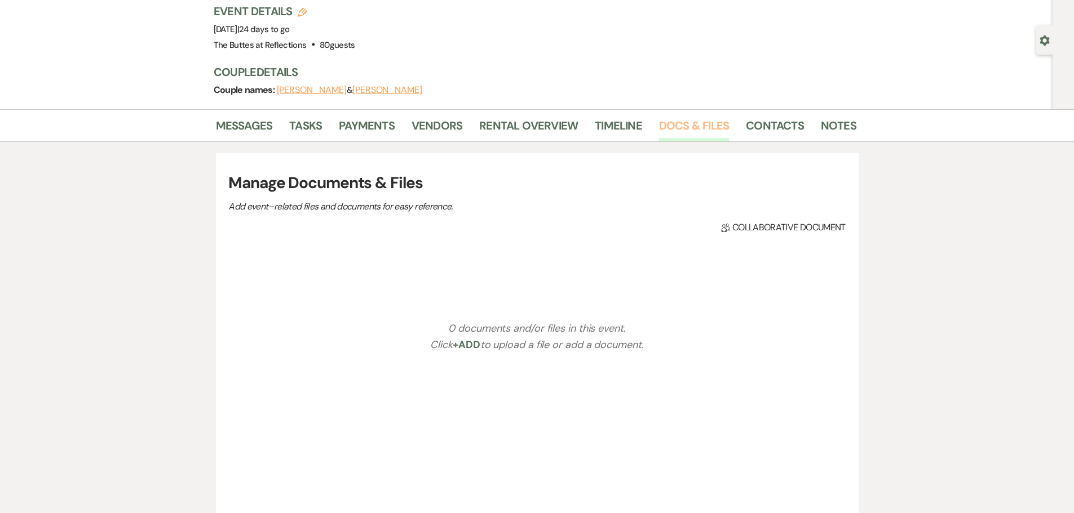
click at [685, 126] on link "Docs & Files" at bounding box center [694, 129] width 70 height 25
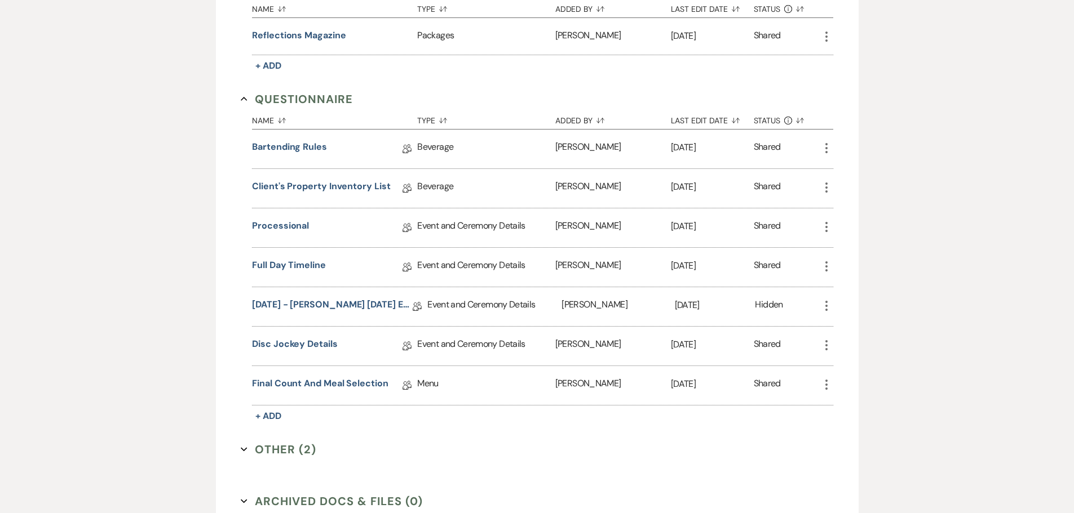
scroll to position [809, 0]
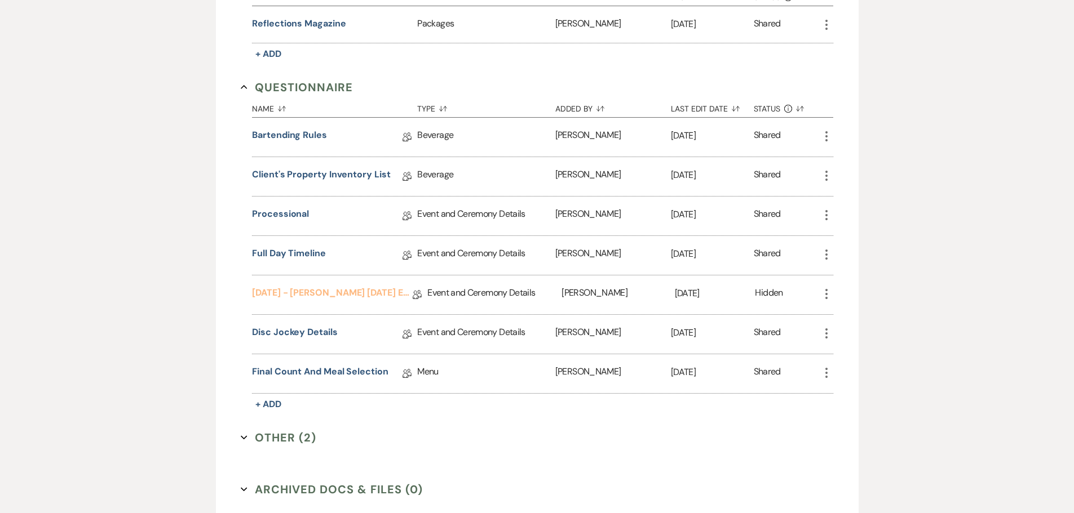
click at [323, 294] on link "[DATE] - [PERSON_NAME] [DATE] Eucalyptus Wedding Details" at bounding box center [332, 294] width 161 height 17
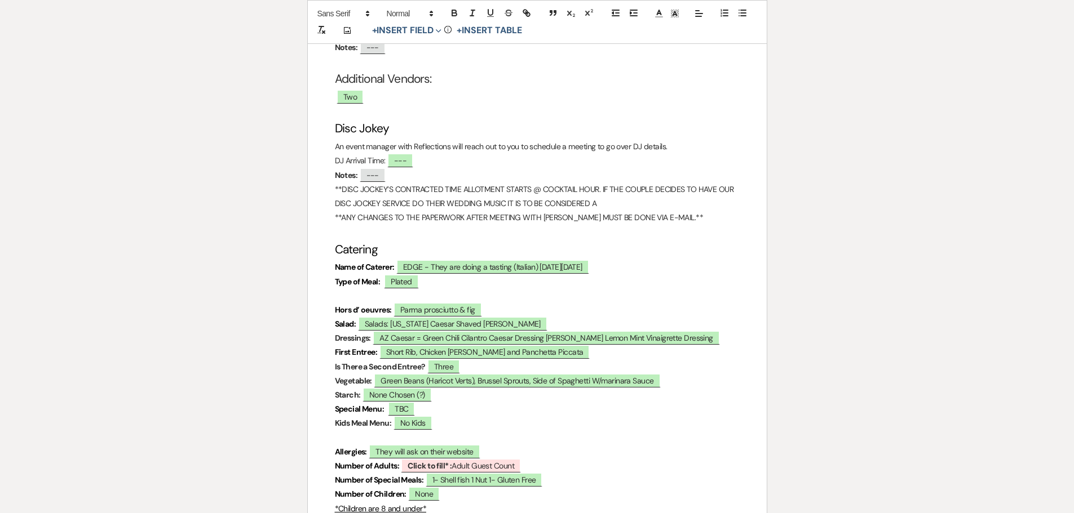
scroll to position [3213, 0]
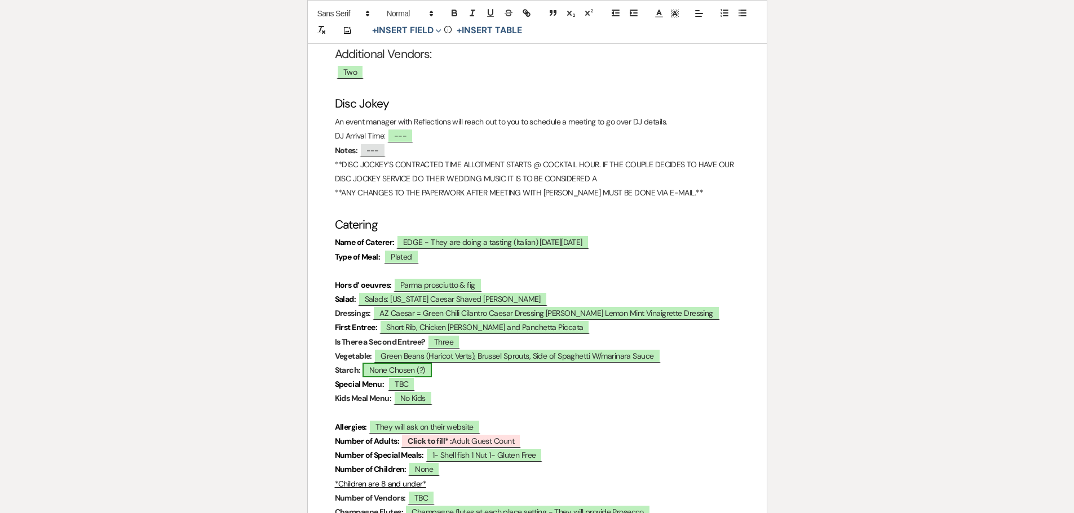
click at [424, 363] on span "None Chosen (?)" at bounding box center [396, 370] width 69 height 15
select select "owner"
select select "Type"
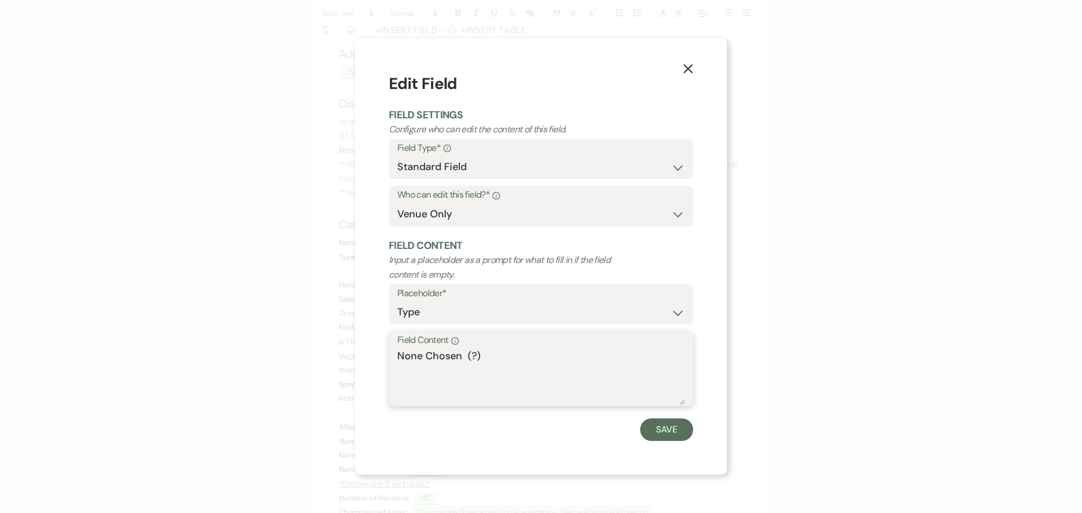
drag, startPoint x: 487, startPoint y: 356, endPoint x: 391, endPoint y: 351, distance: 95.9
click at [391, 351] on div "Field Content Info None Chosen (?)" at bounding box center [541, 368] width 304 height 75
type textarea "T"
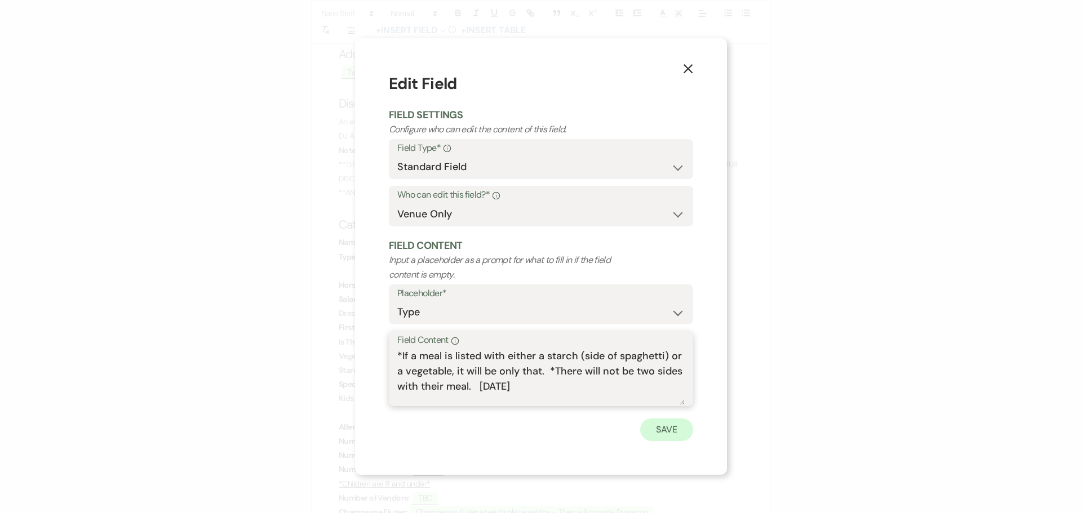
type textarea "*If a meal is listed with either a starch (side of spaghetti) or a vegetable, i…"
click at [668, 431] on button "Save" at bounding box center [666, 430] width 53 height 23
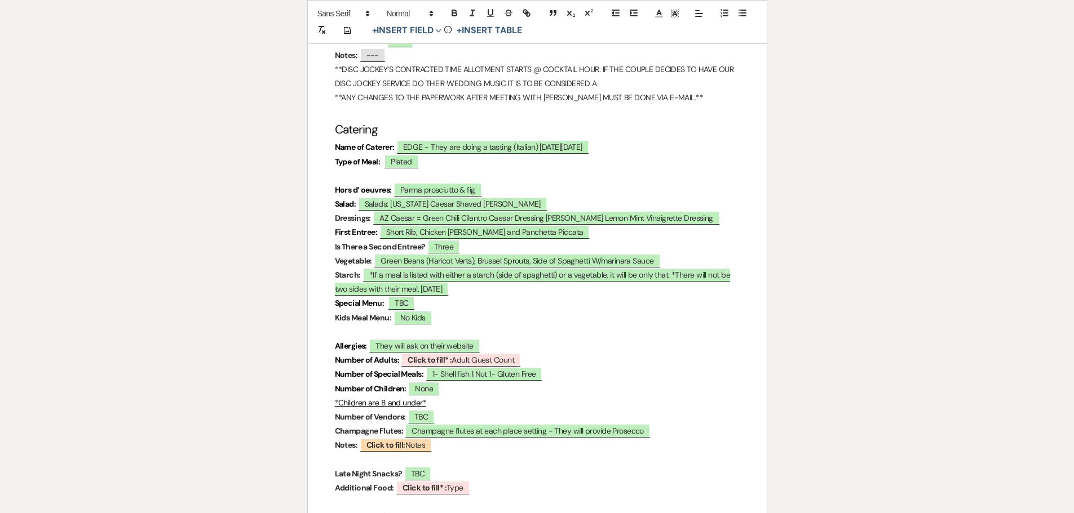
scroll to position [3305, 0]
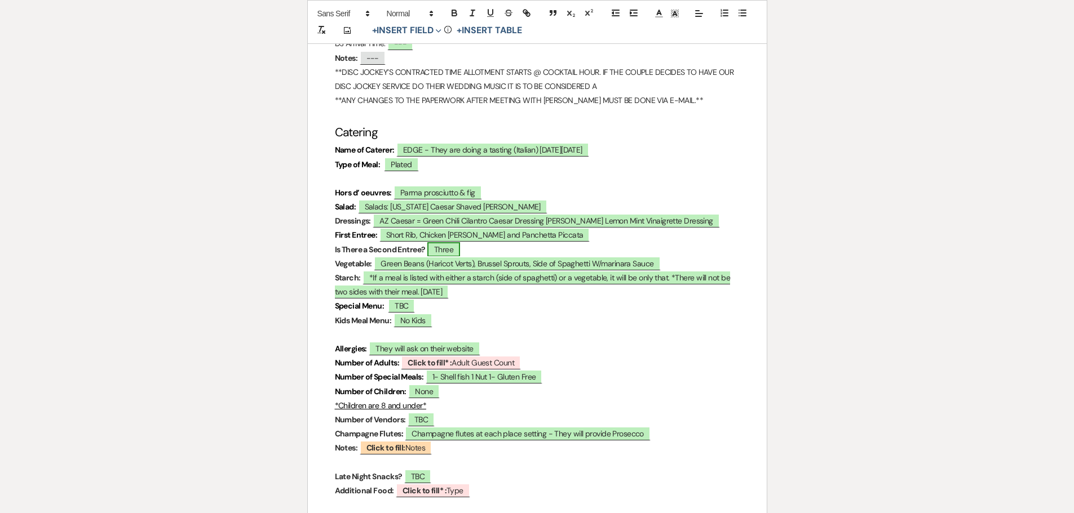
click at [446, 242] on span "Three" at bounding box center [443, 249] width 33 height 15
select select "owner"
select select "Type"
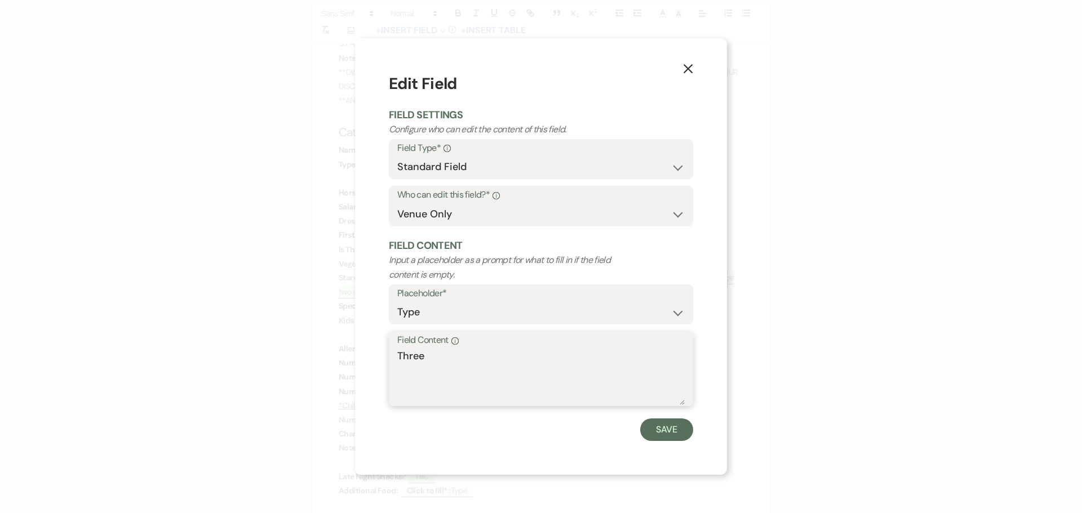
drag, startPoint x: 429, startPoint y: 353, endPoint x: 374, endPoint y: 353, distance: 55.8
click at [374, 353] on div "X Edit Field Field Settings Configure who can edit the content of this field. F…" at bounding box center [541, 256] width 372 height 437
click at [661, 425] on button "Save" at bounding box center [666, 430] width 53 height 23
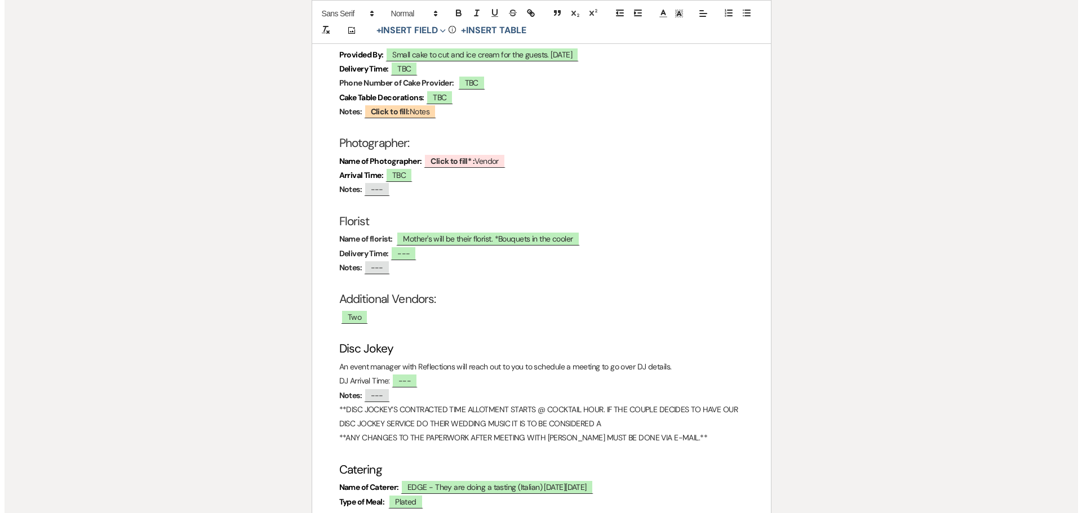
scroll to position [3192, 0]
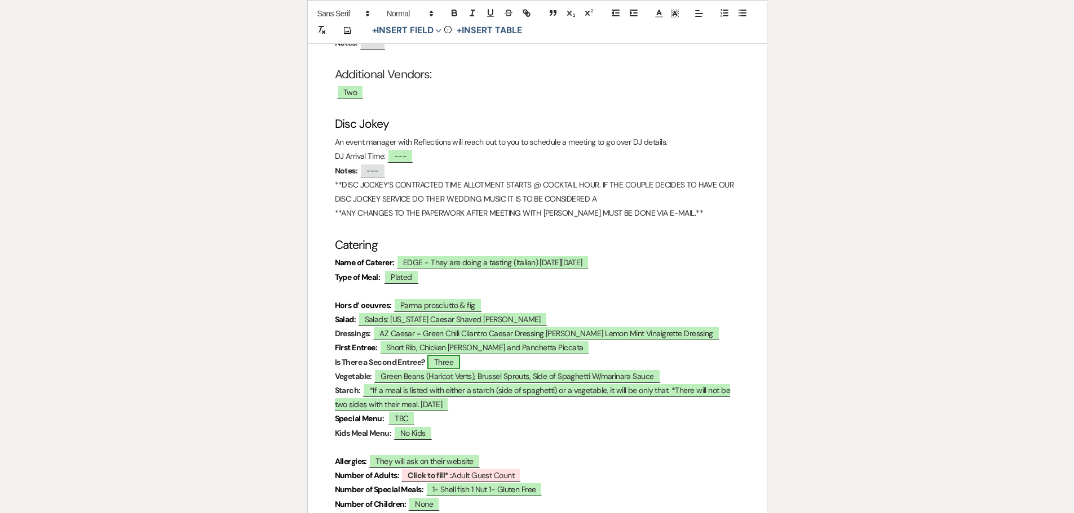
click at [453, 355] on span "Three" at bounding box center [443, 362] width 33 height 15
select select "owner"
select select "Type"
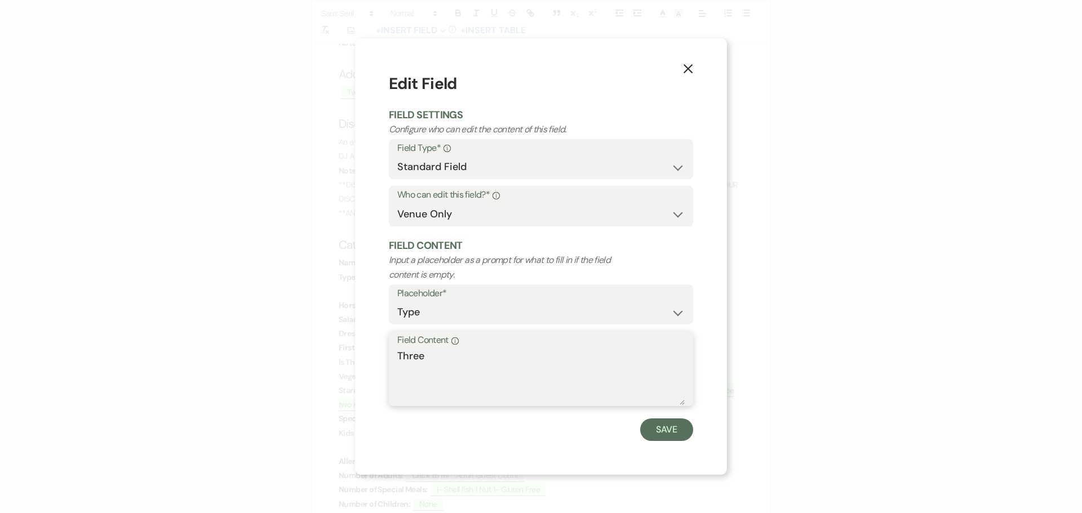
drag, startPoint x: 426, startPoint y: 354, endPoint x: 434, endPoint y: 357, distance: 8.6
click at [426, 353] on textarea "Three" at bounding box center [540, 377] width 287 height 56
click at [400, 353] on textarea "There are 3 entrees and 3 vegetable options." at bounding box center [540, 377] width 287 height 56
click at [626, 367] on textarea "There are 2 salad options. There are 3 entrees and 3 vegetable options." at bounding box center [540, 377] width 287 height 56
click at [619, 369] on textarea "There are 2 salad options. There are 3 entrees and 3 vegetable options." at bounding box center [540, 377] width 287 height 56
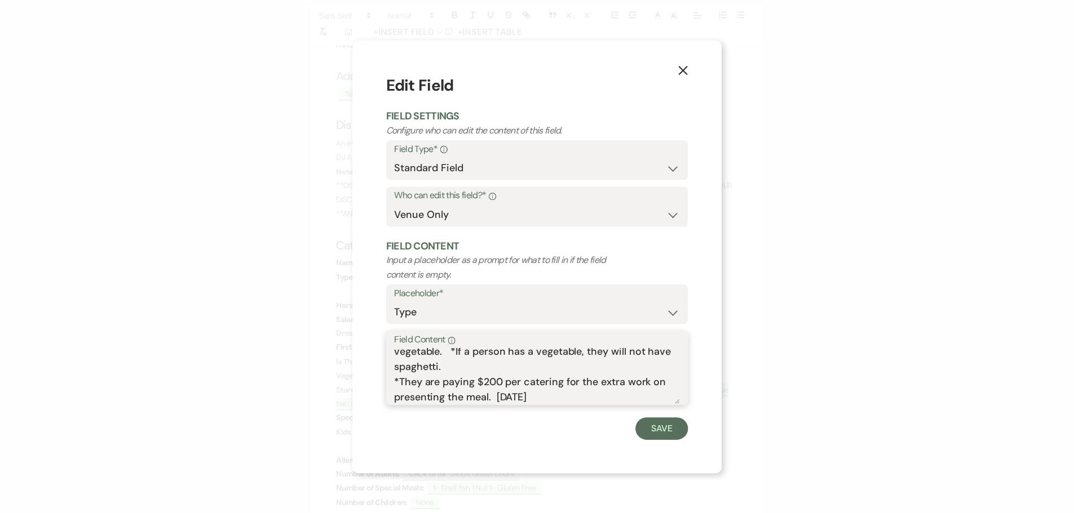
scroll to position [0, 0]
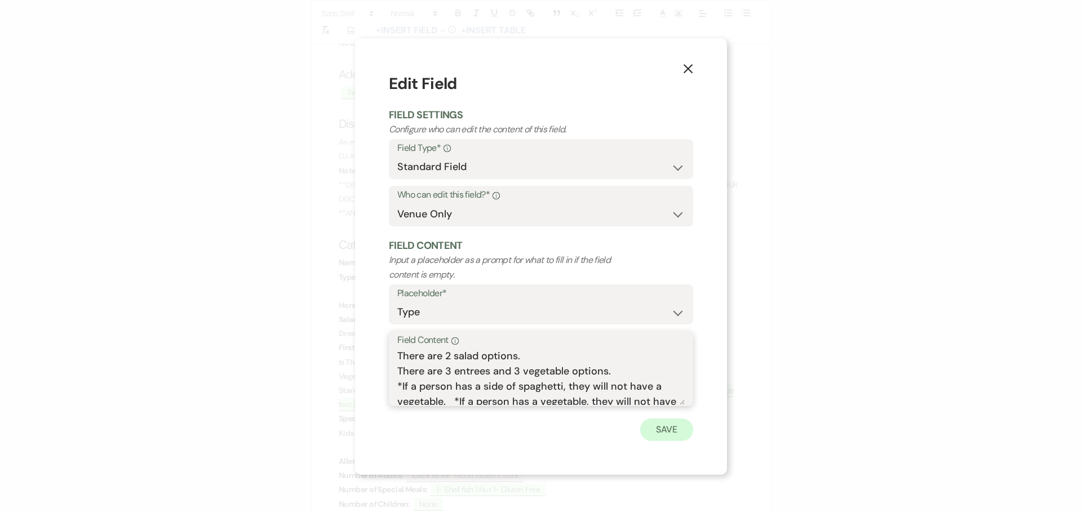
type textarea "There are 2 salad options. There are 3 entrees and 3 vegetable options. *If a p…"
click at [664, 426] on button "Save" at bounding box center [666, 430] width 53 height 23
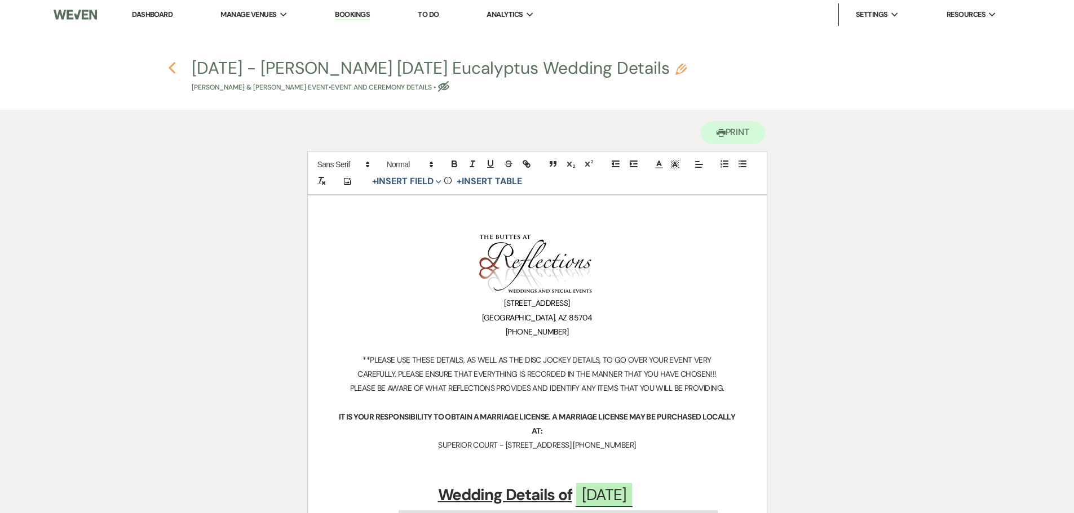
click at [170, 66] on icon "Previous" at bounding box center [172, 68] width 8 height 14
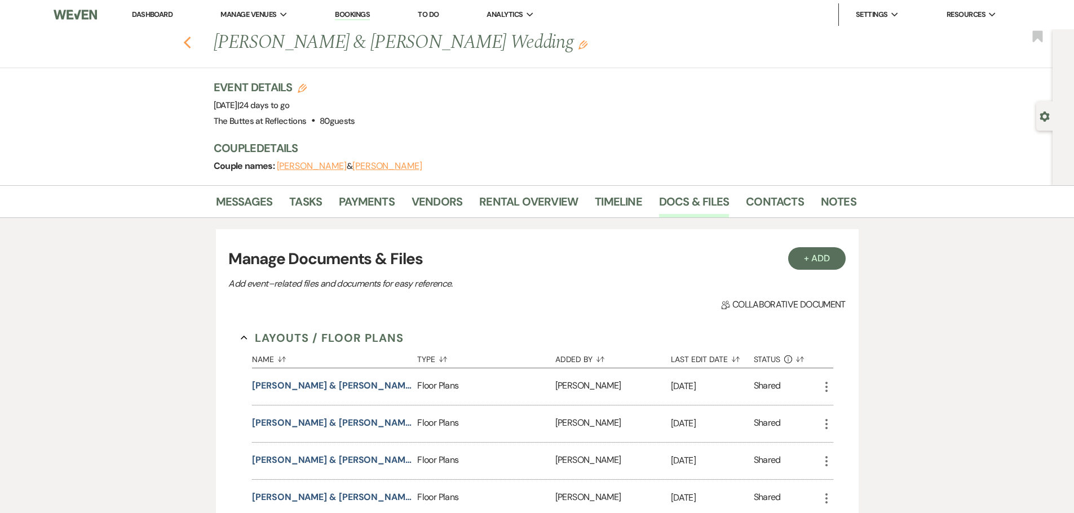
click at [192, 42] on icon "Previous" at bounding box center [187, 43] width 8 height 14
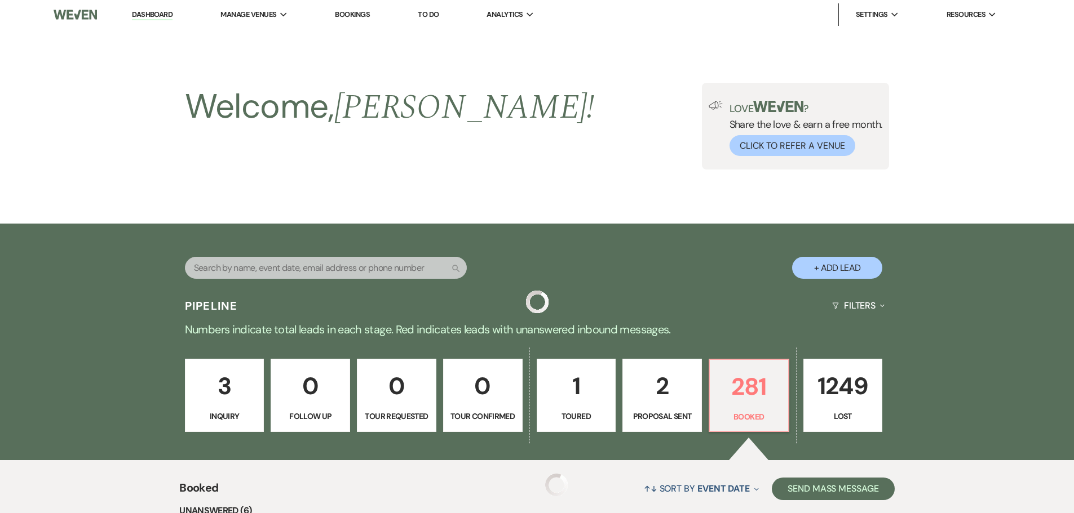
scroll to position [380, 0]
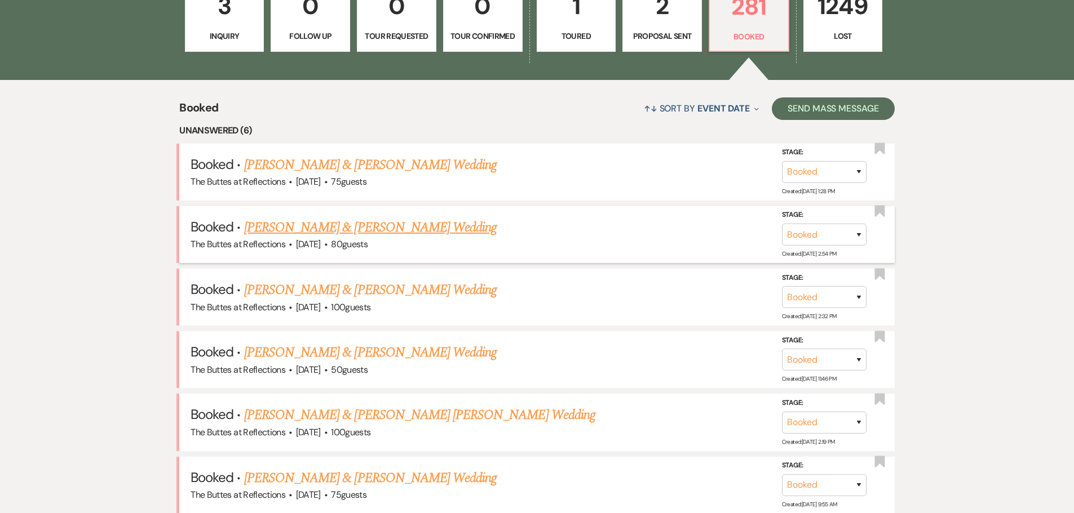
click at [351, 225] on link "[PERSON_NAME] & [PERSON_NAME] Wedding" at bounding box center [370, 228] width 252 height 20
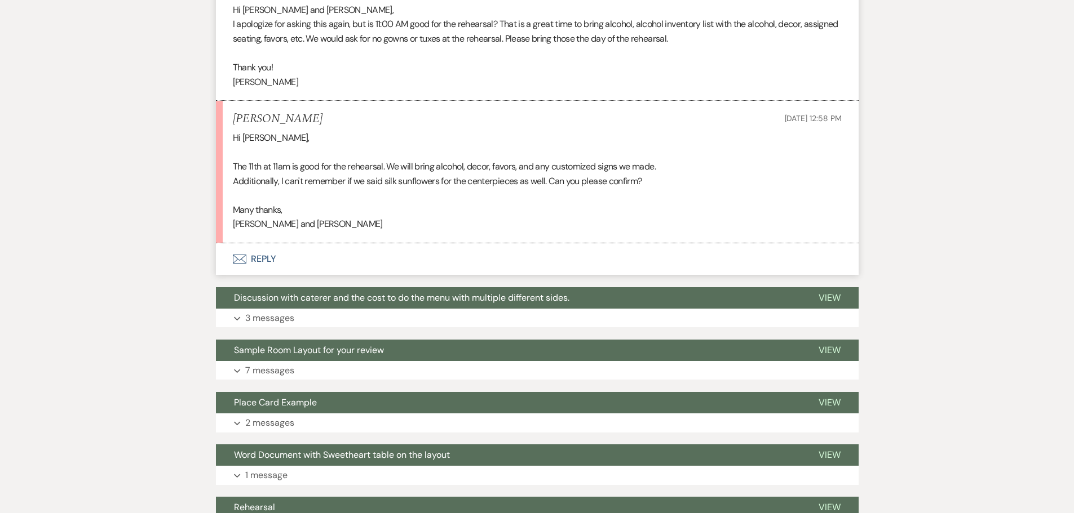
click at [251, 251] on button "Envelope Reply" at bounding box center [537, 259] width 643 height 32
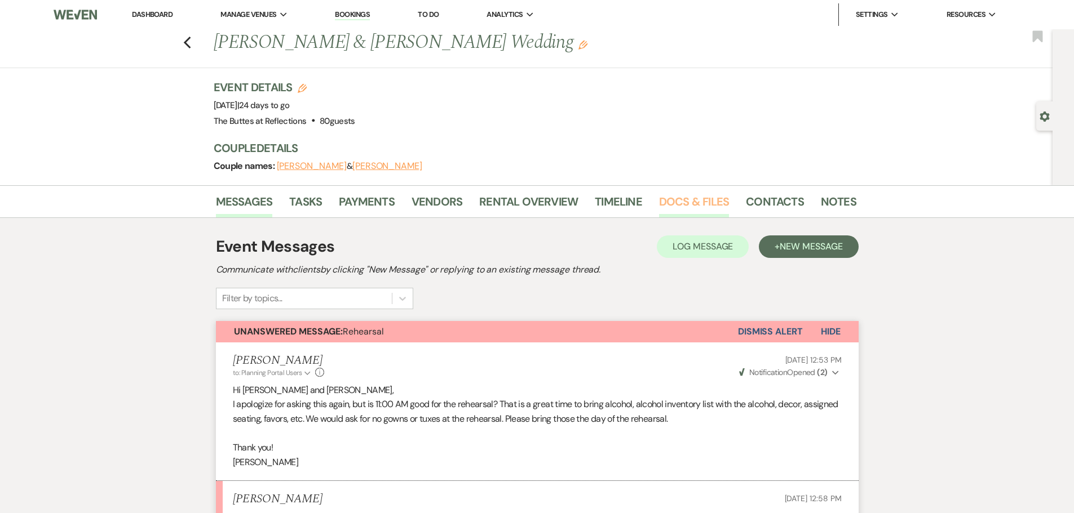
click at [686, 199] on link "Docs & Files" at bounding box center [694, 205] width 70 height 25
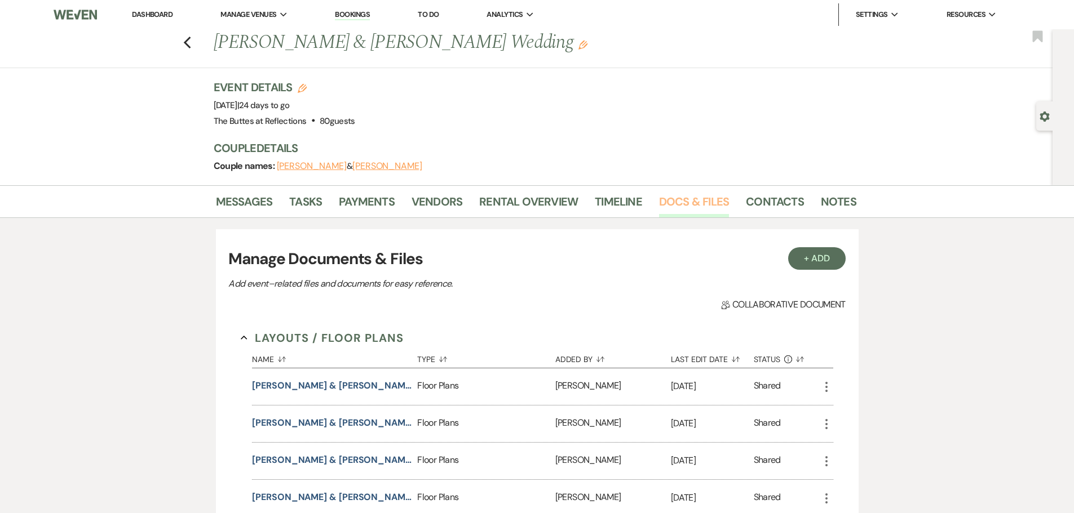
click at [688, 198] on link "Docs & Files" at bounding box center [694, 205] width 70 height 25
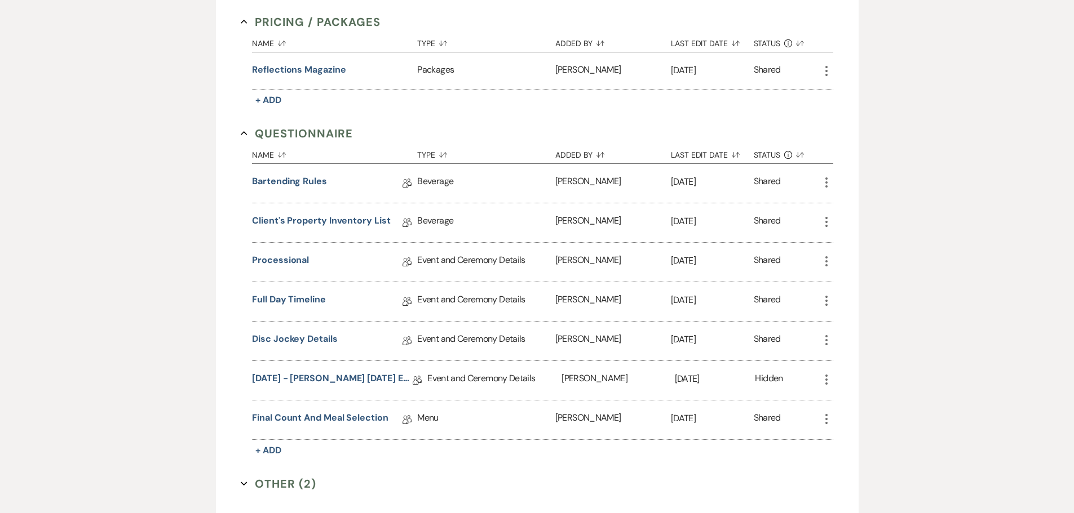
scroll to position [789, 0]
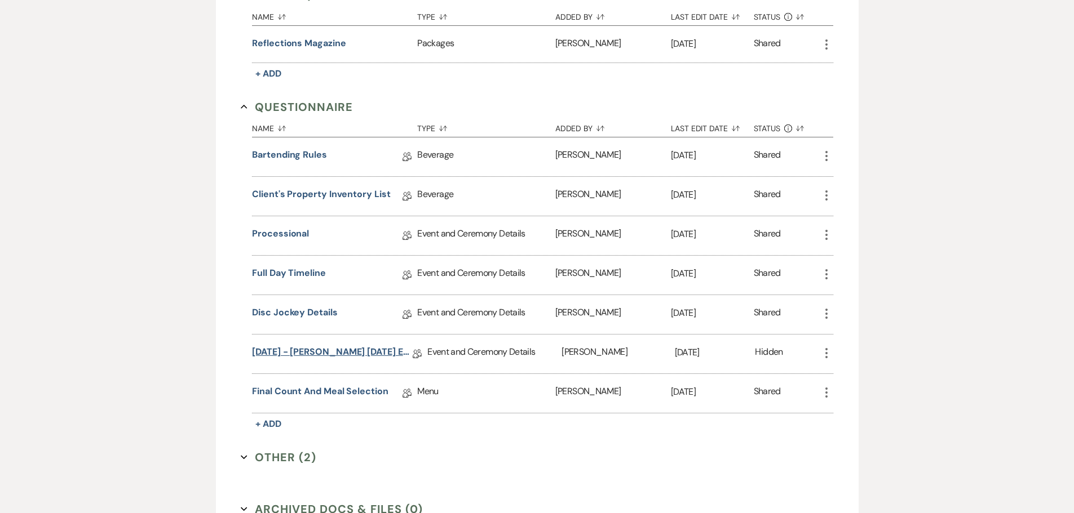
click at [361, 351] on link "[DATE] - [PERSON_NAME] [DATE] Eucalyptus Wedding Details" at bounding box center [332, 353] width 161 height 17
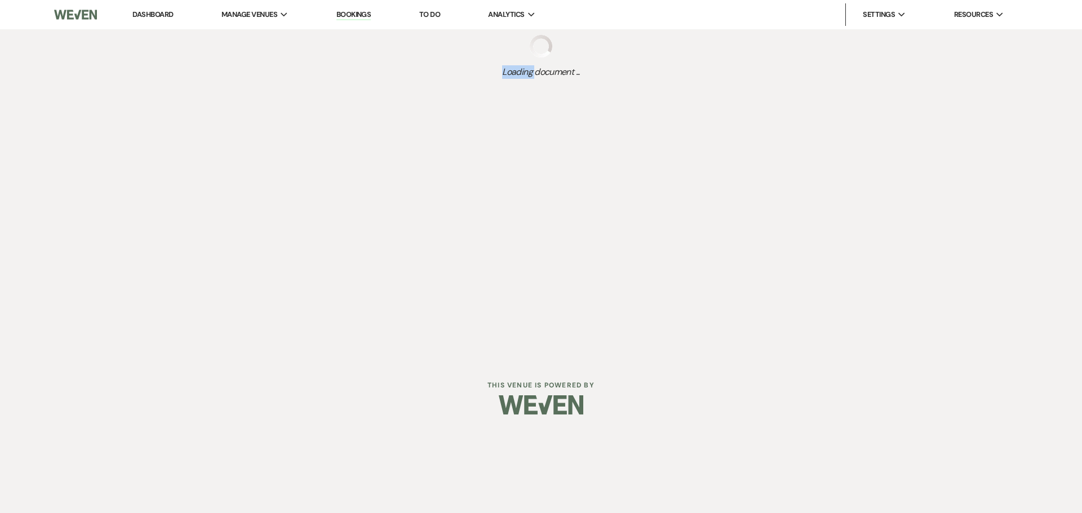
click at [361, 351] on div "Dashboard Manage Venues Expand The Buttes at Reflections Bookings To Do Analyti…" at bounding box center [541, 180] width 1082 height 360
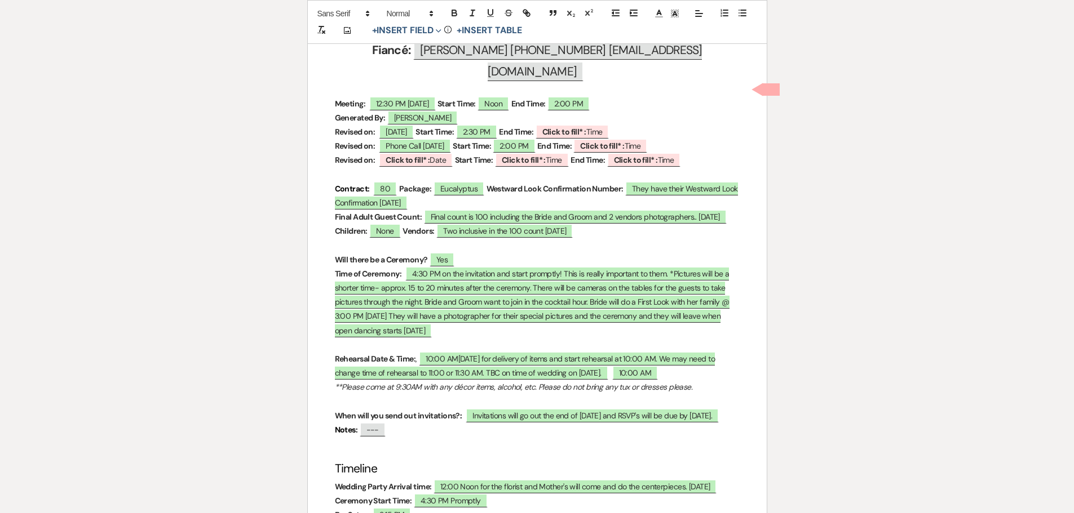
scroll to position [564, 0]
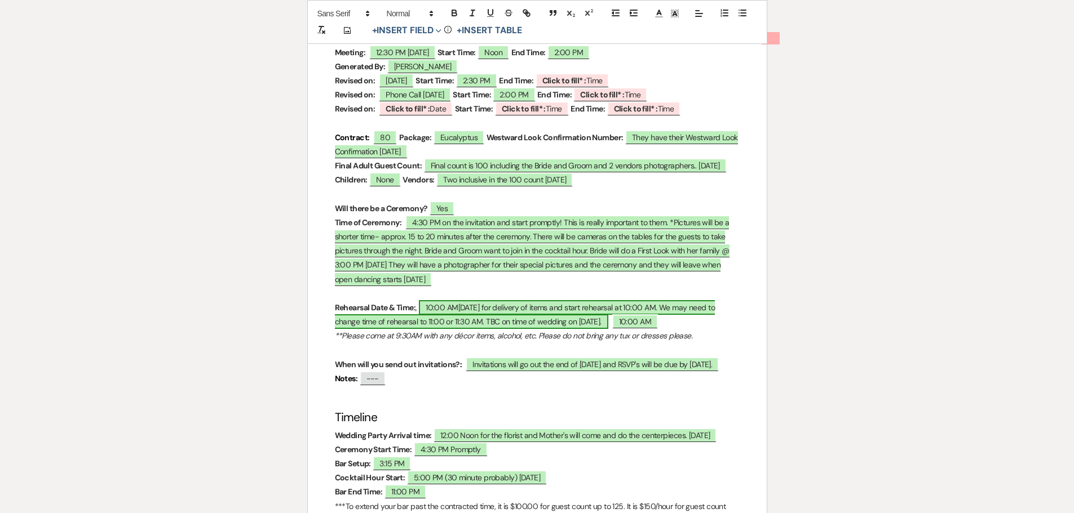
click at [450, 300] on span "10:00 AM[DATE] for delivery of items and start rehearsal at 10:00 AM. We may ne…" at bounding box center [525, 314] width 380 height 29
select select "owner"
select select "Date"
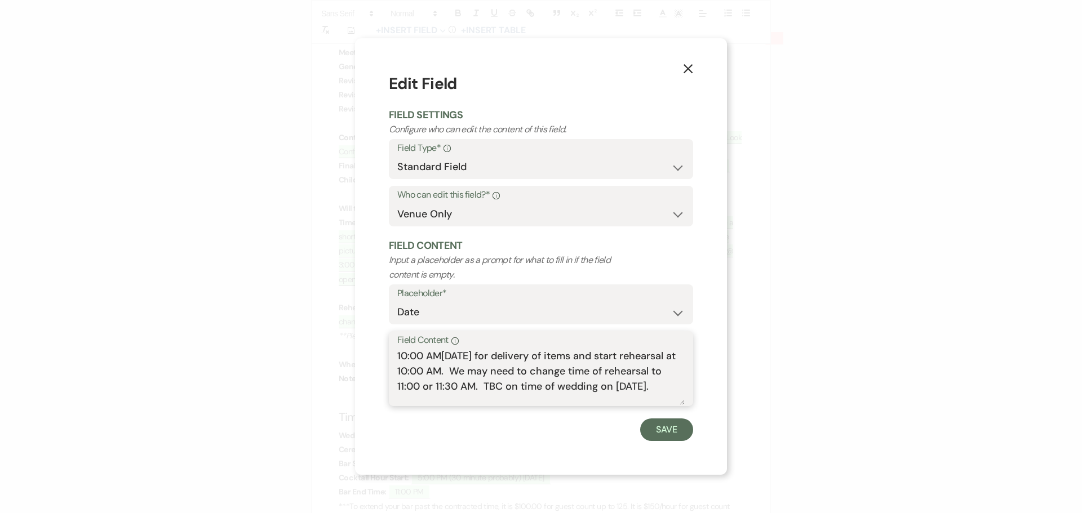
drag, startPoint x: 417, startPoint y: 354, endPoint x: 401, endPoint y: 355, distance: 15.8
click at [401, 355] on textarea "10:00 AM[DATE] for delivery of items and start rehearsal at 10:00 AM. We may ne…" at bounding box center [540, 377] width 287 height 56
type textarea "11:00 AM[DATE] for delivery of items and start rehearsal at 10:00 AM. We may ne…"
click at [654, 432] on button "Save" at bounding box center [666, 430] width 53 height 23
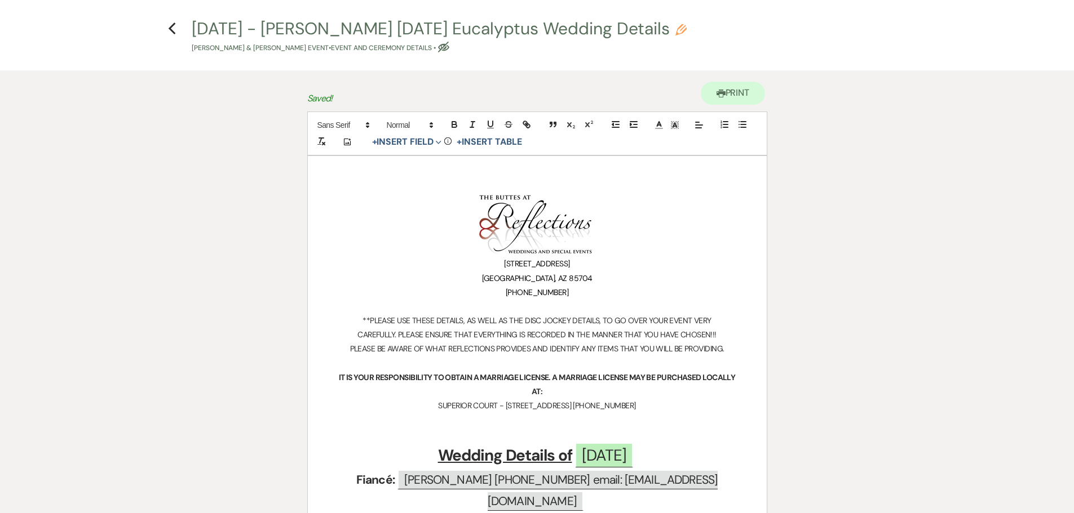
scroll to position [56, 0]
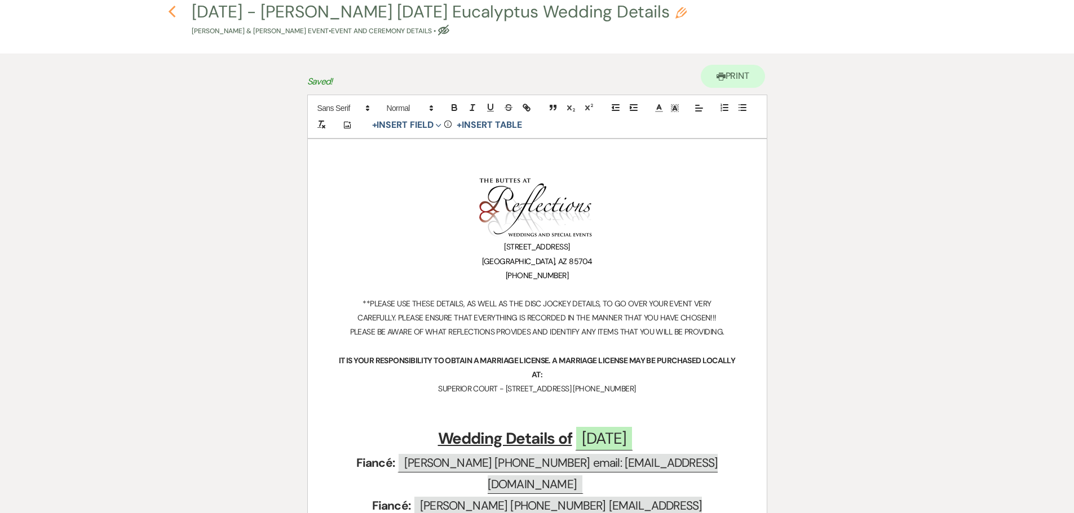
click at [172, 11] on icon "Previous" at bounding box center [172, 12] width 8 height 14
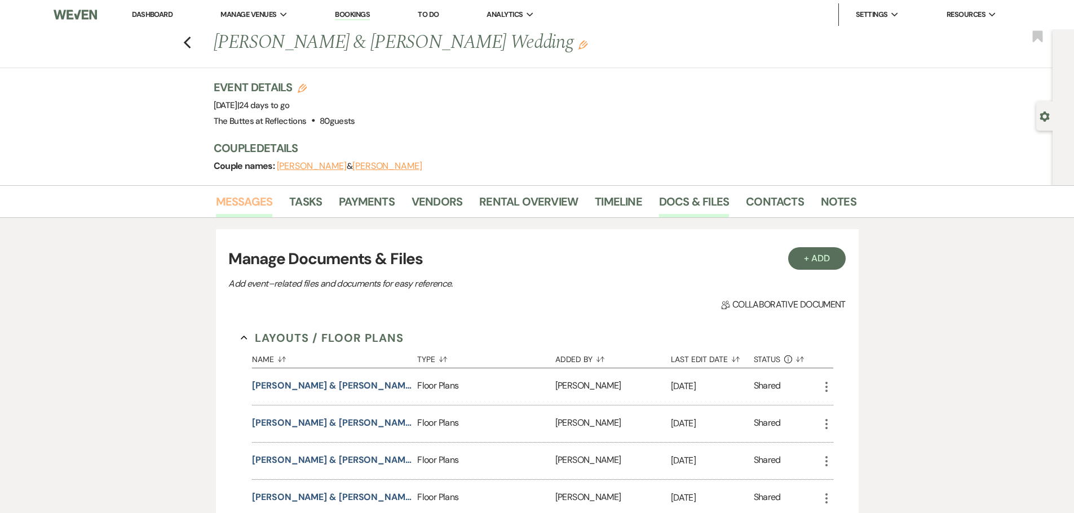
click at [243, 203] on link "Messages" at bounding box center [244, 205] width 57 height 25
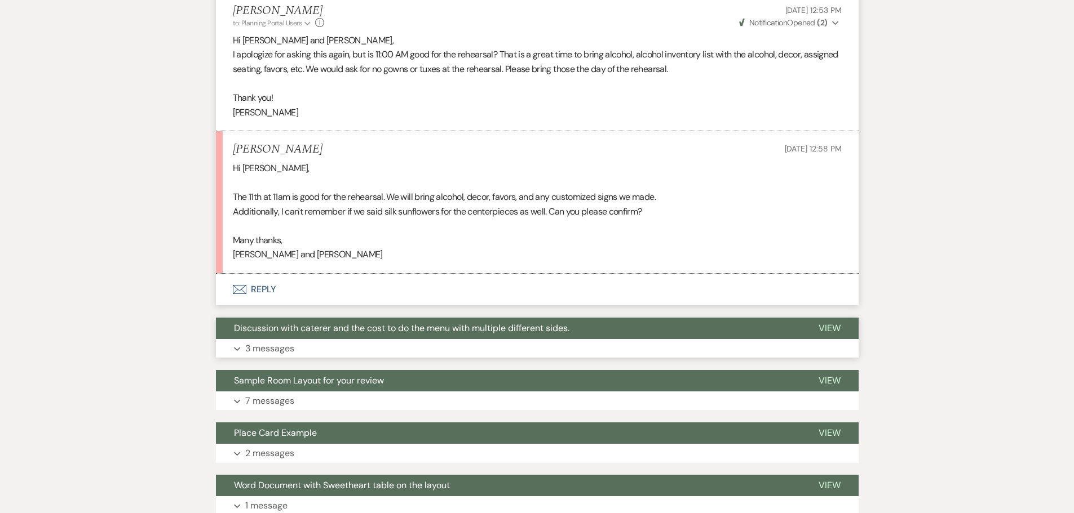
scroll to position [395, 0]
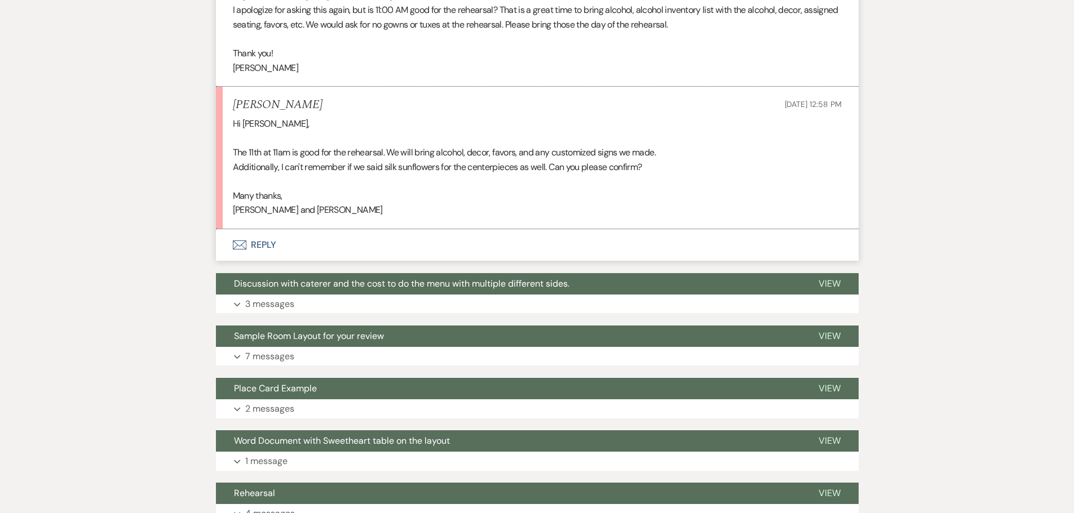
click at [237, 242] on icon "Envelope" at bounding box center [240, 245] width 14 height 9
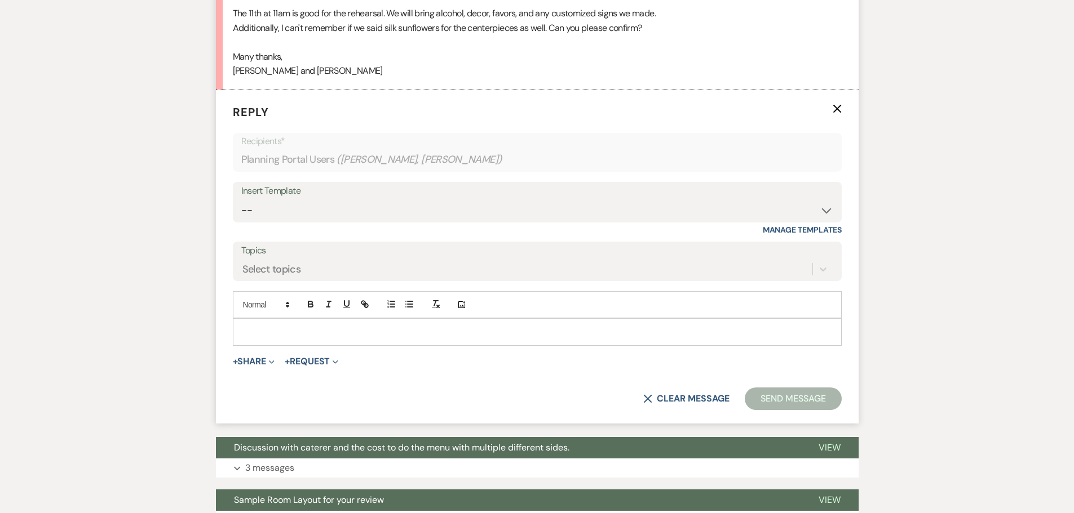
scroll to position [534, 0]
click at [253, 330] on p at bounding box center [537, 331] width 591 height 12
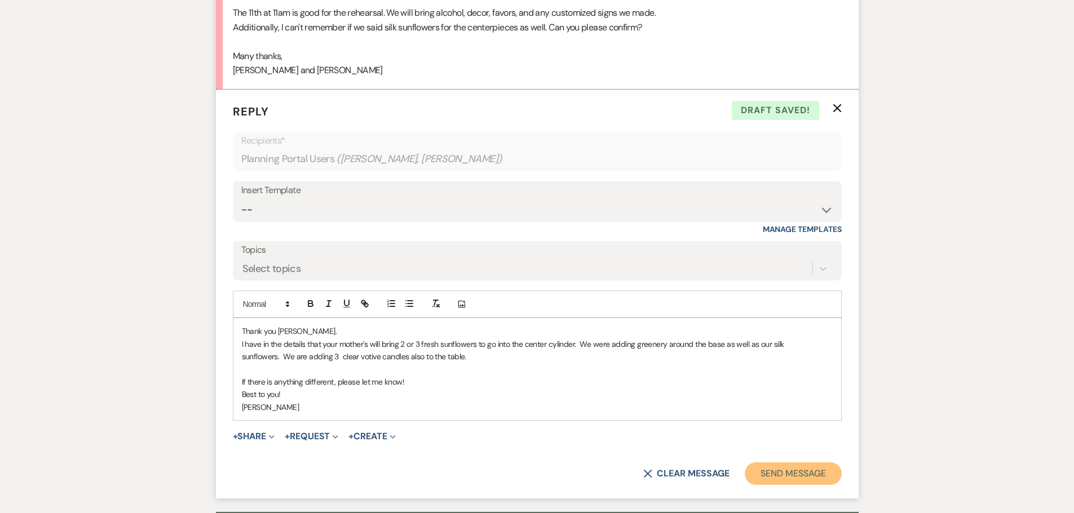
click at [792, 474] on button "Send Message" at bounding box center [793, 474] width 96 height 23
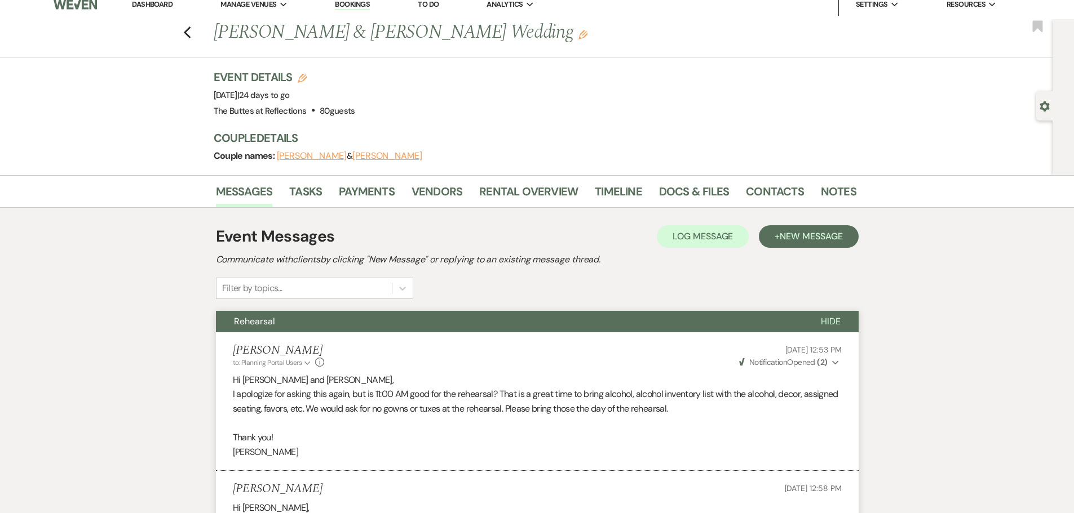
scroll to position [0, 0]
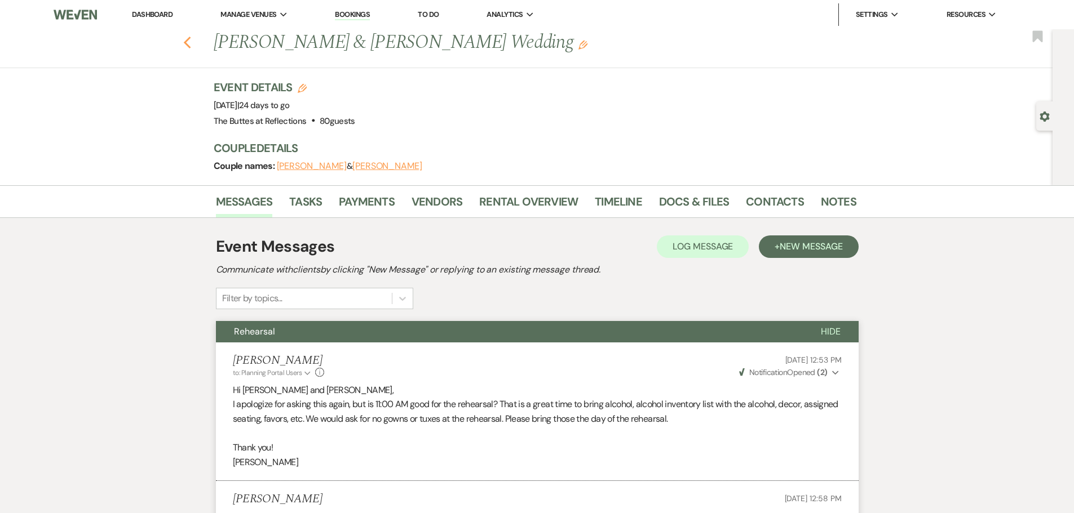
click at [190, 42] on icon "Previous" at bounding box center [187, 43] width 8 height 14
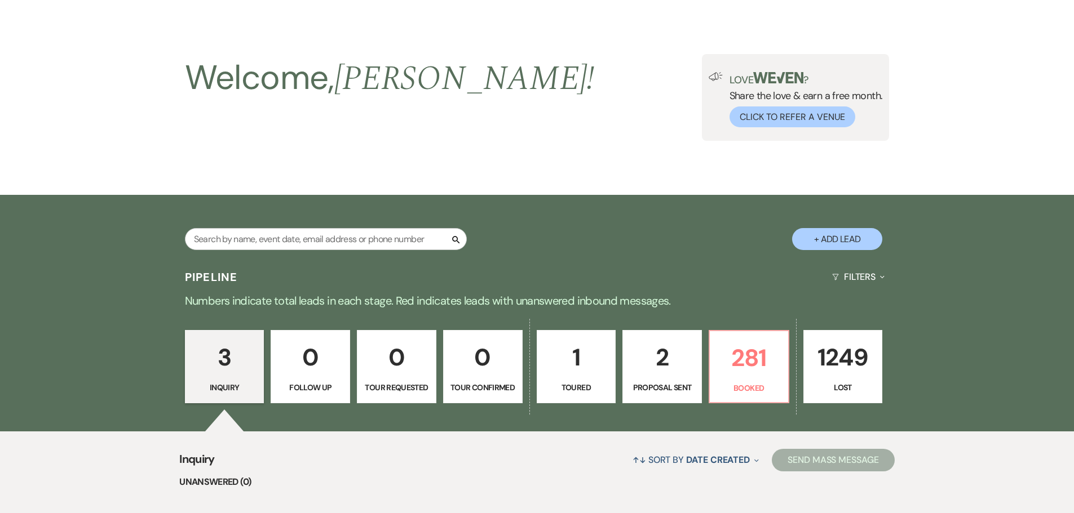
scroll to position [20, 0]
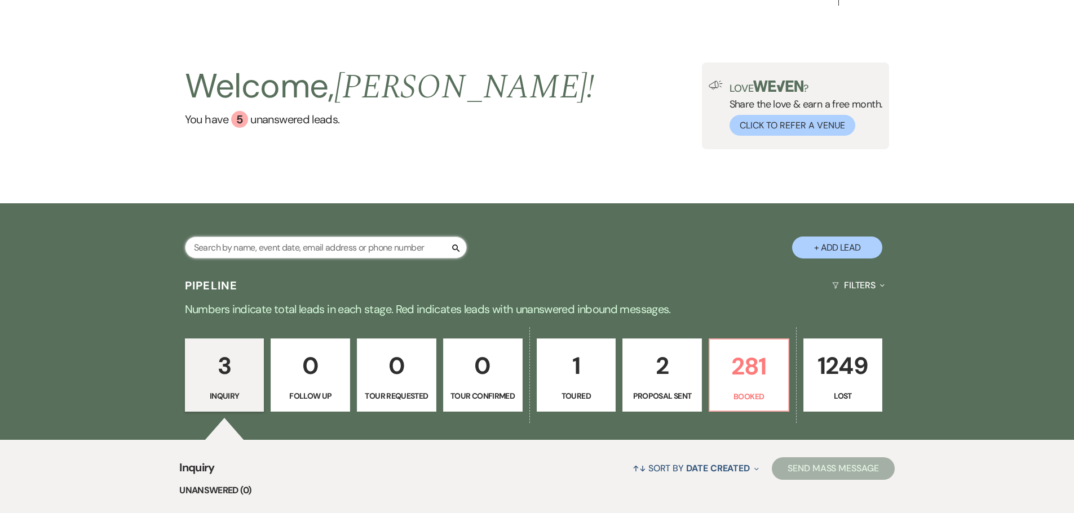
click at [254, 250] on input "text" at bounding box center [326, 248] width 282 height 22
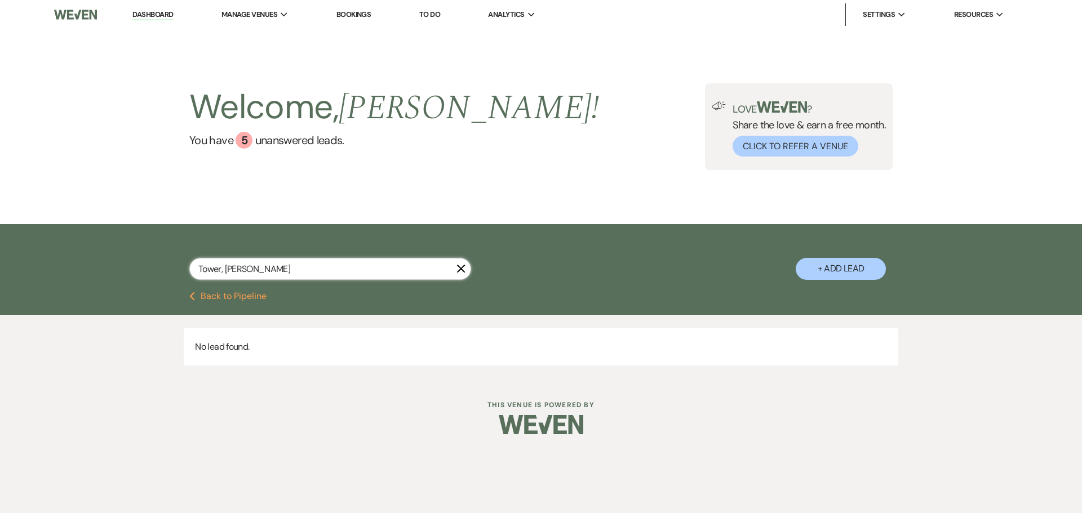
type input "Tower, [PERSON_NAME]"
click at [465, 269] on icon "X" at bounding box center [461, 268] width 9 height 9
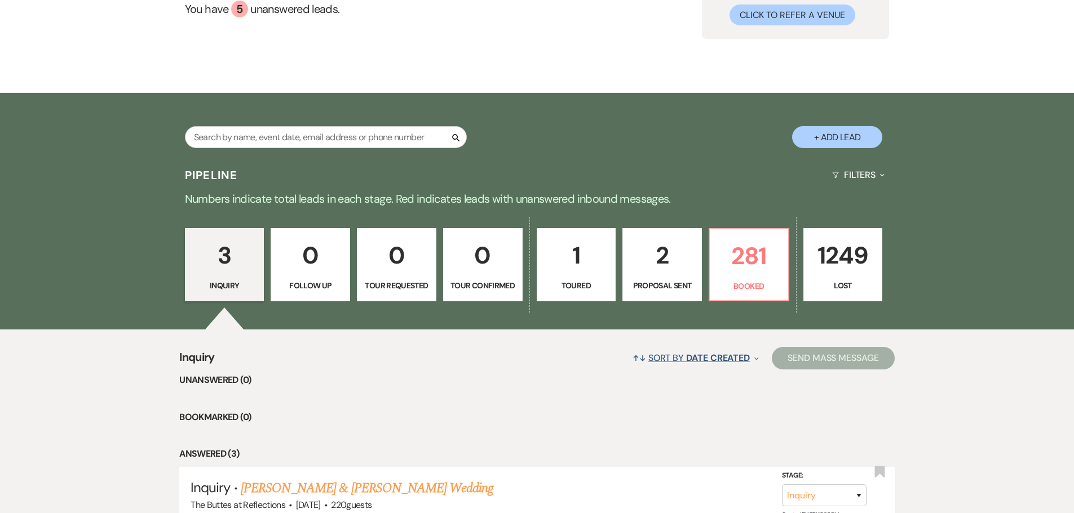
scroll to position [133, 0]
